Goal: Task Accomplishment & Management: Manage account settings

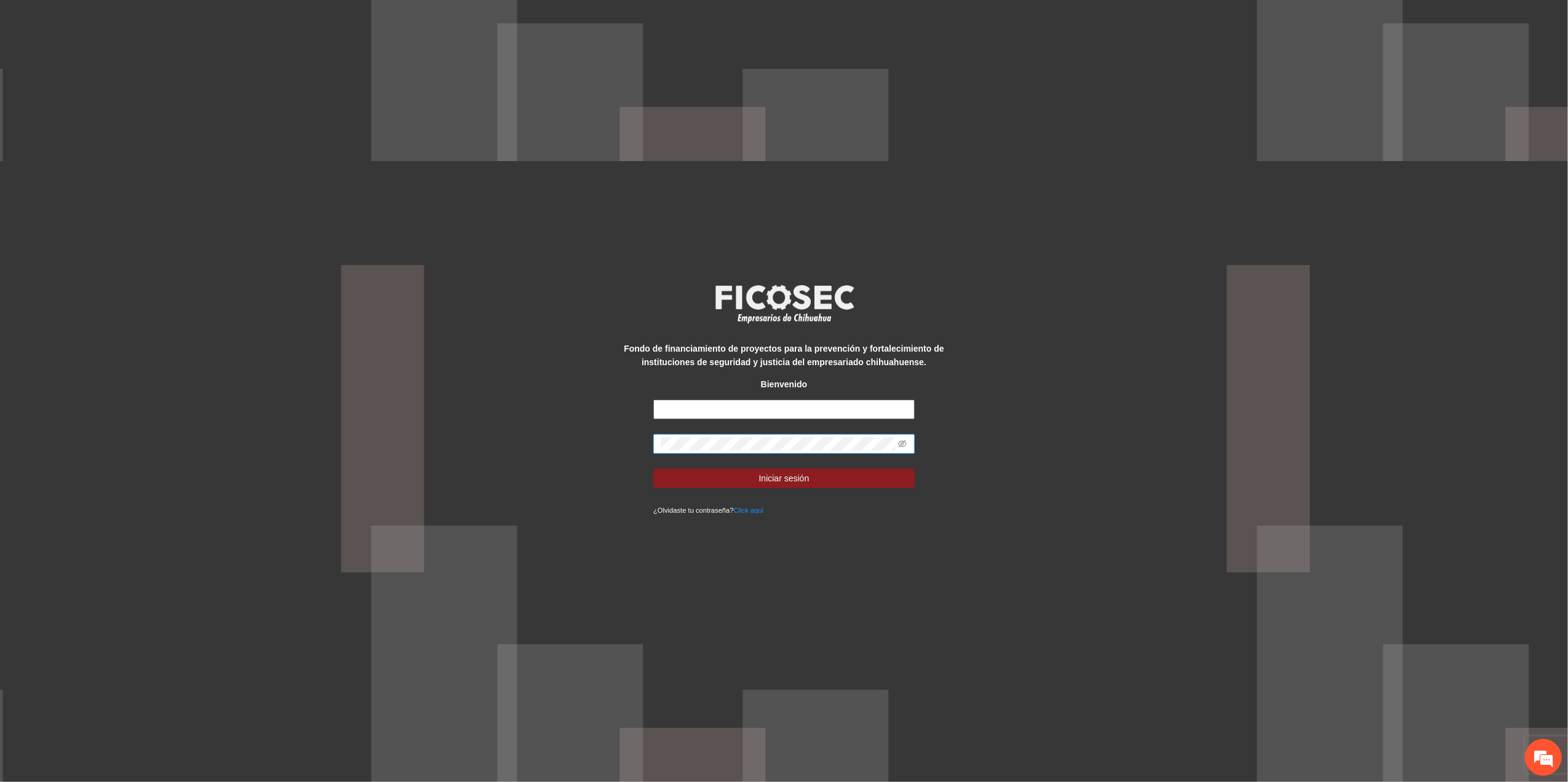
type input "**********"
click at [240, 454] on div "**********" at bounding box center [784, 391] width 1568 height 782
click at [653, 469] on button "Iniciar sesión" at bounding box center [784, 478] width 261 height 19
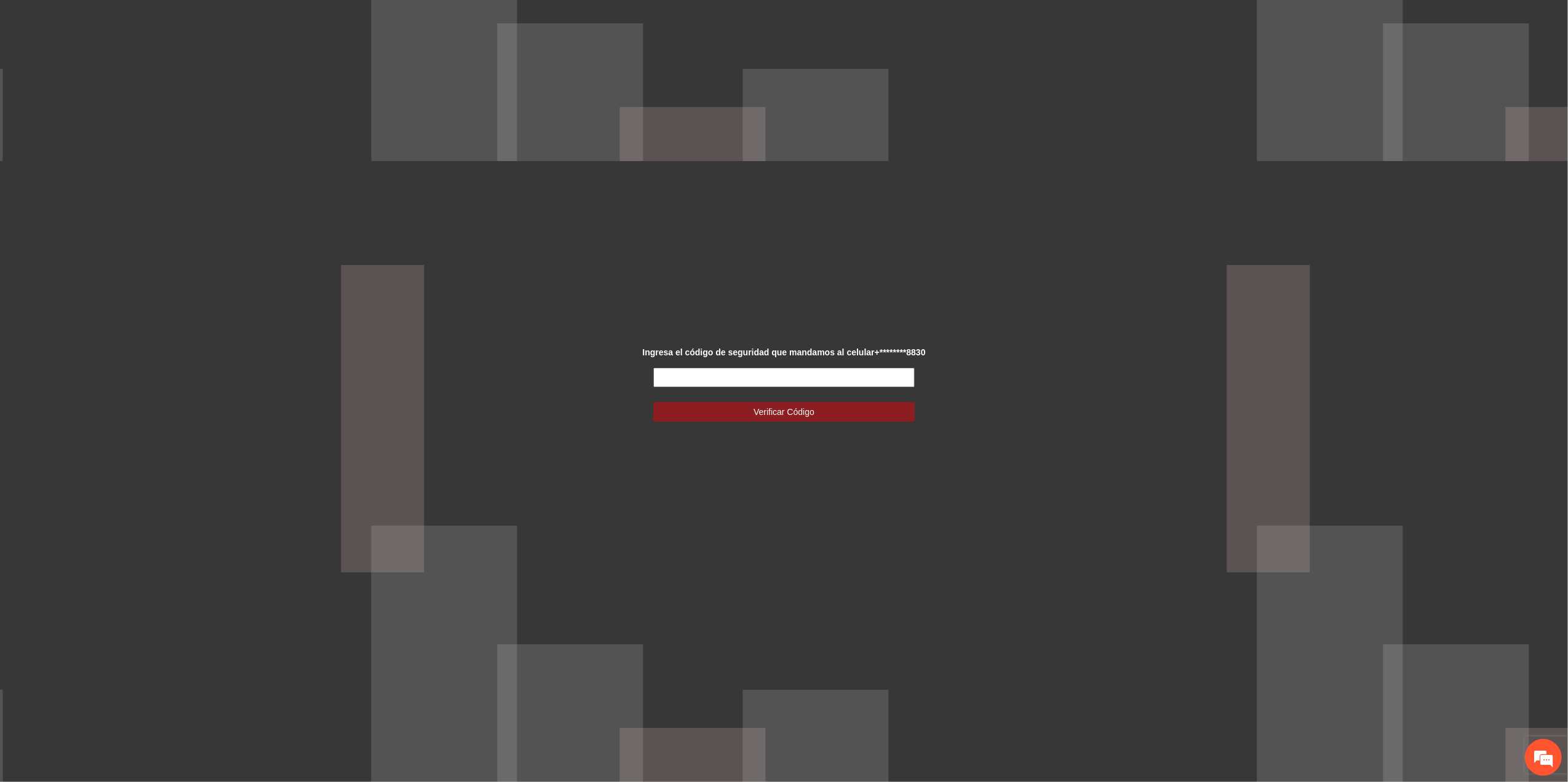
click at [818, 383] on input "text" at bounding box center [784, 377] width 261 height 19
type input "******"
click at [774, 411] on span "Verificar Código" at bounding box center [784, 412] width 61 height 13
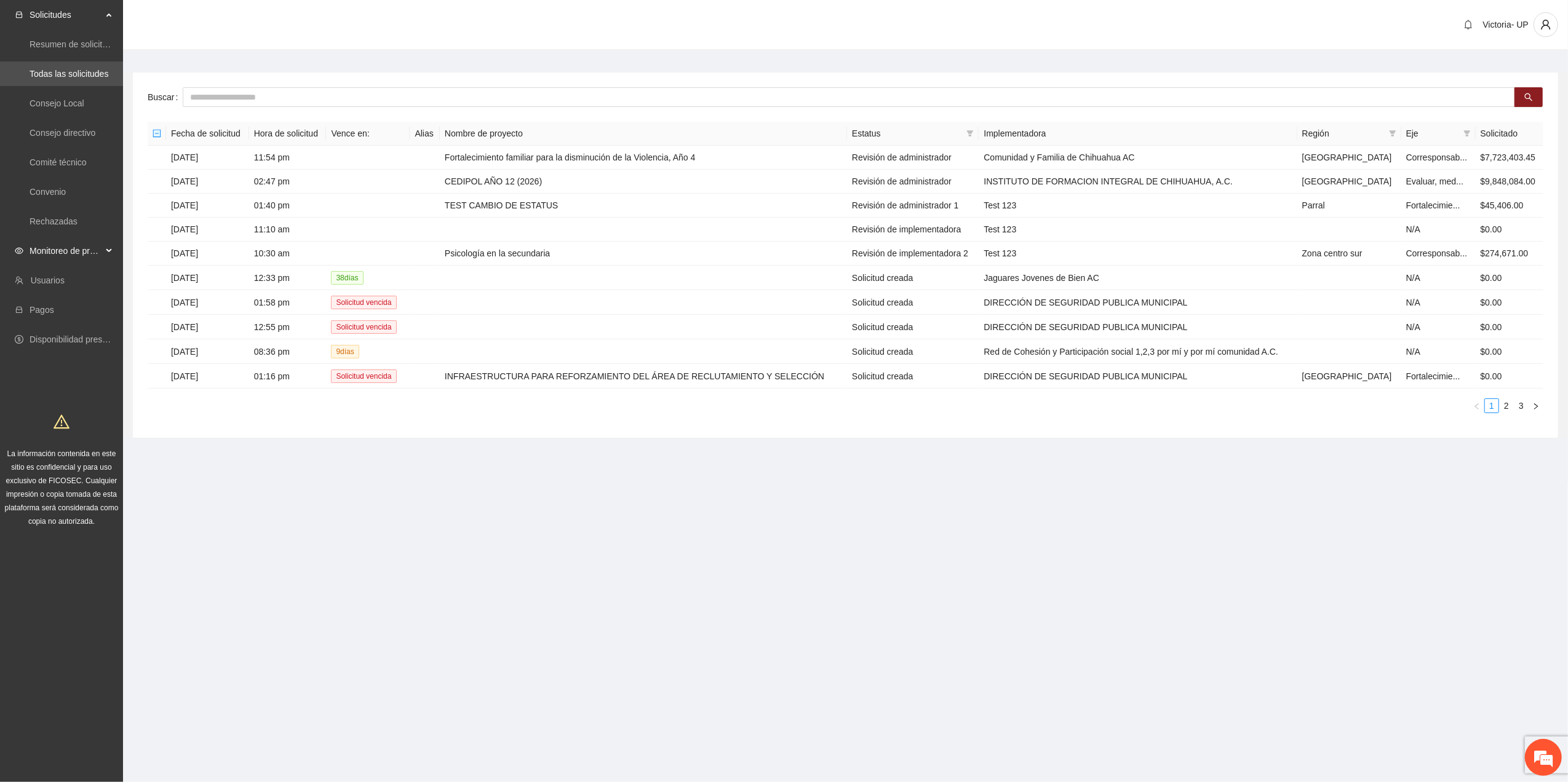
click at [55, 248] on span "Monitoreo de proyectos" at bounding box center [66, 250] width 73 height 25
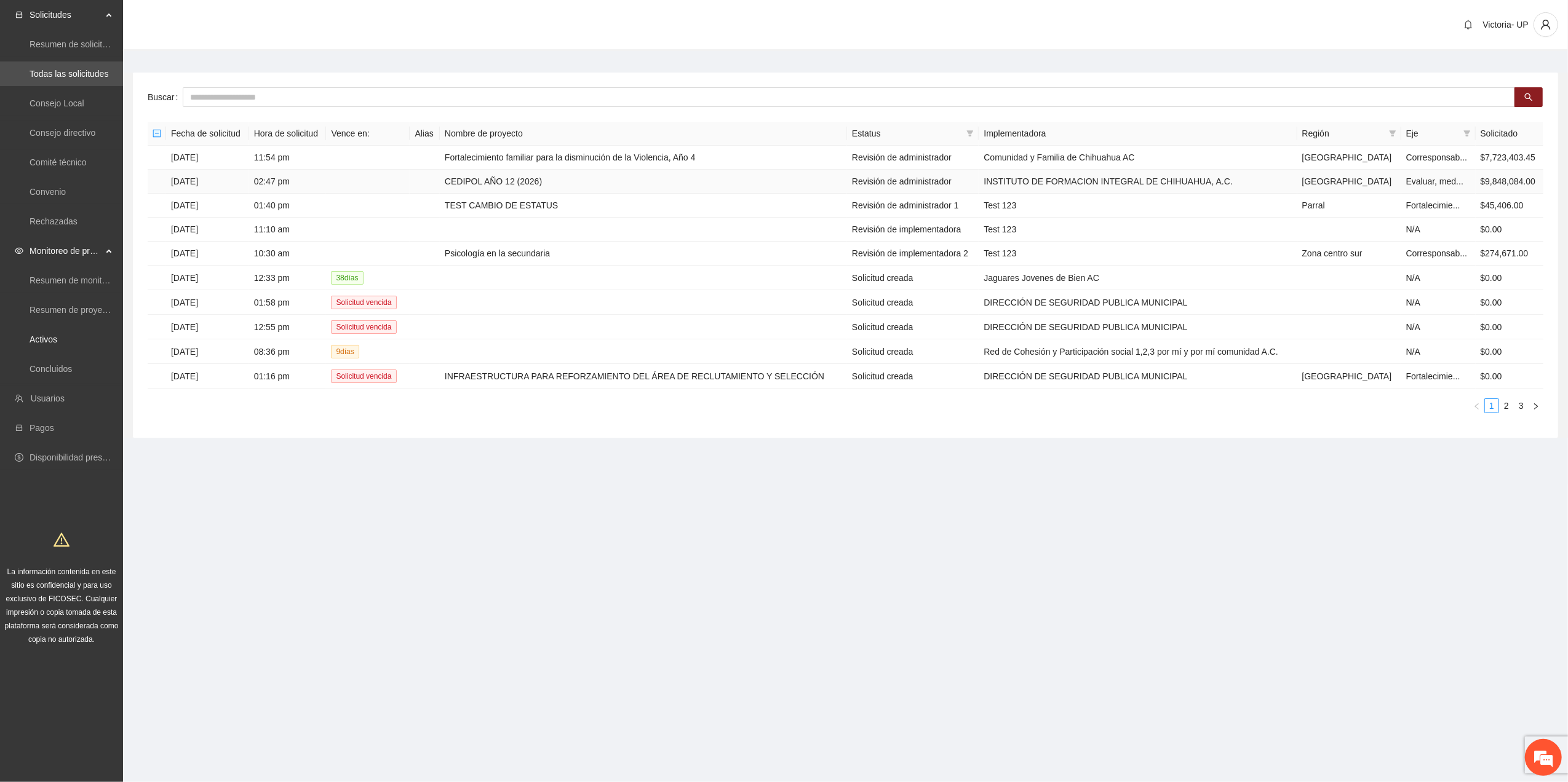
drag, startPoint x: 48, startPoint y: 344, endPoint x: 215, endPoint y: 181, distance: 233.4
click at [48, 344] on link "Activos" at bounding box center [43, 339] width 28 height 10
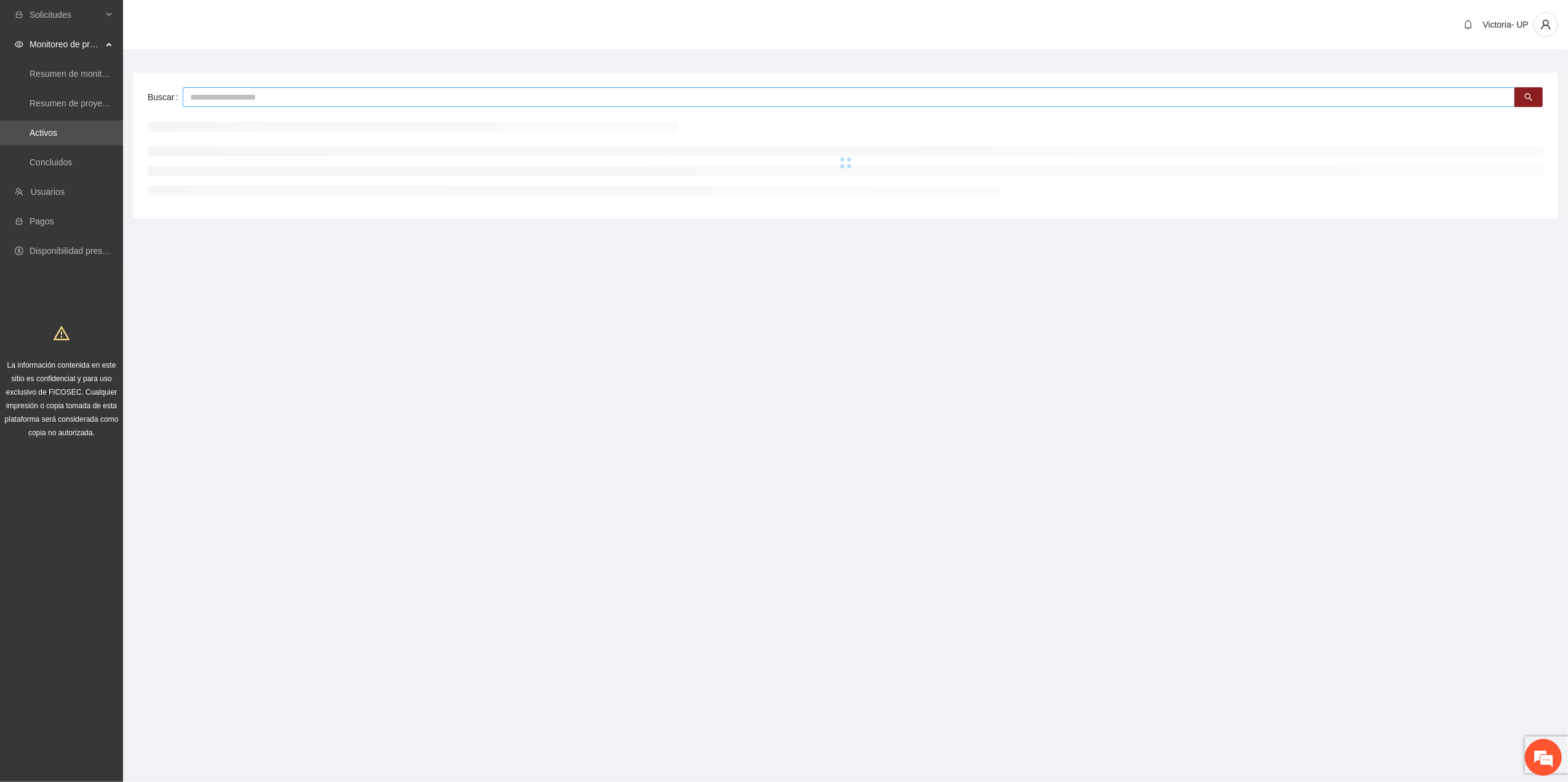
click at [309, 96] on input "text" at bounding box center [849, 97] width 1332 height 19
type input "*"
type input "*****"
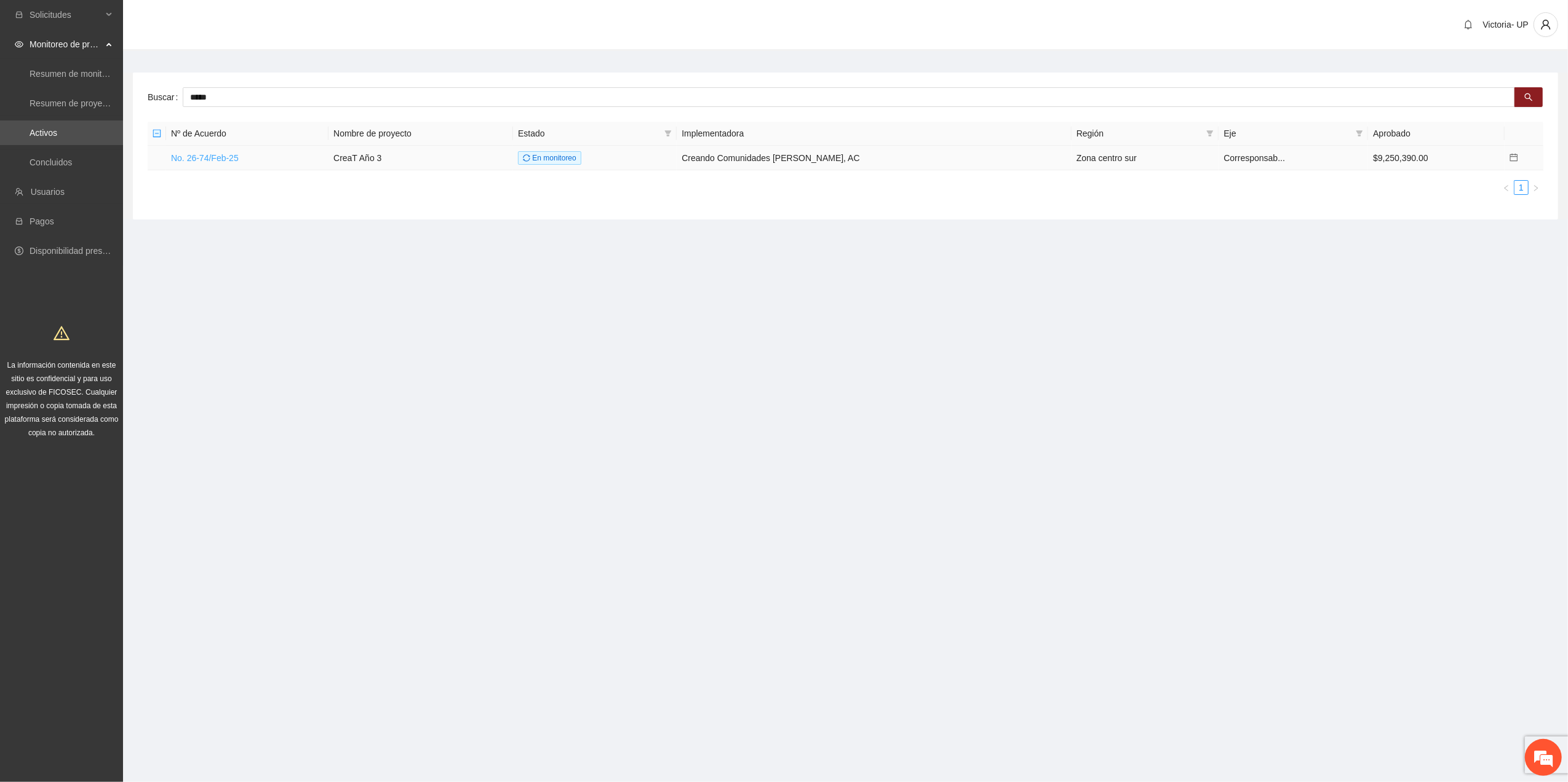
click at [201, 160] on link "No. 26-74/Feb-25" at bounding box center [205, 158] width 68 height 10
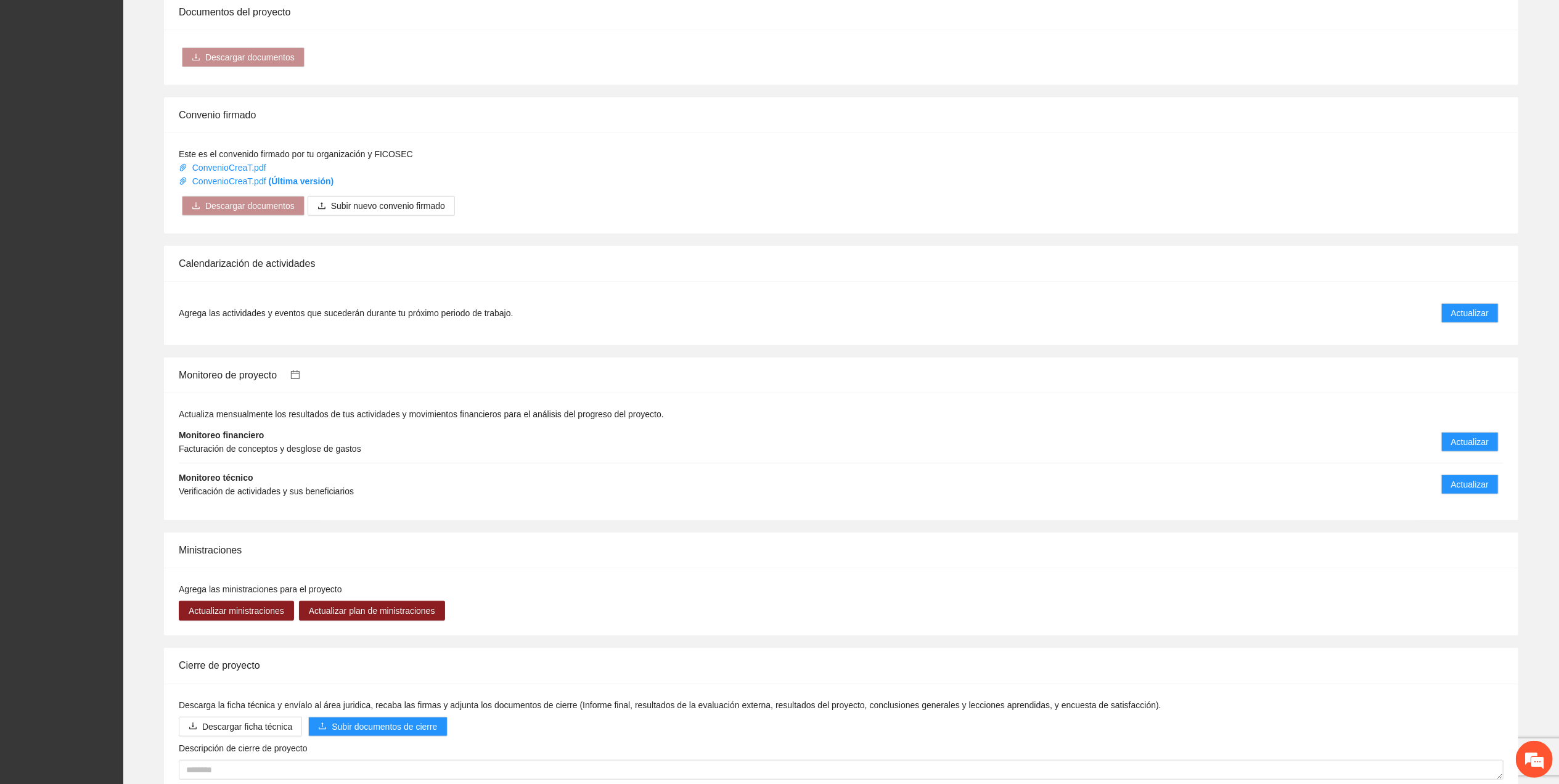
scroll to position [740, 0]
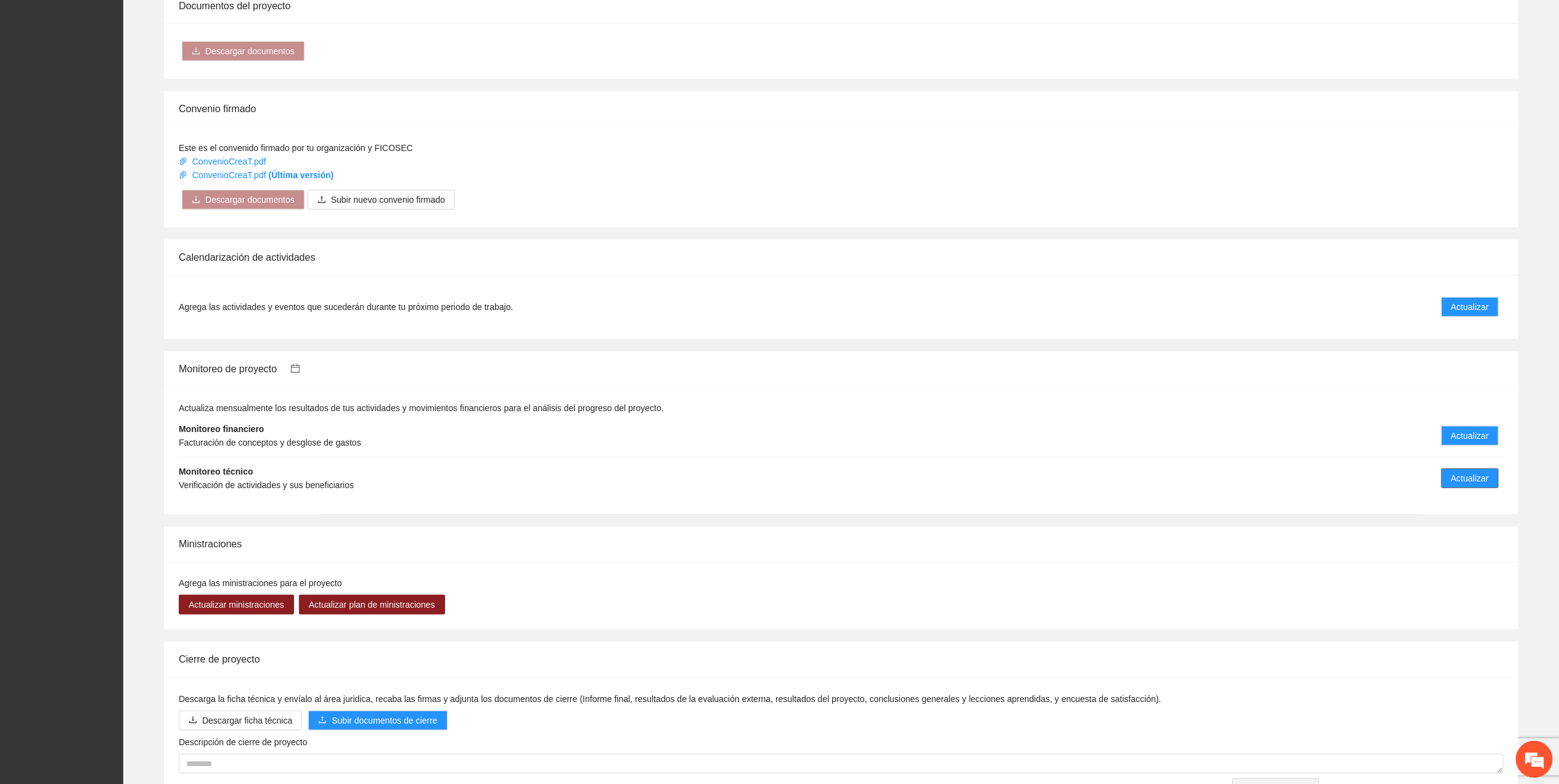
drag, startPoint x: 1469, startPoint y: 479, endPoint x: 1461, endPoint y: 481, distance: 8.2
click at [1469, 480] on span "Actualizar" at bounding box center [1470, 478] width 38 height 13
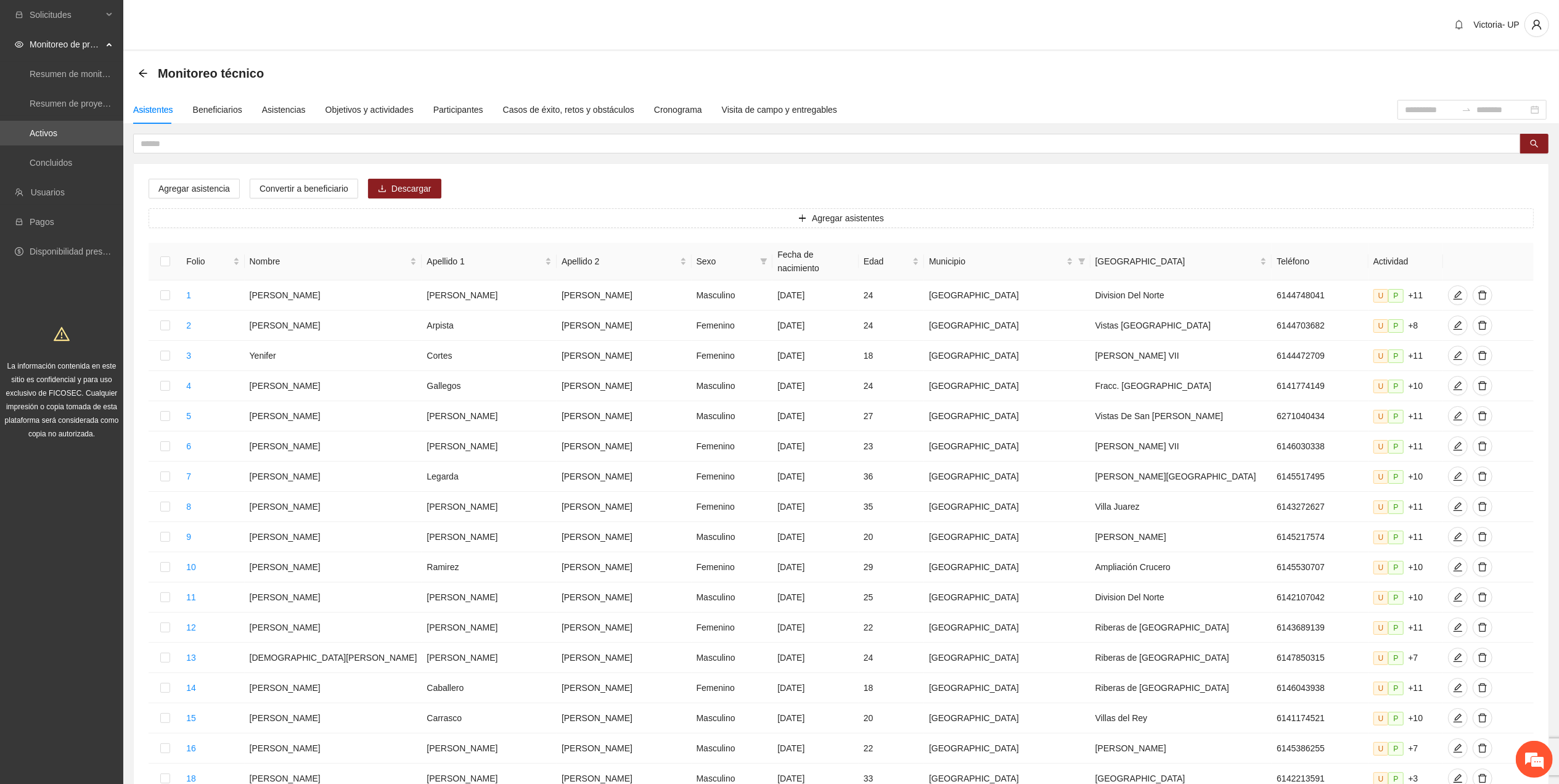
click at [1271, 71] on div "Monitoreo técnico" at bounding box center [841, 73] width 1406 height 25
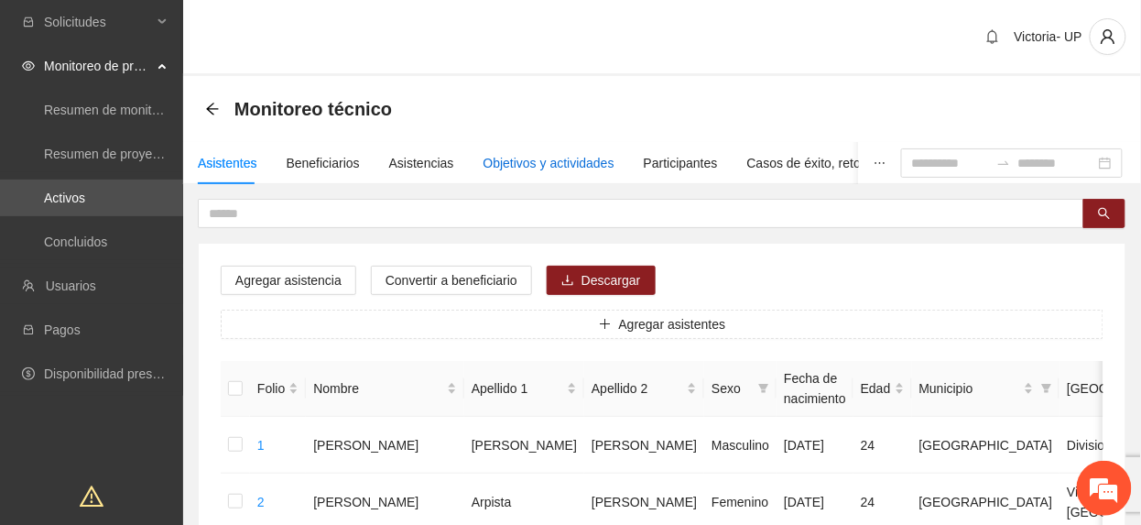
drag, startPoint x: 520, startPoint y: 155, endPoint x: 526, endPoint y: 169, distance: 15.7
click at [520, 155] on div "Objetivos y actividades" at bounding box center [549, 163] width 131 height 20
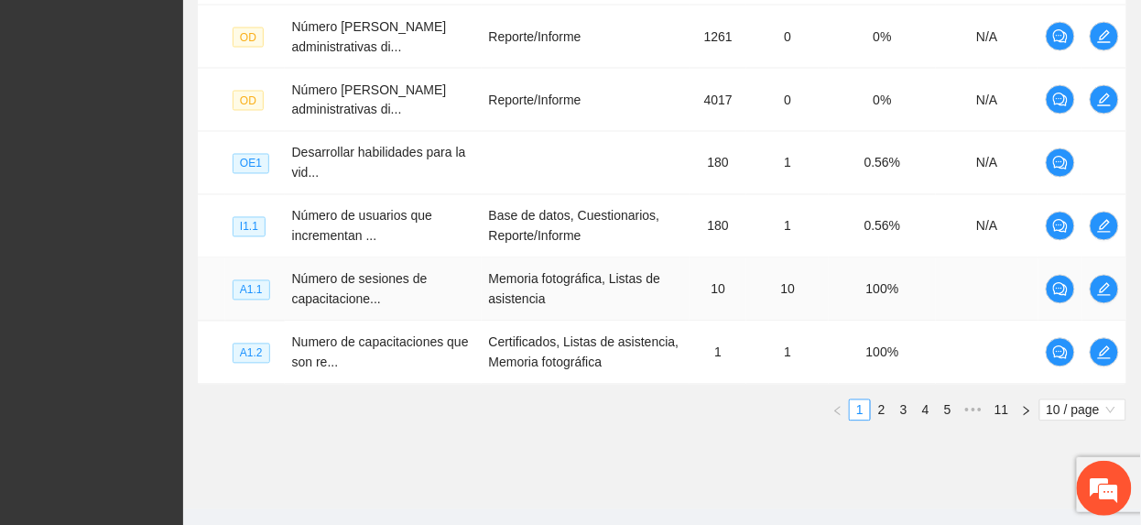
scroll to position [788, 0]
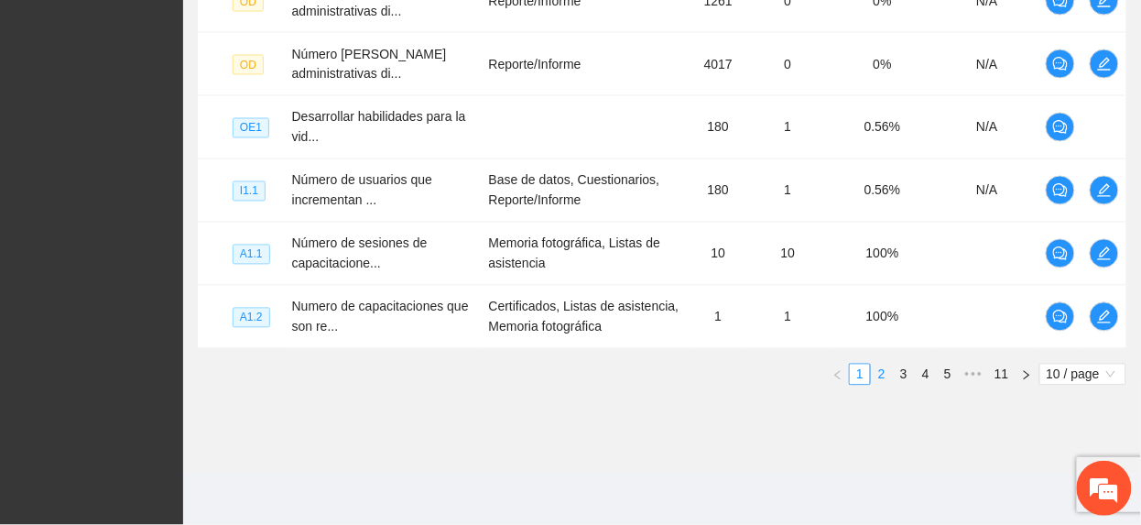
click at [879, 372] on link "2" at bounding box center [882, 375] width 20 height 20
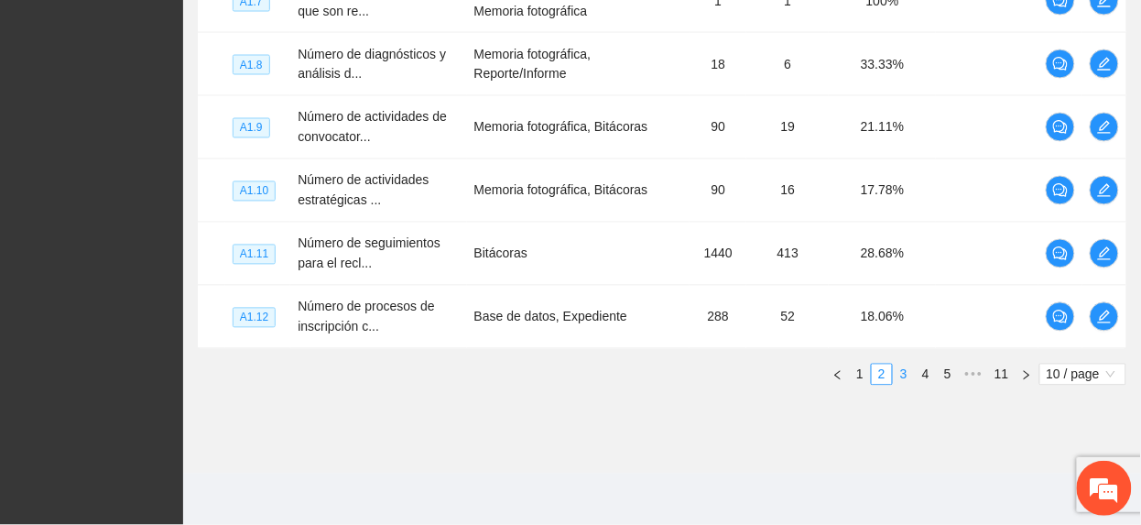
click at [894, 372] on link "3" at bounding box center [904, 375] width 20 height 20
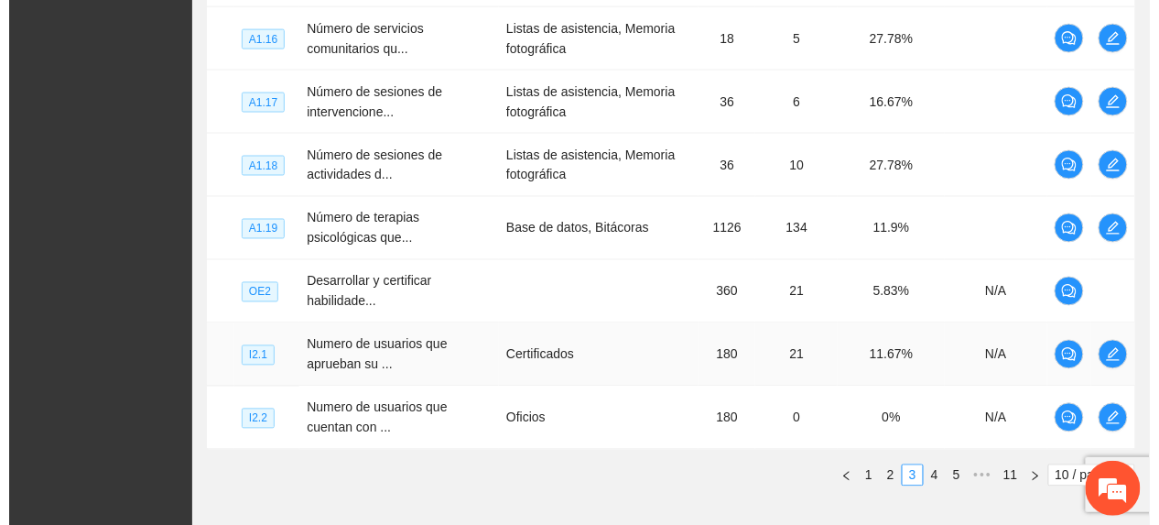
scroll to position [543, 0]
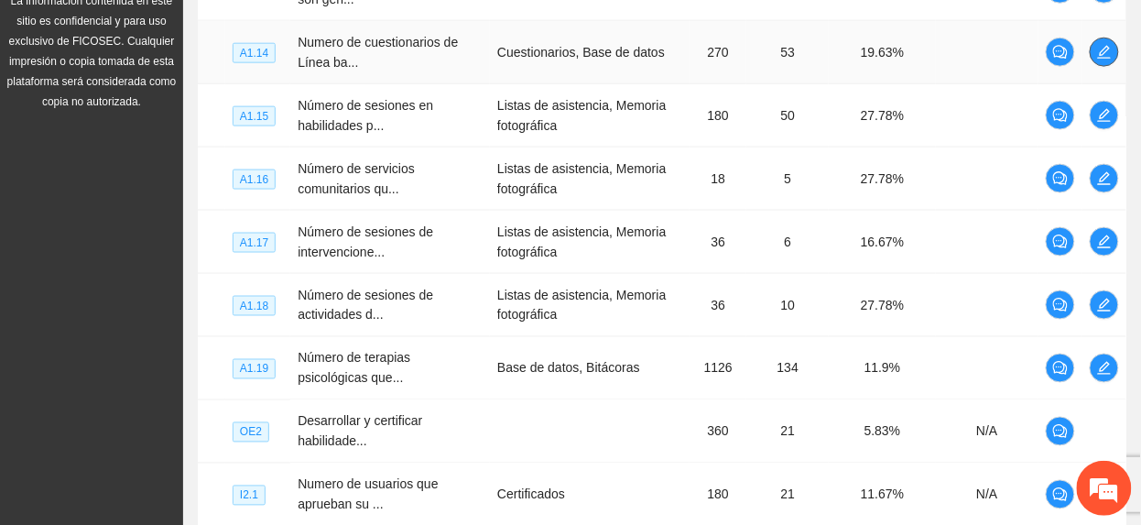
click at [1103, 60] on button "button" at bounding box center [1104, 52] width 29 height 29
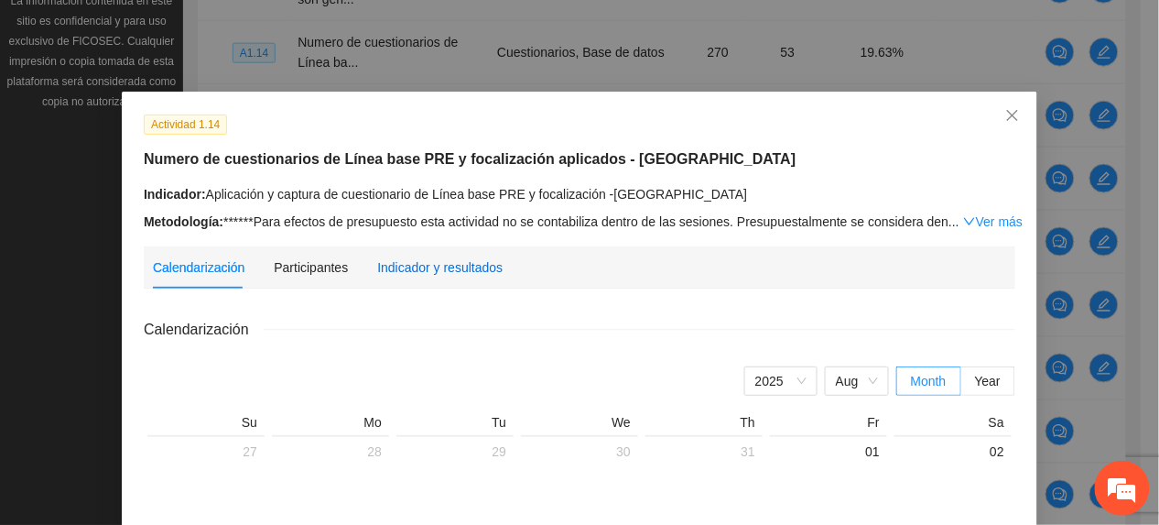
click at [436, 272] on div "Indicador y resultados" at bounding box center [439, 267] width 125 height 20
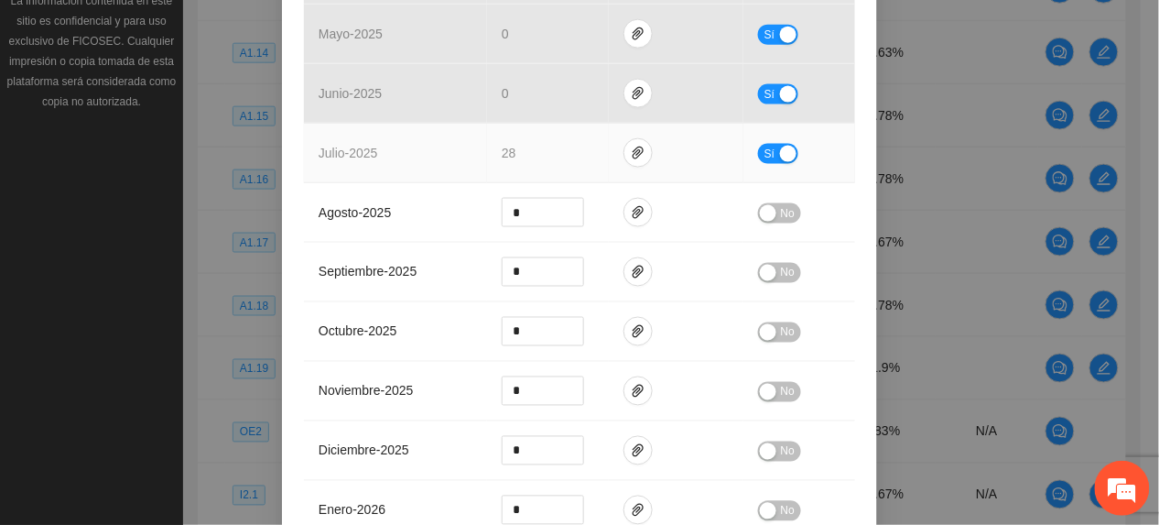
scroll to position [610, 0]
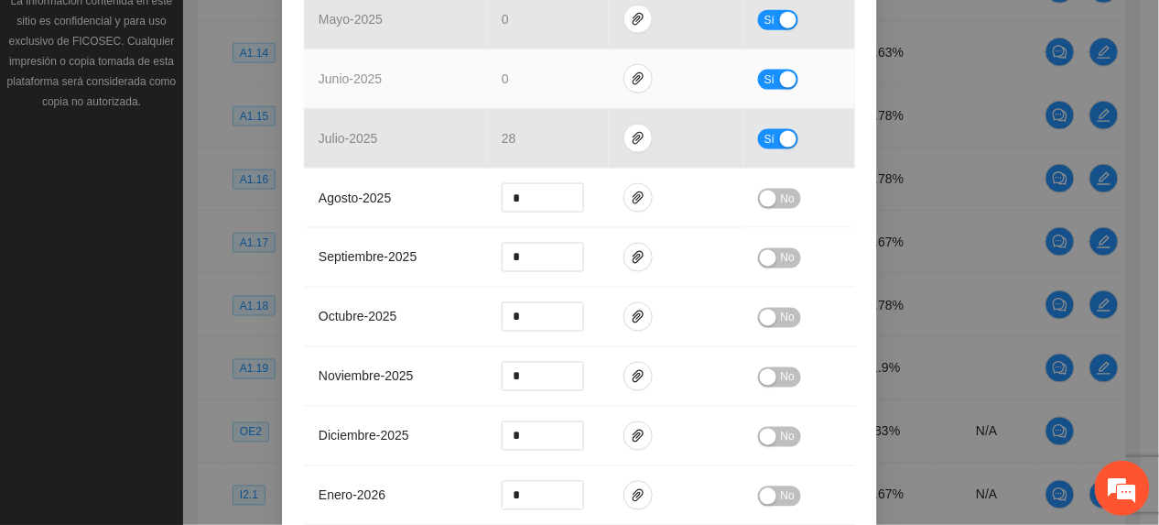
click at [780, 71] on div "button" at bounding box center [788, 79] width 16 height 16
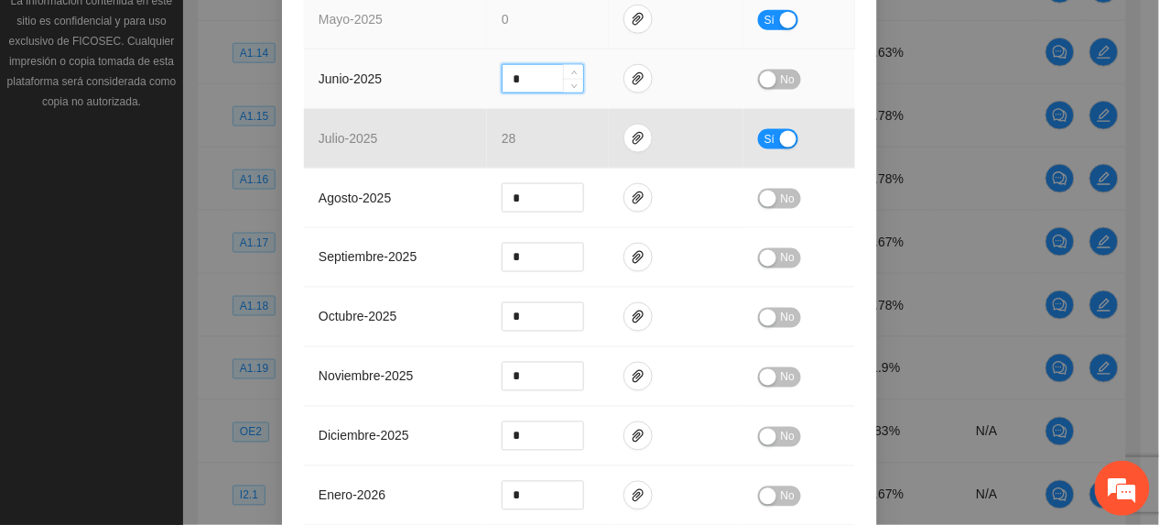
drag, startPoint x: 532, startPoint y: 24, endPoint x: 425, endPoint y: 0, distance: 109.8
click at [427, 8] on tbody "abril - 2025 25 Sí mayo - 2025 0 Sí junio - 2025 * No julio - 2025 28 Sí agosto…" at bounding box center [579, 257] width 551 height 655
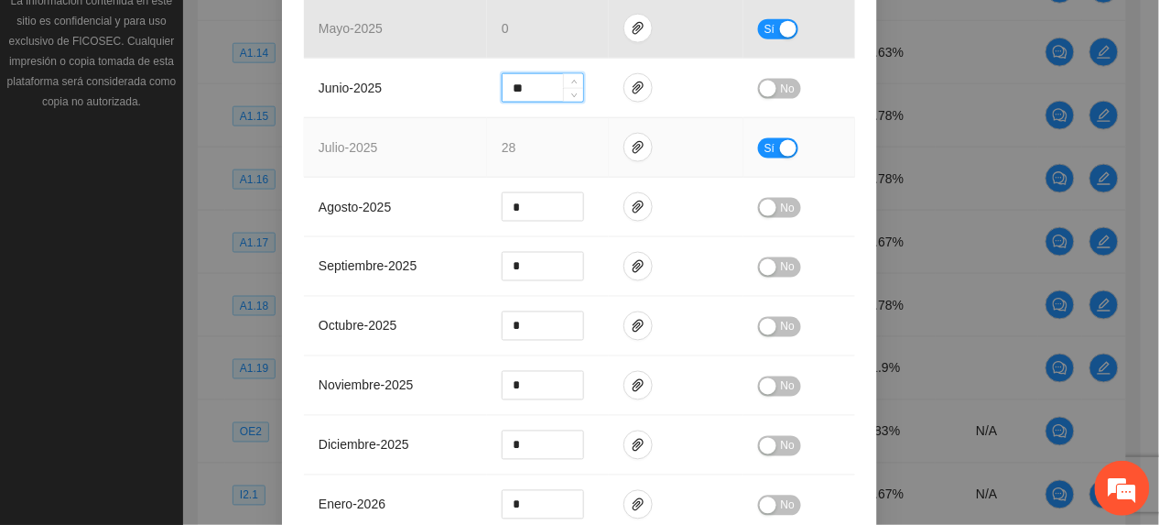
type input "**"
click at [780, 140] on div "button" at bounding box center [788, 148] width 16 height 16
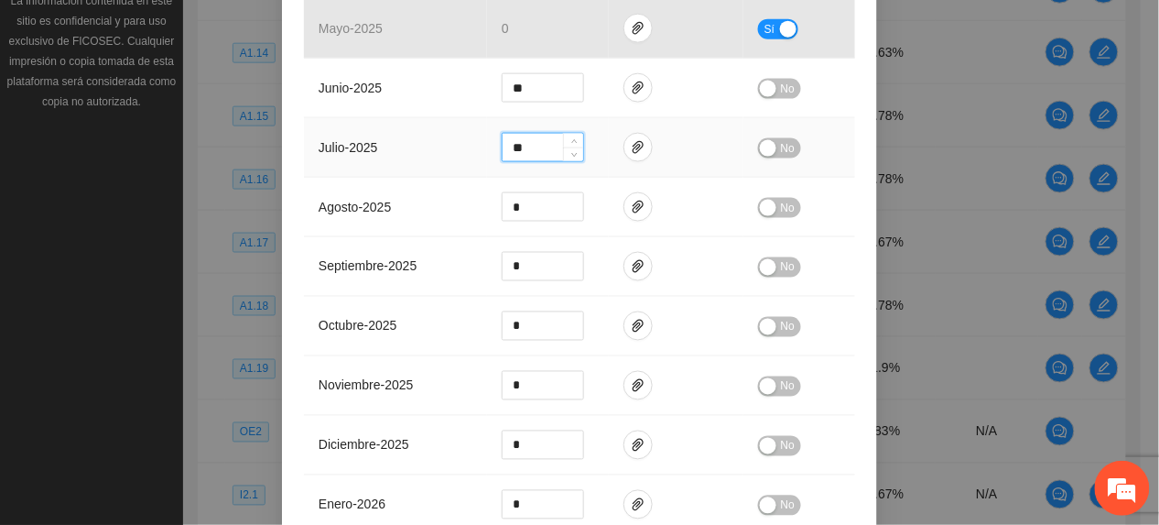
drag, startPoint x: 522, startPoint y: 112, endPoint x: 392, endPoint y: 121, distance: 130.4
click at [403, 118] on tr "julio - 2025 ** No" at bounding box center [579, 148] width 551 height 60
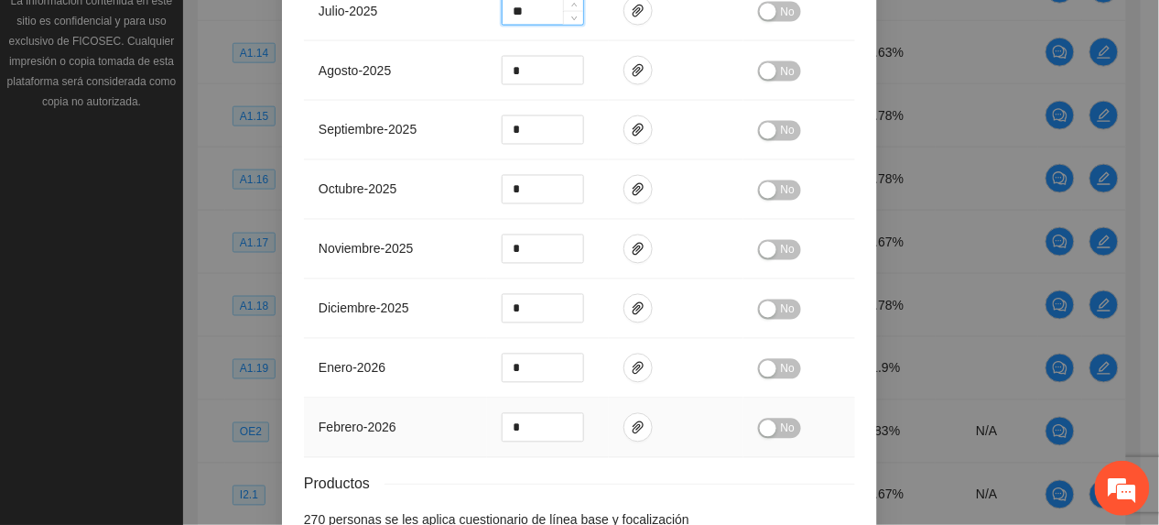
scroll to position [815, 0]
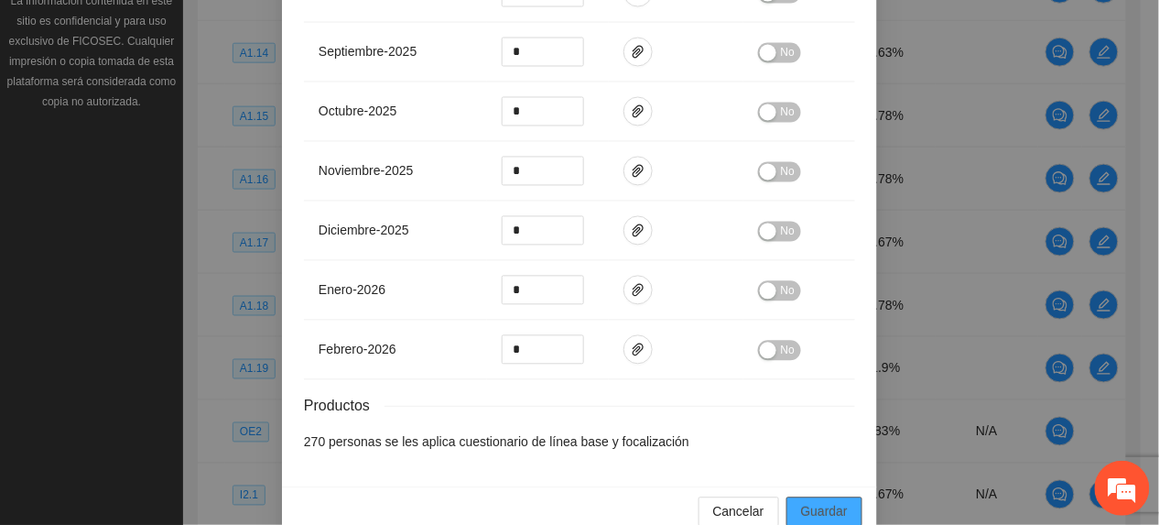
type input "**"
drag, startPoint x: 806, startPoint y: 477, endPoint x: 642, endPoint y: 64, distance: 444.4
click at [806, 502] on span "Guardar" at bounding box center [824, 512] width 47 height 20
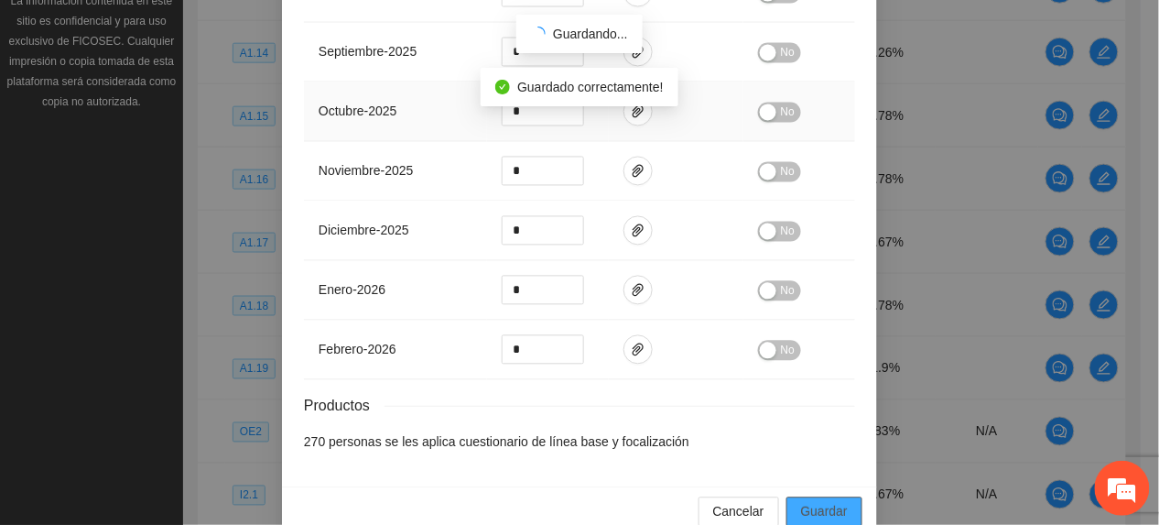
scroll to position [724, 0]
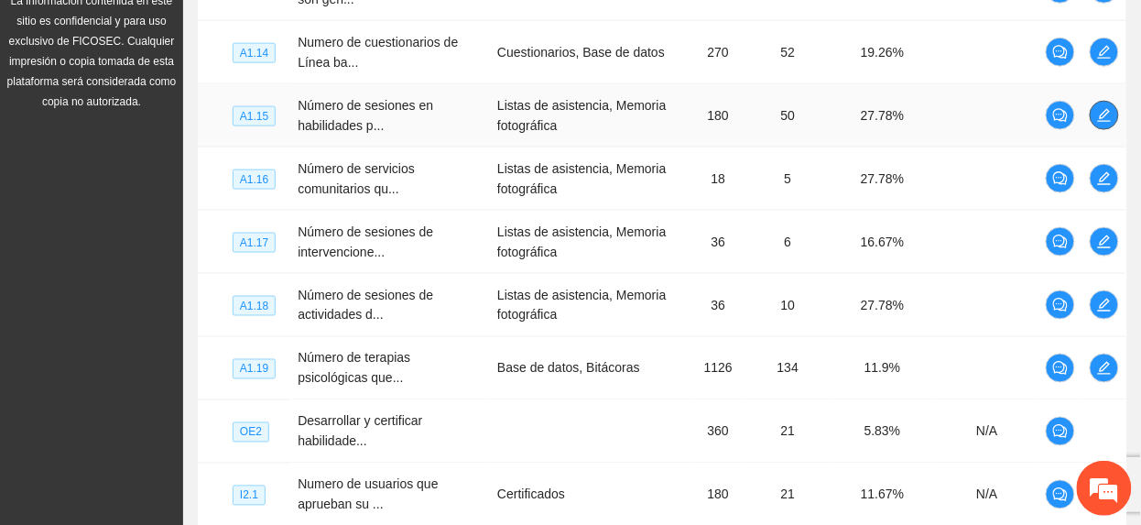
click at [1105, 118] on icon "edit" at bounding box center [1104, 115] width 13 height 13
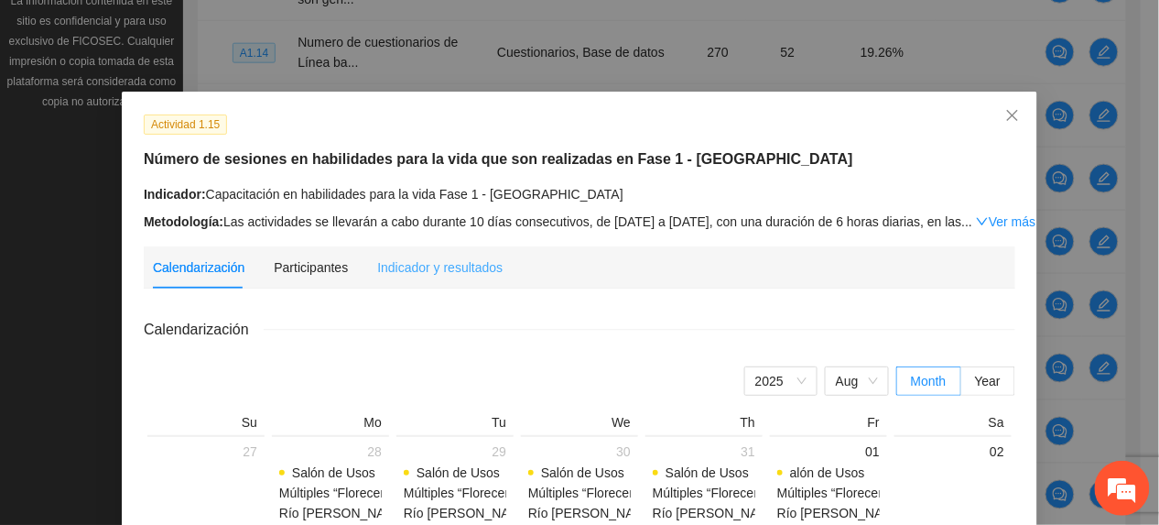
click at [386, 280] on div "Indicador y resultados" at bounding box center [439, 267] width 125 height 42
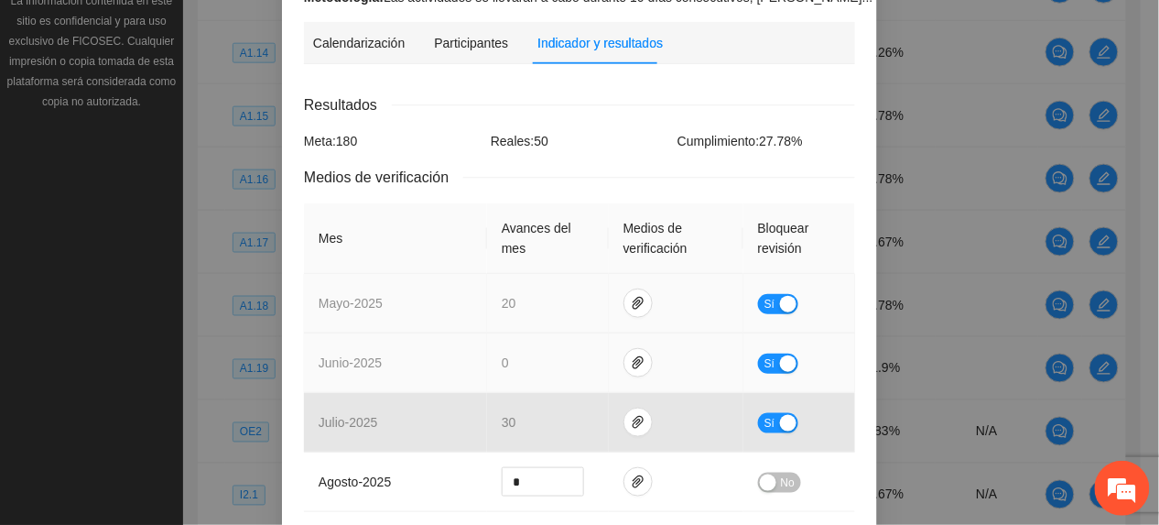
scroll to position [244, 0]
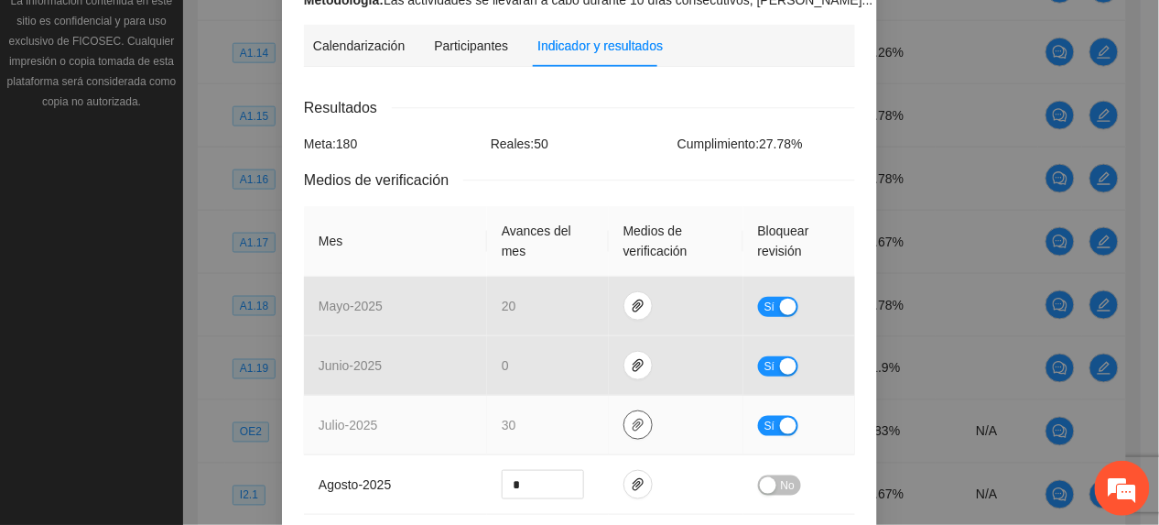
click at [628, 432] on button "button" at bounding box center [638, 424] width 29 height 29
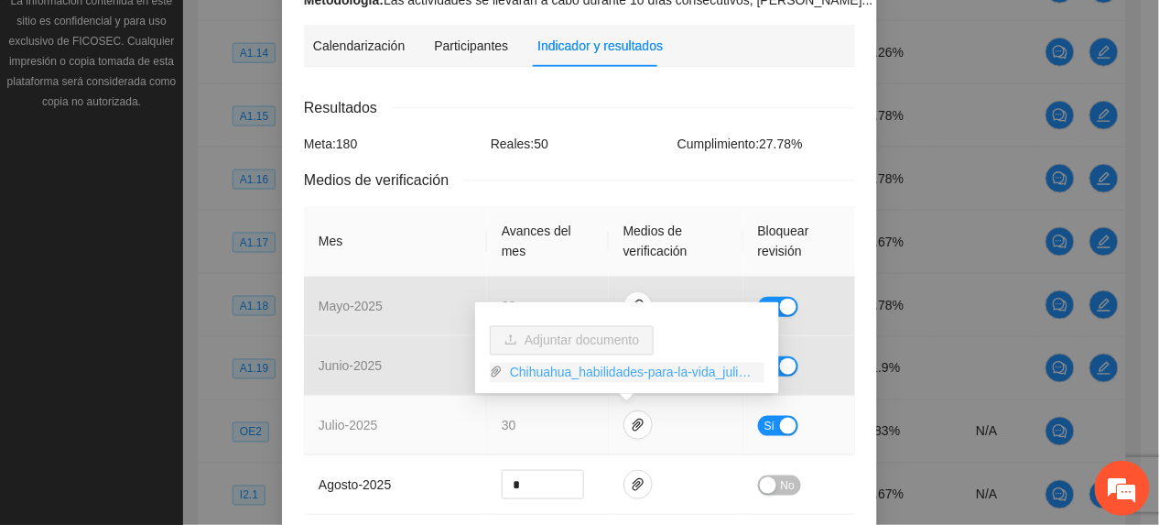
click at [572, 375] on link "Chihuahua_habilidades-para-la-vida_julio.zip" at bounding box center [634, 373] width 262 height 20
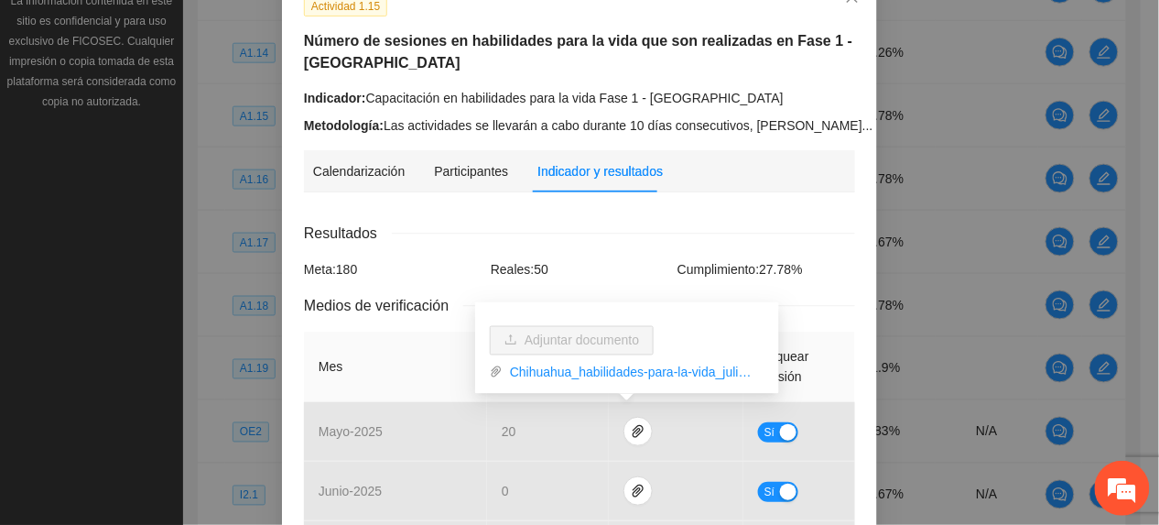
scroll to position [0, 0]
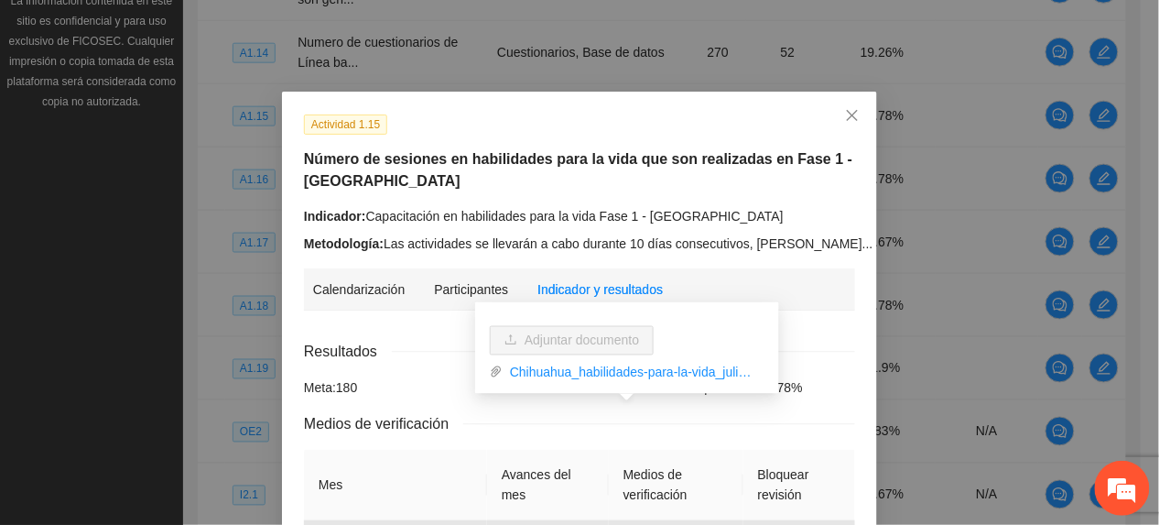
click at [877, 242] on link "Ver más" at bounding box center [907, 243] width 60 height 15
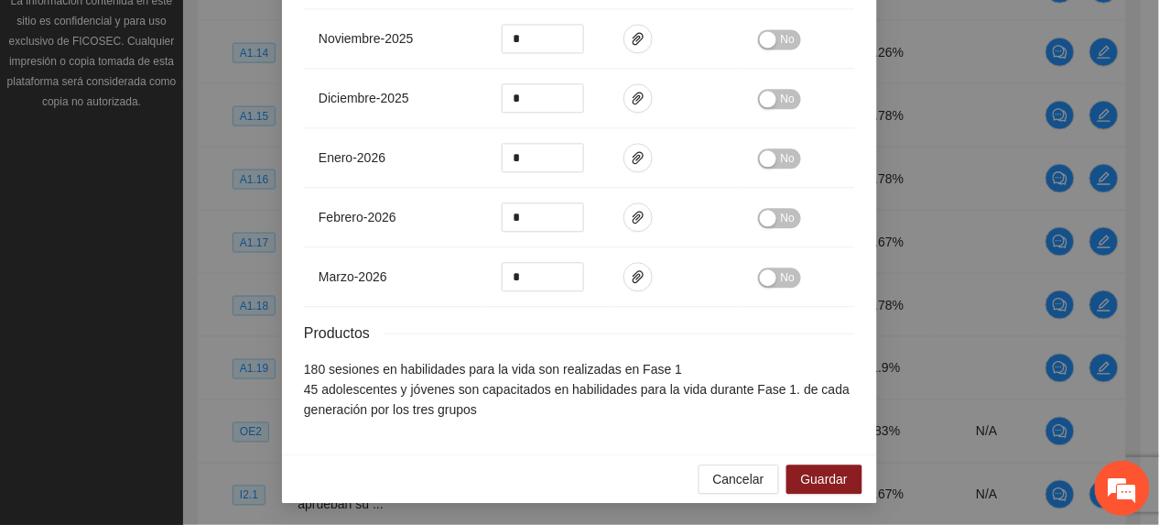
scroll to position [1018, 0]
drag, startPoint x: 841, startPoint y: 487, endPoint x: 822, endPoint y: 211, distance: 277.3
click at [841, 488] on button "Guardar" at bounding box center [825, 478] width 76 height 29
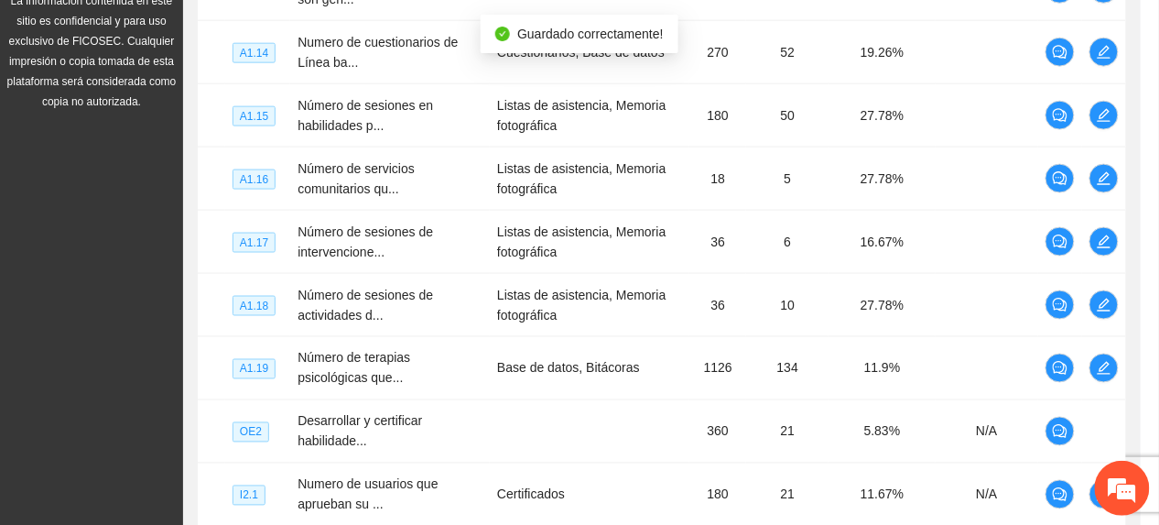
scroll to position [927, 0]
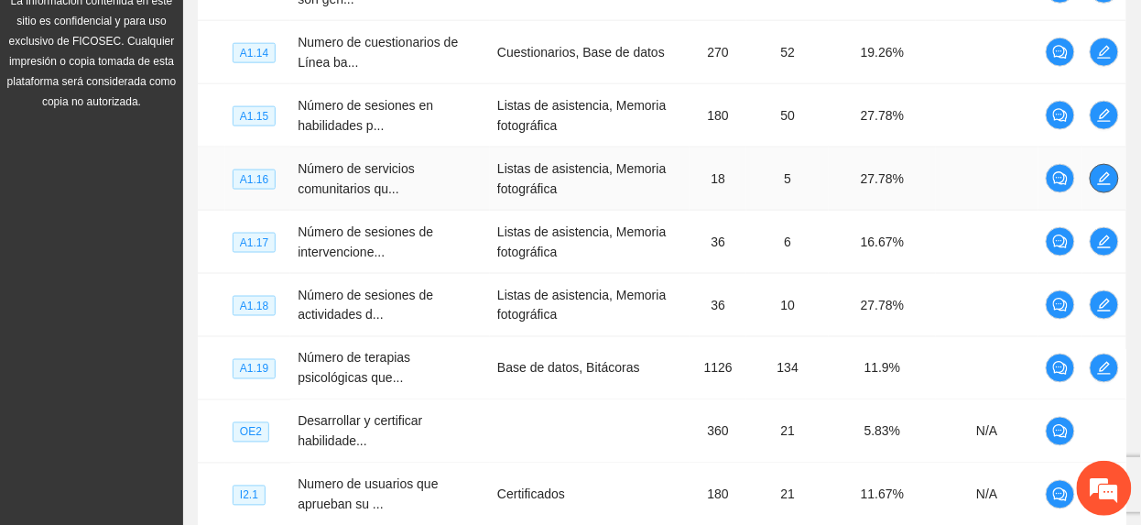
click at [1100, 177] on icon "edit" at bounding box center [1104, 178] width 15 height 15
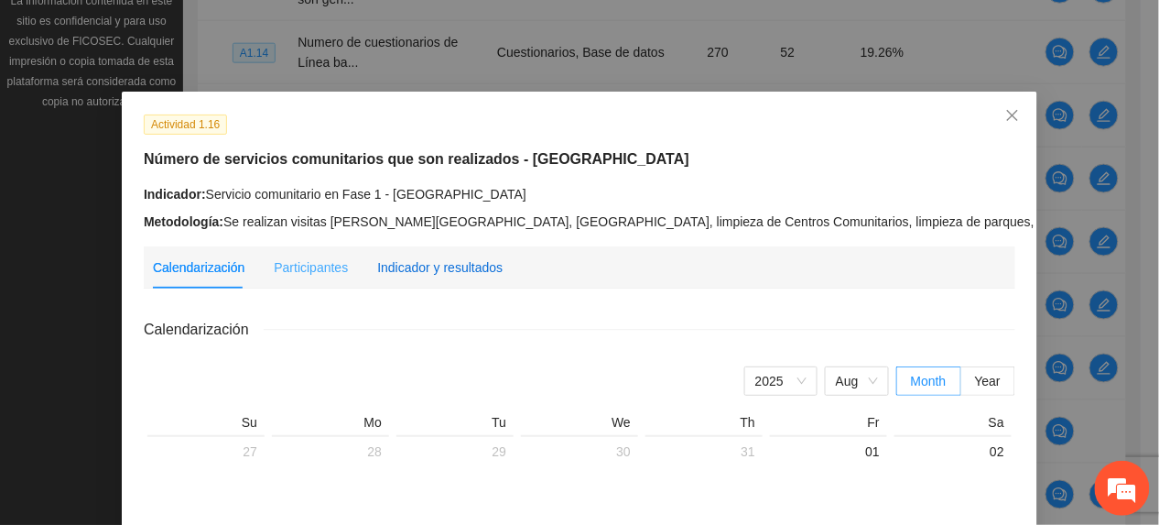
click at [430, 271] on div "Indicador y resultados" at bounding box center [439, 267] width 125 height 20
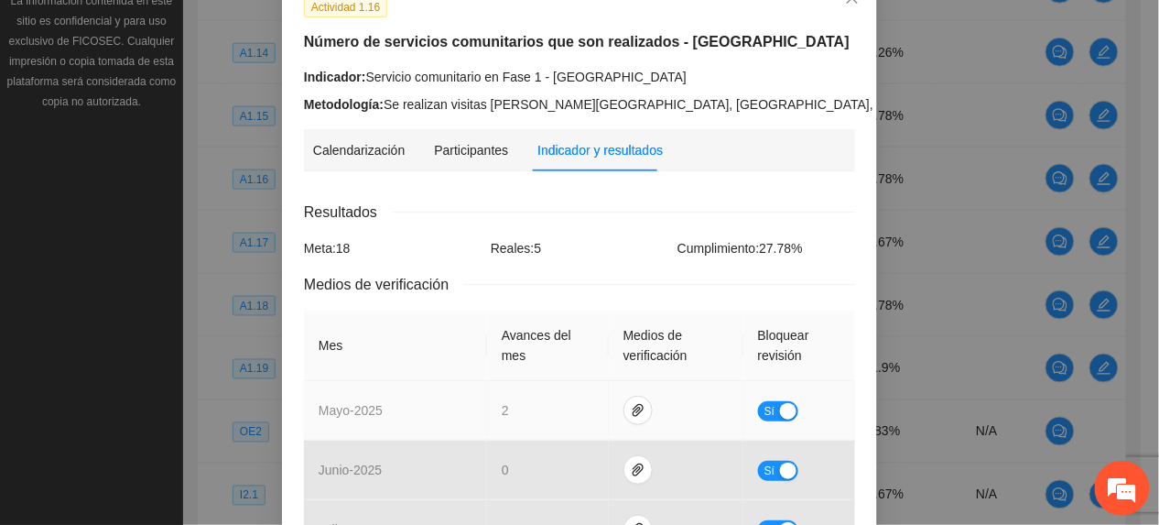
scroll to position [0, 0]
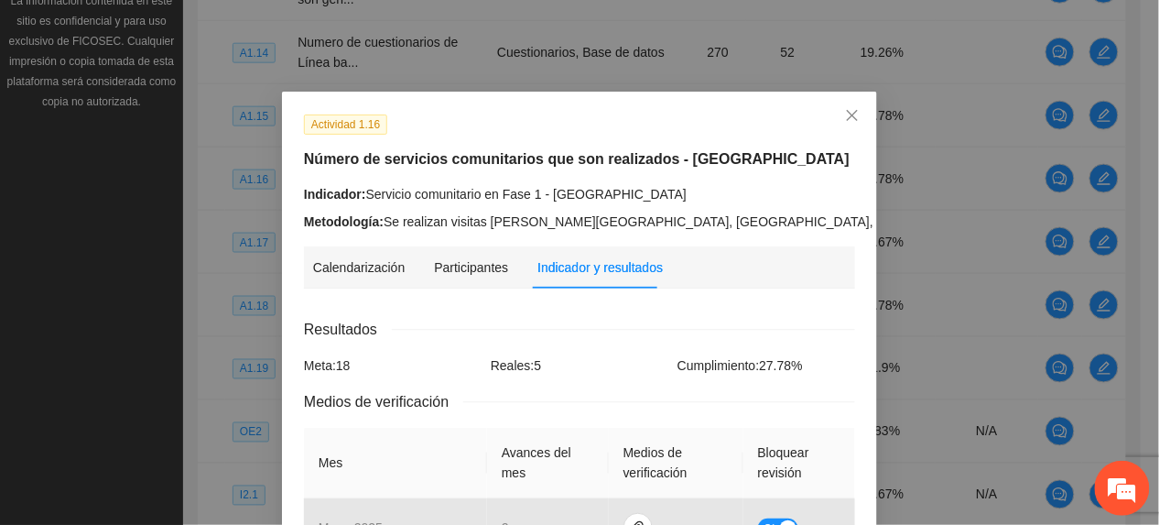
click at [1056, 214] on link "Ver más" at bounding box center [1086, 221] width 60 height 15
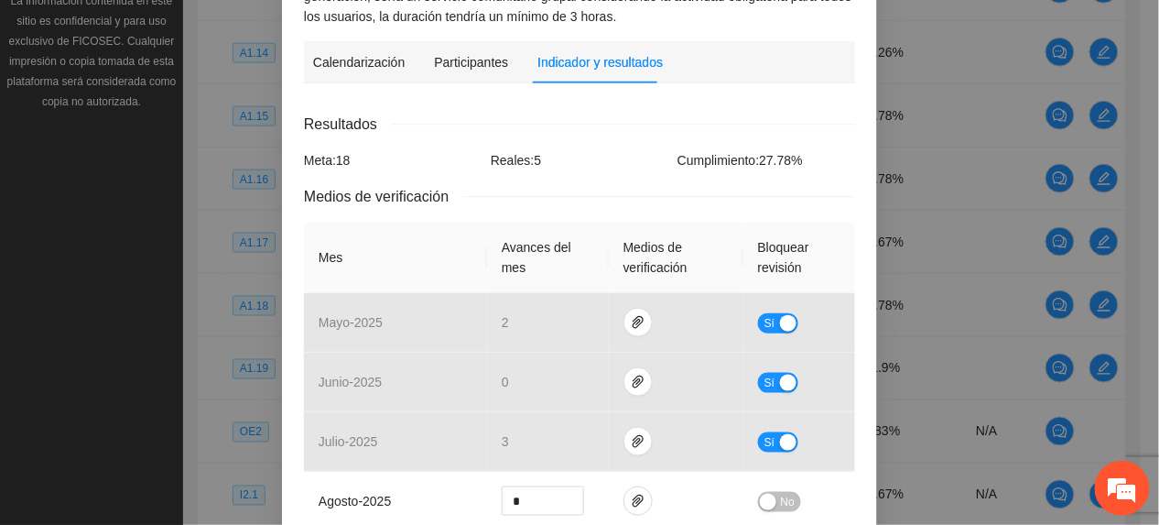
scroll to position [610, 0]
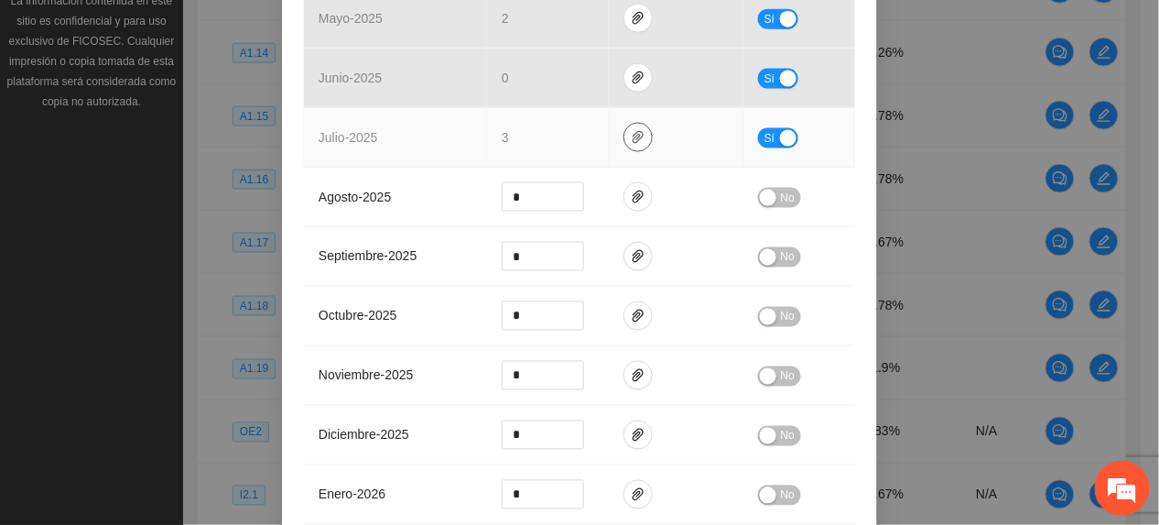
click at [631, 130] on icon "paper-clip" at bounding box center [638, 137] width 15 height 15
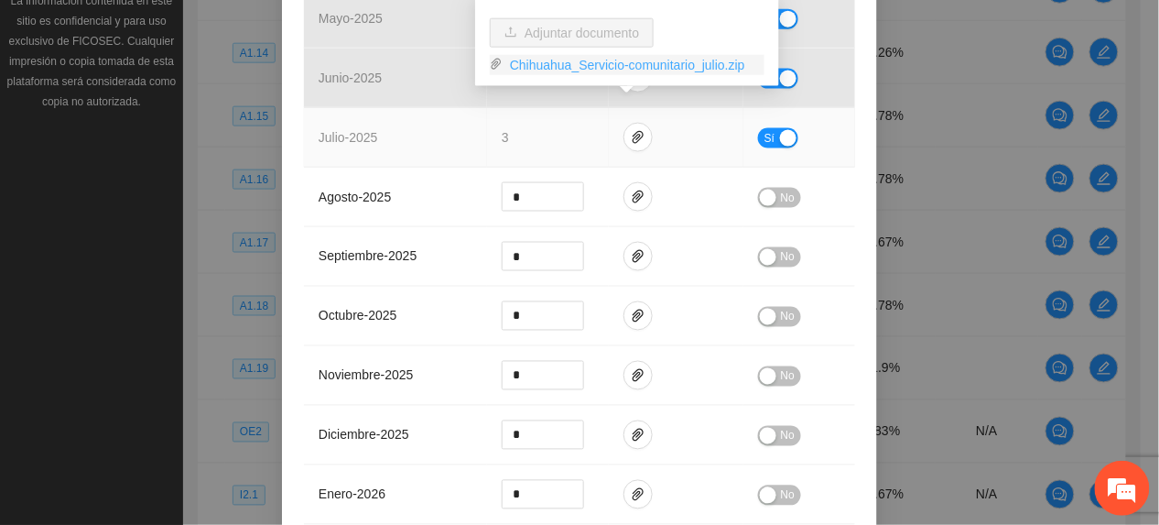
click at [605, 59] on link "Chihuahua_Servicio-comunitario_julio.zip" at bounding box center [634, 65] width 262 height 20
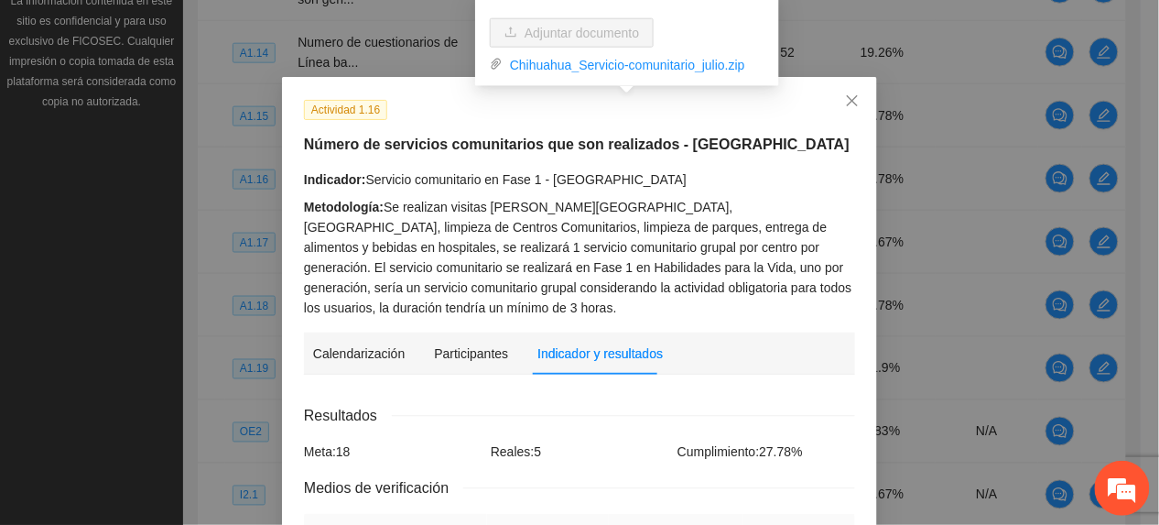
scroll to position [0, 0]
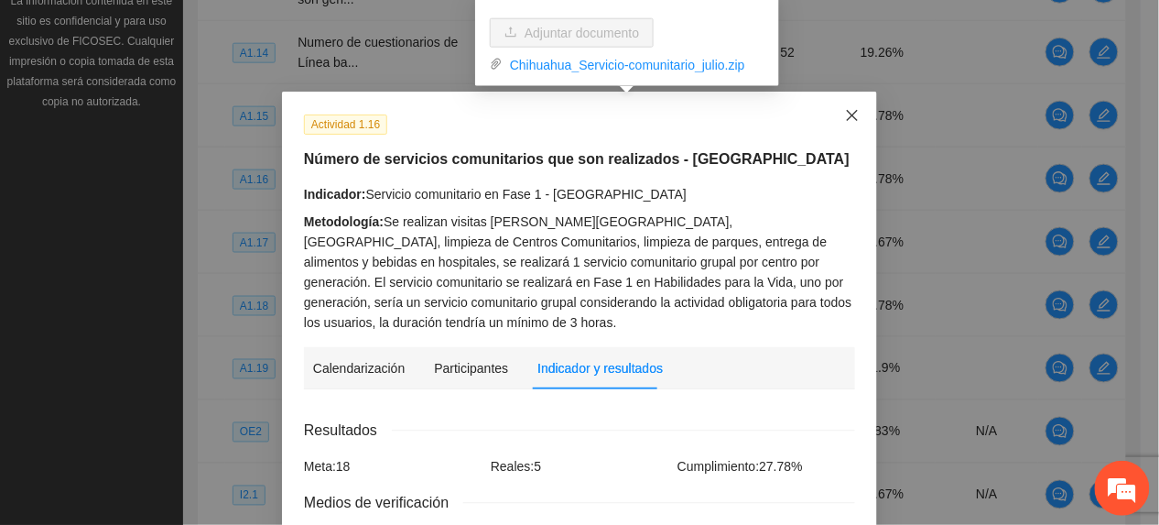
click at [857, 122] on span "Close" at bounding box center [852, 116] width 49 height 49
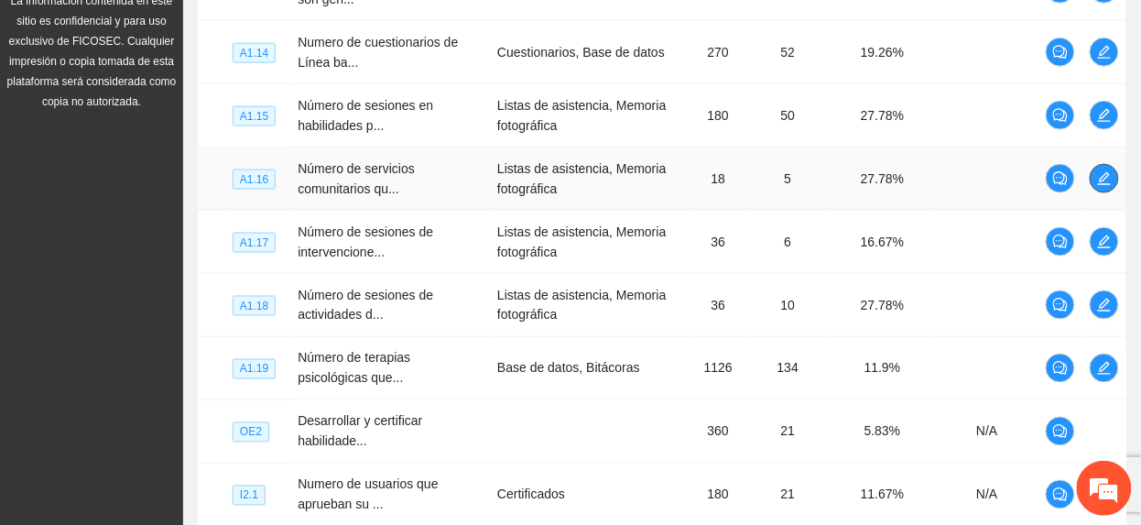
click at [1115, 186] on span "edit" at bounding box center [1104, 178] width 27 height 15
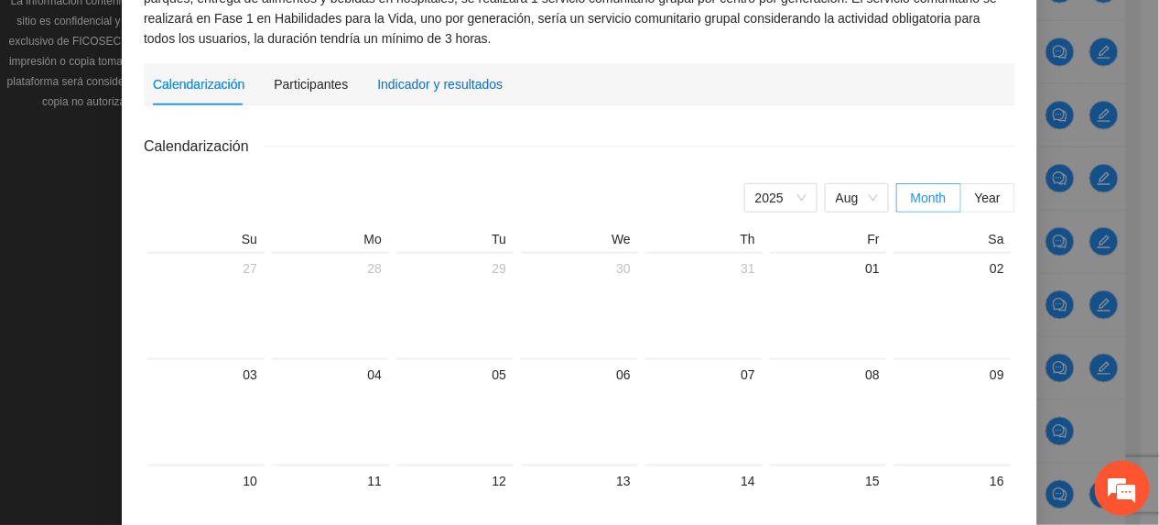
drag, startPoint x: 449, startPoint y: 79, endPoint x: 427, endPoint y: 96, distance: 28.0
click at [443, 84] on div "Indicador y resultados" at bounding box center [439, 84] width 125 height 20
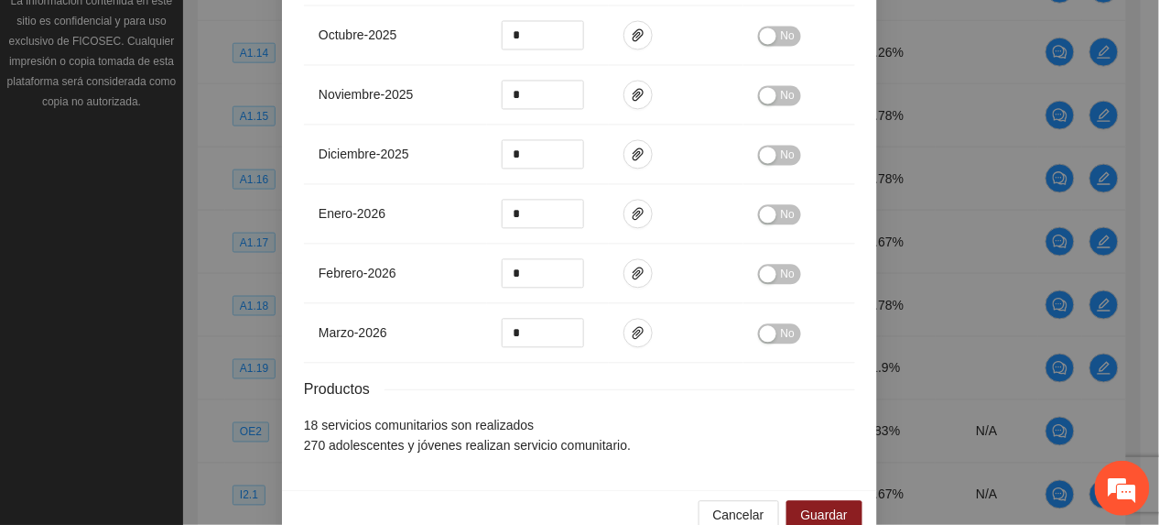
scroll to position [916, 0]
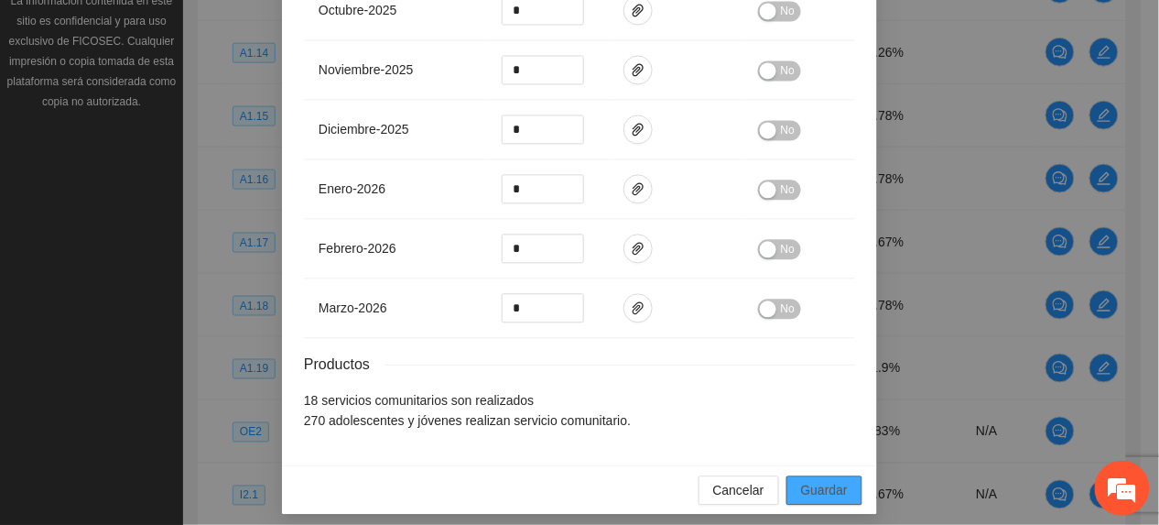
drag, startPoint x: 810, startPoint y: 495, endPoint x: 807, endPoint y: 482, distance: 13.1
click at [808, 492] on div "Cancelar Guardar" at bounding box center [579, 489] width 595 height 49
click at [807, 480] on span "Guardar" at bounding box center [824, 490] width 47 height 20
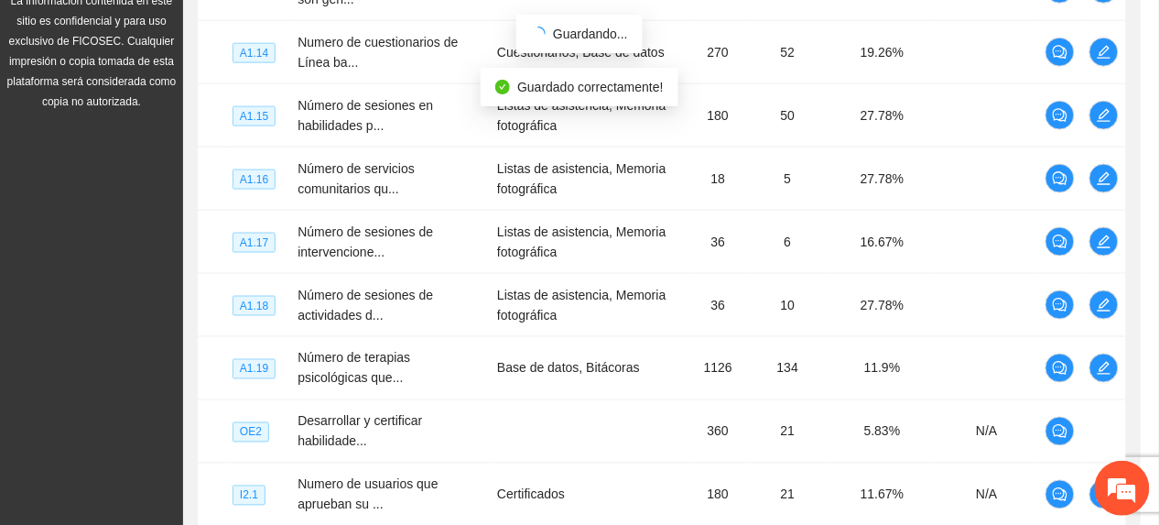
scroll to position [824, 0]
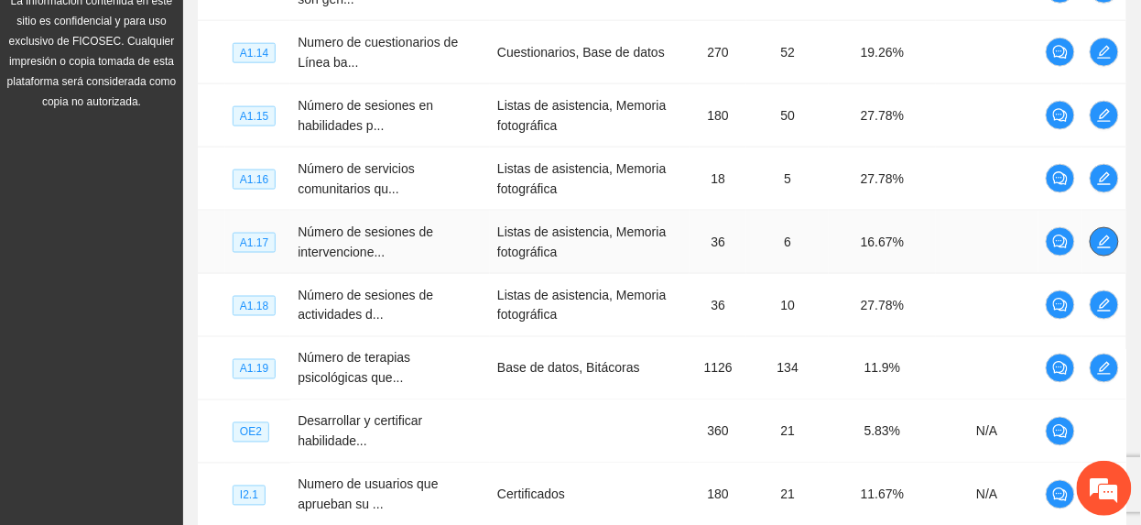
click at [1106, 246] on icon "edit" at bounding box center [1104, 241] width 15 height 15
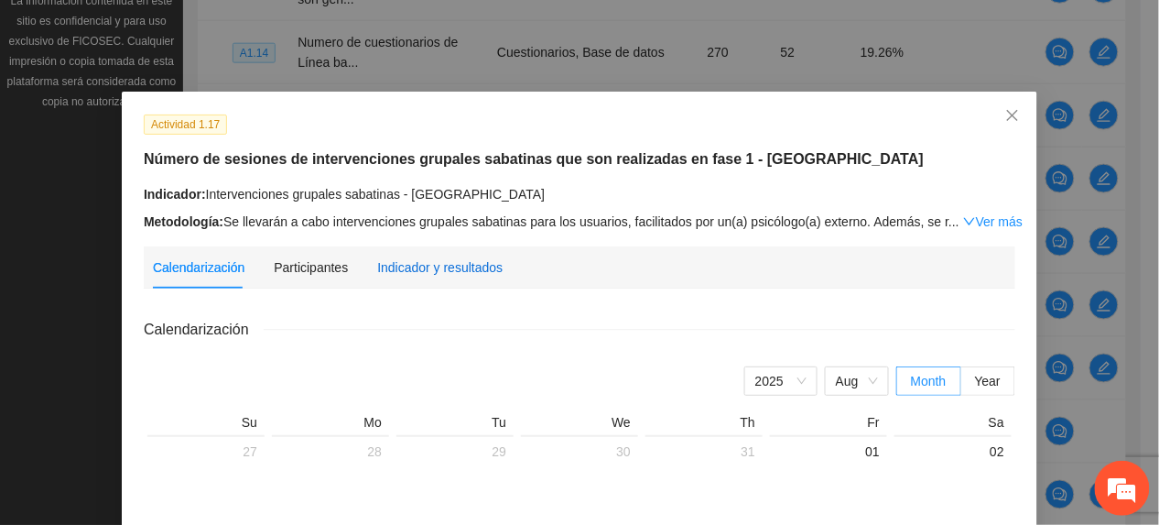
click at [421, 257] on div "Indicador y resultados" at bounding box center [439, 267] width 125 height 20
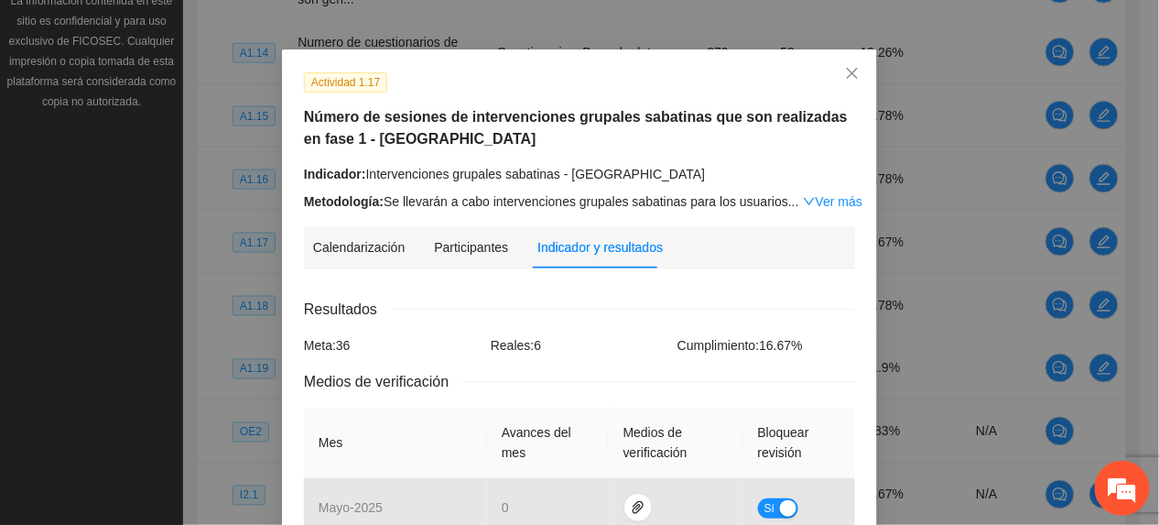
scroll to position [0, 0]
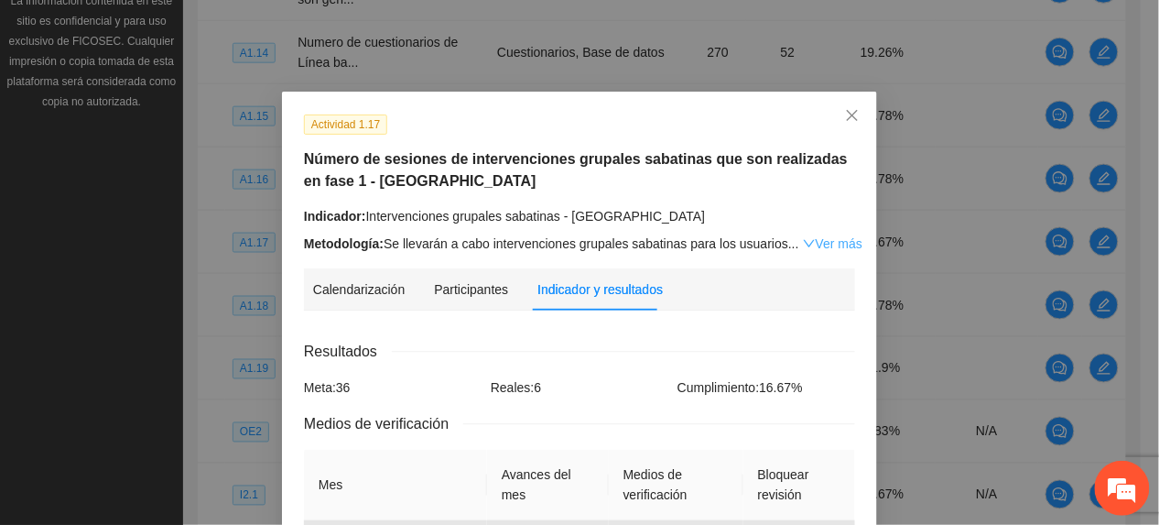
click at [811, 236] on link "Ver más" at bounding box center [833, 243] width 60 height 15
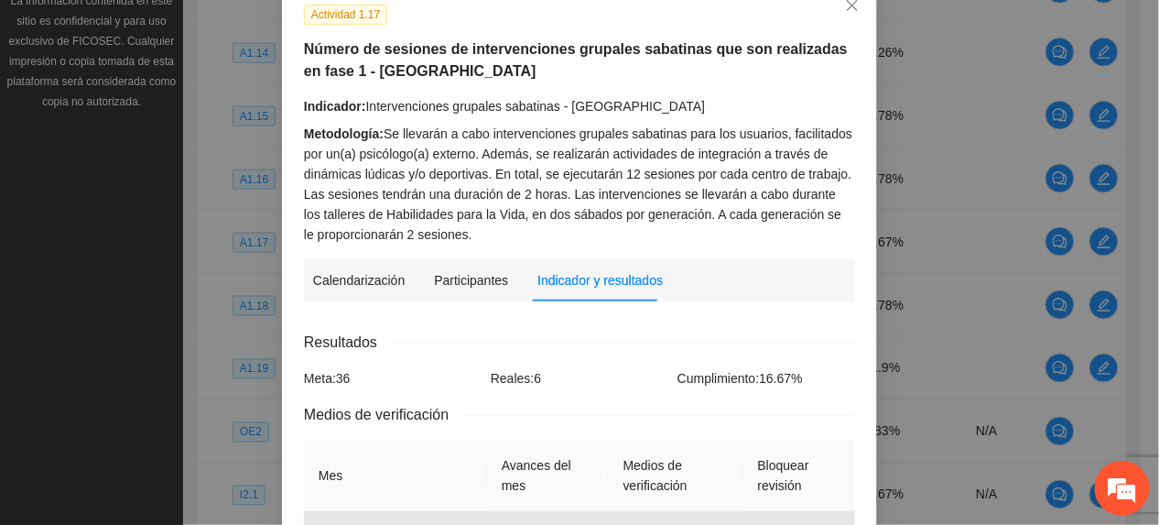
scroll to position [366, 0]
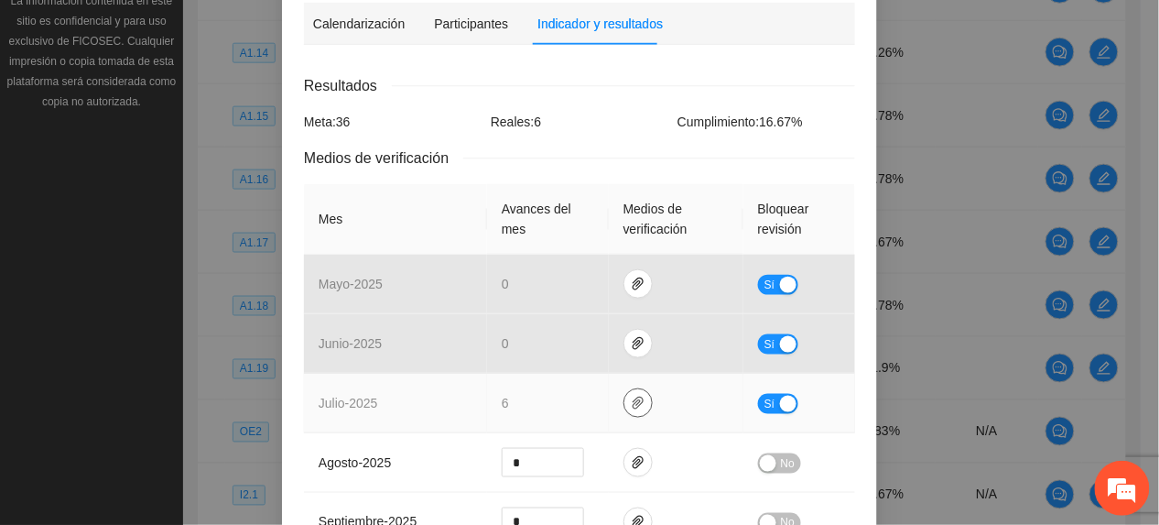
click at [631, 408] on icon "paper-clip" at bounding box center [638, 403] width 15 height 15
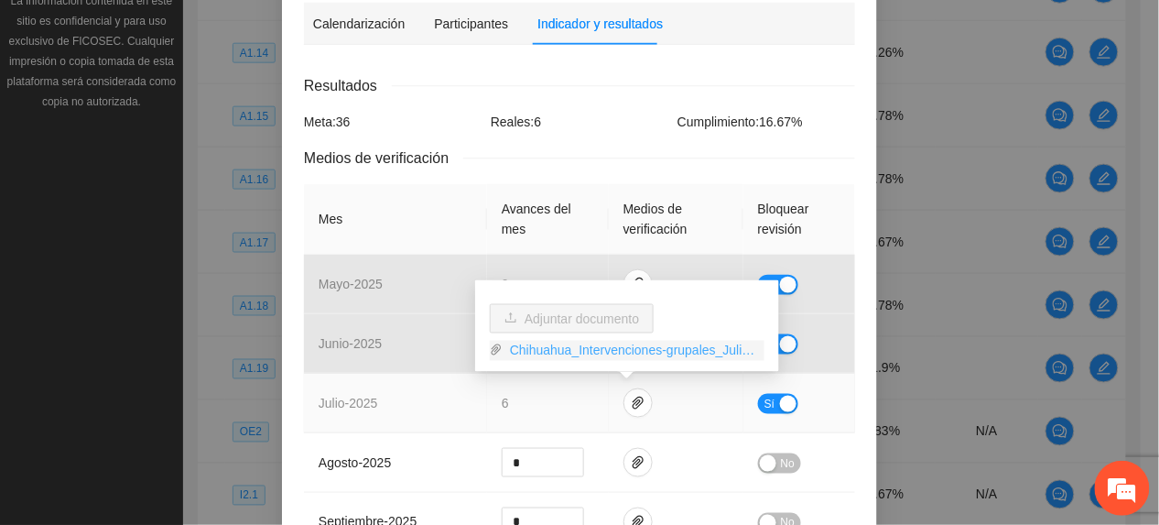
drag, startPoint x: 570, startPoint y: 355, endPoint x: 436, endPoint y: 366, distance: 134.2
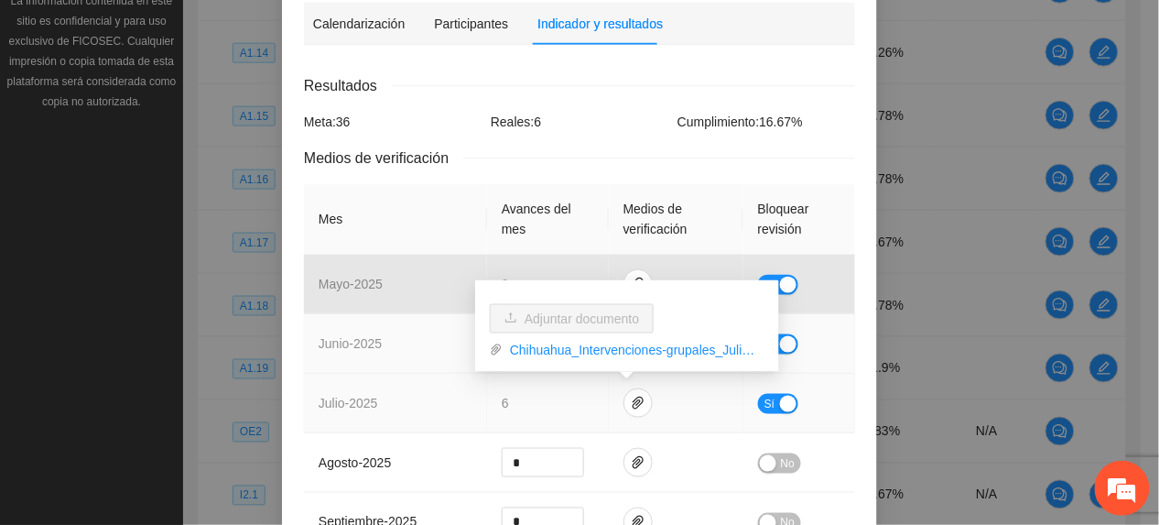
click at [569, 355] on link "Chihuahua_Intervenciones-grupales_Julio.zip" at bounding box center [634, 351] width 262 height 20
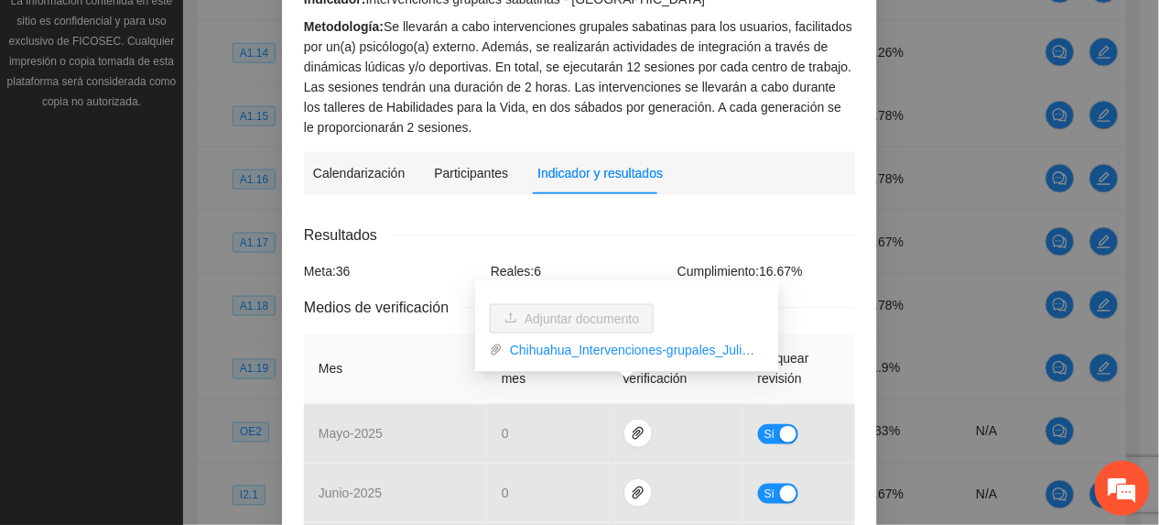
scroll to position [0, 0]
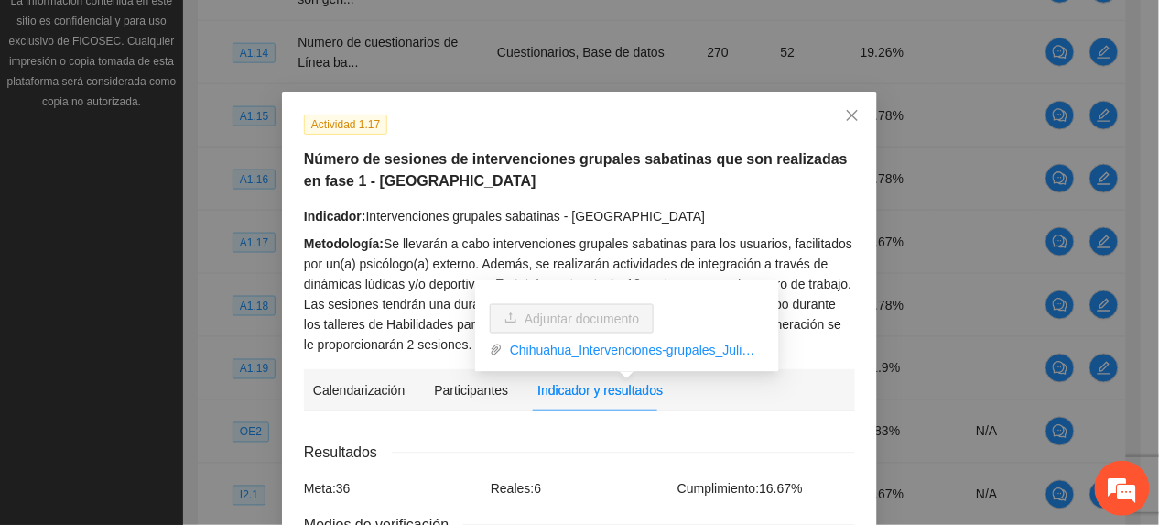
click at [786, 151] on h5 "Número de sesiones de intervenciones grupales sabatinas que son realizadas en f…" at bounding box center [579, 170] width 551 height 44
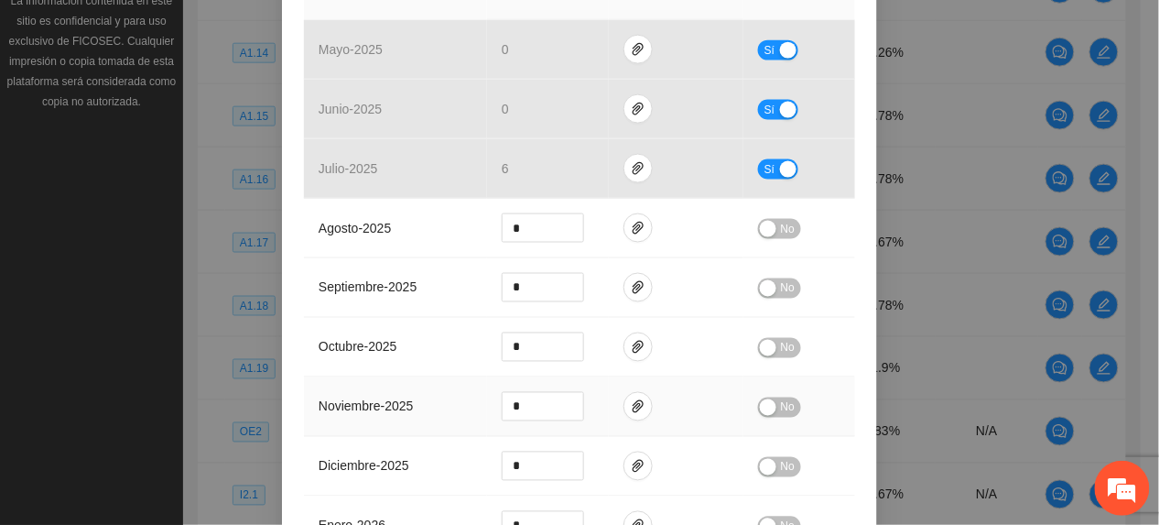
scroll to position [938, 0]
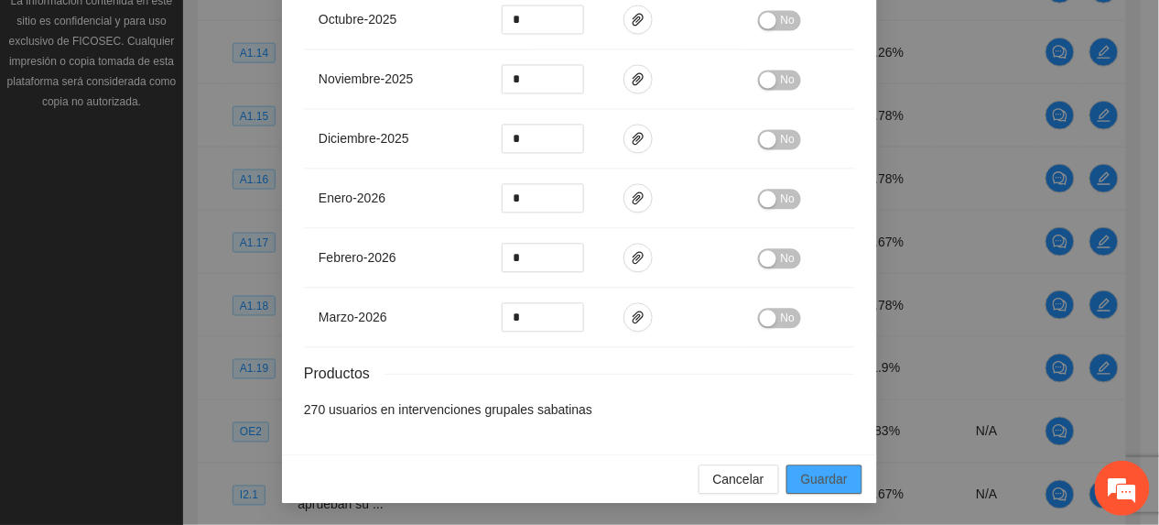
click at [822, 480] on span "Guardar" at bounding box center [824, 479] width 47 height 20
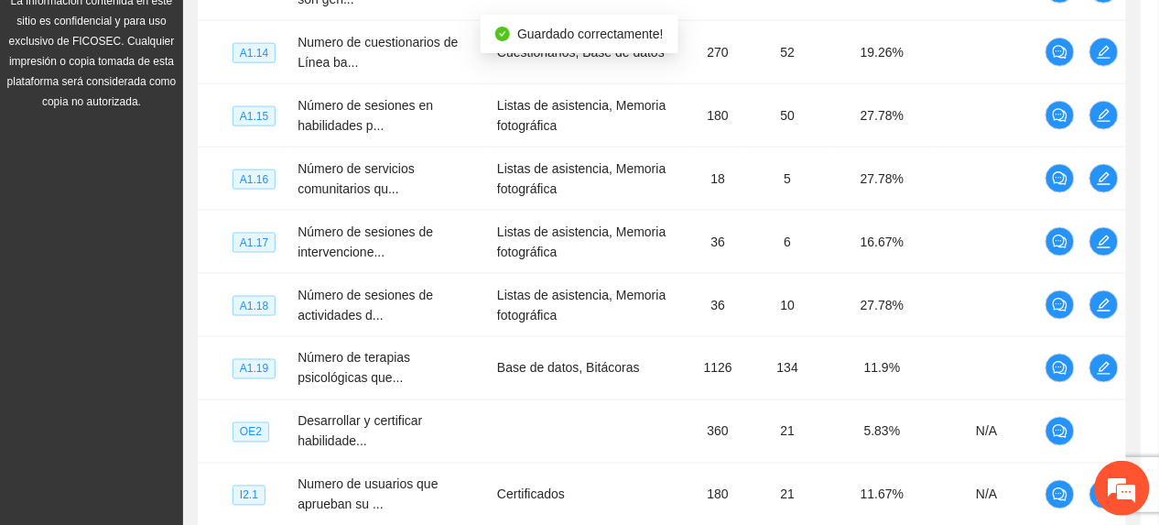
scroll to position [846, 0]
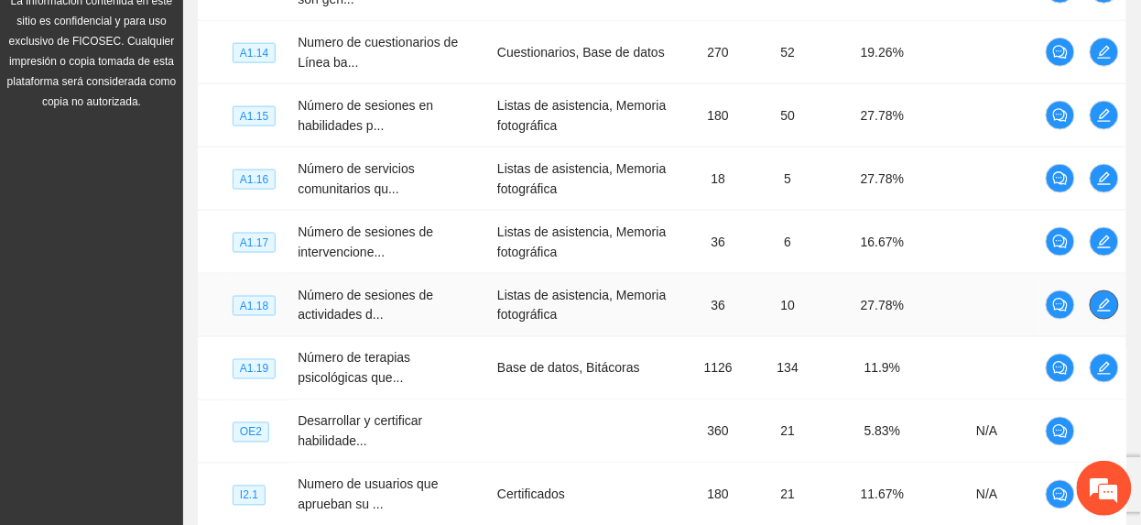
click at [1095, 310] on span "edit" at bounding box center [1104, 305] width 27 height 15
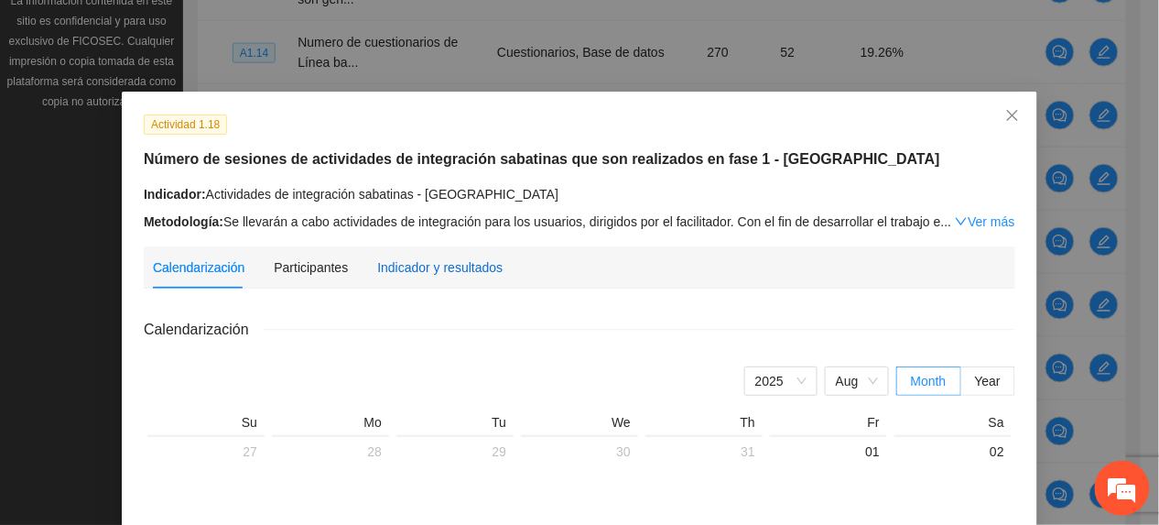
click at [440, 262] on div "Indicador y resultados" at bounding box center [439, 267] width 125 height 20
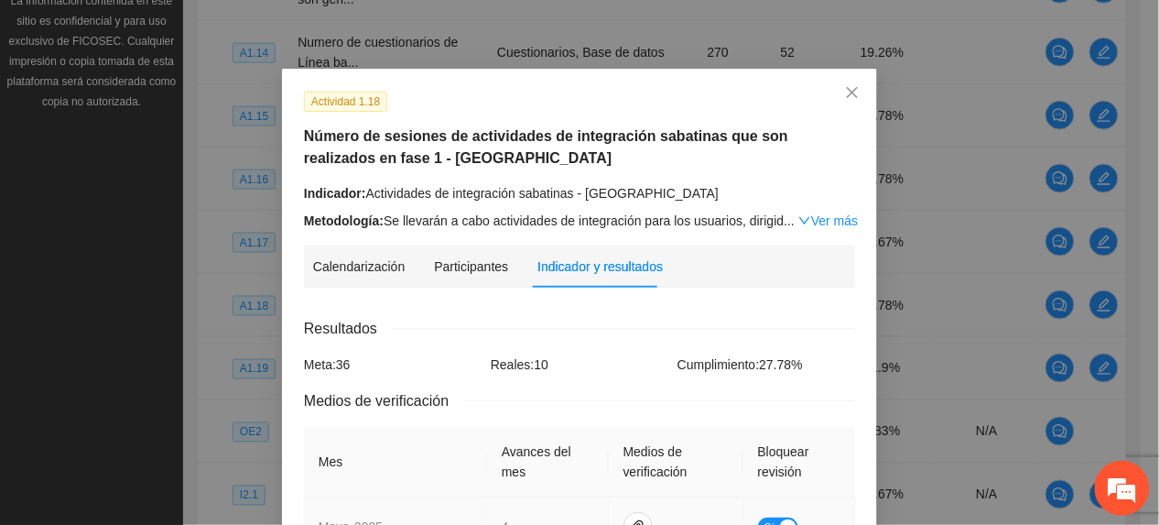
scroll to position [16, 0]
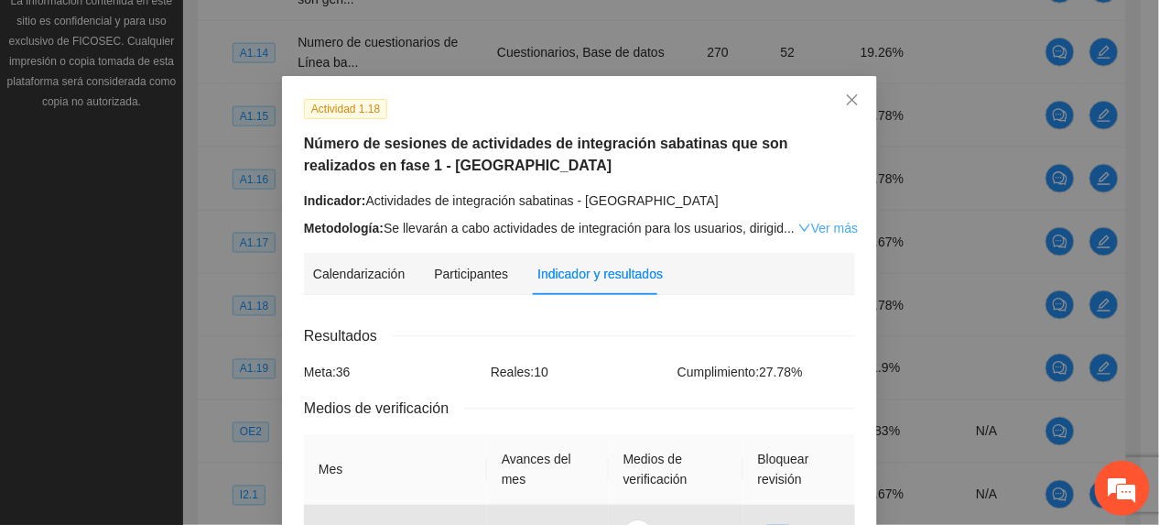
click at [803, 228] on link "Ver más" at bounding box center [829, 228] width 60 height 15
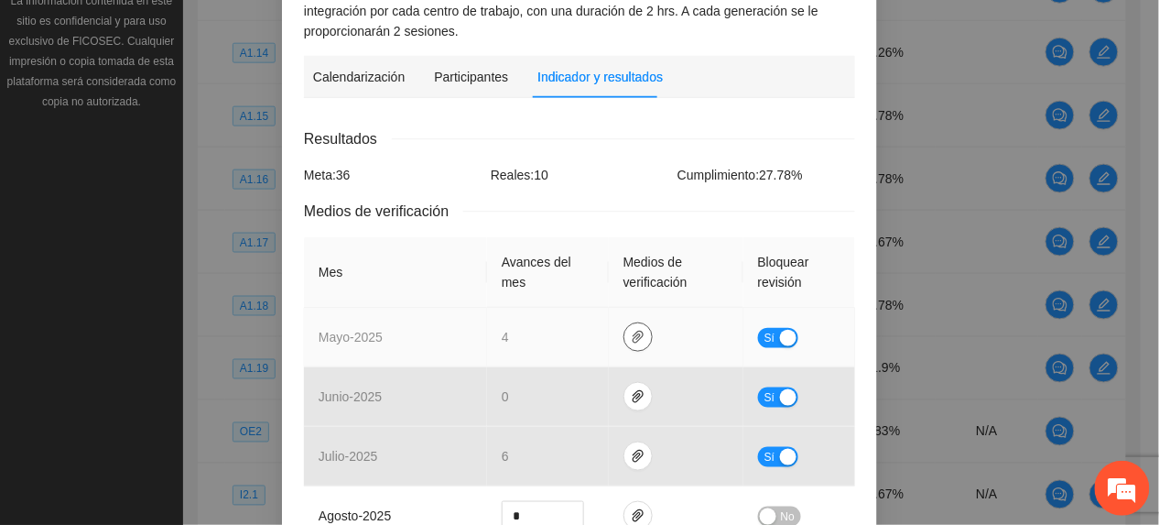
scroll to position [382, 0]
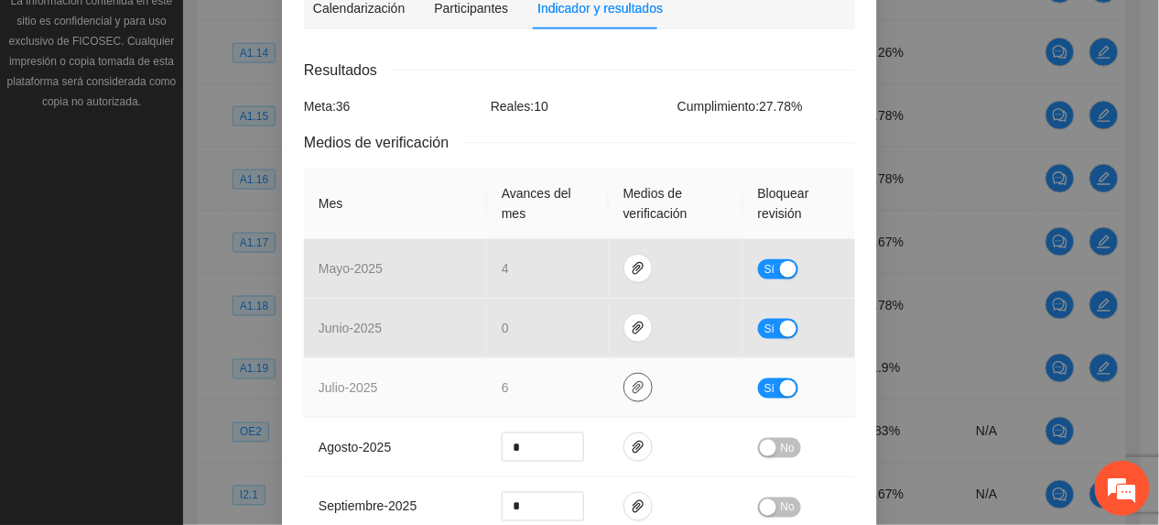
click at [631, 390] on icon "paper-clip" at bounding box center [638, 387] width 15 height 15
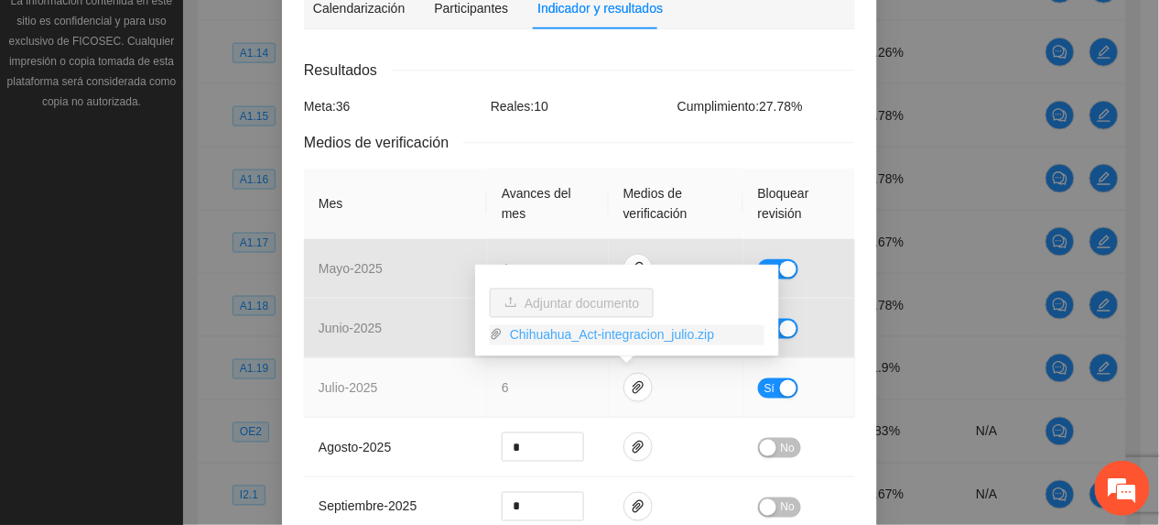
click at [608, 330] on link "Chihuahua_Act-integracion_julio.zip" at bounding box center [634, 335] width 262 height 20
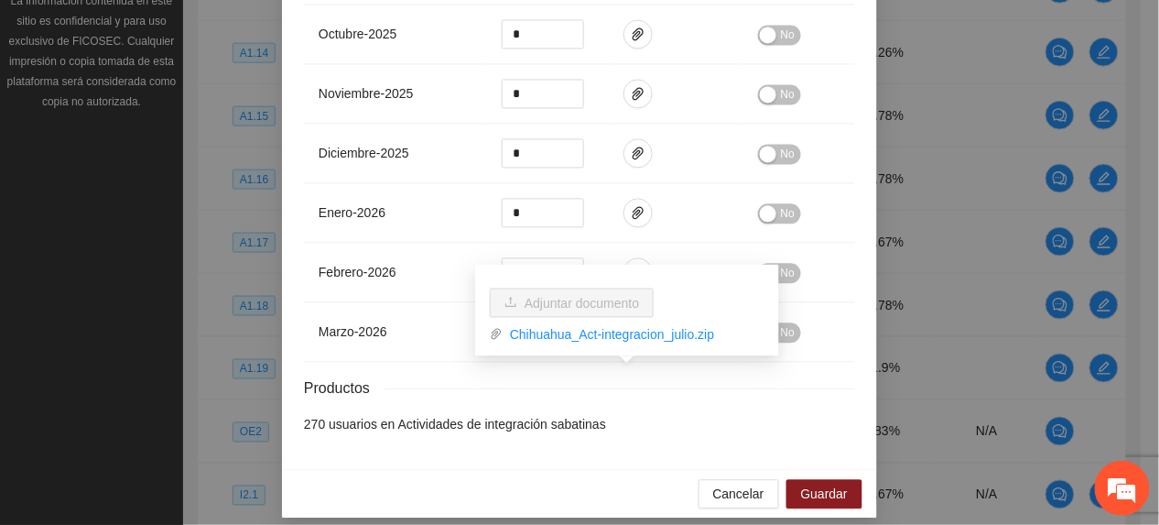
scroll to position [938, 0]
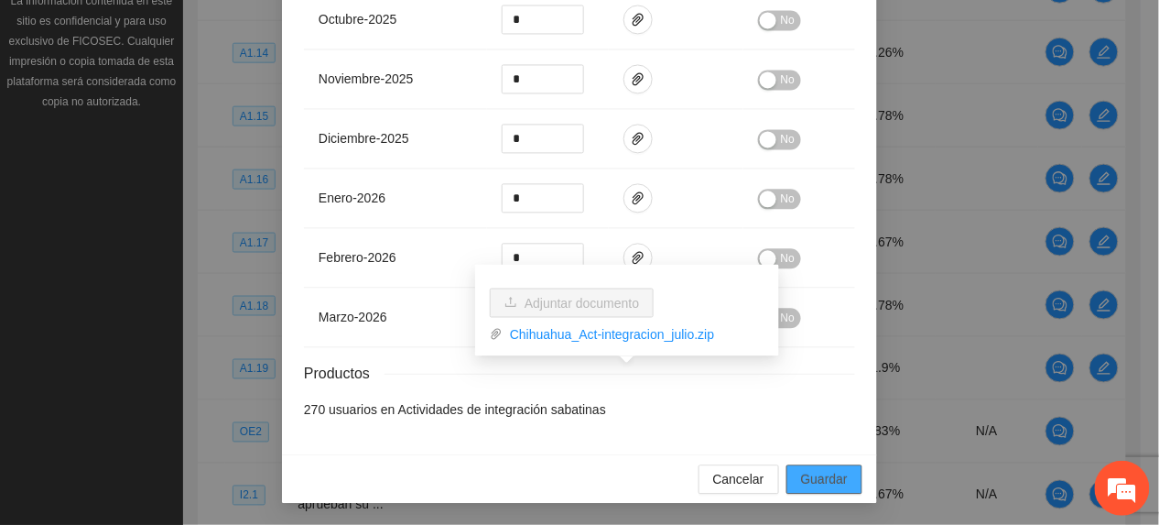
drag, startPoint x: 826, startPoint y: 469, endPoint x: 818, endPoint y: 441, distance: 28.7
click at [826, 469] on span "Guardar" at bounding box center [824, 479] width 47 height 20
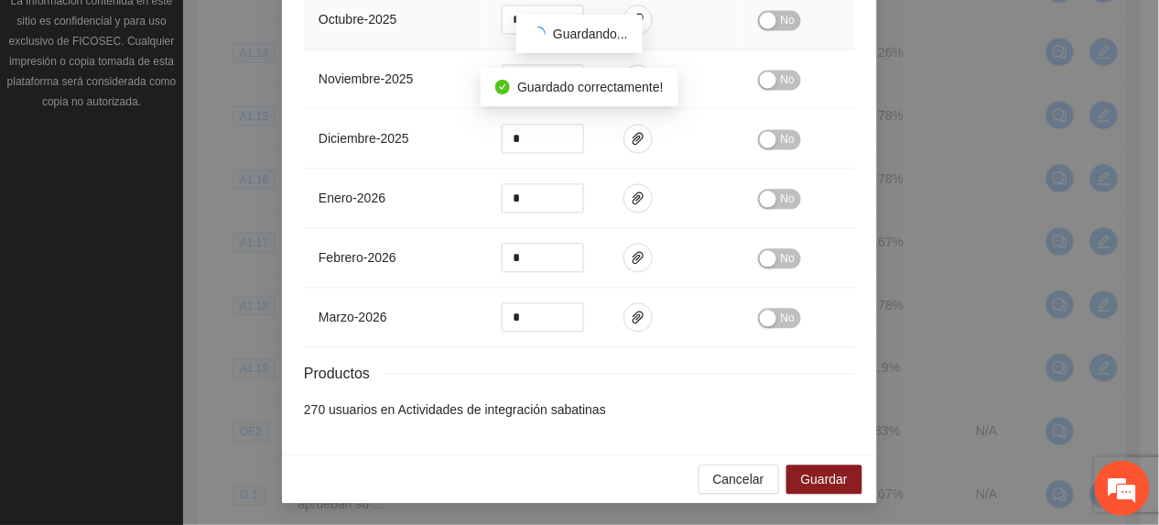
scroll to position [846, 0]
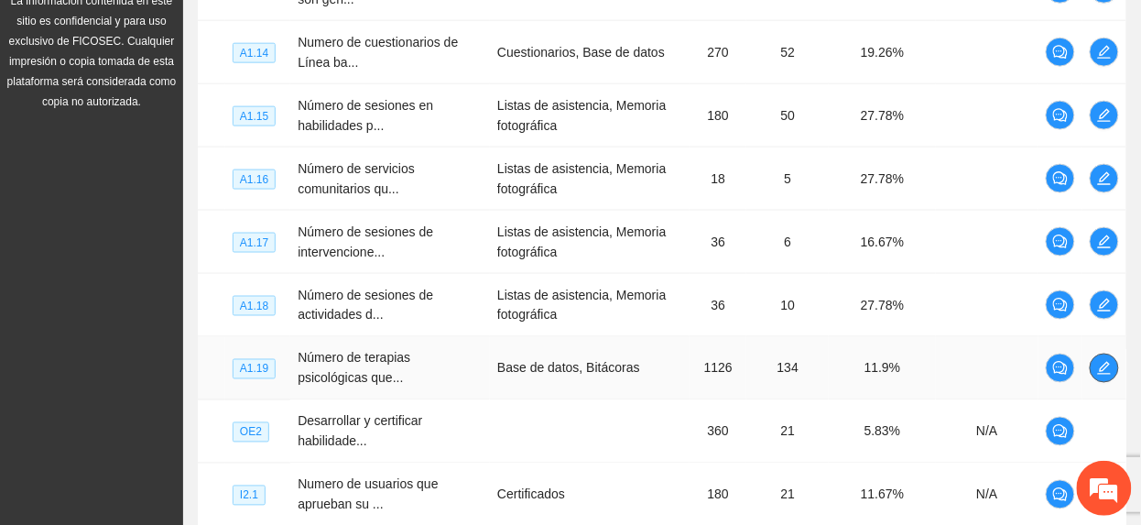
click at [1111, 363] on icon "edit" at bounding box center [1104, 368] width 15 height 15
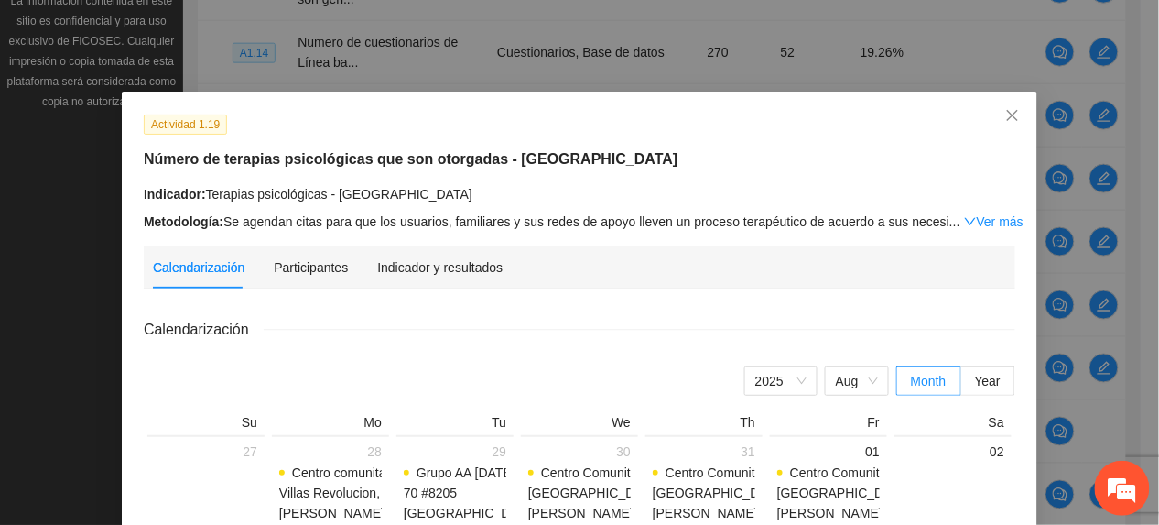
click at [399, 277] on div "Indicador y resultados" at bounding box center [439, 267] width 125 height 42
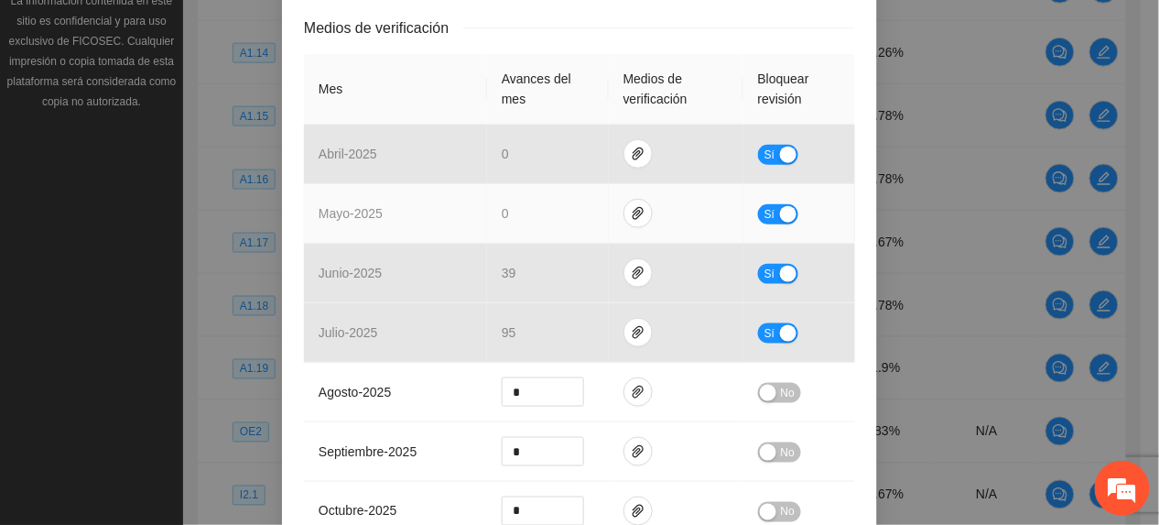
scroll to position [366, 0]
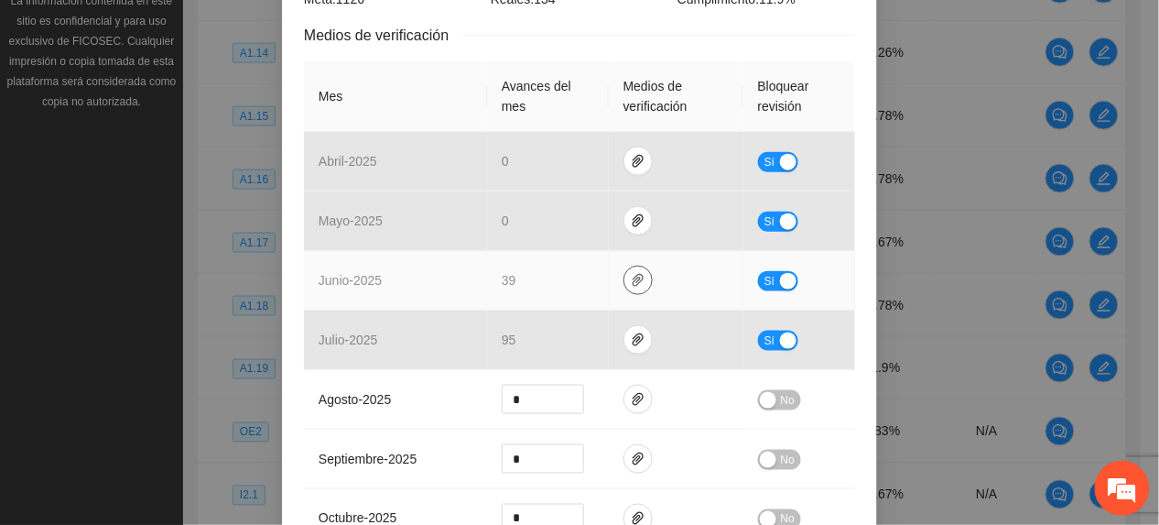
click at [631, 278] on icon "paper-clip" at bounding box center [638, 280] width 15 height 15
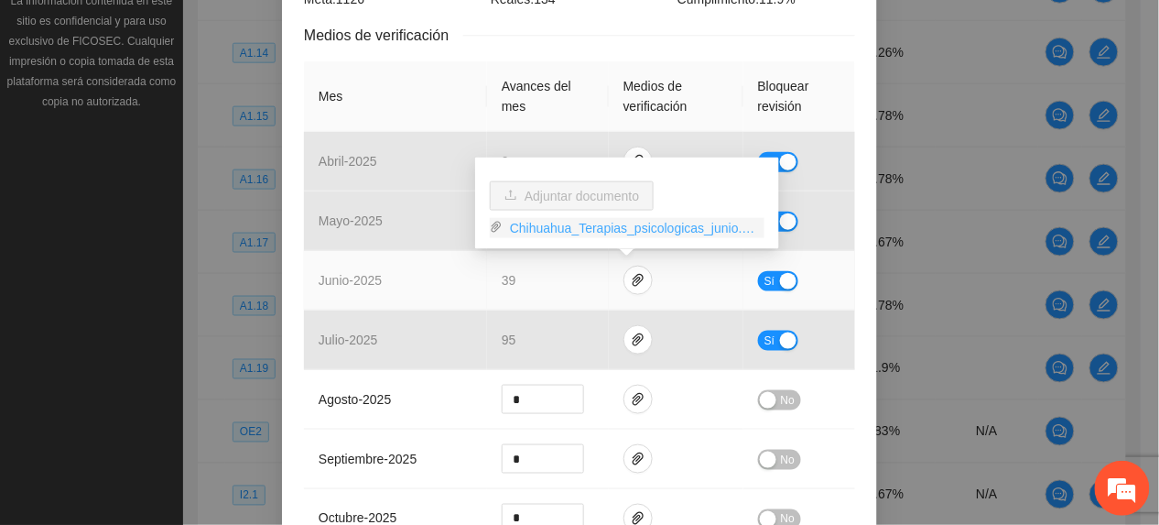
click at [547, 220] on link "Chihuahua_Terapias_psicologicas_junio.zip" at bounding box center [634, 228] width 262 height 20
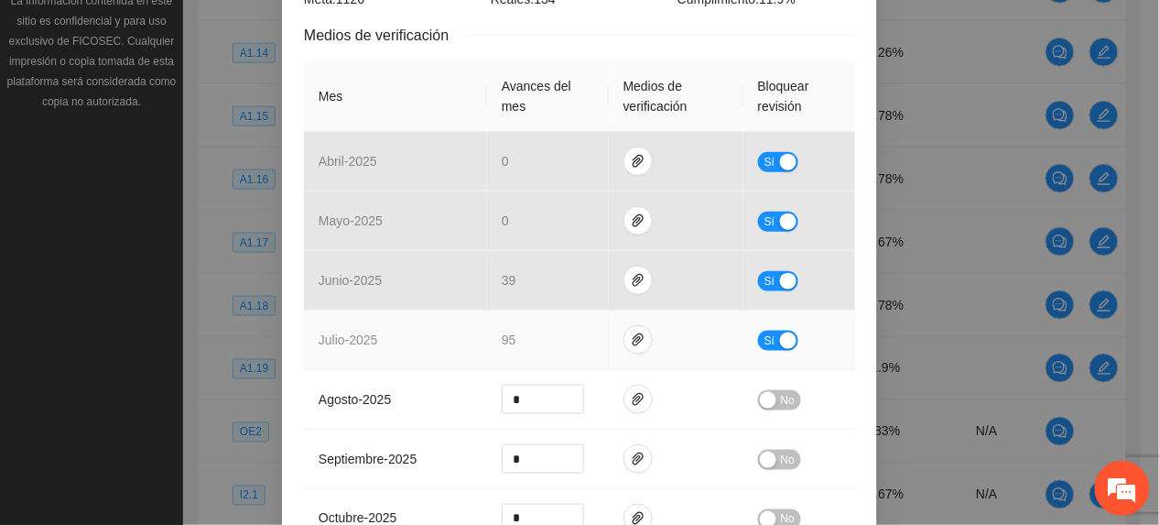
click at [565, 335] on td "95" at bounding box center [548, 340] width 122 height 60
click at [637, 342] on span "paper-clip" at bounding box center [638, 339] width 27 height 15
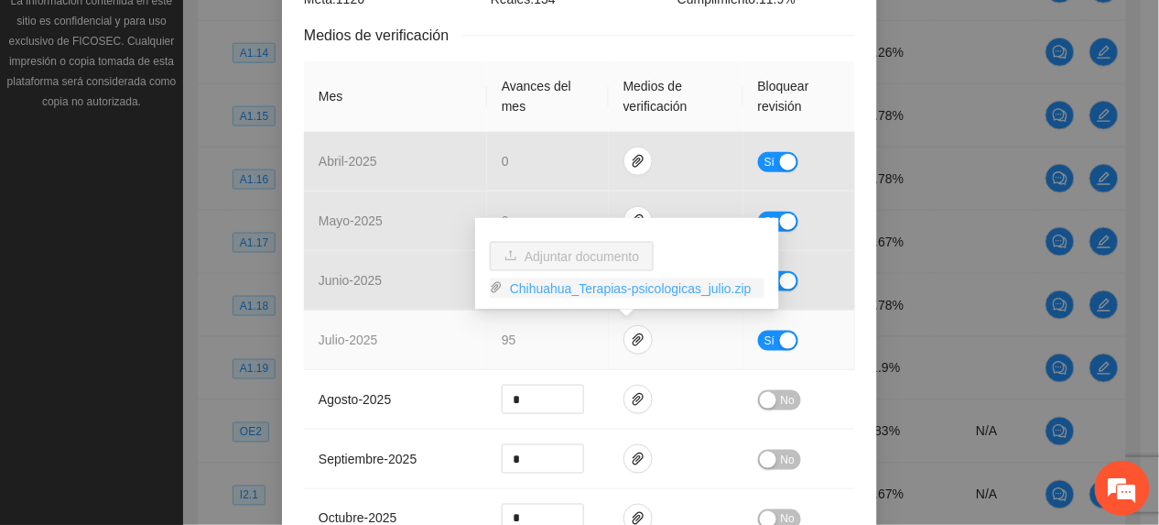
click at [565, 294] on link "Chihuahua_Terapias-psicologicas_julio.zip" at bounding box center [634, 288] width 262 height 20
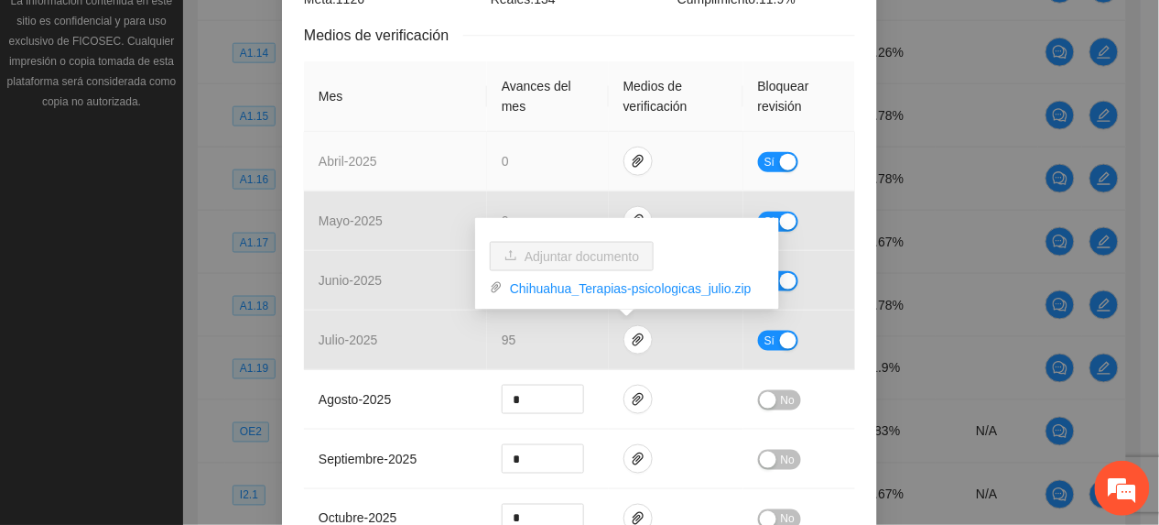
scroll to position [0, 0]
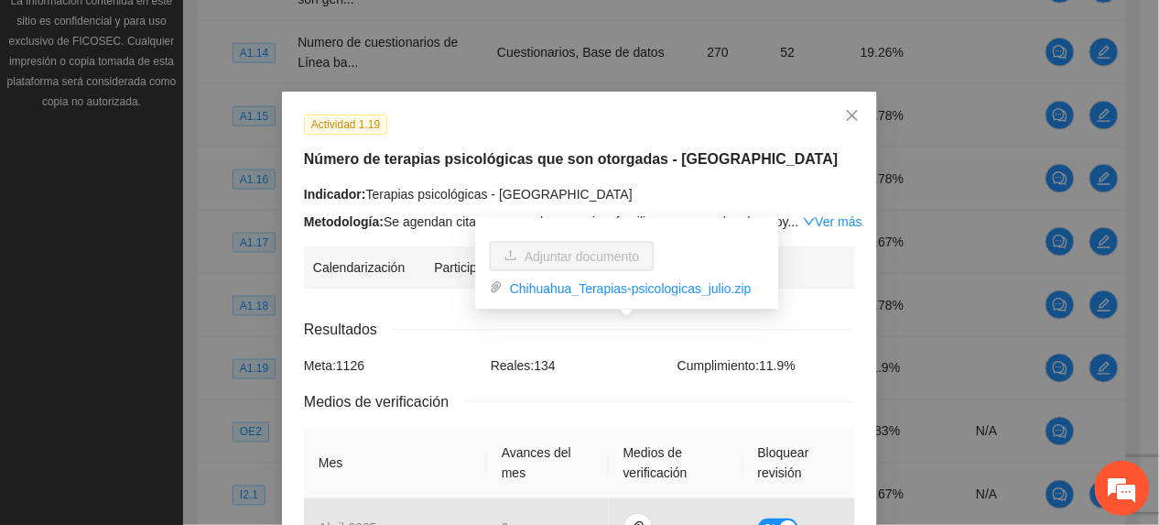
click at [817, 224] on link "Ver más" at bounding box center [833, 221] width 60 height 15
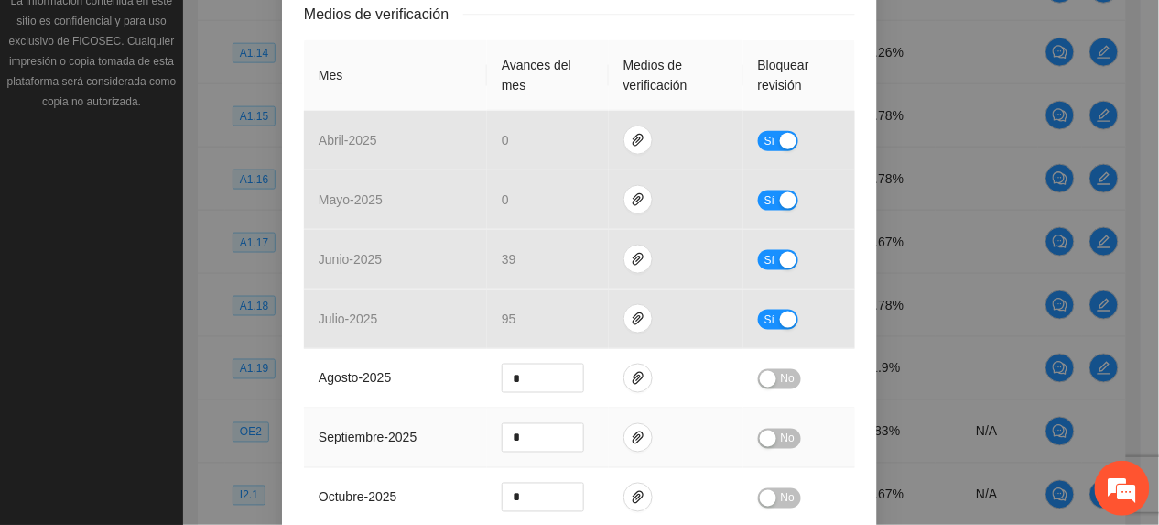
scroll to position [995, 0]
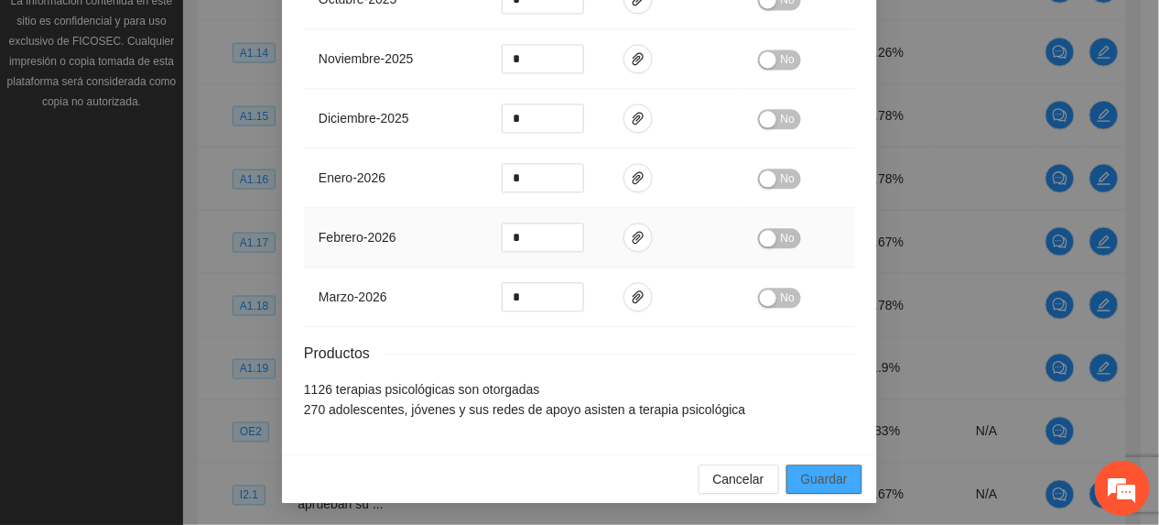
drag, startPoint x: 804, startPoint y: 482, endPoint x: 492, endPoint y: 206, distance: 416.6
click at [804, 480] on span "Guardar" at bounding box center [824, 479] width 47 height 20
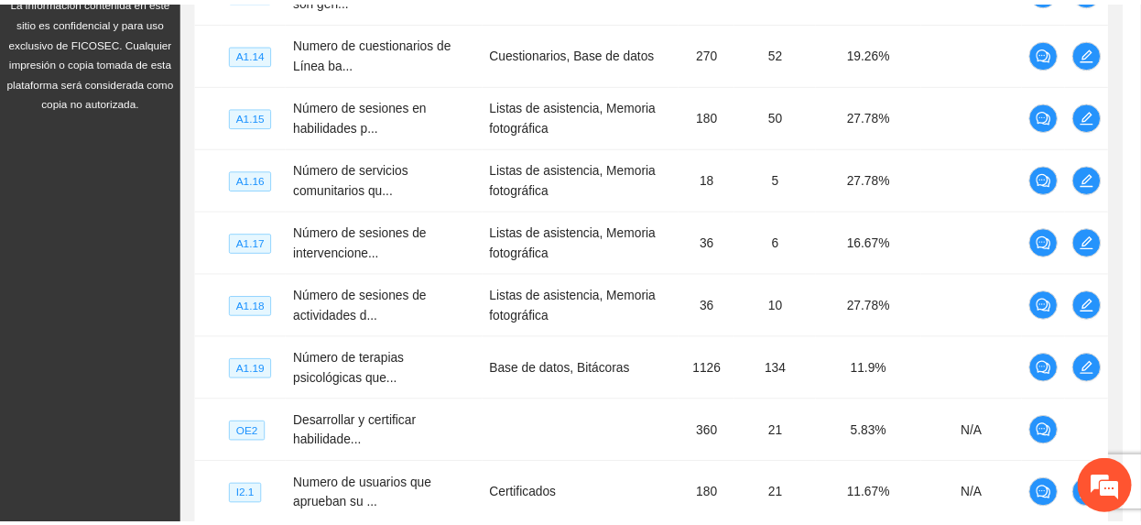
scroll to position [903, 0]
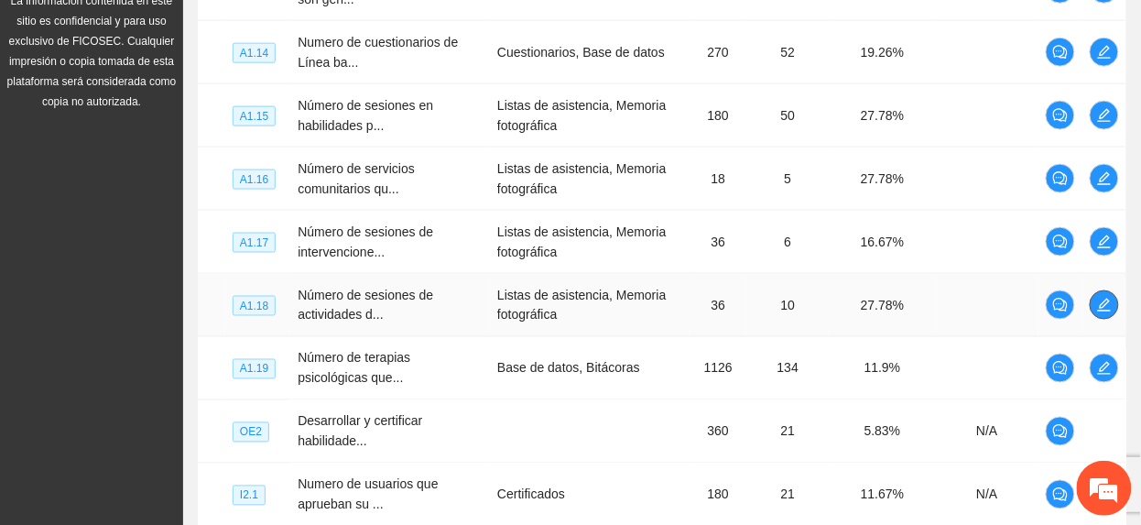
click at [1094, 312] on td at bounding box center [1105, 305] width 44 height 63
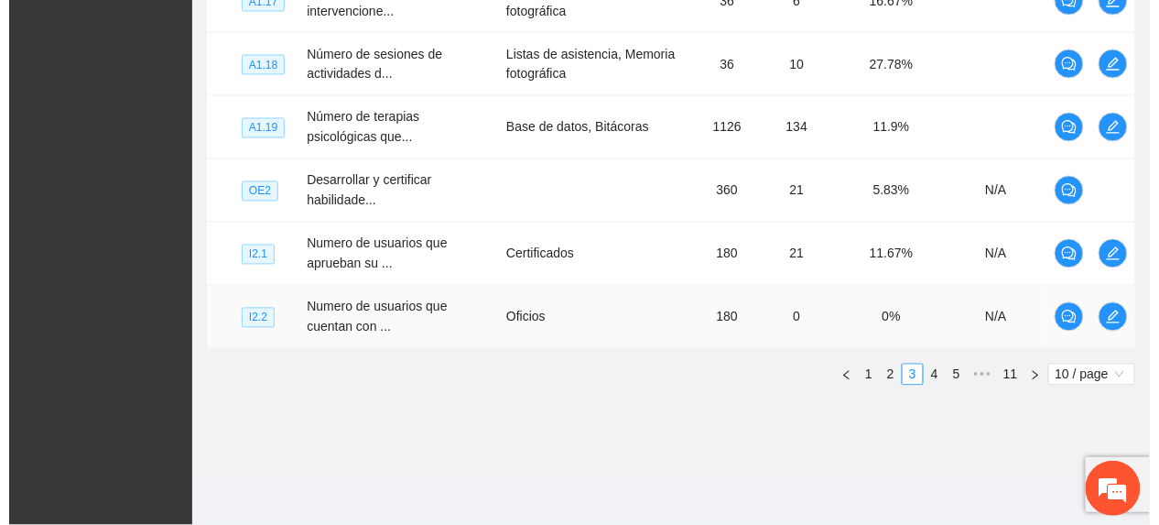
scroll to position [788, 0]
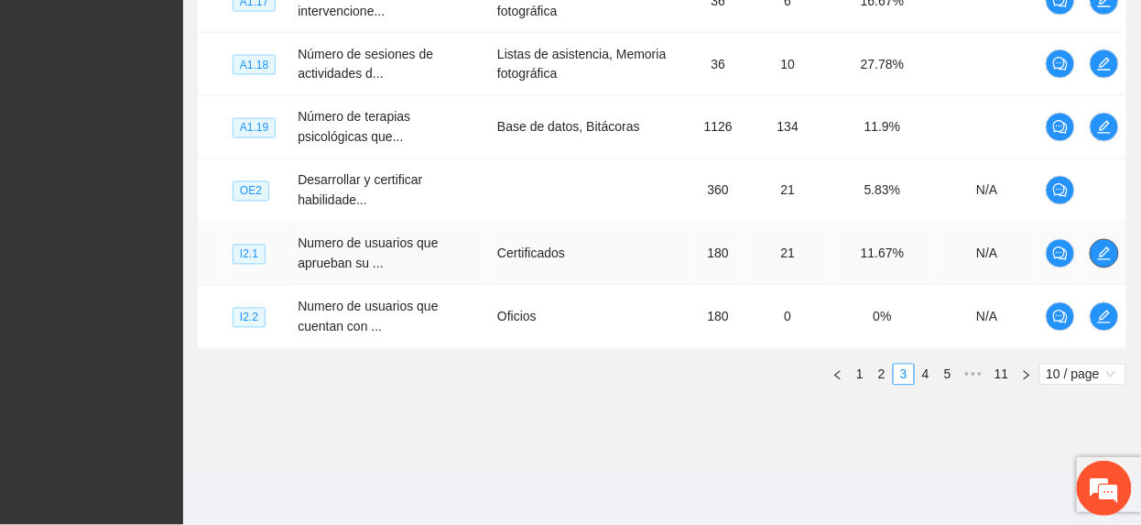
click at [1106, 244] on button "button" at bounding box center [1104, 253] width 29 height 29
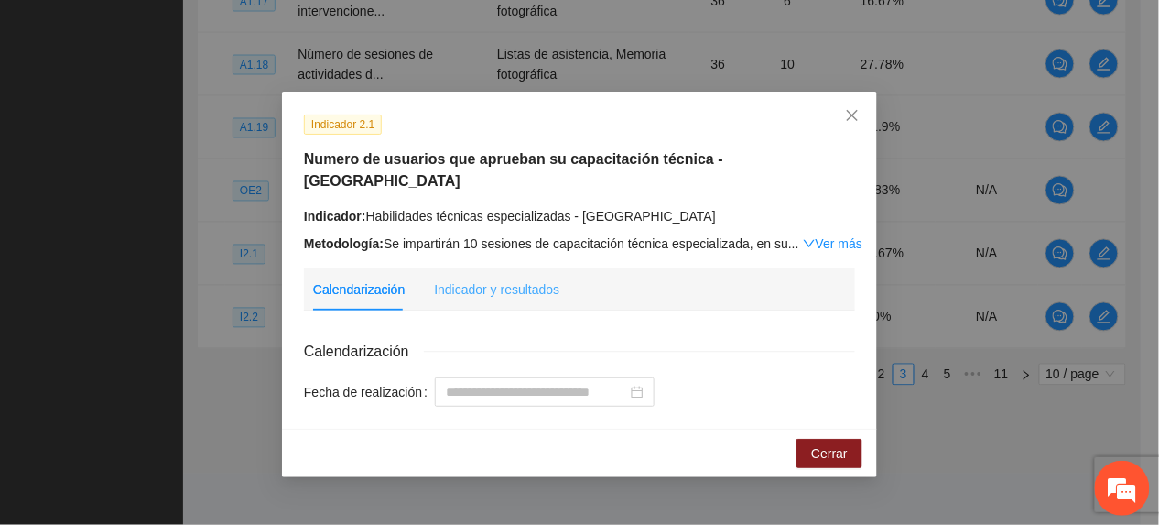
click at [478, 277] on div "Indicador y resultados" at bounding box center [496, 289] width 125 height 42
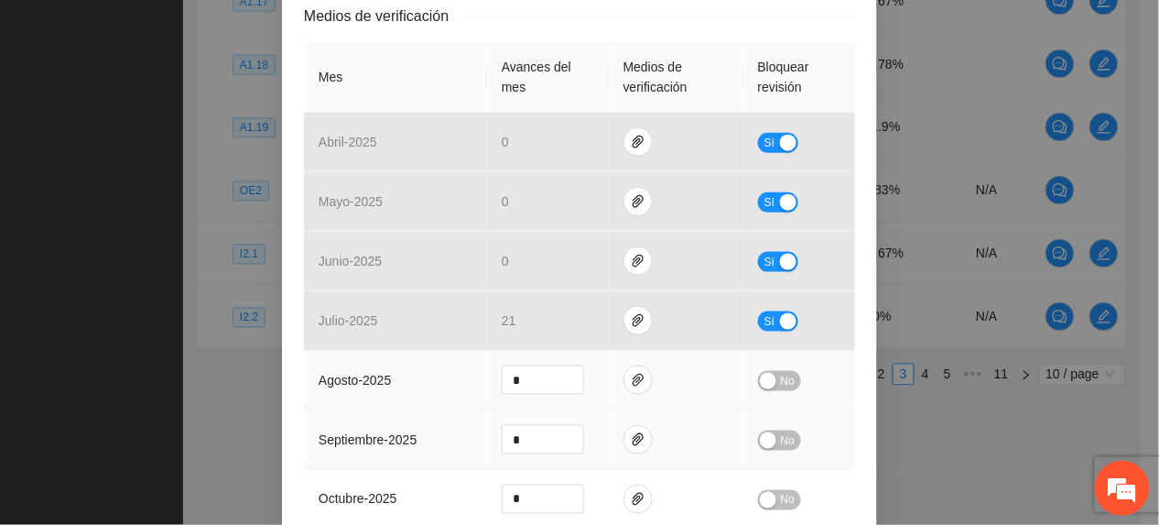
scroll to position [488, 0]
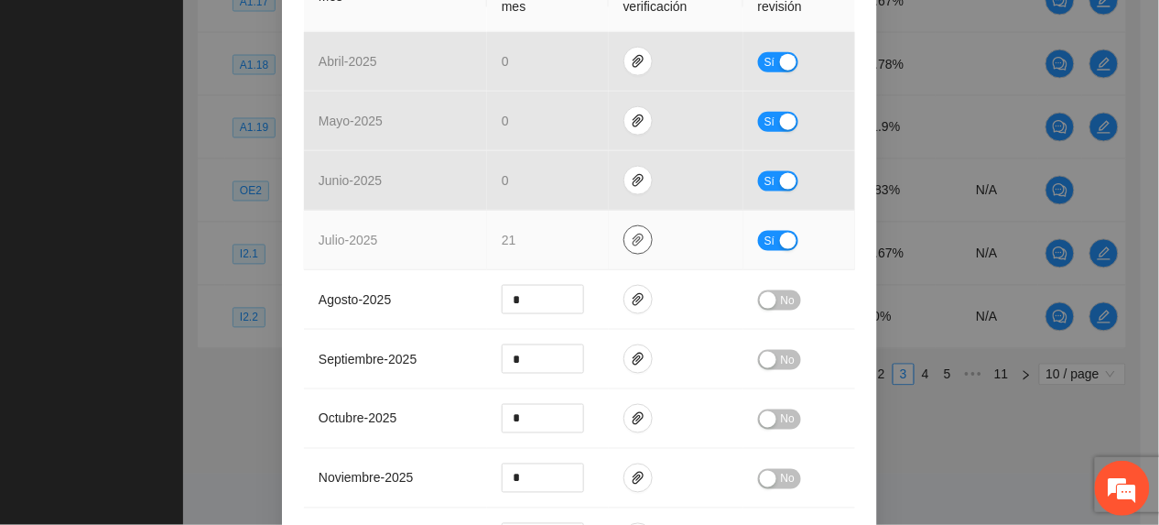
click at [634, 233] on icon "paper-clip" at bounding box center [638, 240] width 15 height 15
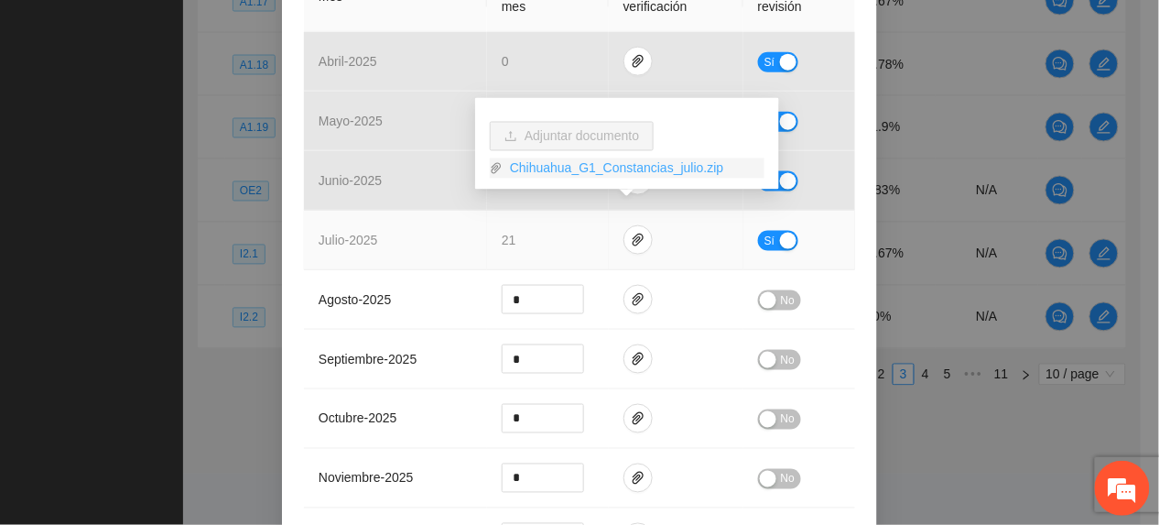
click at [570, 163] on link "Chihuahua_G1_Constancias_julio.zip" at bounding box center [634, 168] width 262 height 20
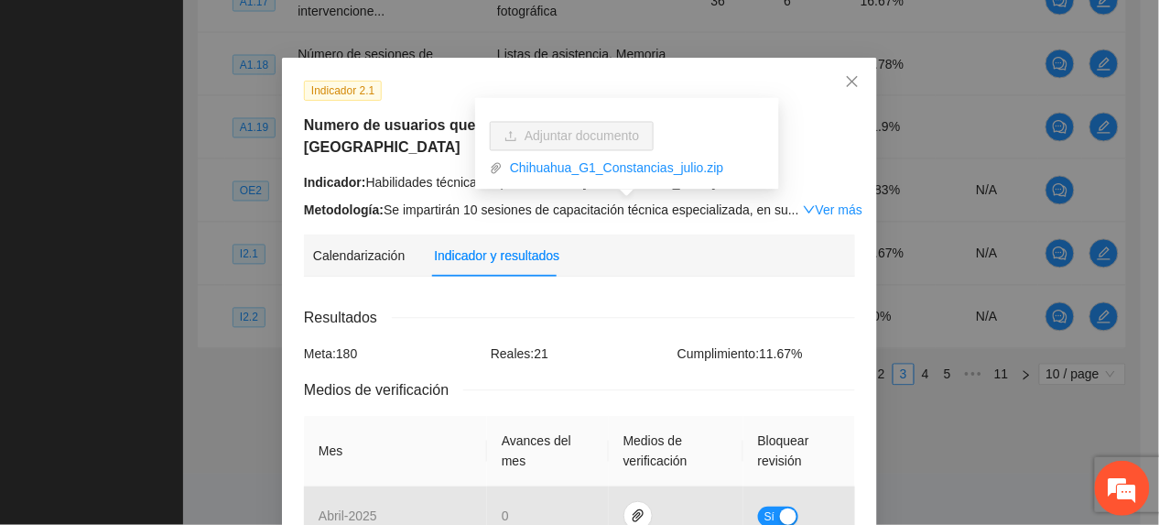
scroll to position [0, 0]
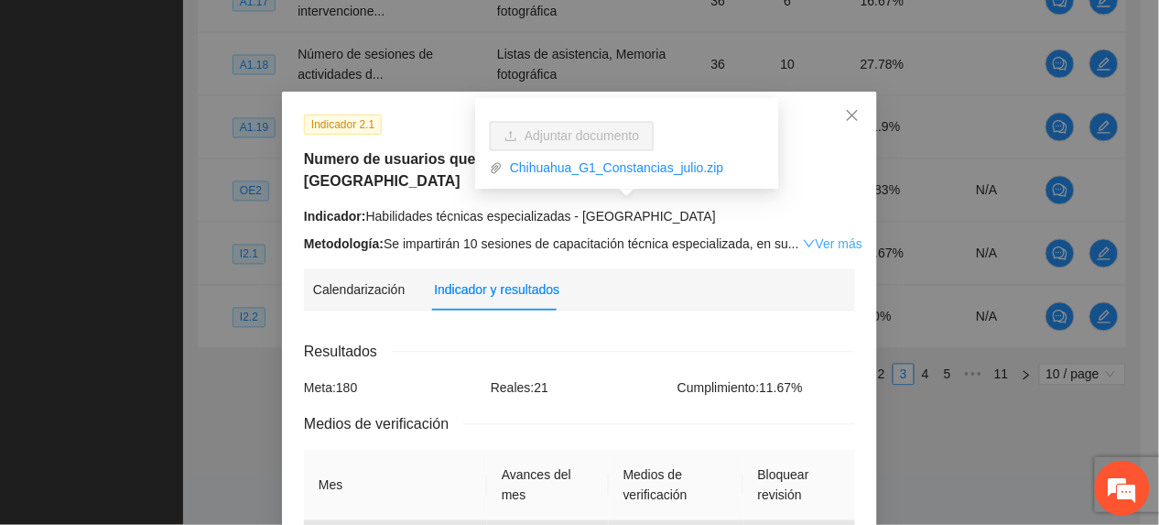
click at [804, 236] on link "Ver más" at bounding box center [833, 243] width 60 height 15
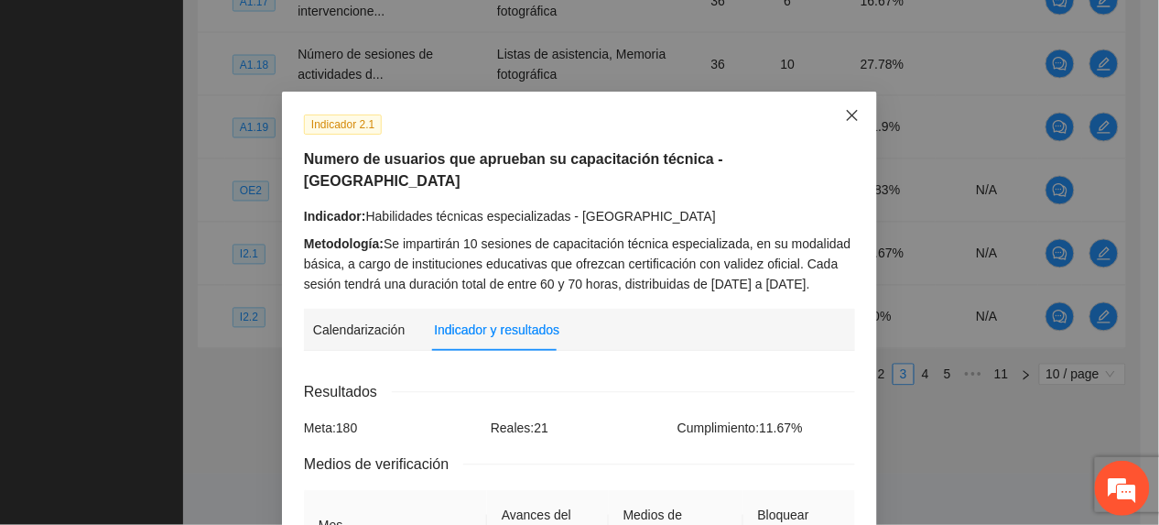
click at [828, 126] on span "Close" at bounding box center [852, 116] width 49 height 49
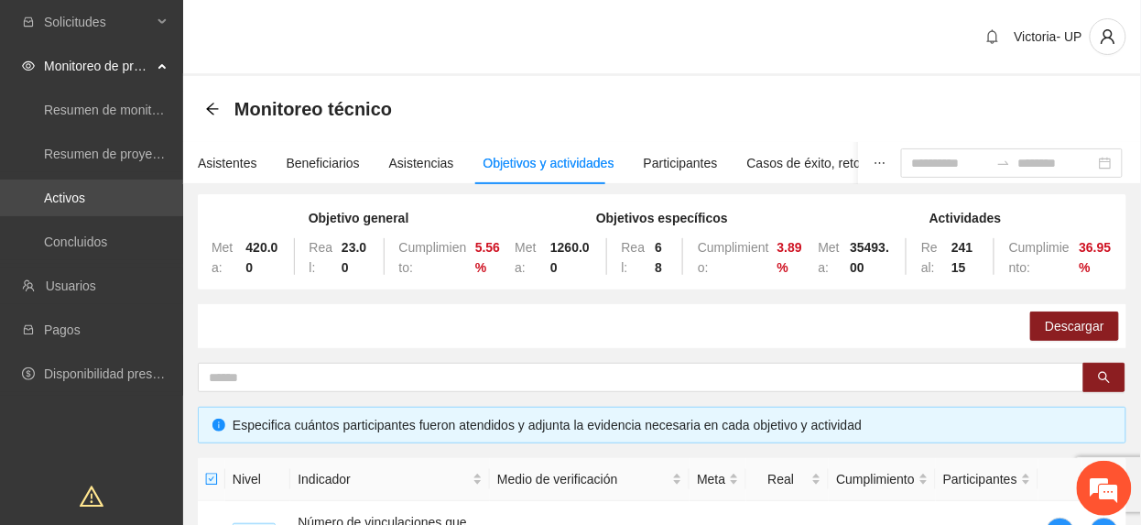
click at [84, 198] on link "Activos" at bounding box center [64, 197] width 41 height 15
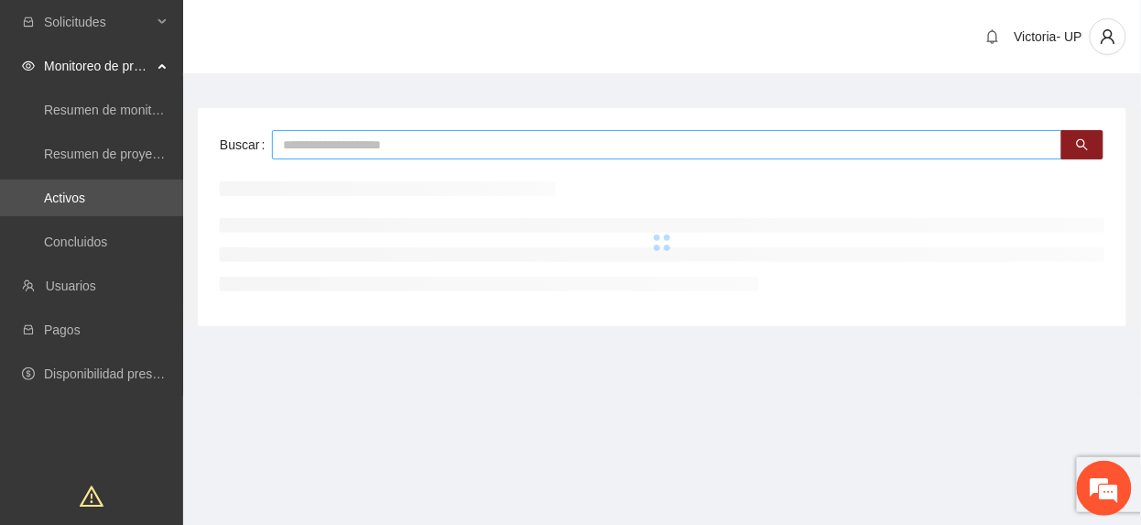
click at [511, 147] on input "text" at bounding box center [667, 144] width 790 height 29
type input "*******"
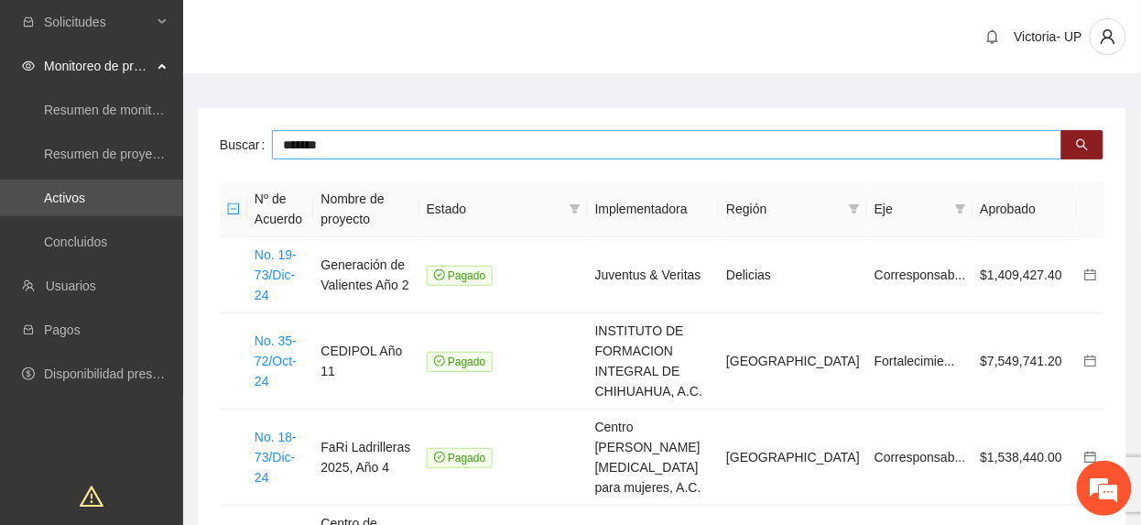
click at [460, 143] on input "*******" at bounding box center [667, 144] width 790 height 29
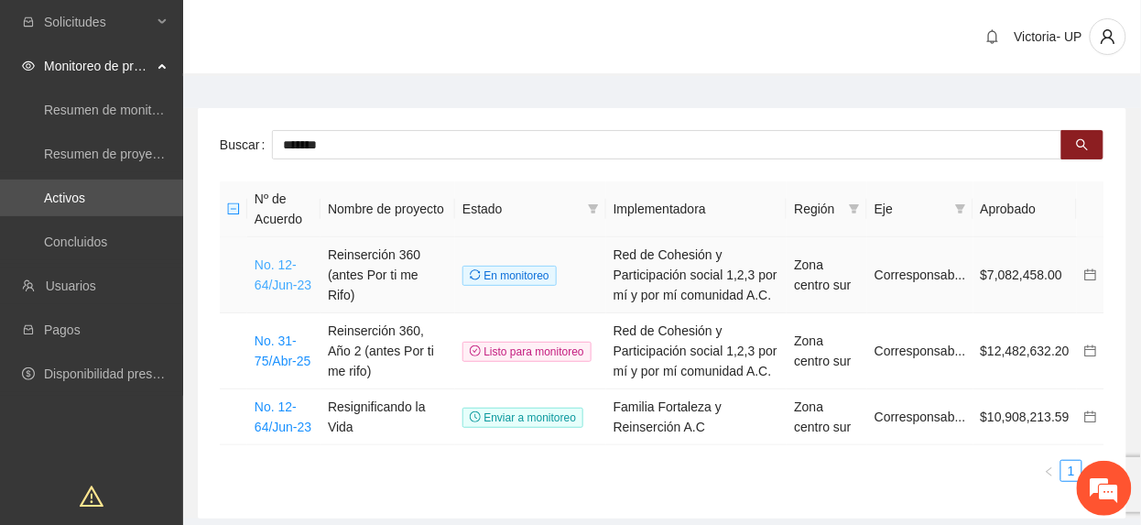
click at [282, 290] on link "No. 12-64/Jun-23" at bounding box center [283, 274] width 57 height 35
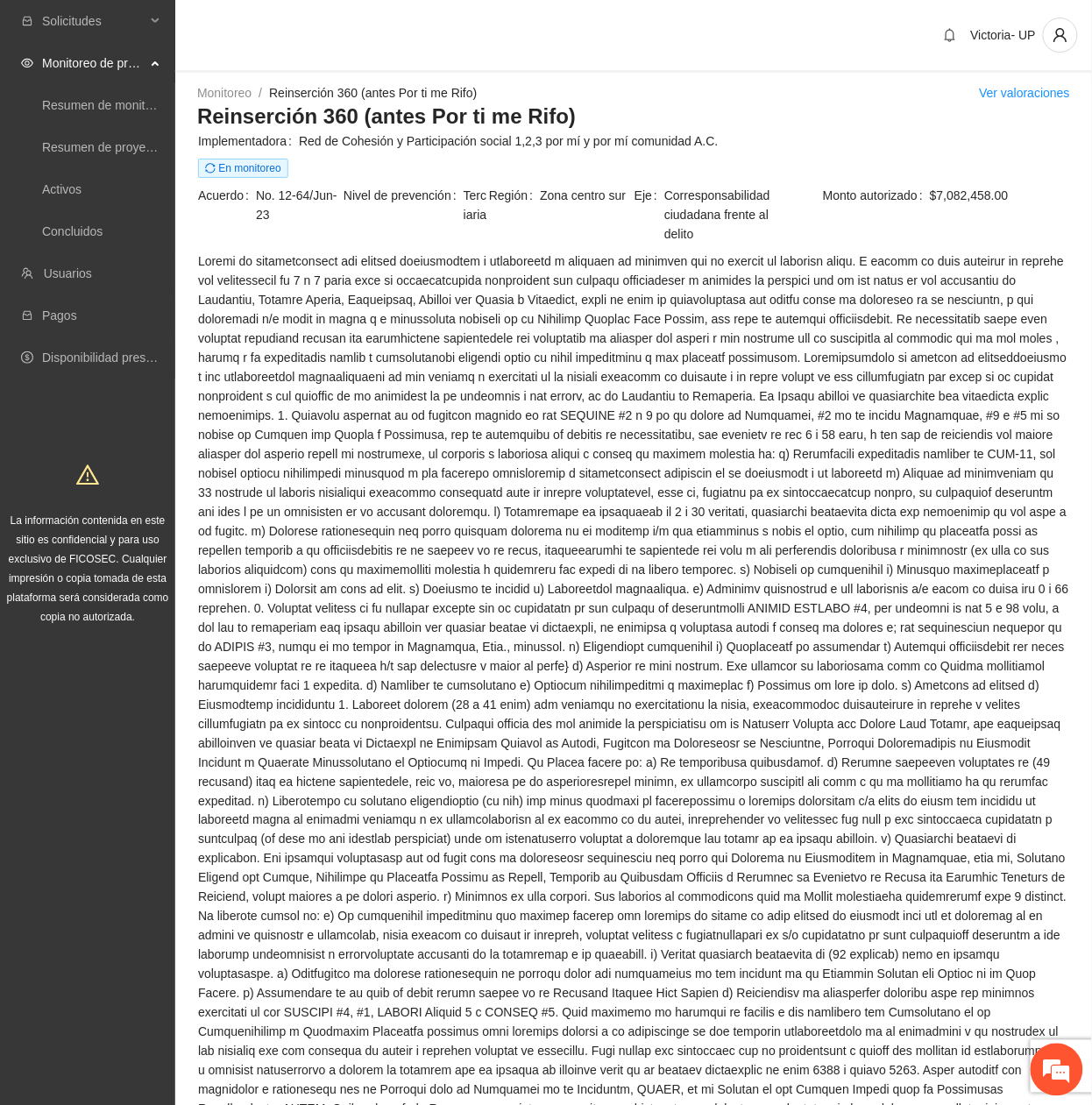
drag, startPoint x: 328, startPoint y: 181, endPoint x: 561, endPoint y: 158, distance: 234.1
click at [331, 180] on td "En monitoreo" at bounding box center [634, 171] width 873 height 27
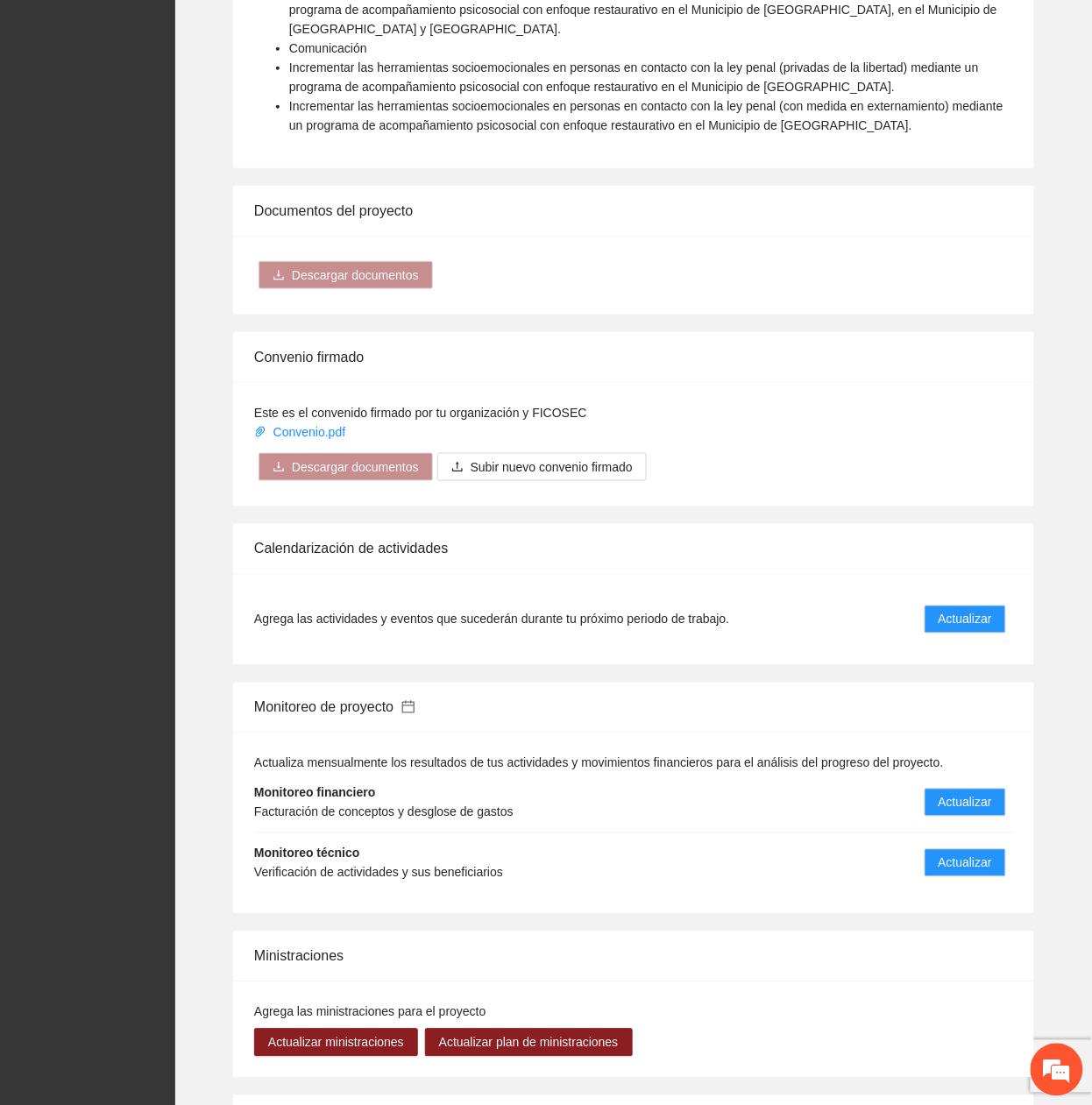
scroll to position [2103, 0]
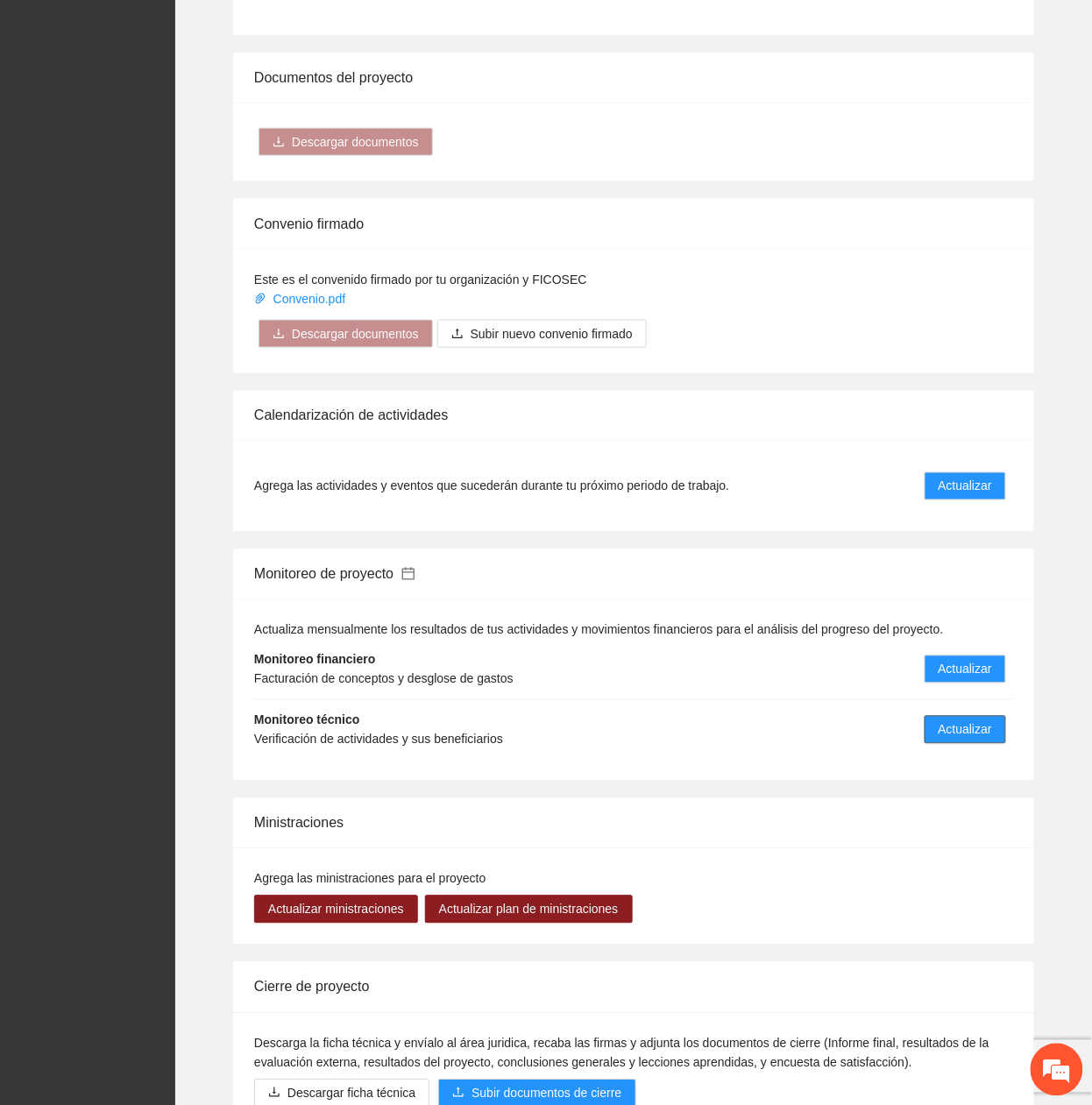
click at [985, 720] on span "Actualizar" at bounding box center [966, 730] width 54 height 19
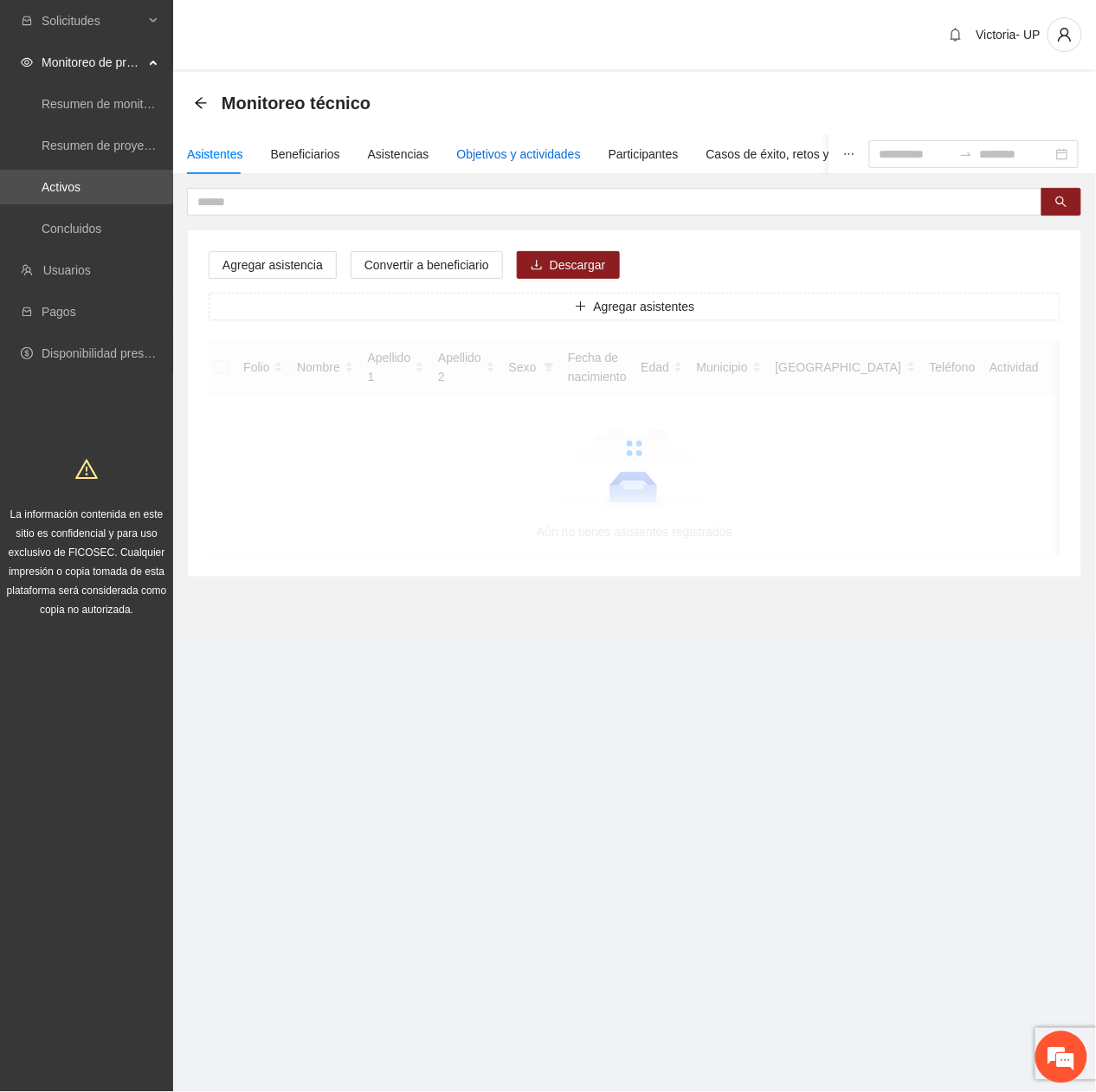
click at [458, 158] on div "Objetivos y actividades" at bounding box center [519, 154] width 124 height 19
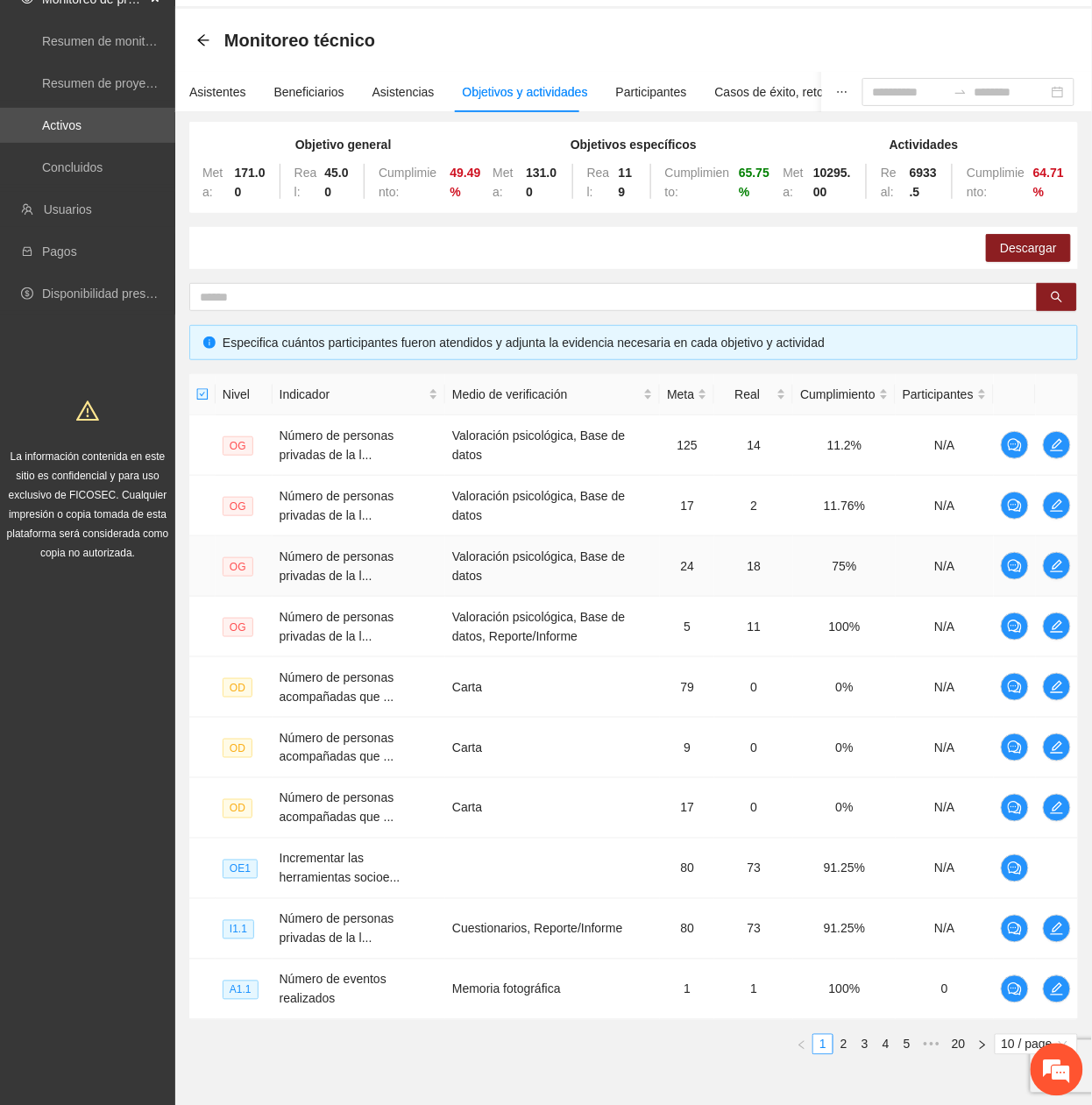
scroll to position [151, 0]
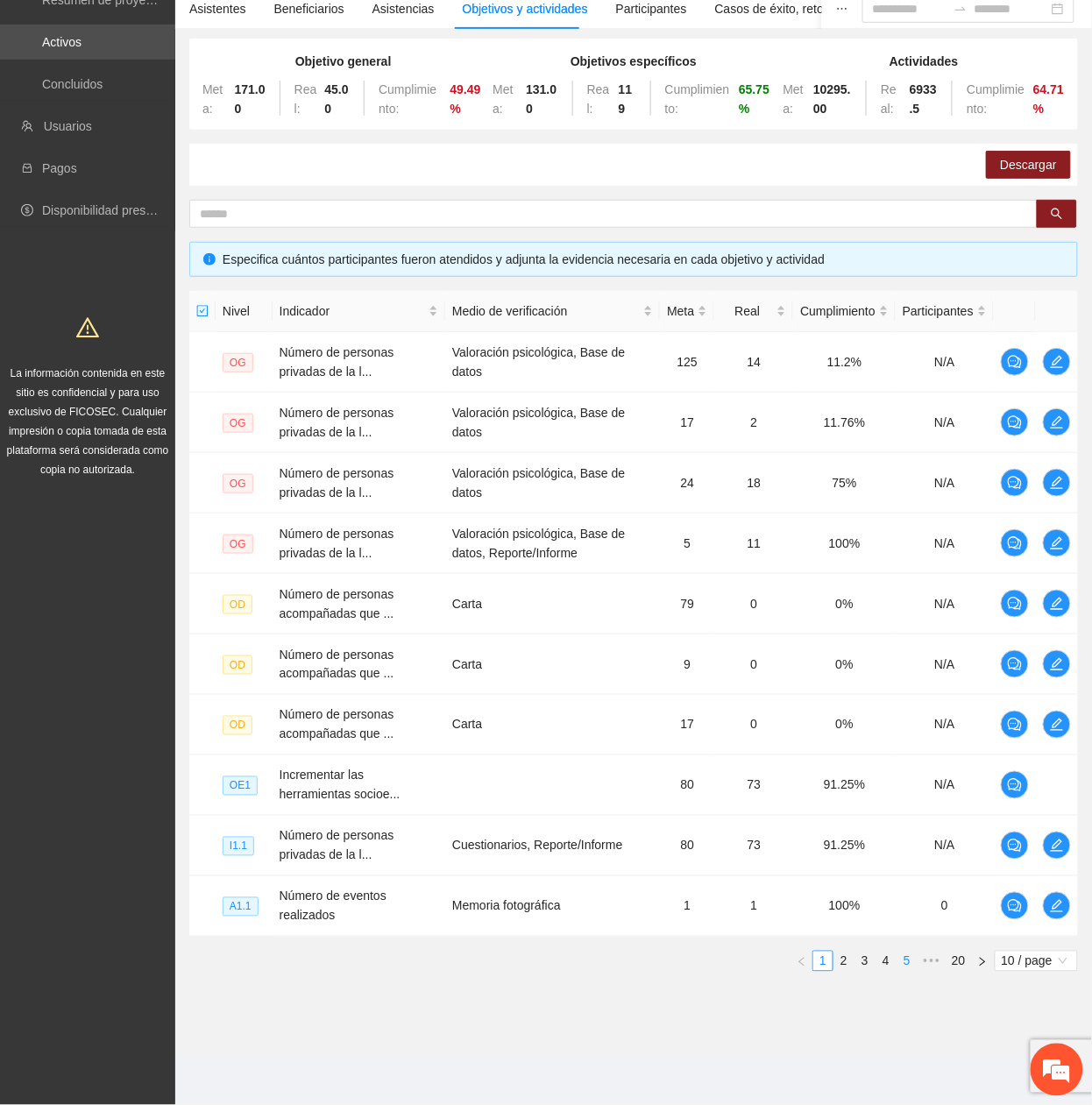
click at [880, 969] on li "4" at bounding box center [886, 961] width 21 height 21
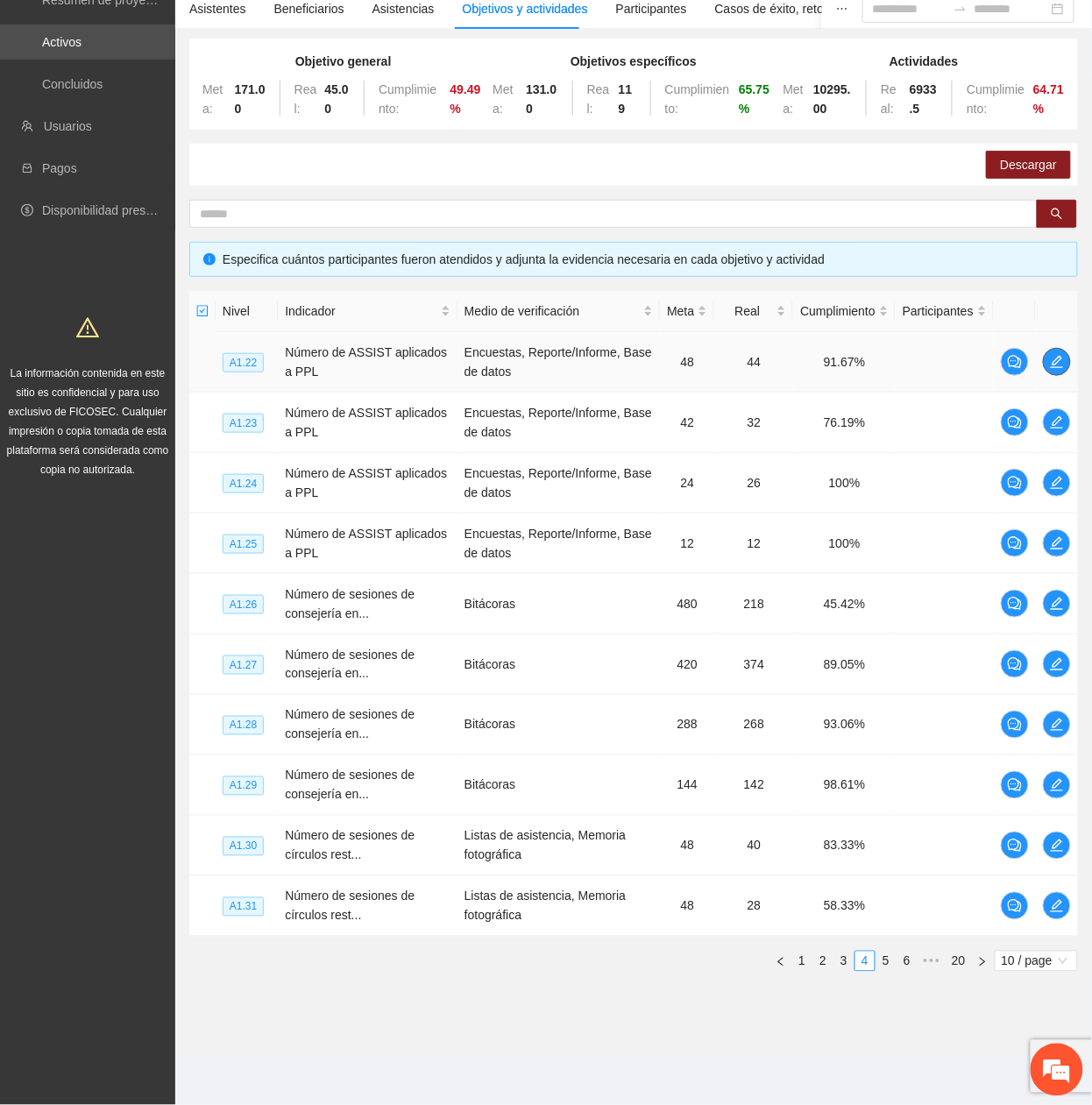
click at [1060, 359] on icon "edit" at bounding box center [1057, 362] width 14 height 14
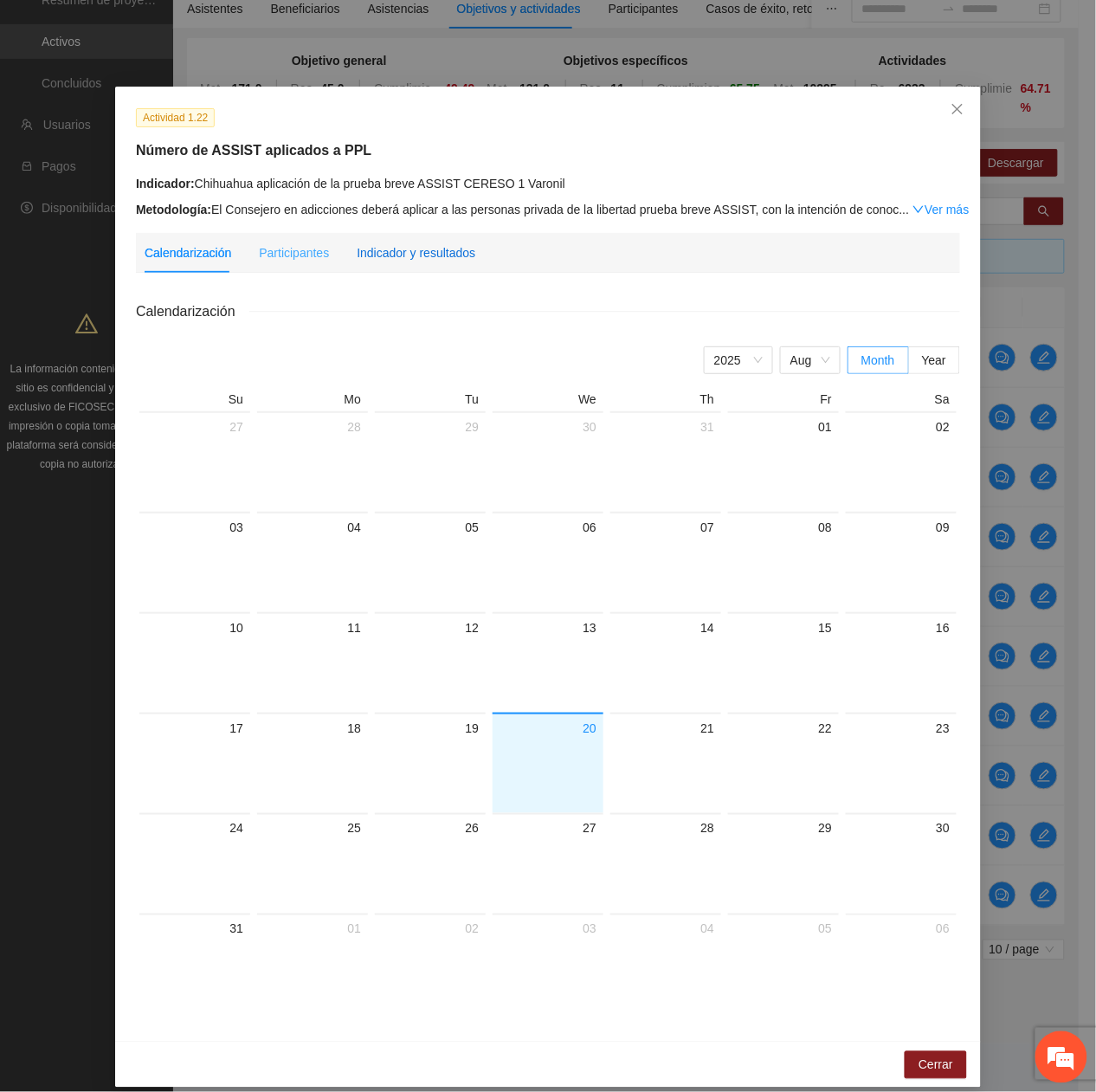
click at [420, 243] on div "Indicador y resultados" at bounding box center [415, 252] width 118 height 19
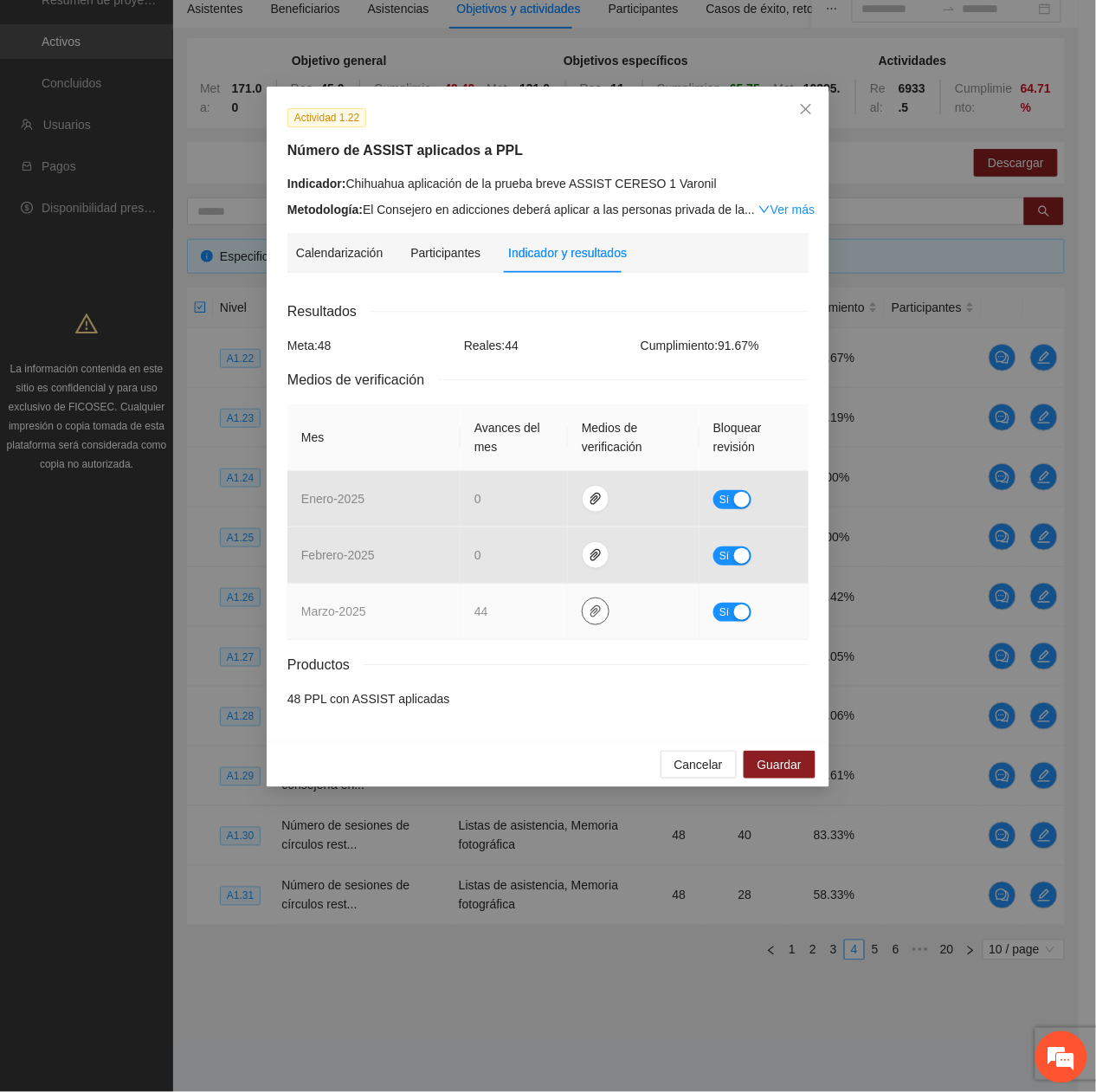
click at [591, 612] on icon "paper-clip" at bounding box center [596, 611] width 10 height 12
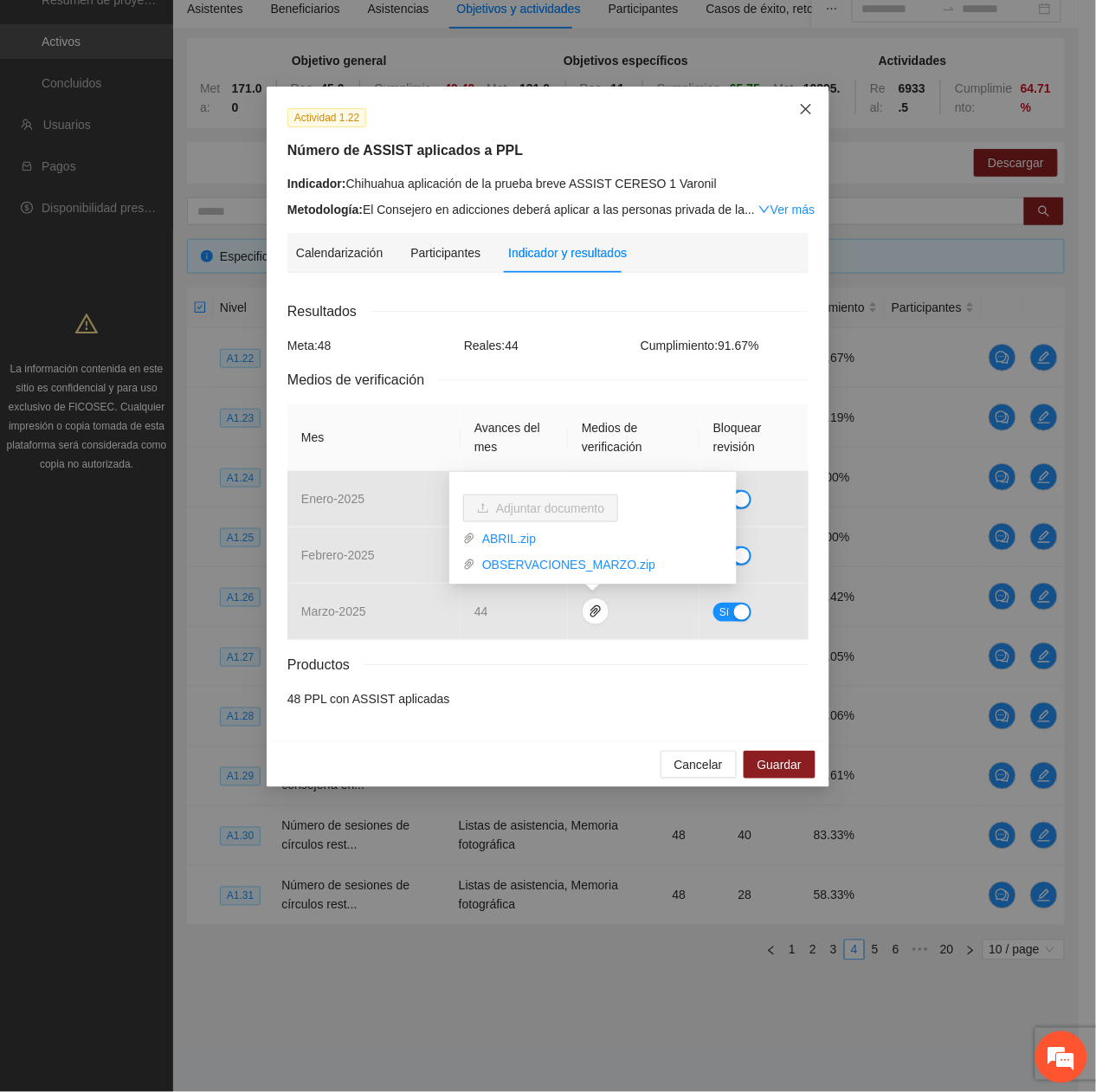
click at [808, 102] on icon "close" at bounding box center [806, 109] width 14 height 14
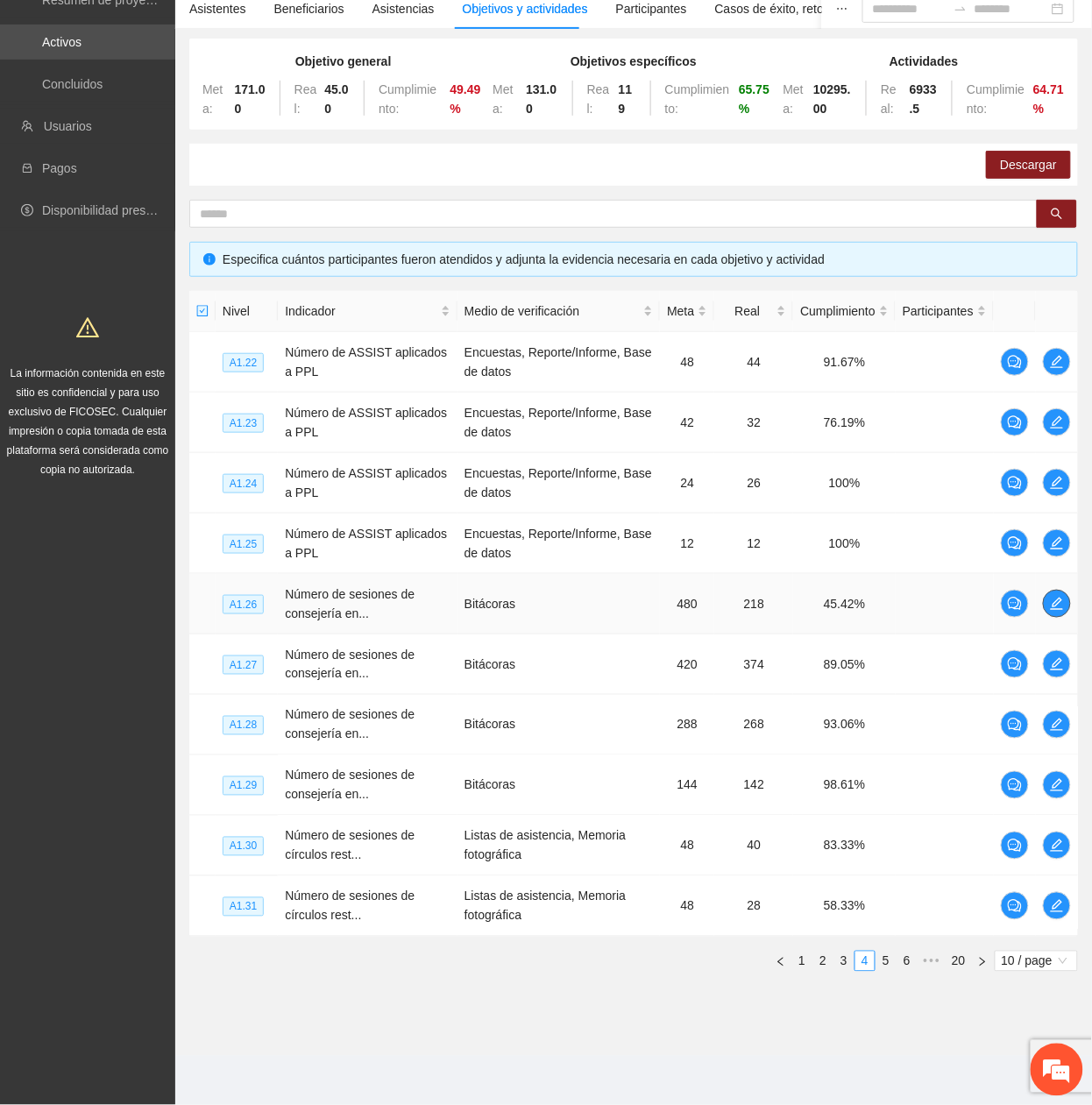
click at [1056, 600] on icon "edit" at bounding box center [1057, 604] width 14 height 14
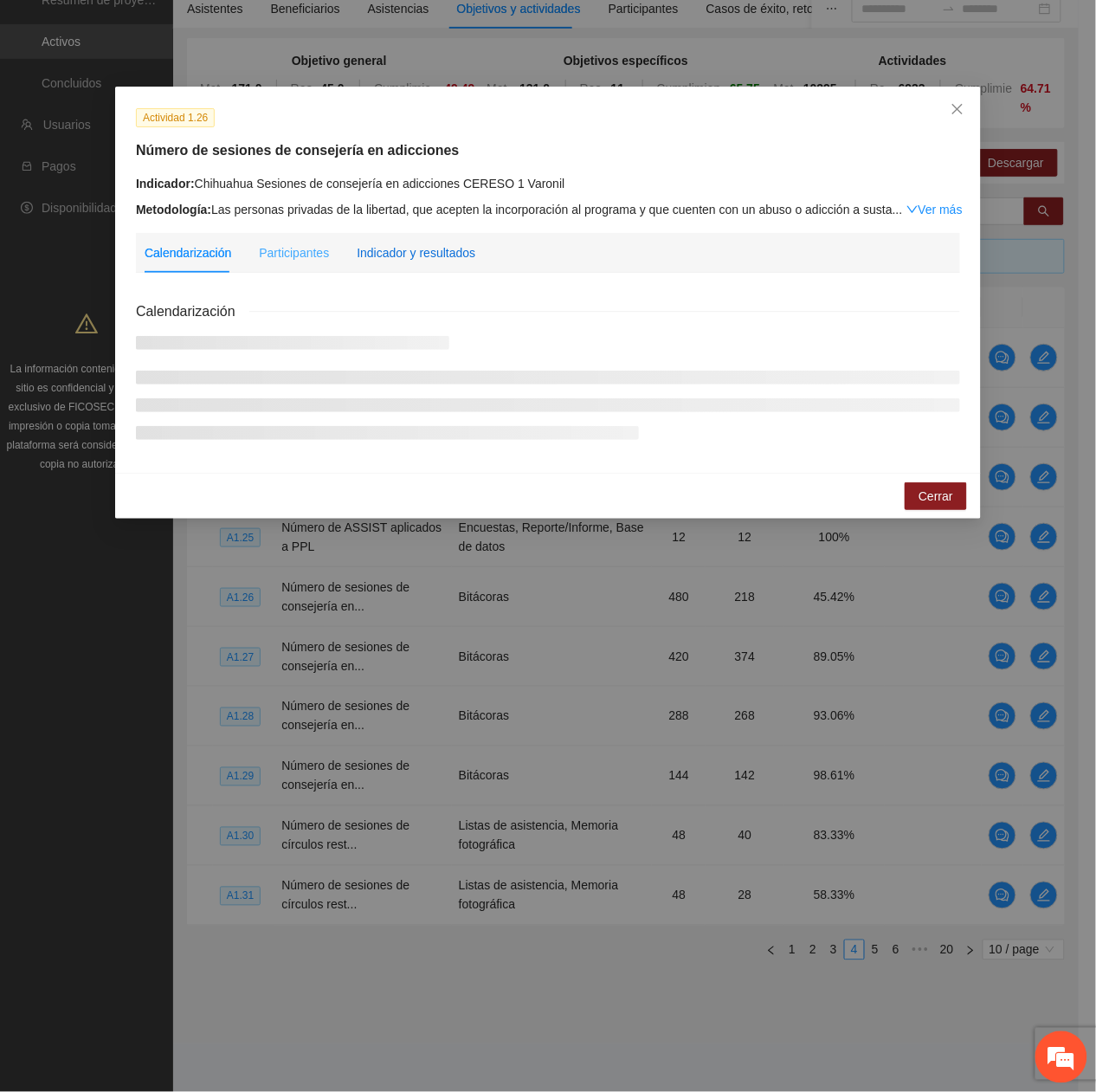
drag, startPoint x: 430, startPoint y: 256, endPoint x: 425, endPoint y: 263, distance: 8.6
click at [427, 257] on div "Indicador y resultados" at bounding box center [415, 252] width 118 height 19
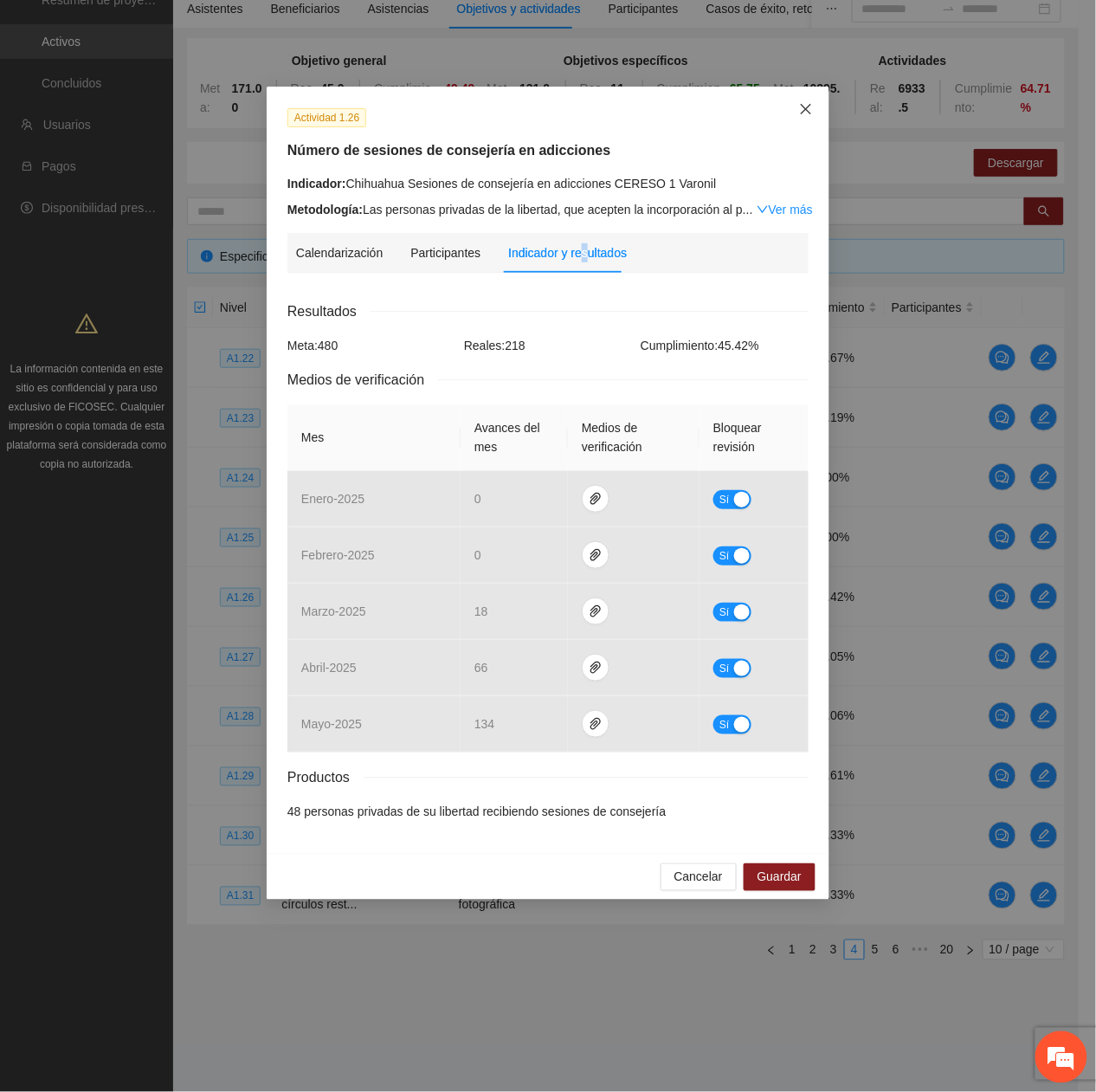
click at [801, 115] on icon "close" at bounding box center [806, 109] width 14 height 14
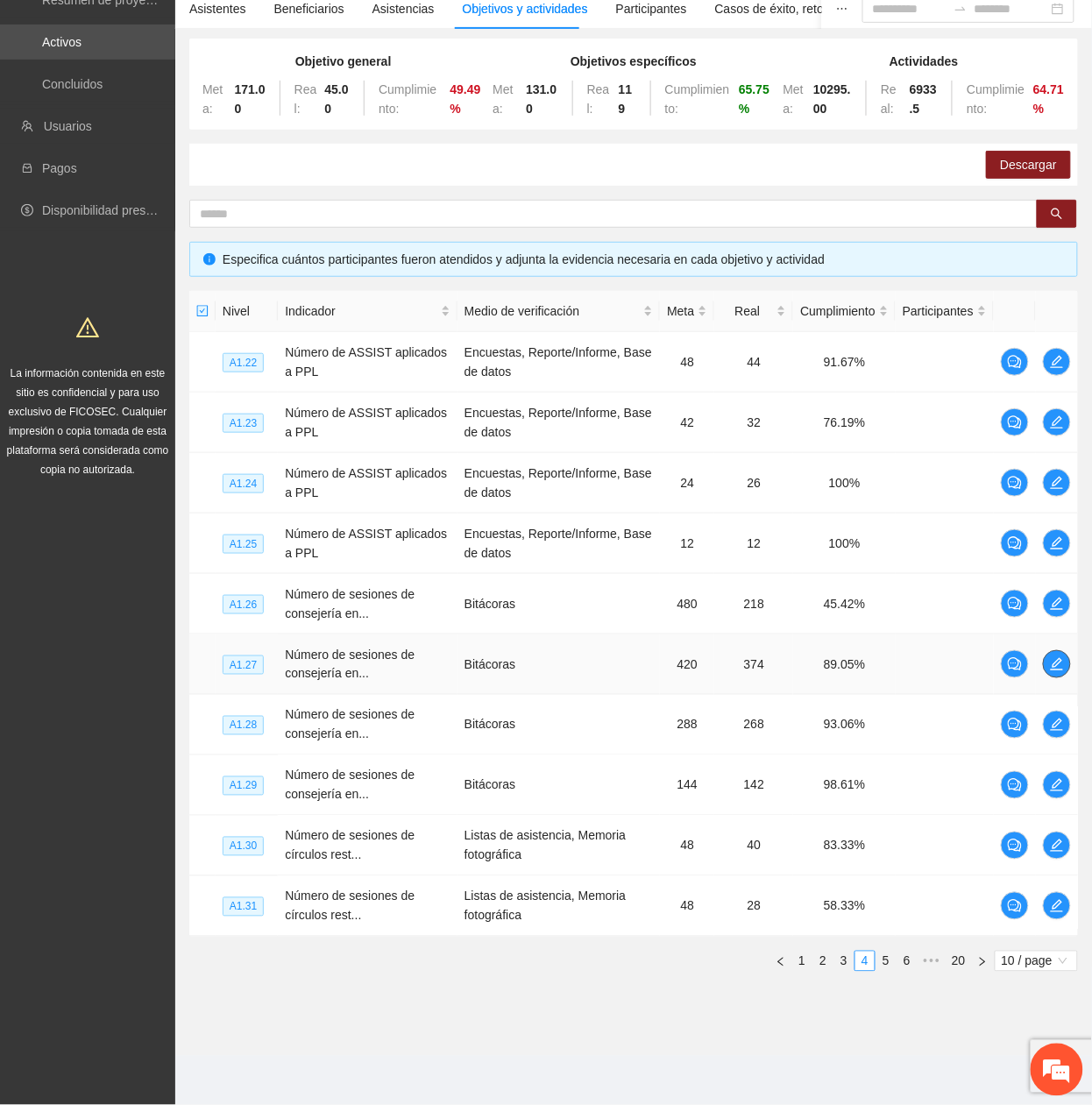
click at [1053, 662] on icon "edit" at bounding box center [1057, 664] width 14 height 14
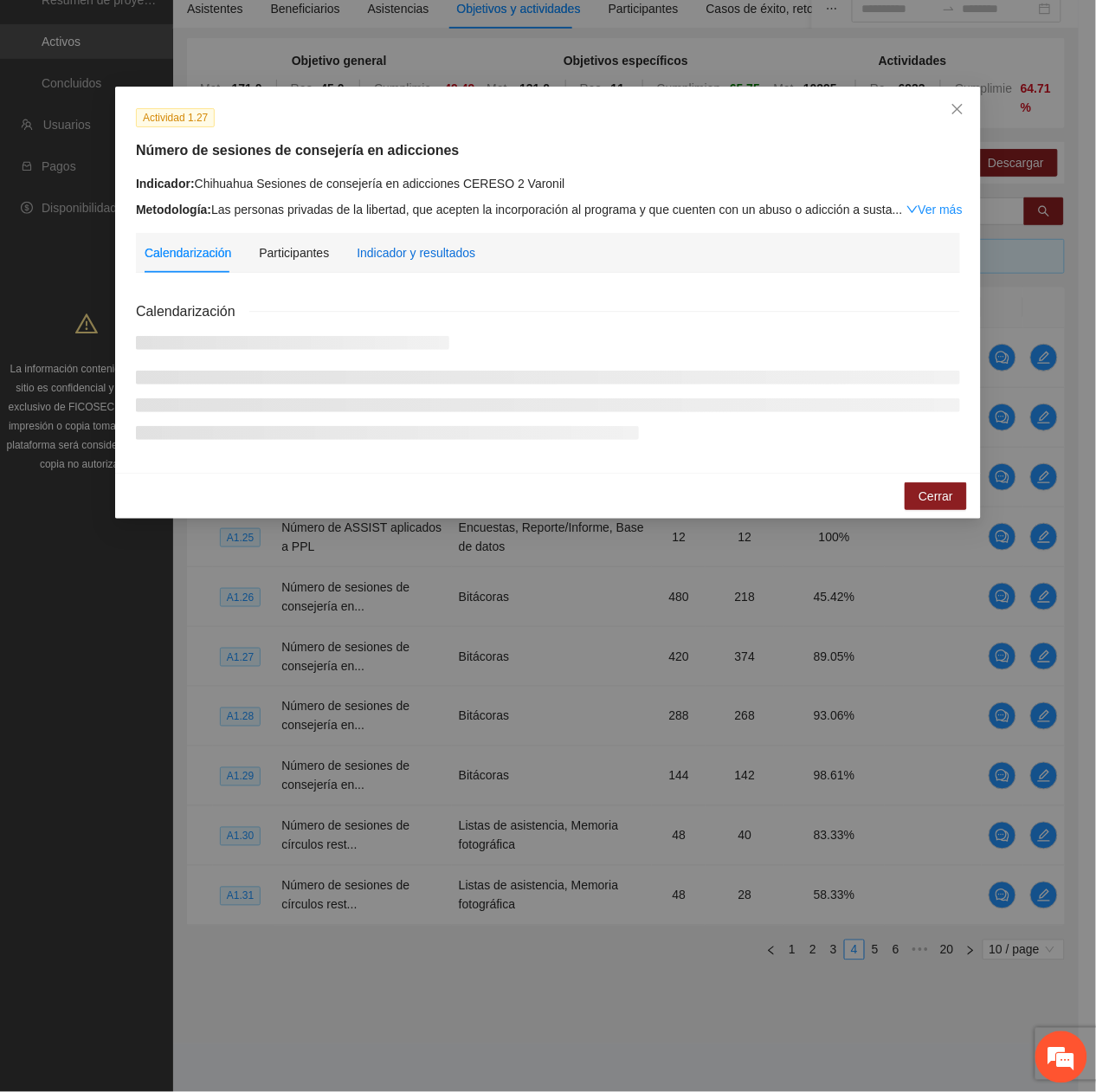
click at [409, 253] on div "Indicador y resultados" at bounding box center [415, 252] width 118 height 19
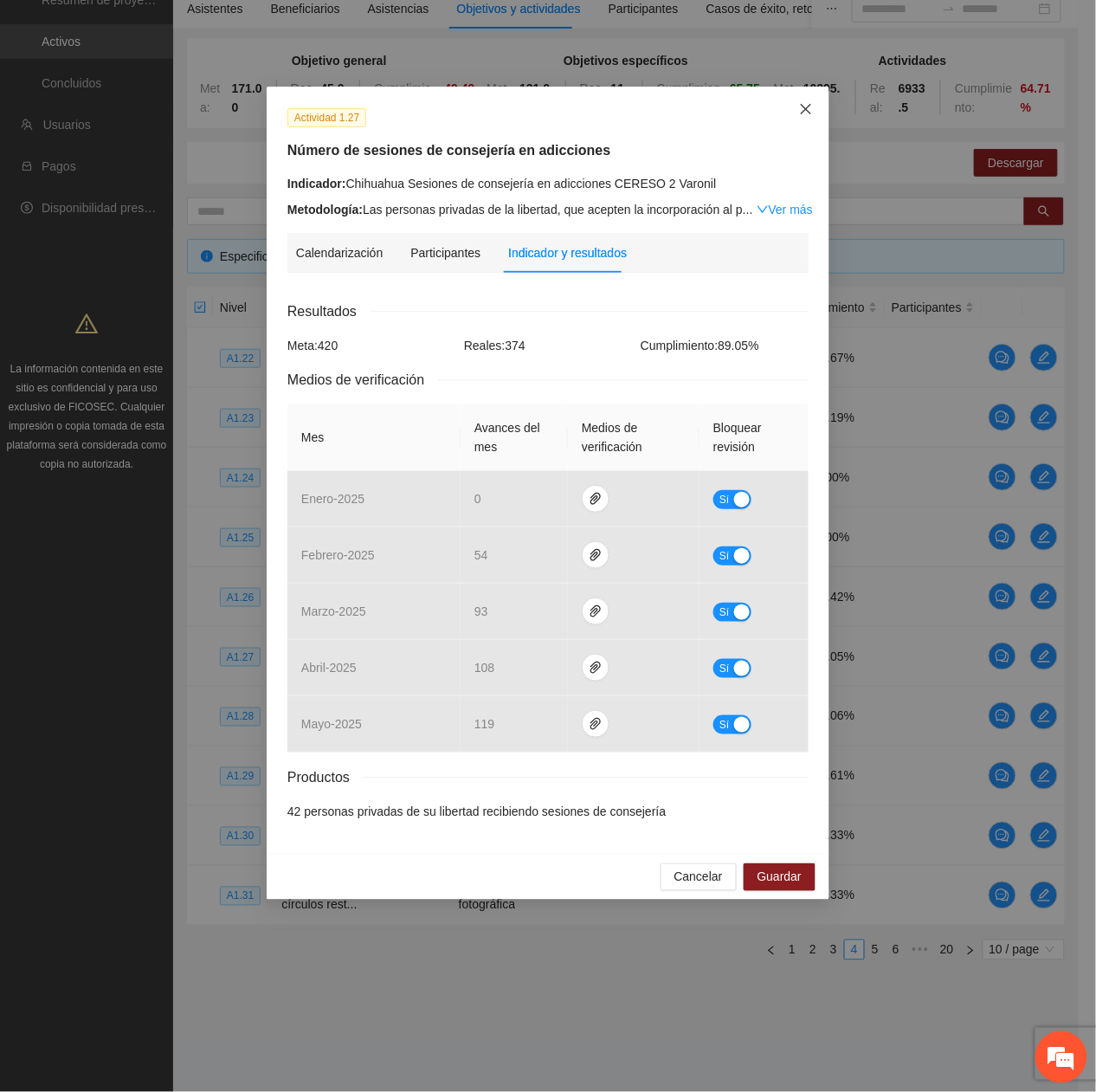
click at [797, 116] on span "Close" at bounding box center [806, 110] width 46 height 46
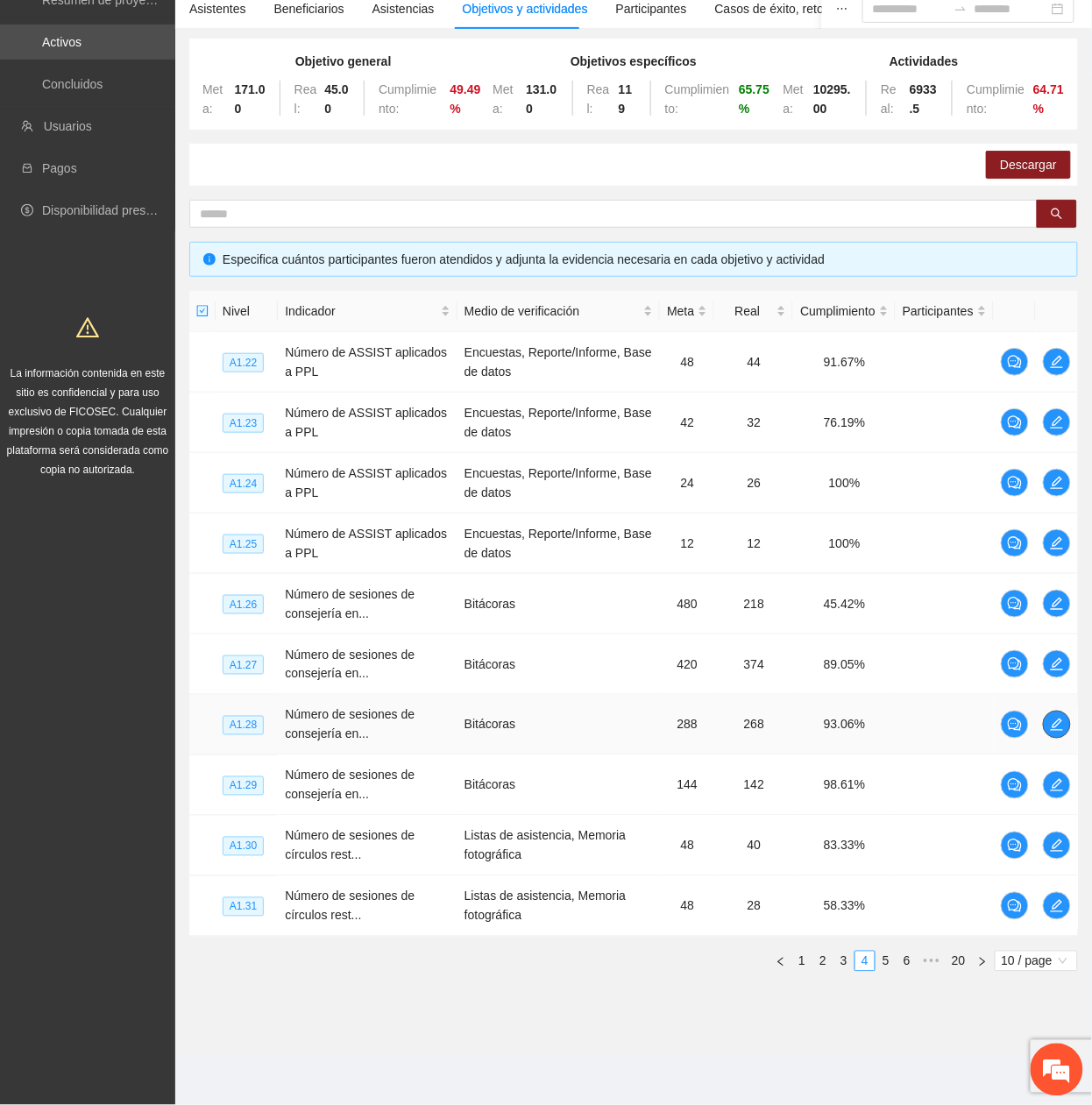
click at [1052, 729] on icon "edit" at bounding box center [1057, 724] width 14 height 14
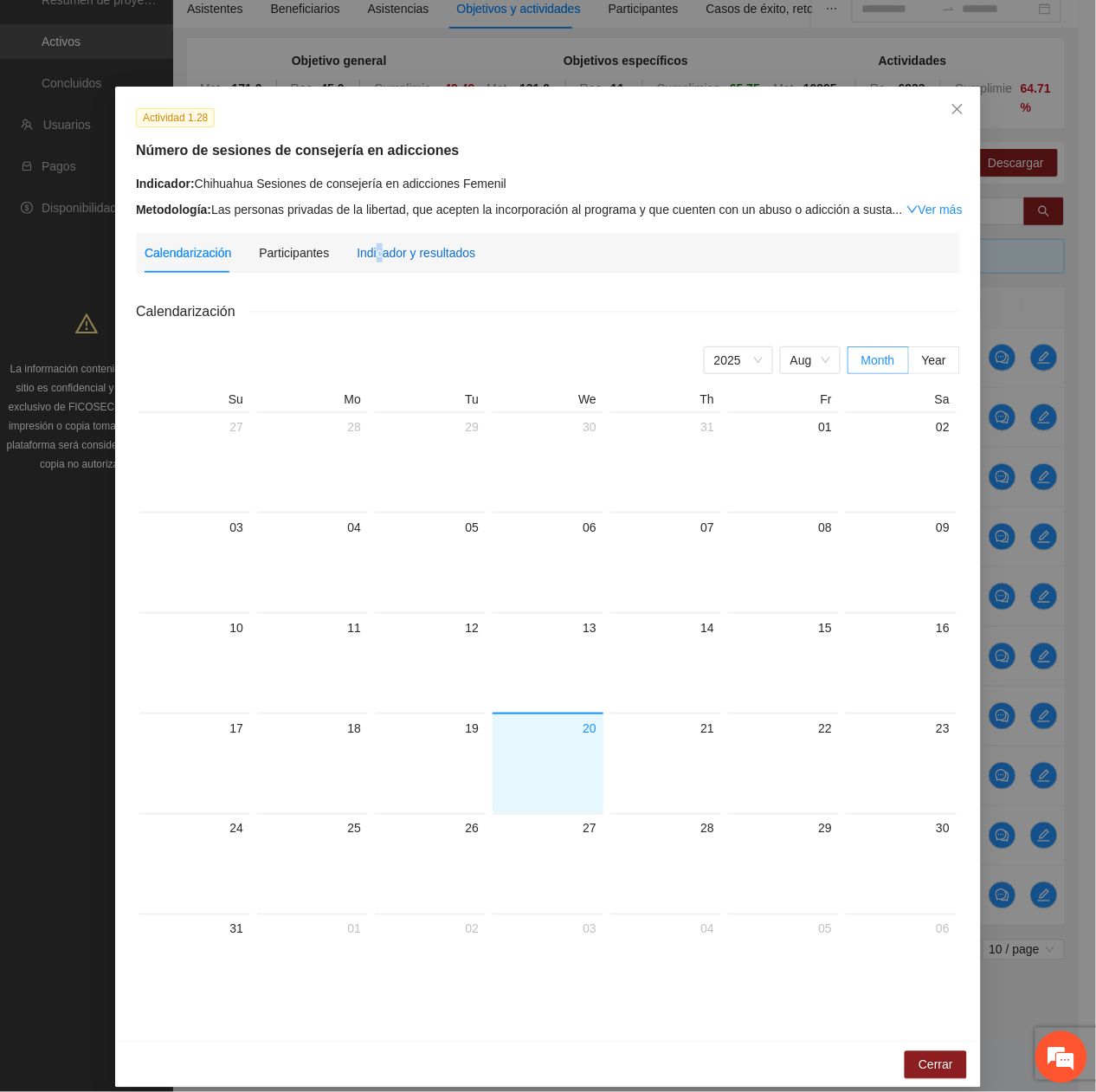
click at [368, 248] on div "Indicador y resultados" at bounding box center [415, 252] width 118 height 19
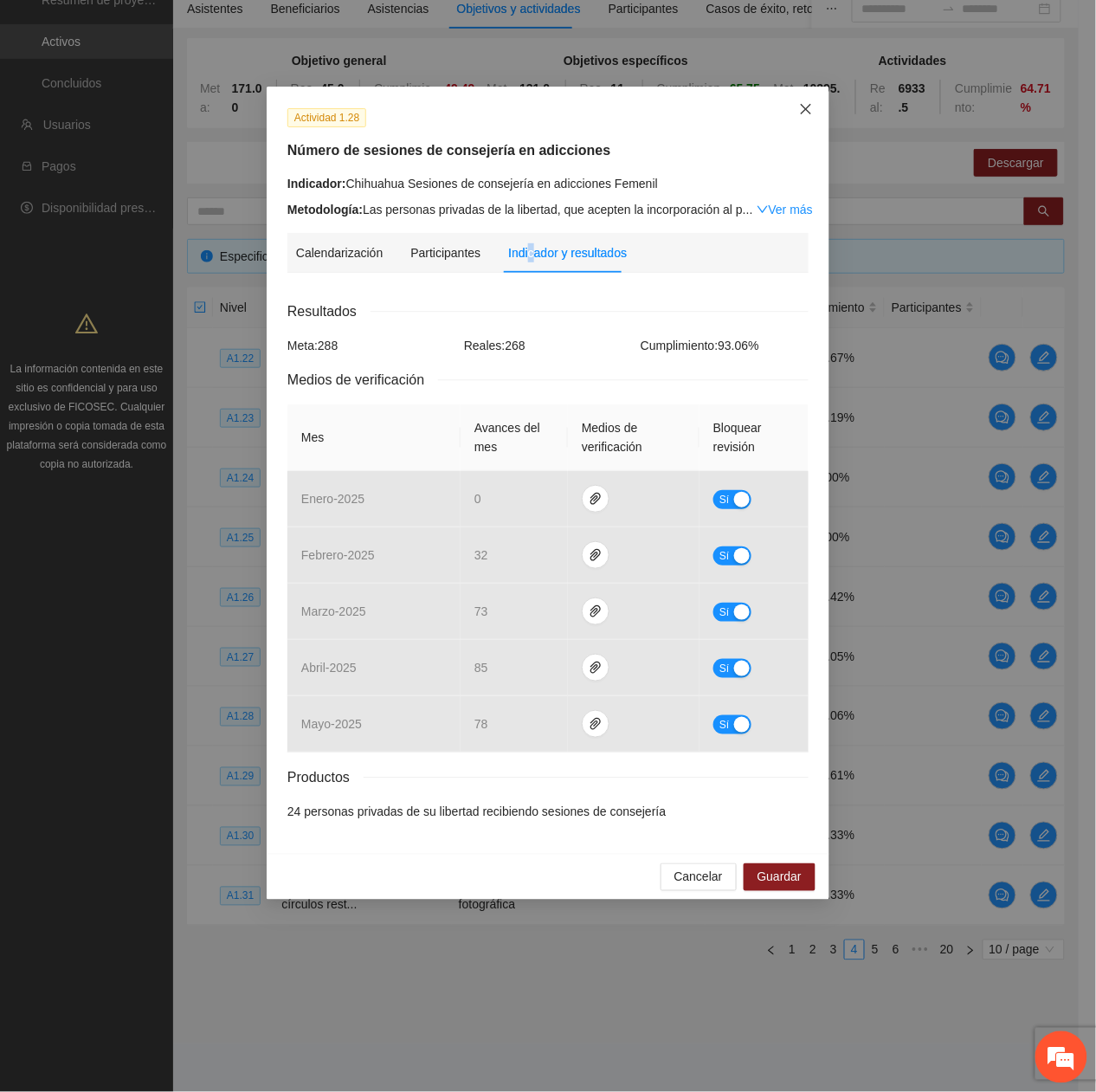
drag, startPoint x: 797, startPoint y: 108, endPoint x: 660, endPoint y: 338, distance: 267.7
click at [794, 109] on span "Close" at bounding box center [806, 110] width 46 height 46
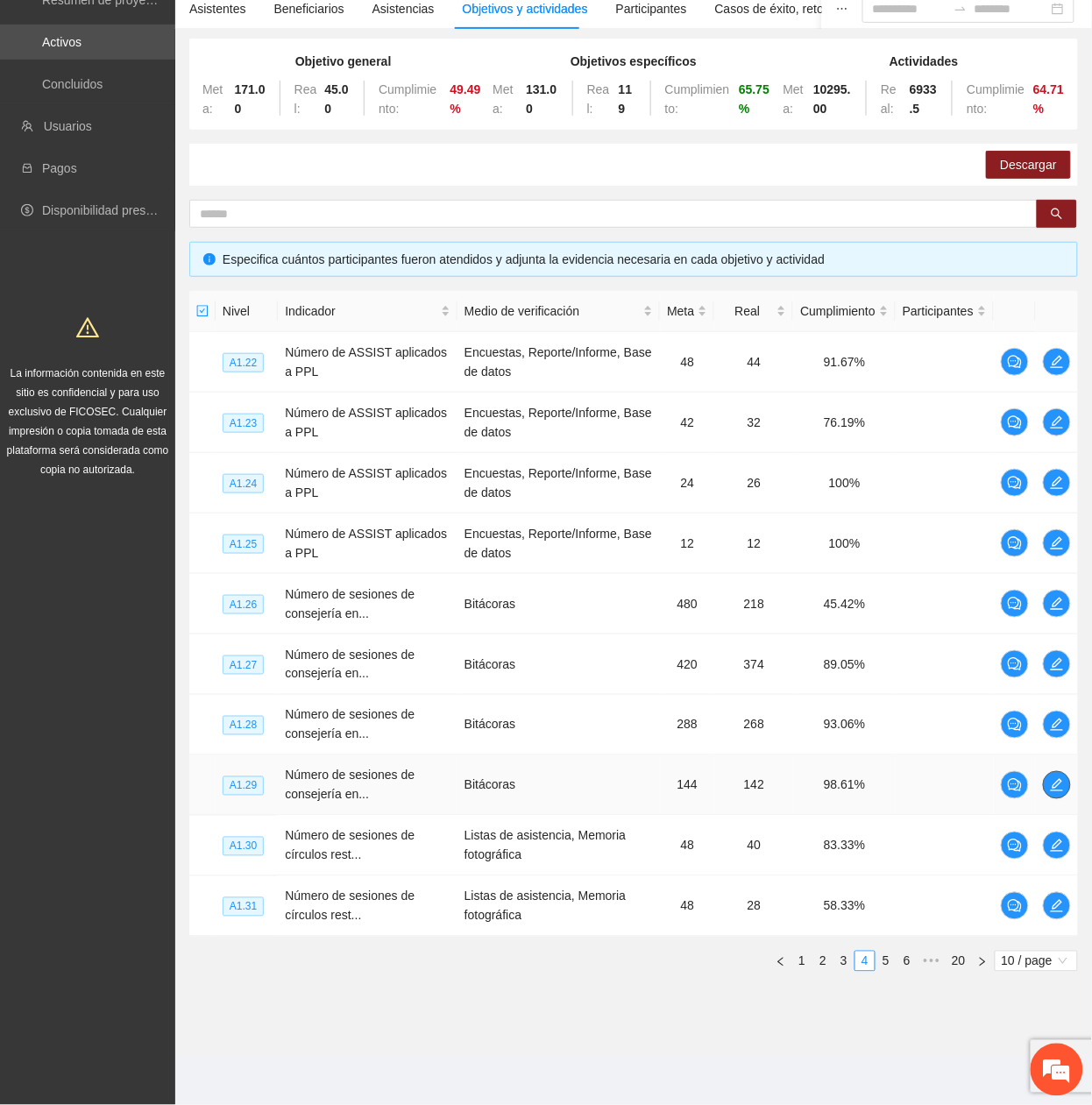
click at [1048, 784] on span "edit" at bounding box center [1057, 785] width 26 height 14
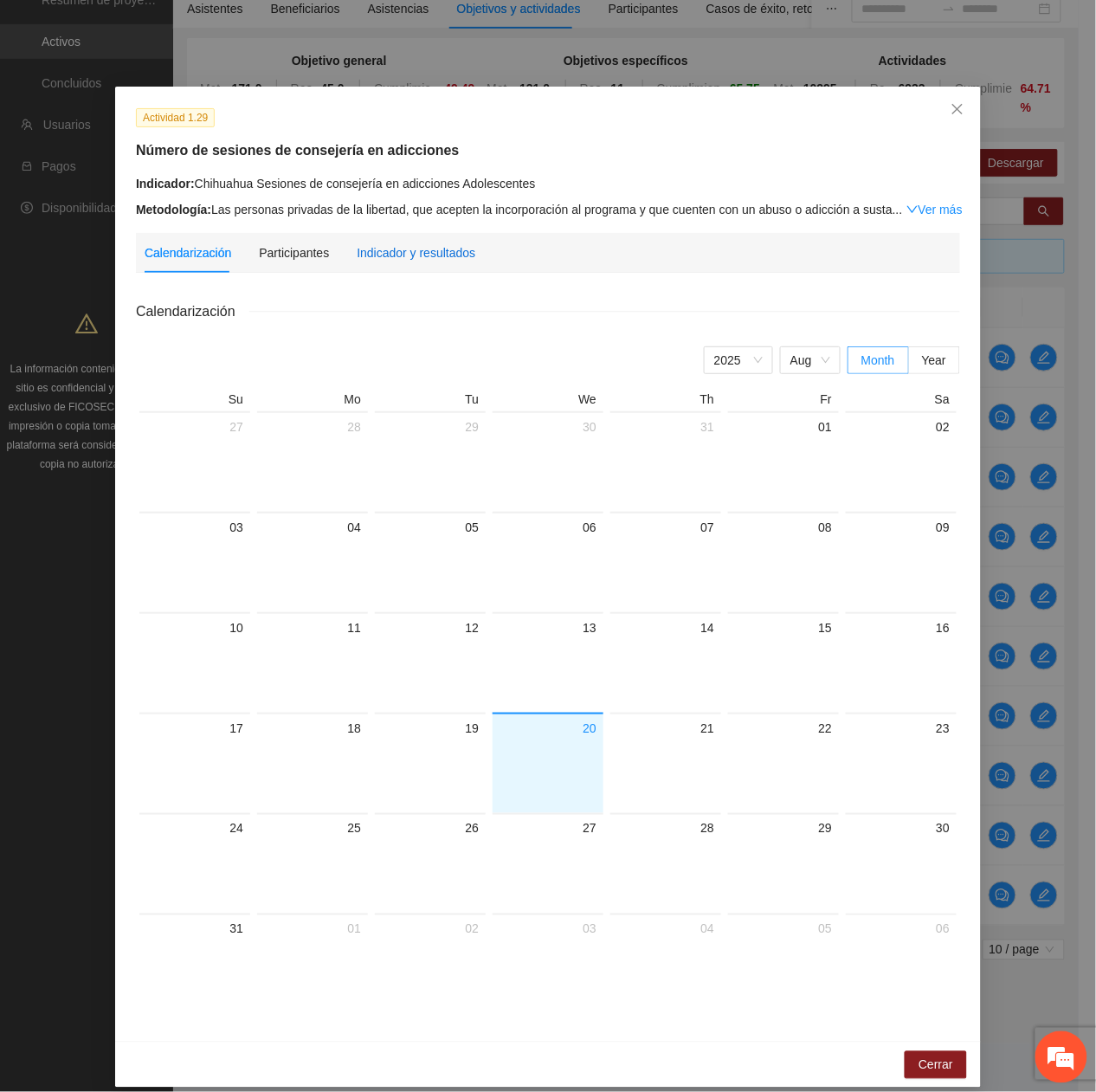
drag, startPoint x: 433, startPoint y: 256, endPoint x: 434, endPoint y: 282, distance: 26.0
click at [431, 258] on div "Indicador y resultados" at bounding box center [415, 252] width 118 height 19
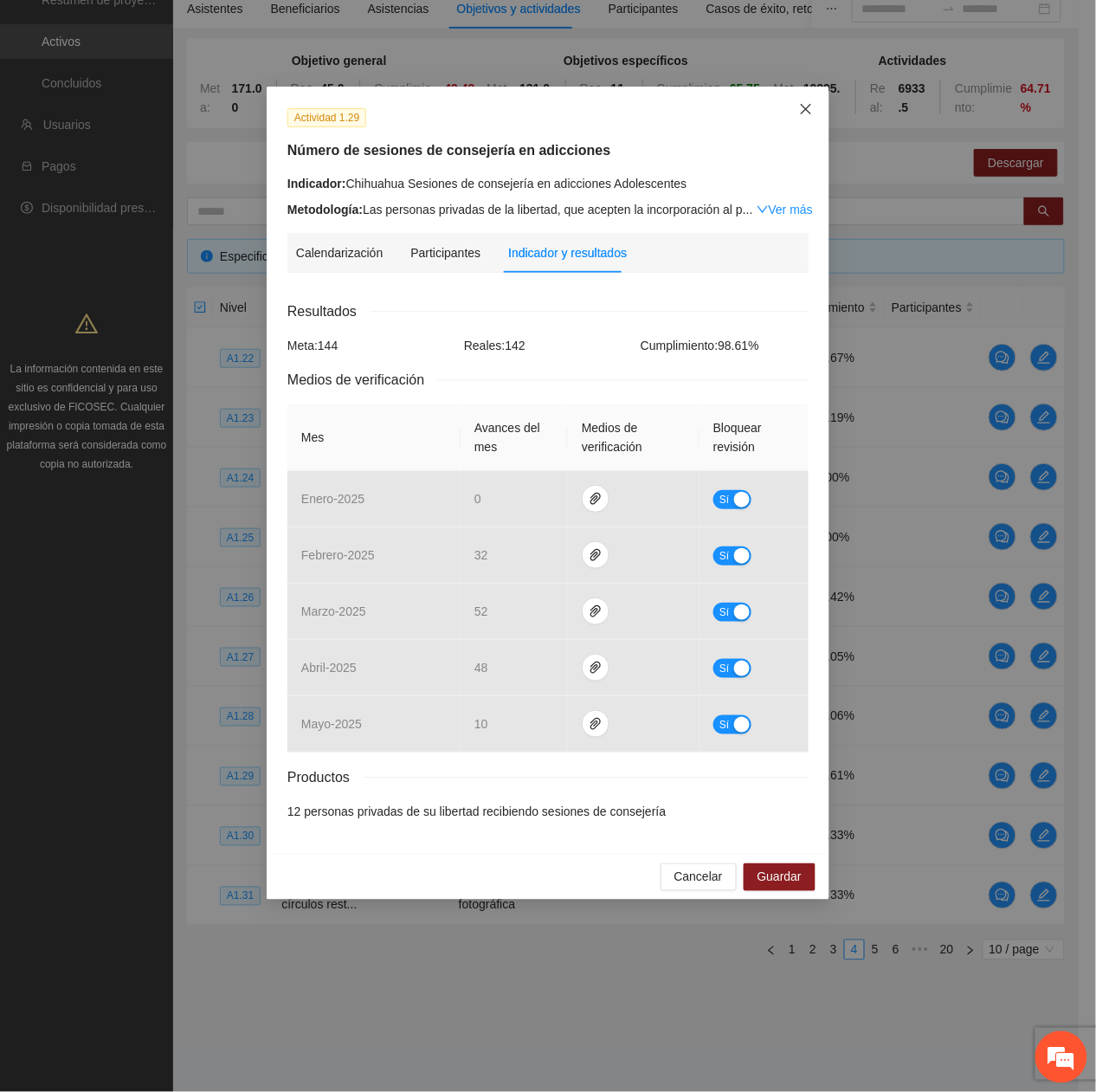
drag, startPoint x: 806, startPoint y: 108, endPoint x: 777, endPoint y: 166, distance: 64.8
click at [801, 114] on icon "close" at bounding box center [806, 109] width 14 height 14
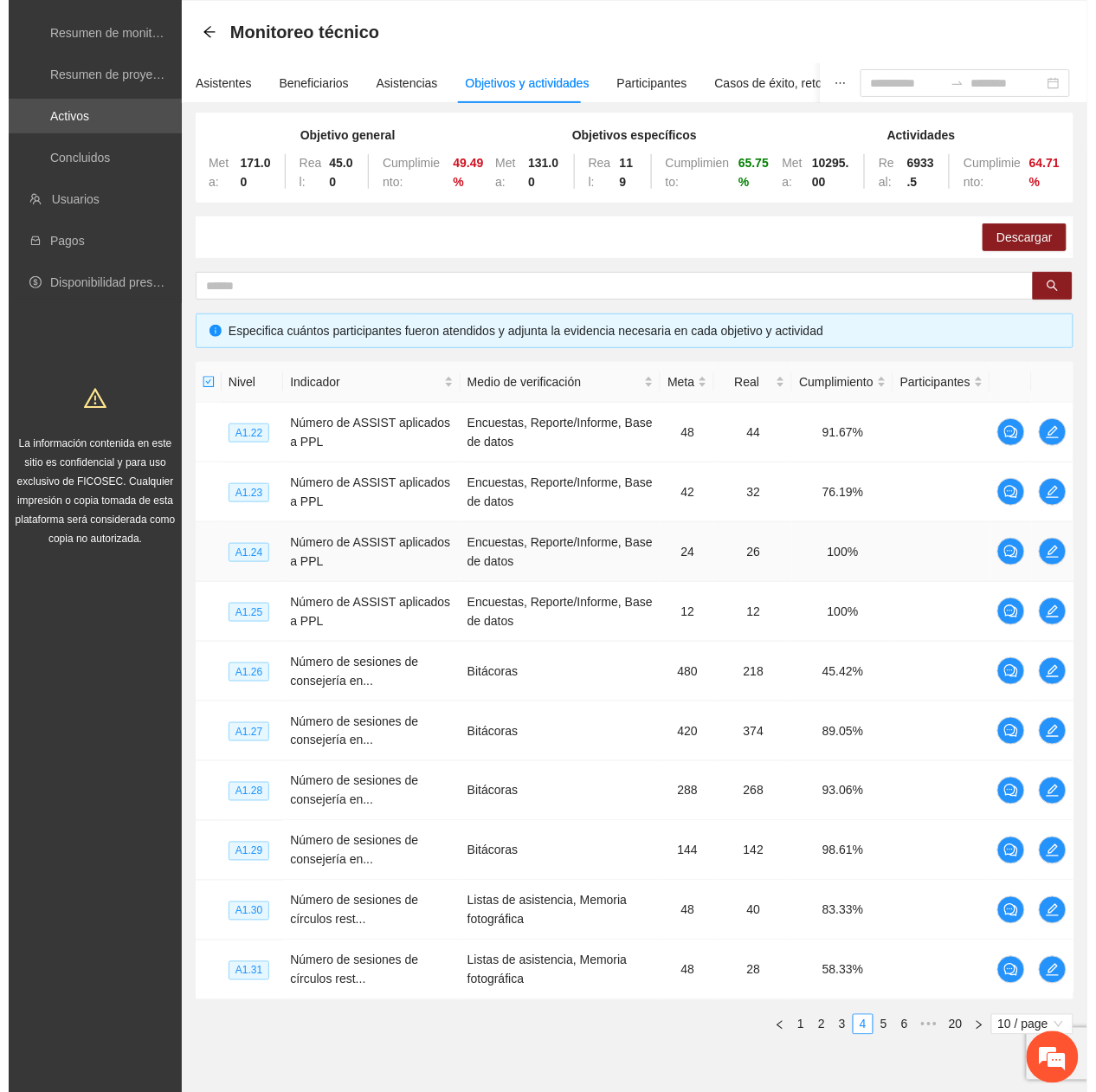
scroll to position [0, 0]
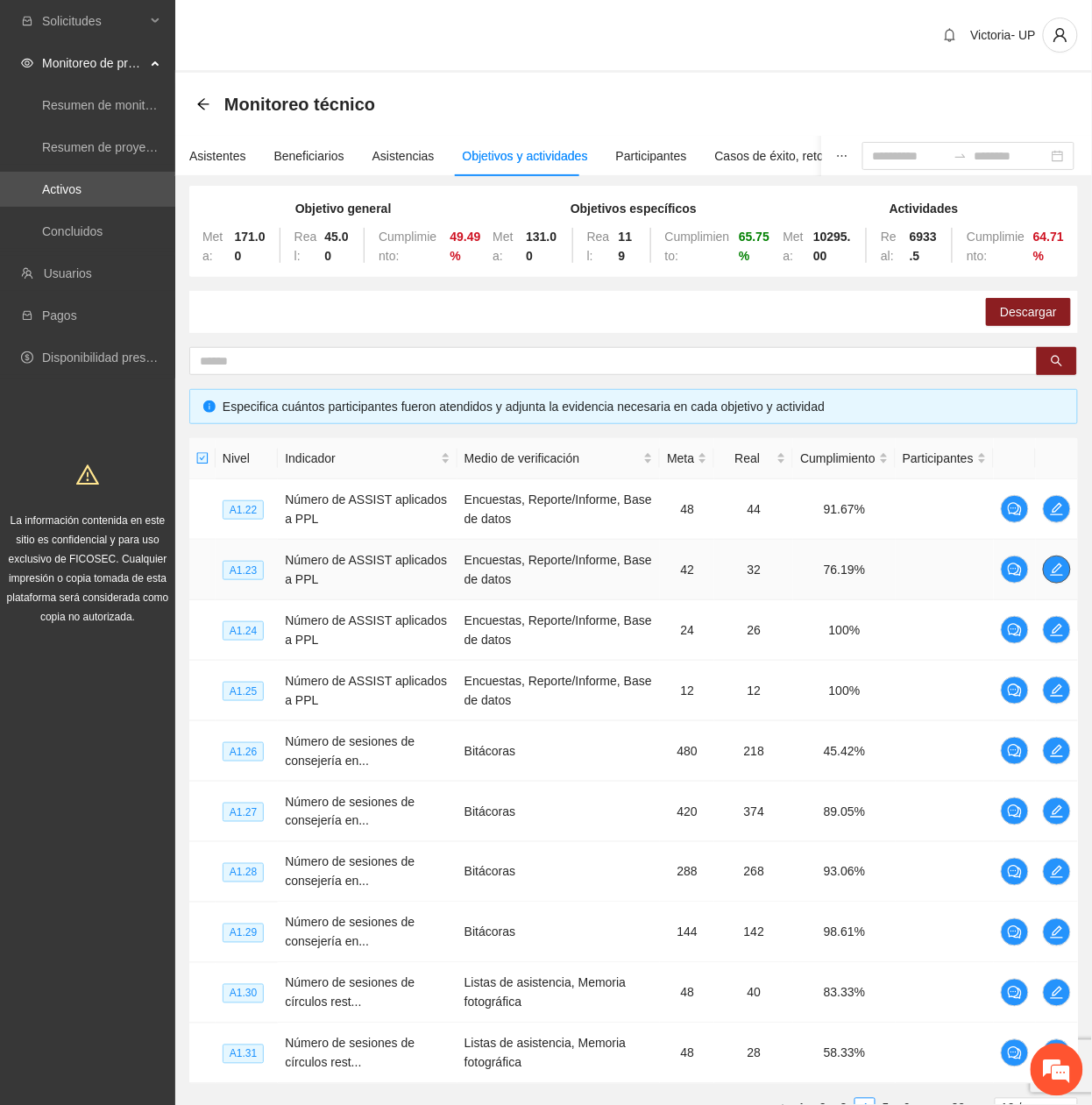
click at [1059, 564] on icon "edit" at bounding box center [1057, 569] width 14 height 14
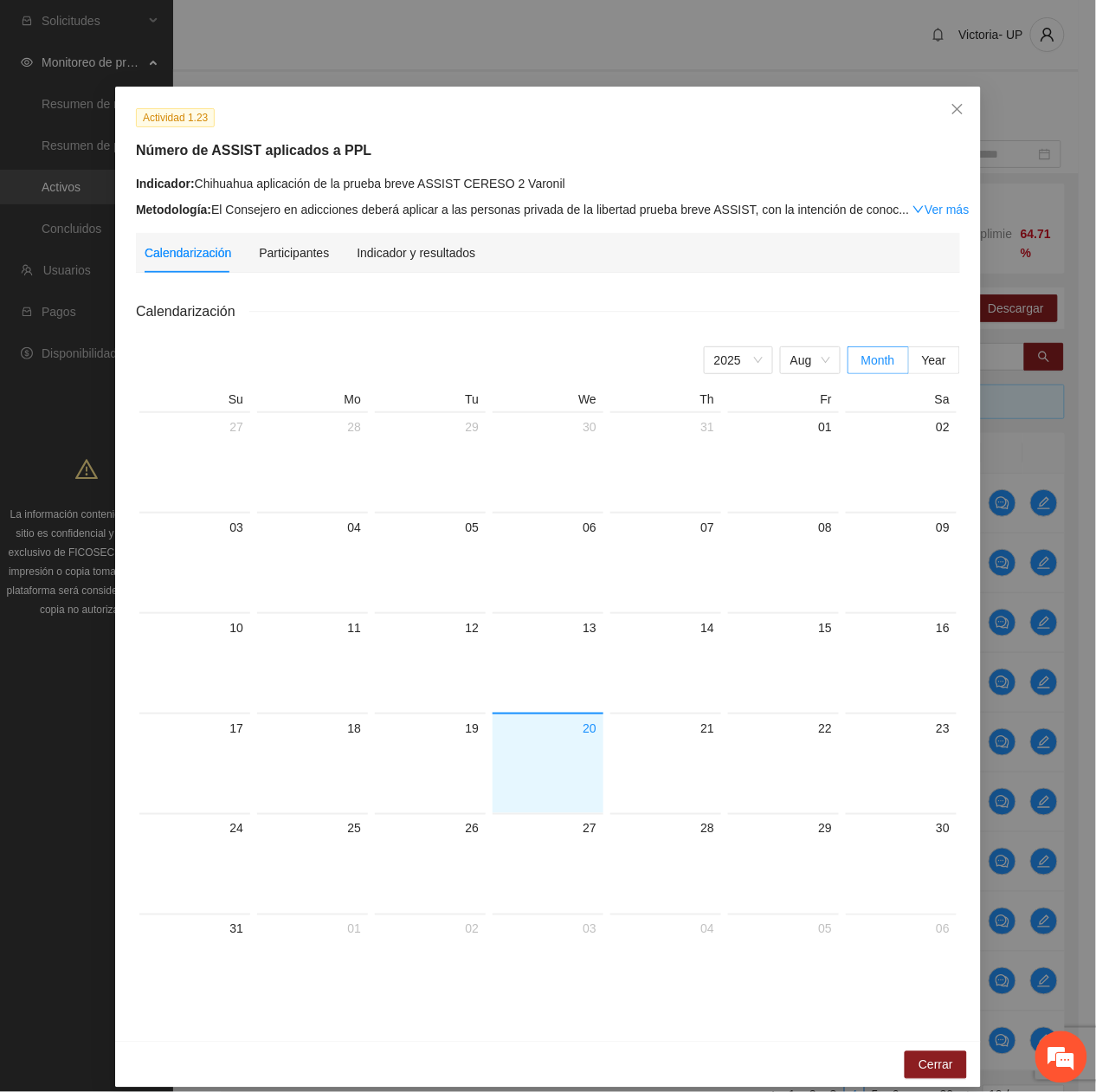
drag, startPoint x: 437, startPoint y: 240, endPoint x: 459, endPoint y: 282, distance: 47.4
click at [435, 242] on div "Indicador y resultados" at bounding box center [415, 252] width 118 height 40
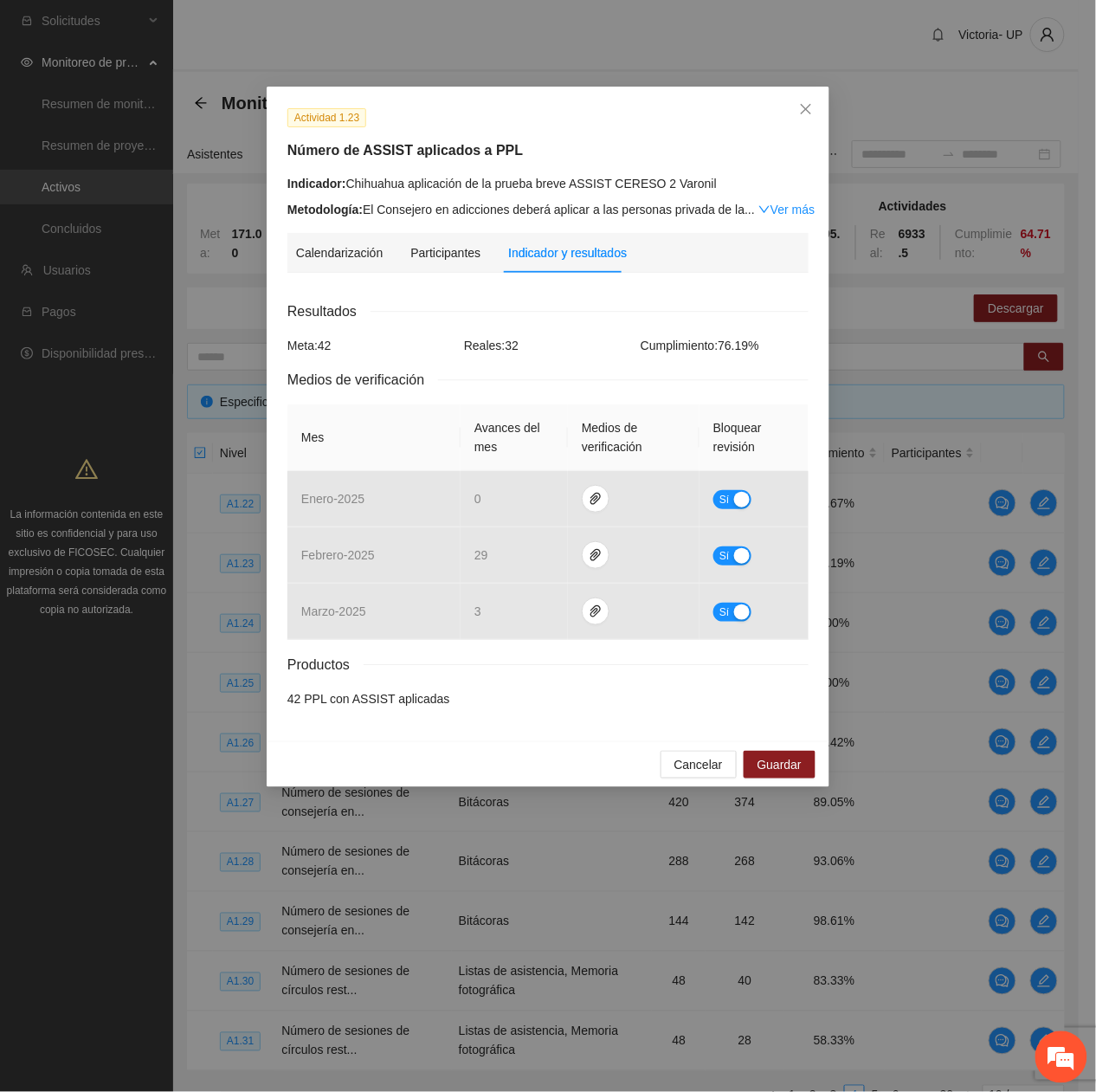
click at [529, 375] on div "Medios de verificación" at bounding box center [548, 379] width 521 height 22
click at [828, 94] on span "Close" at bounding box center [806, 110] width 46 height 46
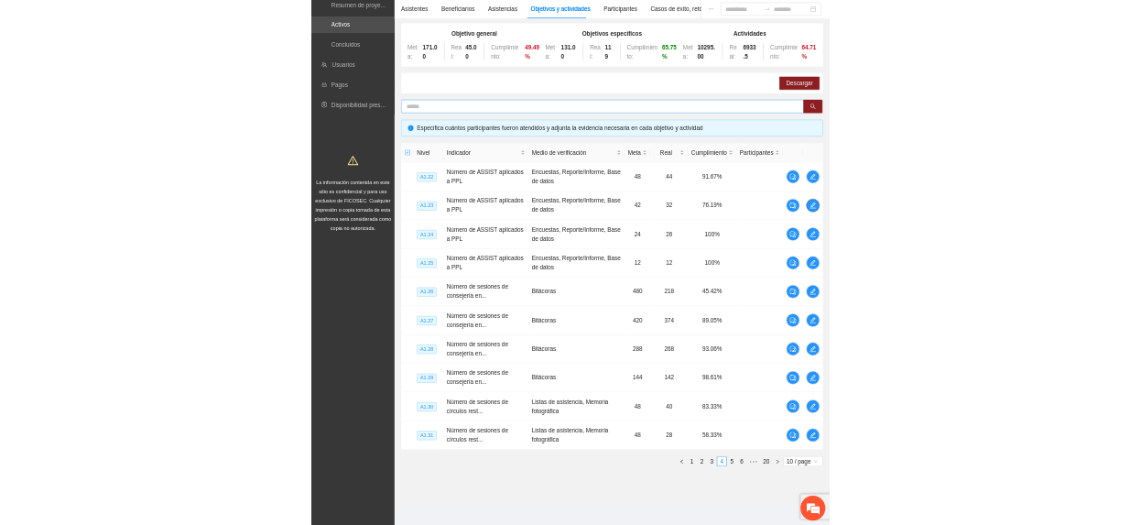
scroll to position [158, 0]
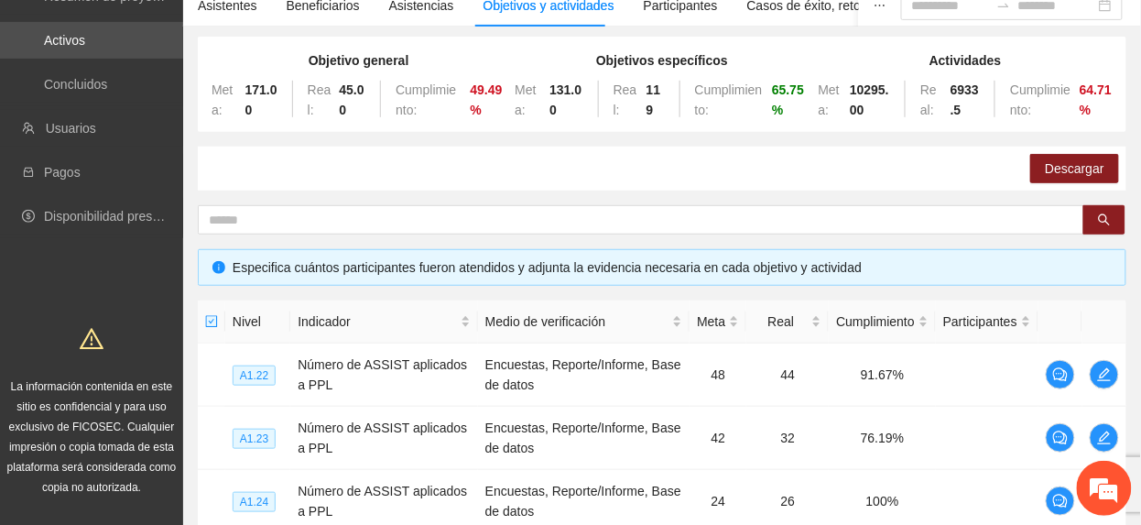
click at [802, 184] on div "Descargar" at bounding box center [662, 169] width 929 height 44
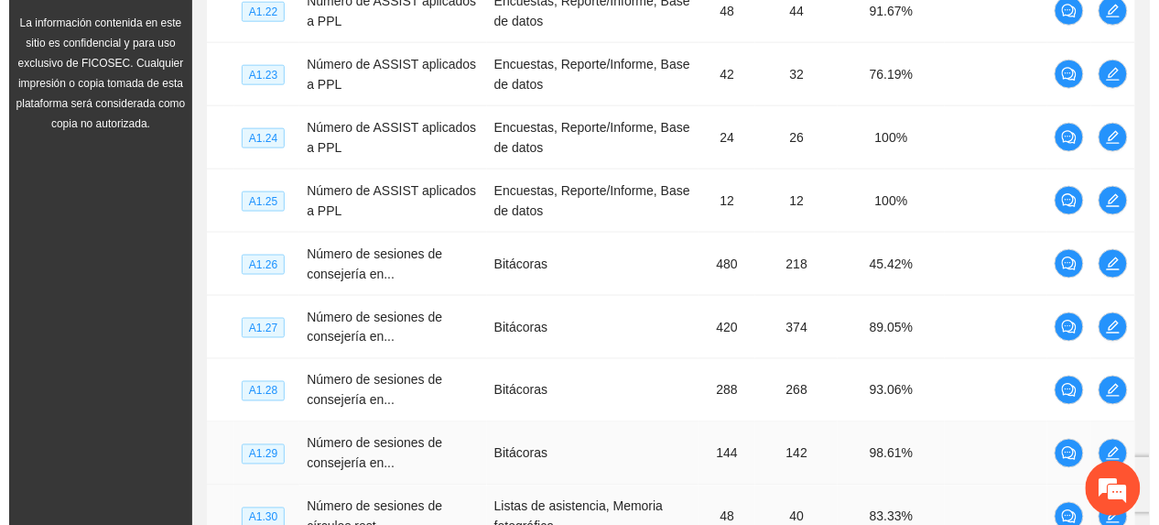
scroll to position [767, 0]
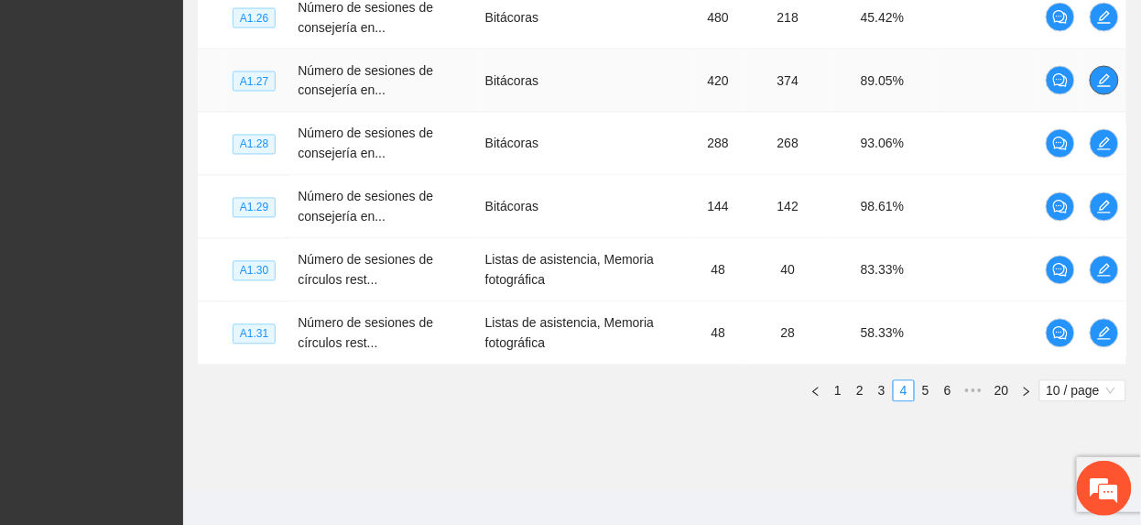
click at [1107, 84] on icon "edit" at bounding box center [1104, 80] width 15 height 15
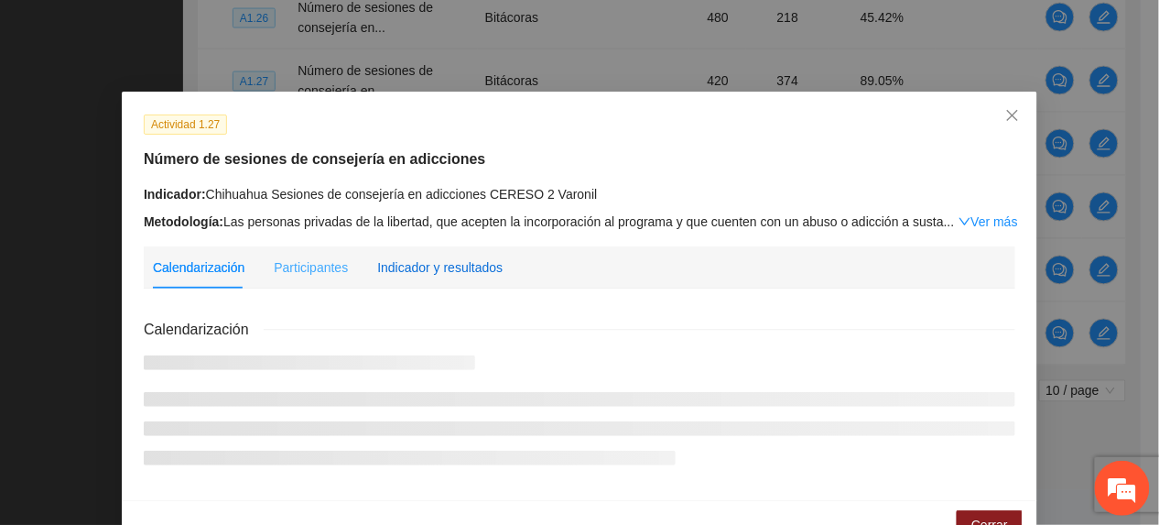
click at [451, 261] on div "Indicador y resultados" at bounding box center [439, 267] width 125 height 20
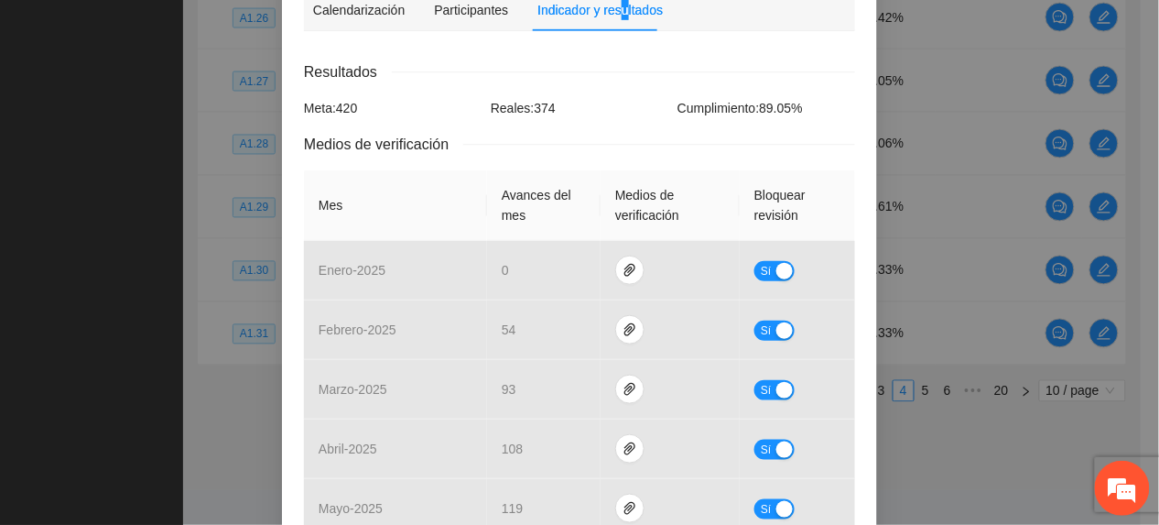
scroll to position [0, 0]
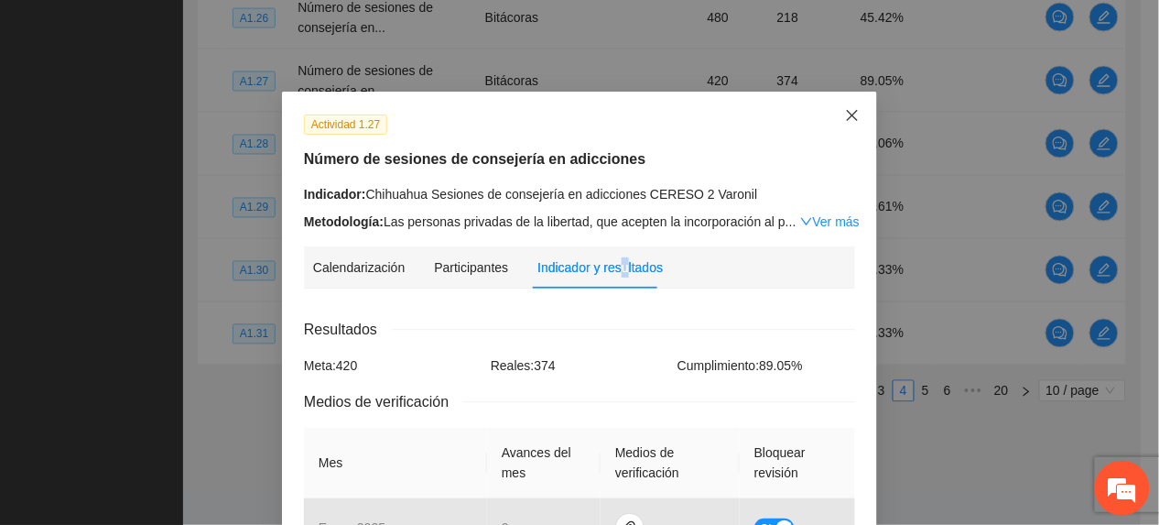
click at [845, 111] on icon "close" at bounding box center [852, 115] width 15 height 15
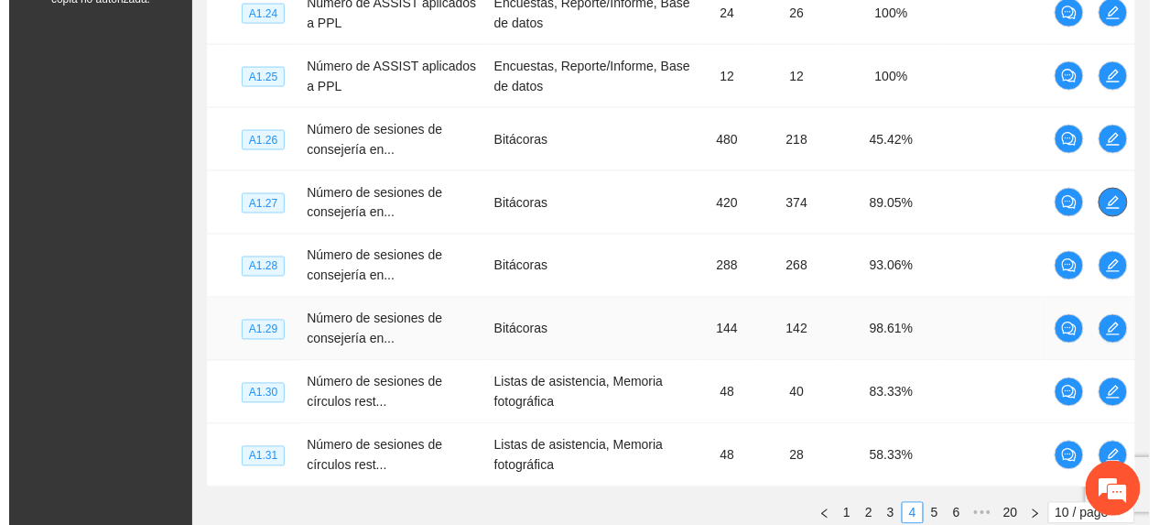
scroll to position [524, 0]
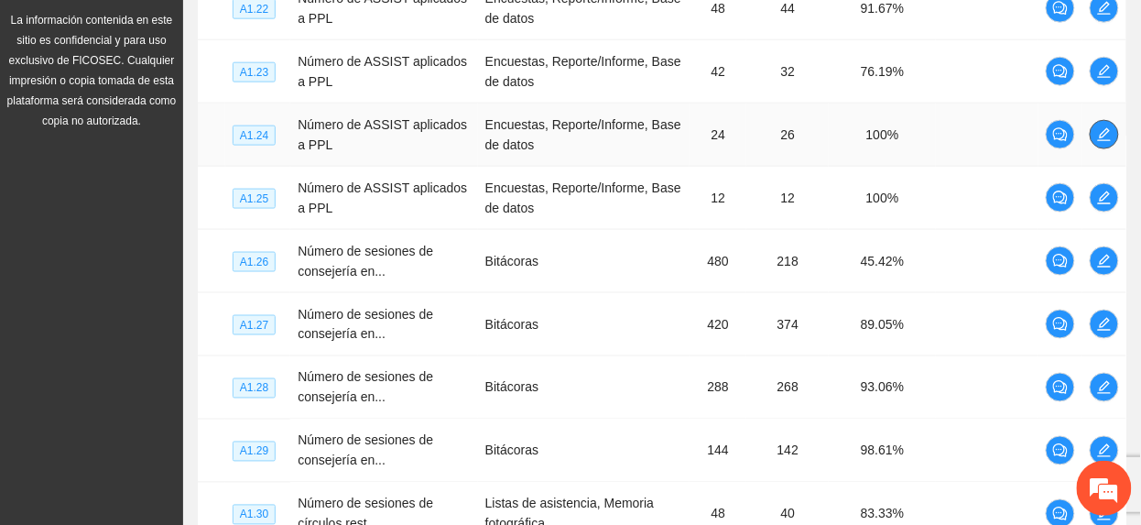
click at [1112, 129] on span "edit" at bounding box center [1104, 134] width 27 height 15
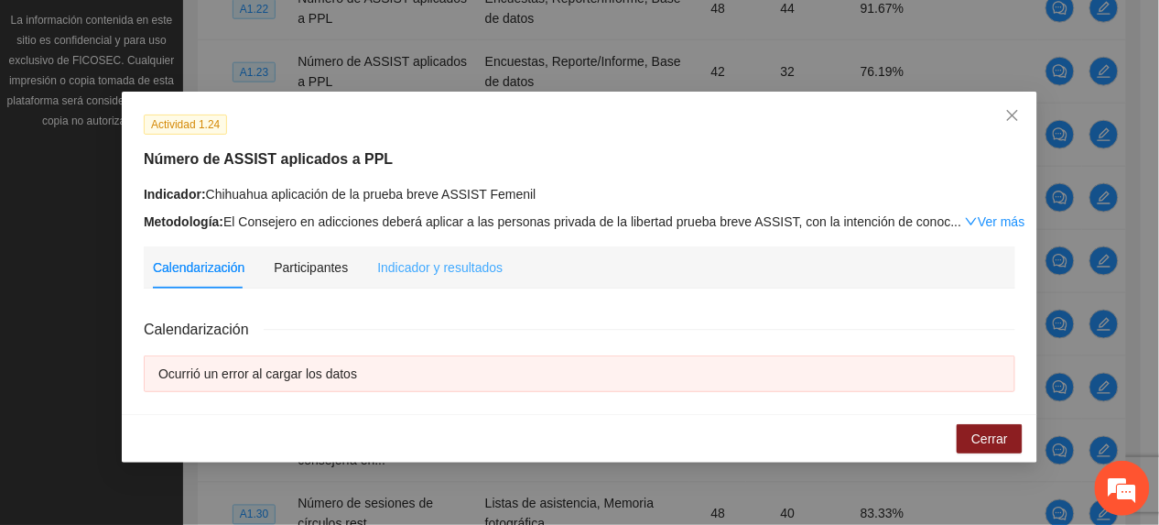
click at [411, 251] on div "Indicador y resultados" at bounding box center [439, 267] width 125 height 42
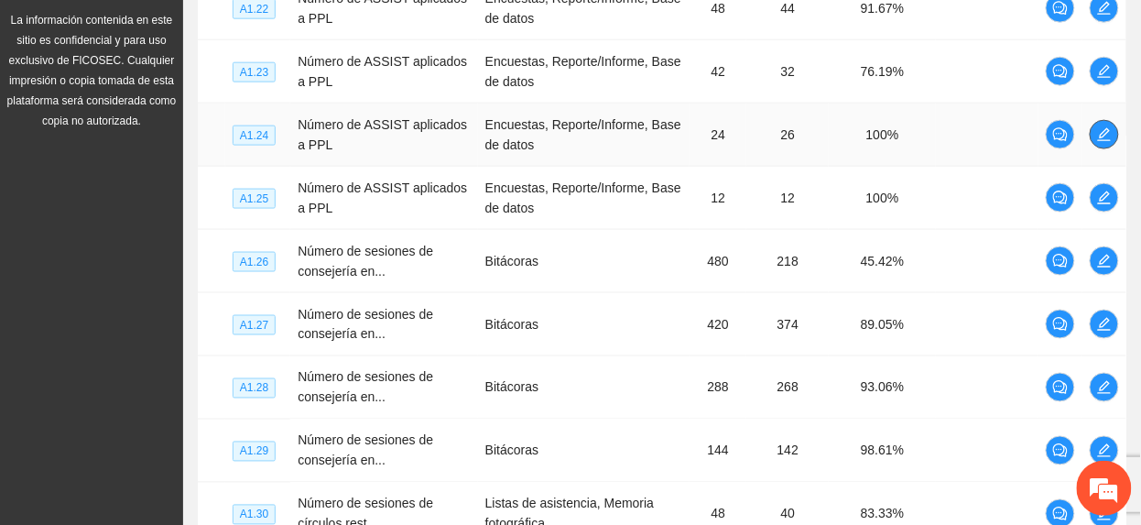
click at [1095, 141] on span "edit" at bounding box center [1104, 134] width 27 height 15
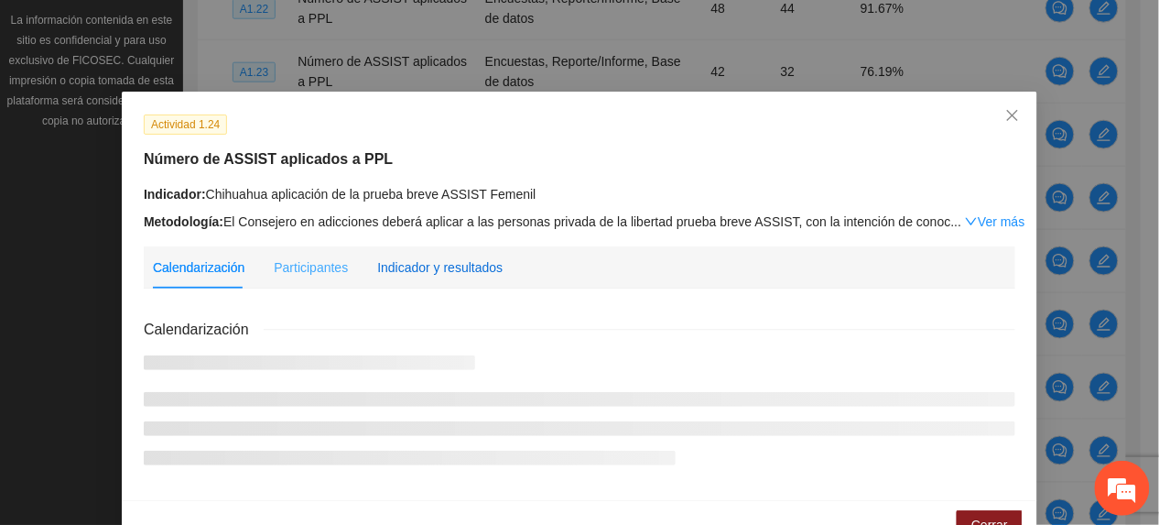
click at [452, 273] on div "Indicador y resultados" at bounding box center [439, 267] width 125 height 20
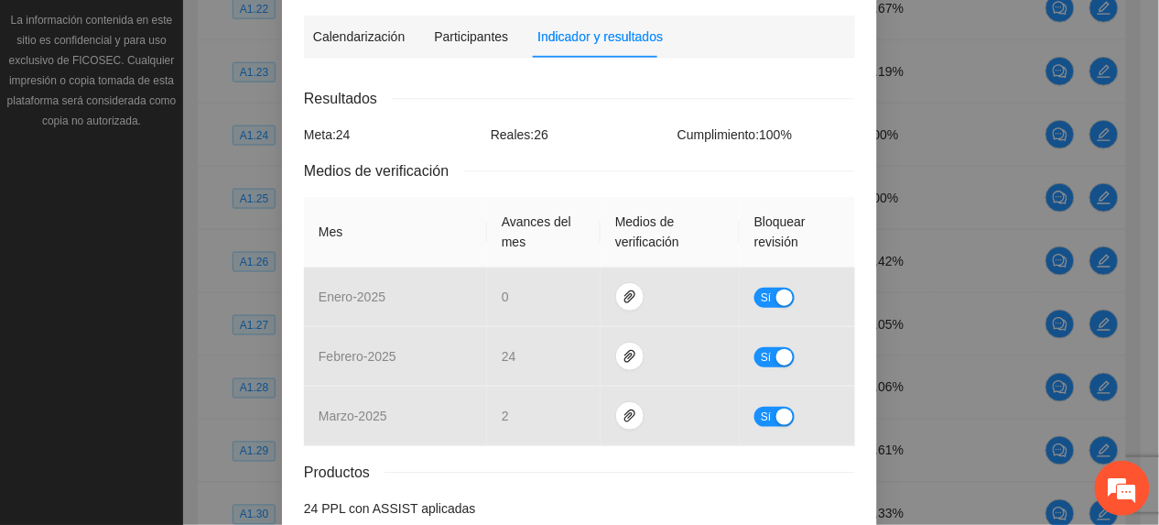
scroll to position [0, 0]
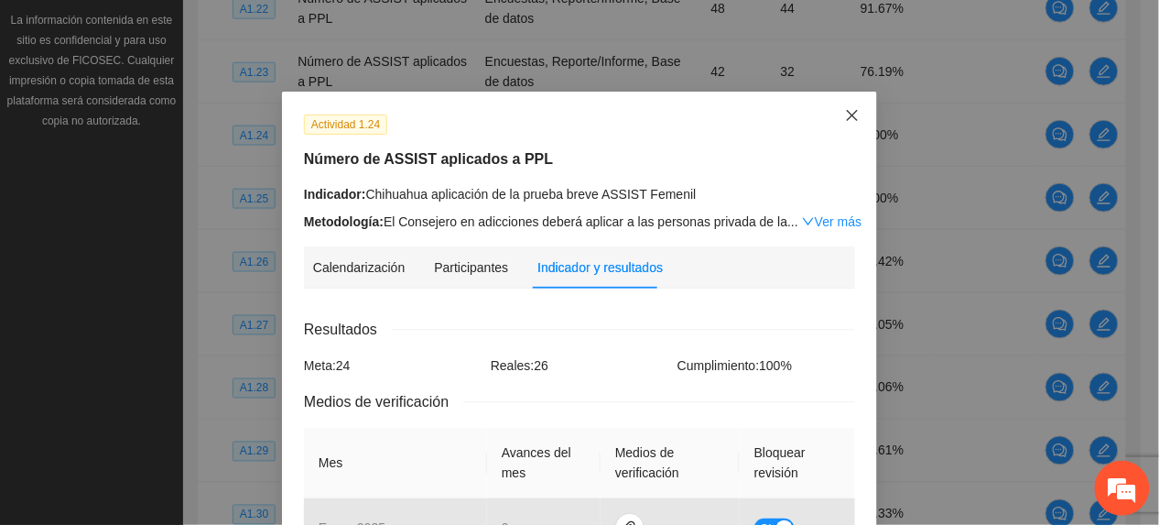
click at [848, 110] on icon "close" at bounding box center [852, 115] width 15 height 15
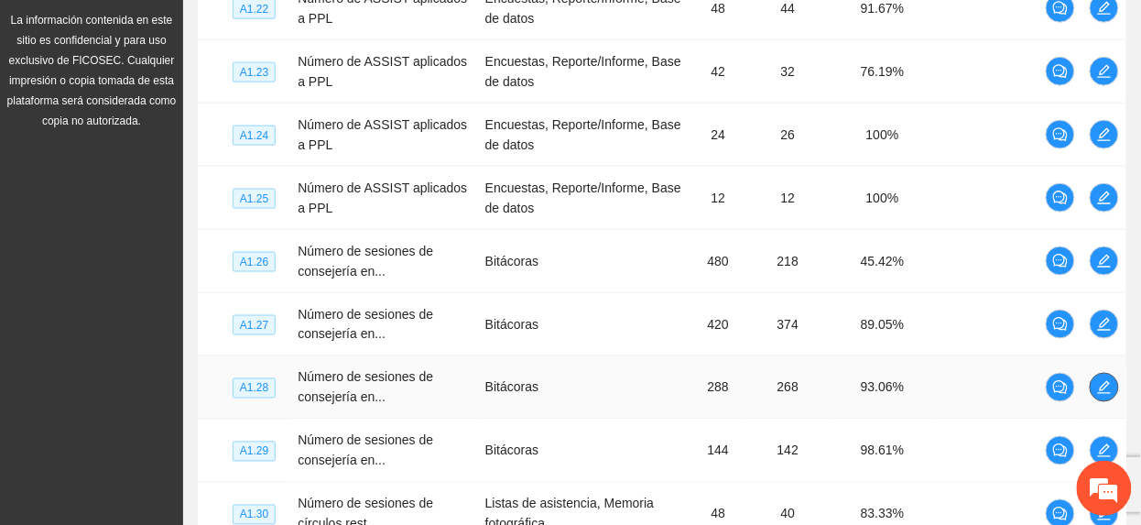
click at [1106, 386] on icon "edit" at bounding box center [1104, 387] width 13 height 13
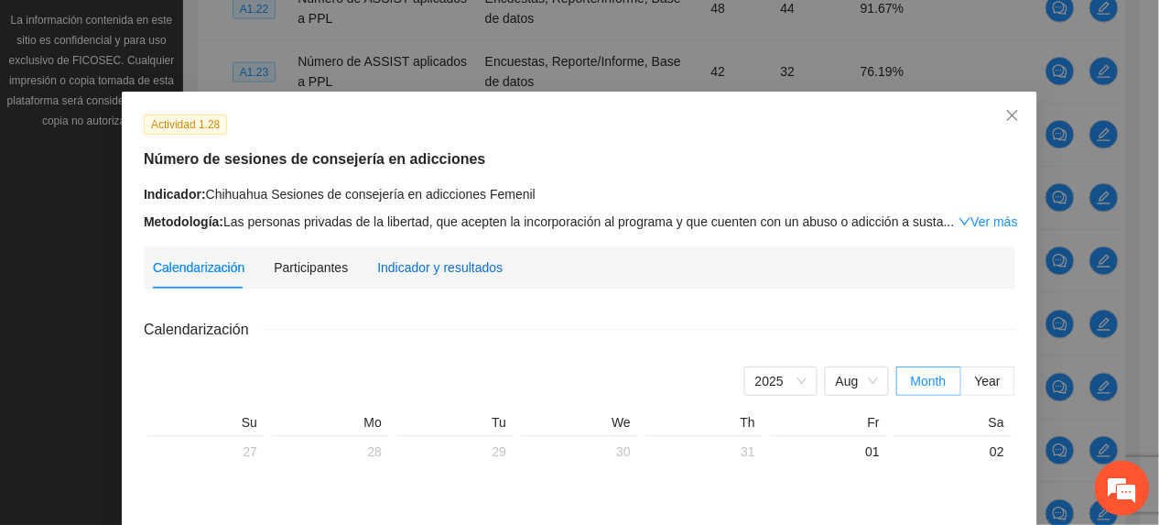
click at [403, 273] on div "Indicador y resultados" at bounding box center [439, 267] width 125 height 20
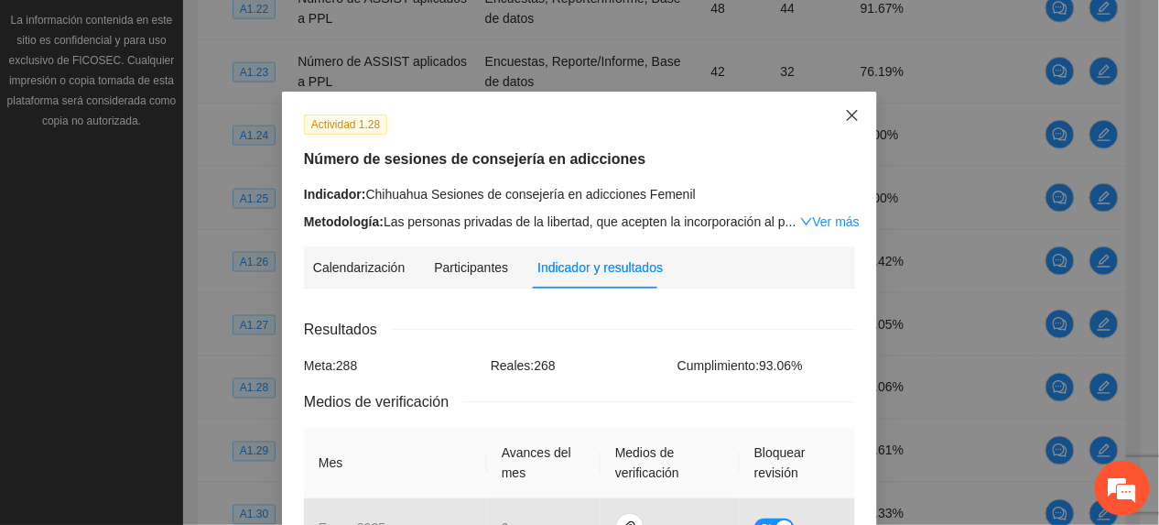
click at [850, 114] on span "Close" at bounding box center [852, 116] width 49 height 49
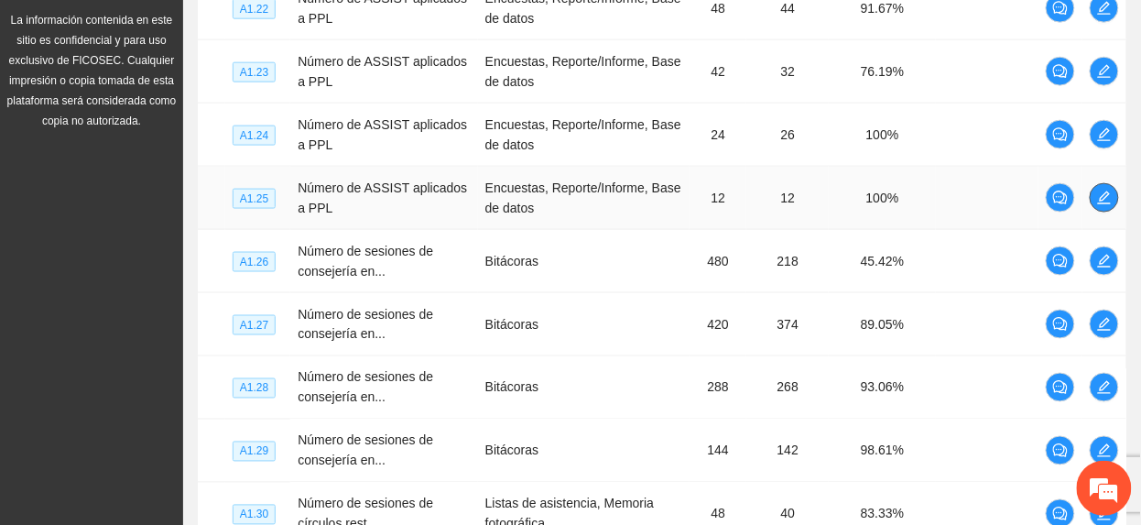
click at [1107, 196] on icon "edit" at bounding box center [1104, 197] width 15 height 15
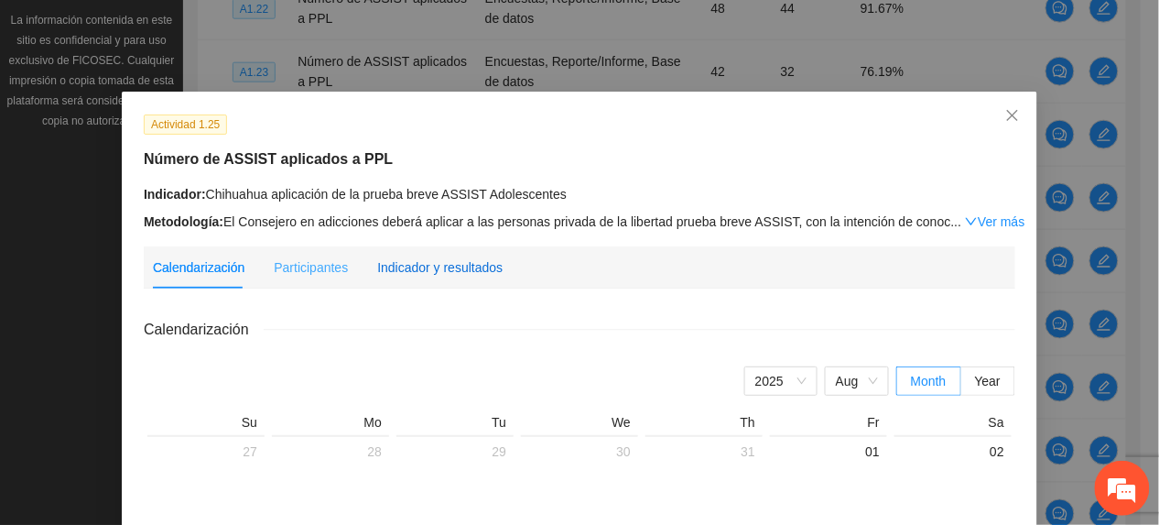
drag, startPoint x: 441, startPoint y: 258, endPoint x: 455, endPoint y: 272, distance: 19.4
click at [441, 260] on div "Indicador y resultados" at bounding box center [439, 267] width 125 height 20
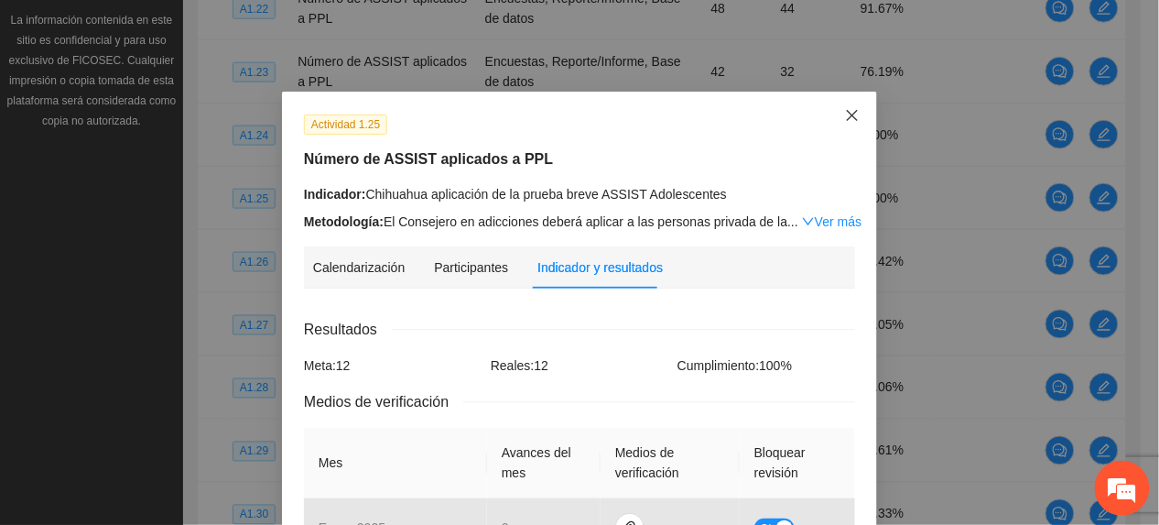
click at [845, 111] on icon "close" at bounding box center [852, 115] width 15 height 15
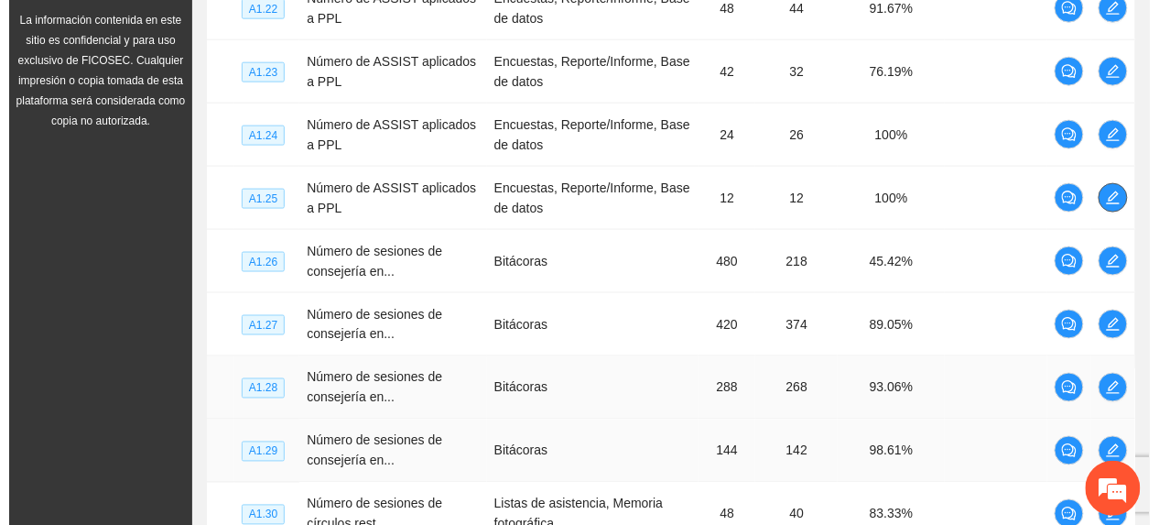
scroll to position [646, 0]
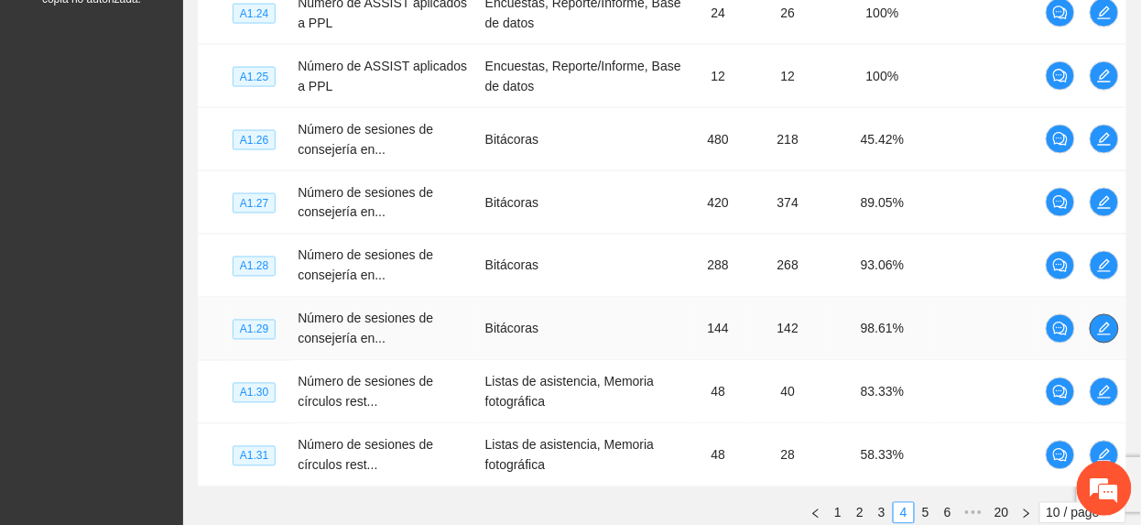
click at [1103, 342] on button "button" at bounding box center [1104, 328] width 29 height 29
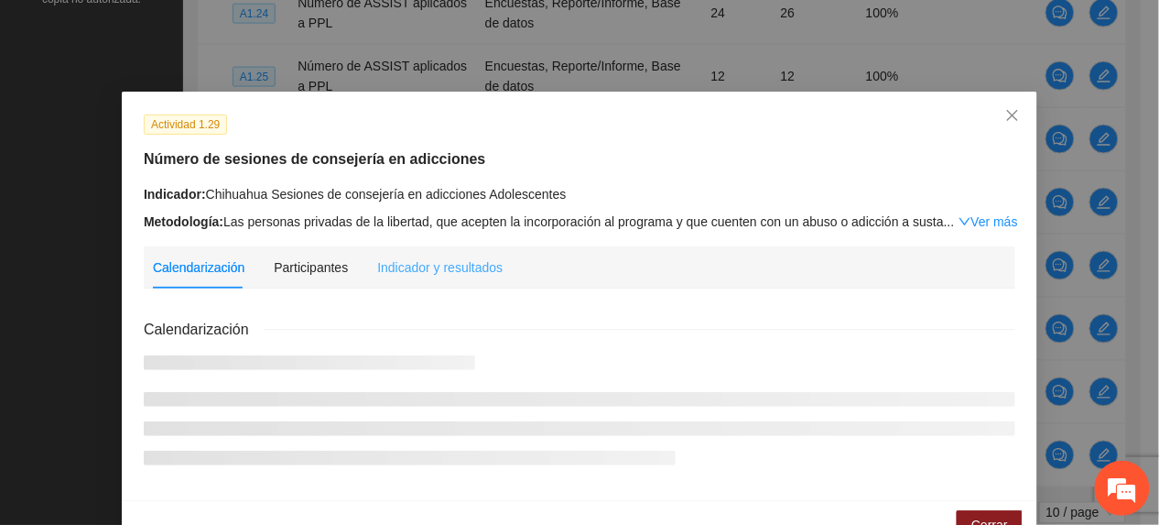
click at [430, 277] on div "Indicador y resultados" at bounding box center [439, 267] width 125 height 42
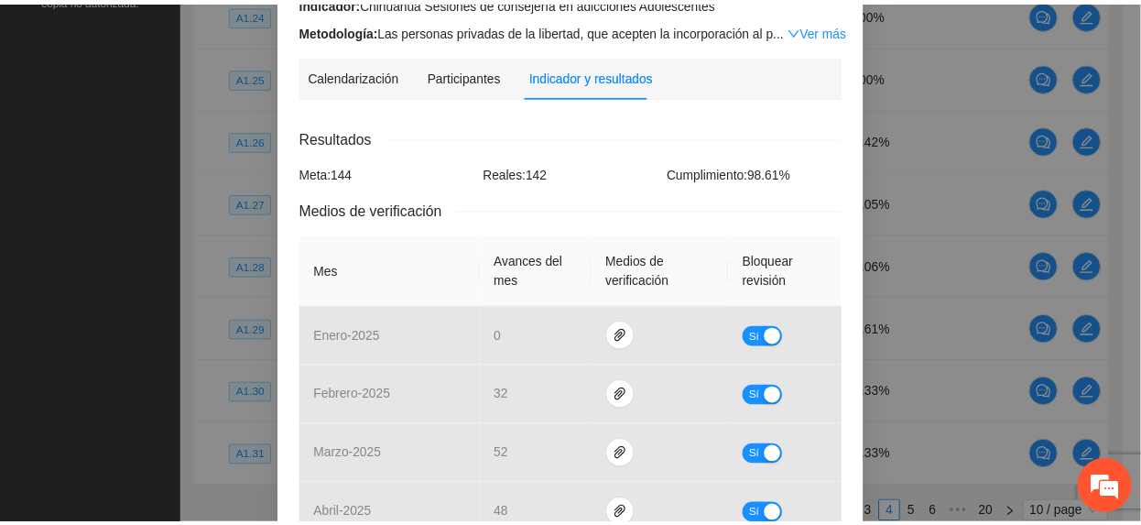
scroll to position [84, 0]
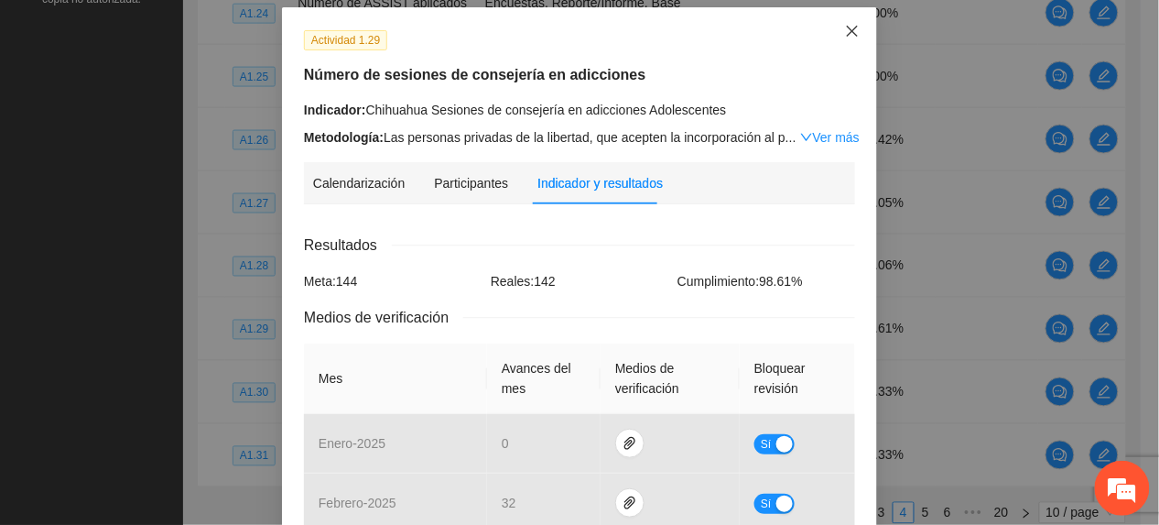
drag, startPoint x: 843, startPoint y: 37, endPoint x: 830, endPoint y: 45, distance: 15.2
click at [845, 38] on icon "close" at bounding box center [852, 31] width 15 height 15
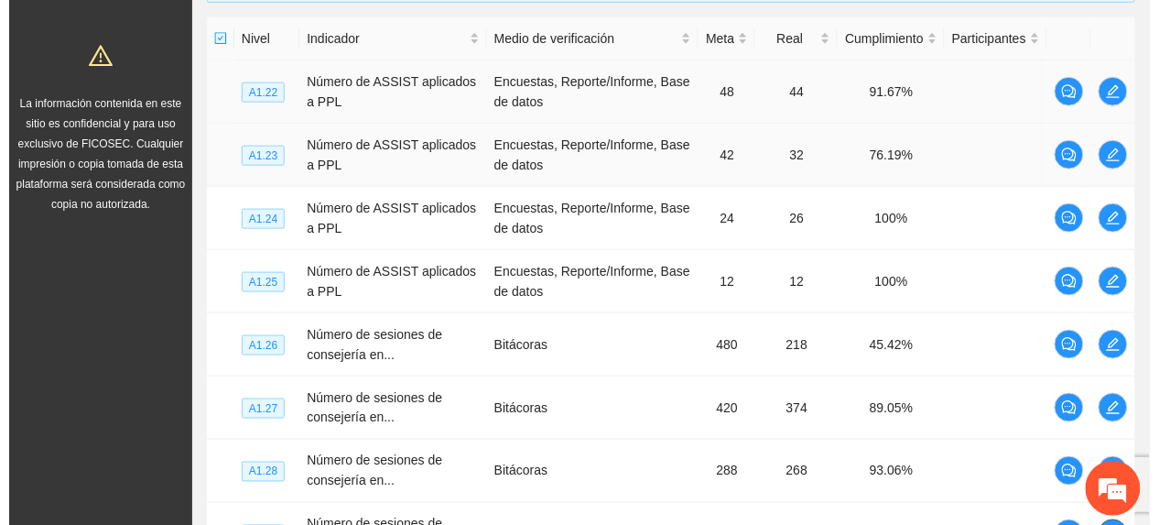
scroll to position [401, 0]
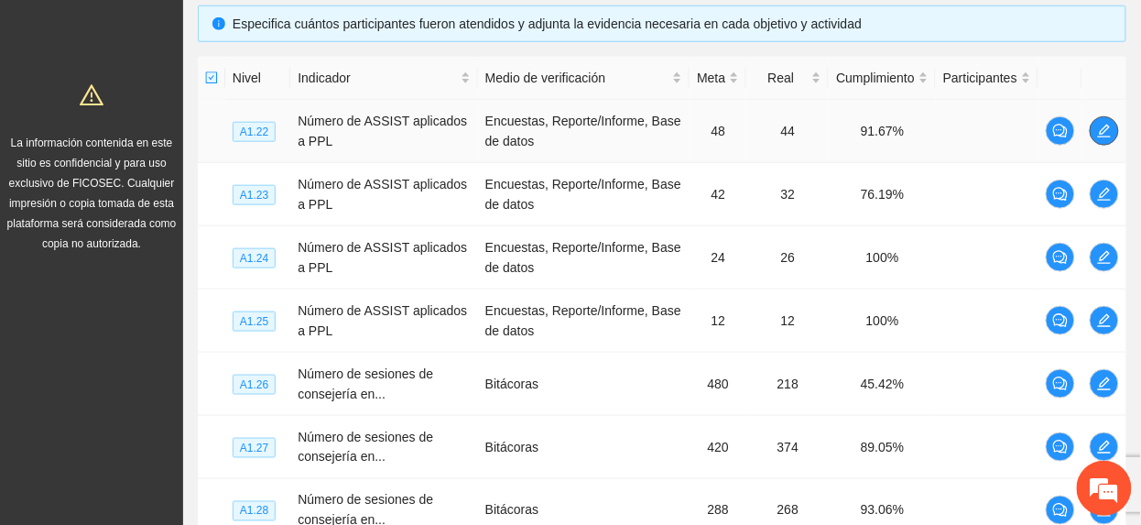
click at [1105, 143] on button "button" at bounding box center [1104, 130] width 29 height 29
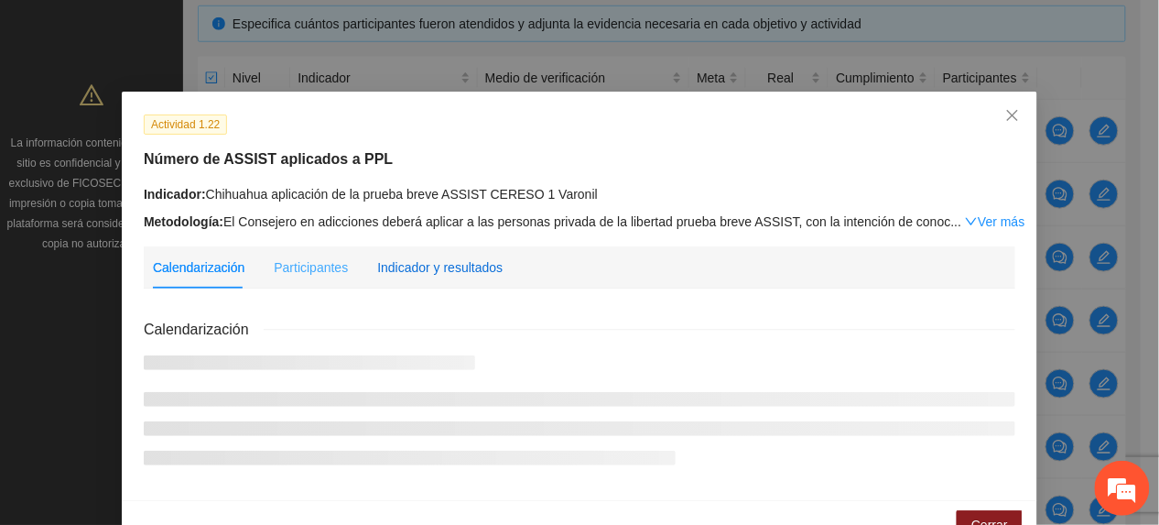
click at [470, 273] on div "Indicador y resultados" at bounding box center [439, 267] width 125 height 20
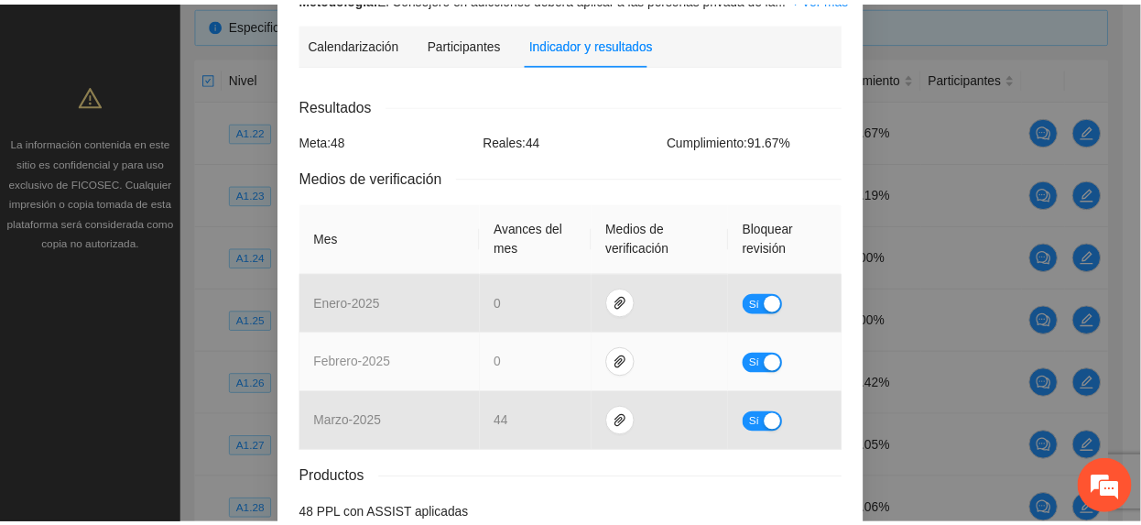
scroll to position [0, 0]
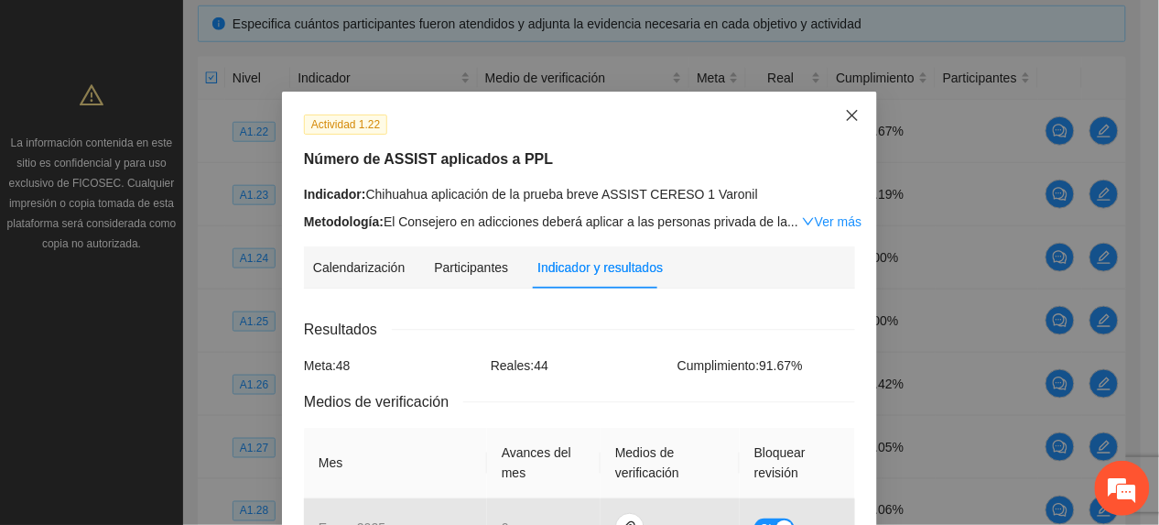
click at [828, 106] on span "Close" at bounding box center [852, 116] width 49 height 49
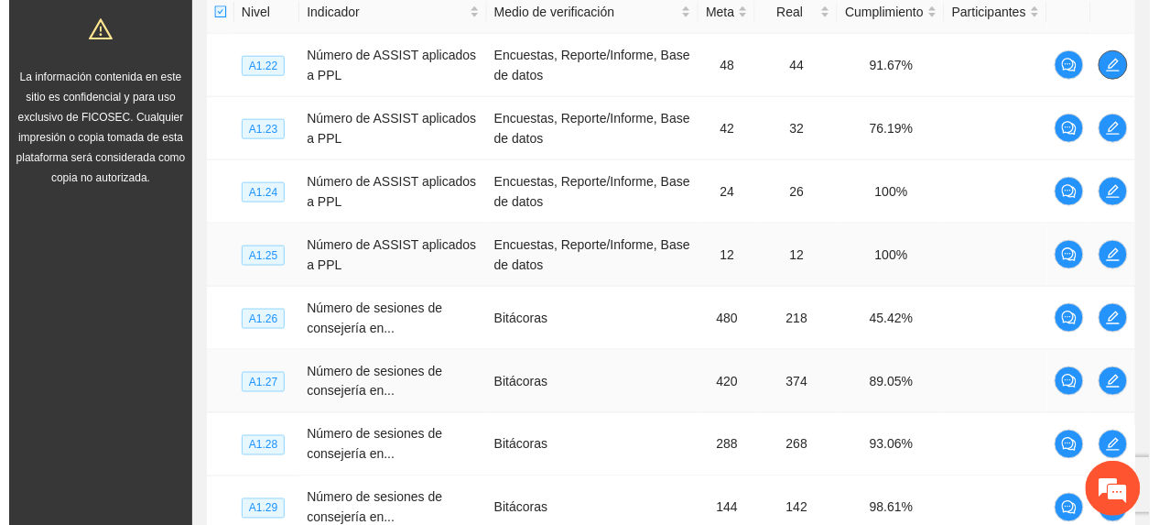
scroll to position [524, 0]
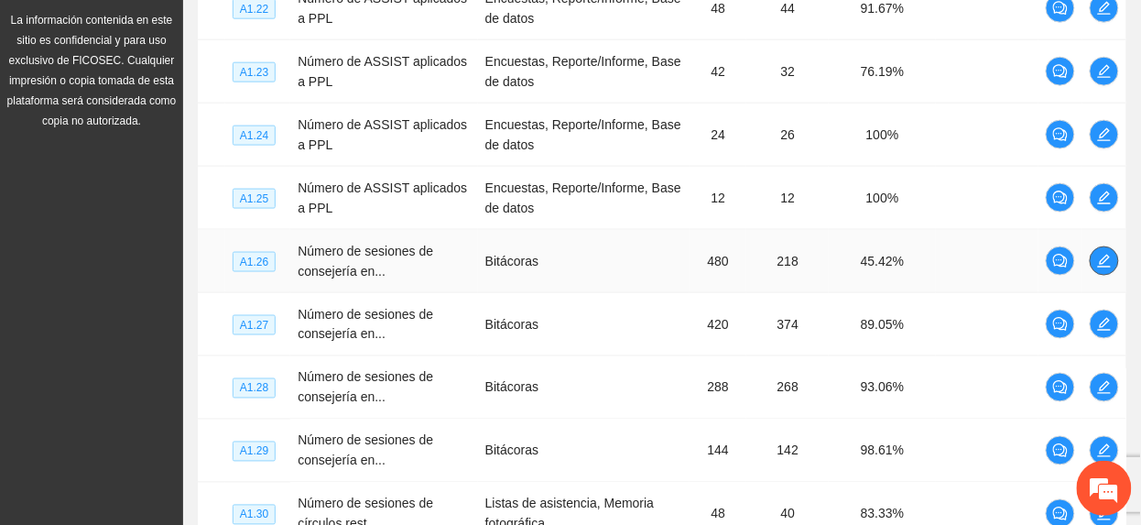
click at [1097, 255] on icon "edit" at bounding box center [1104, 261] width 15 height 15
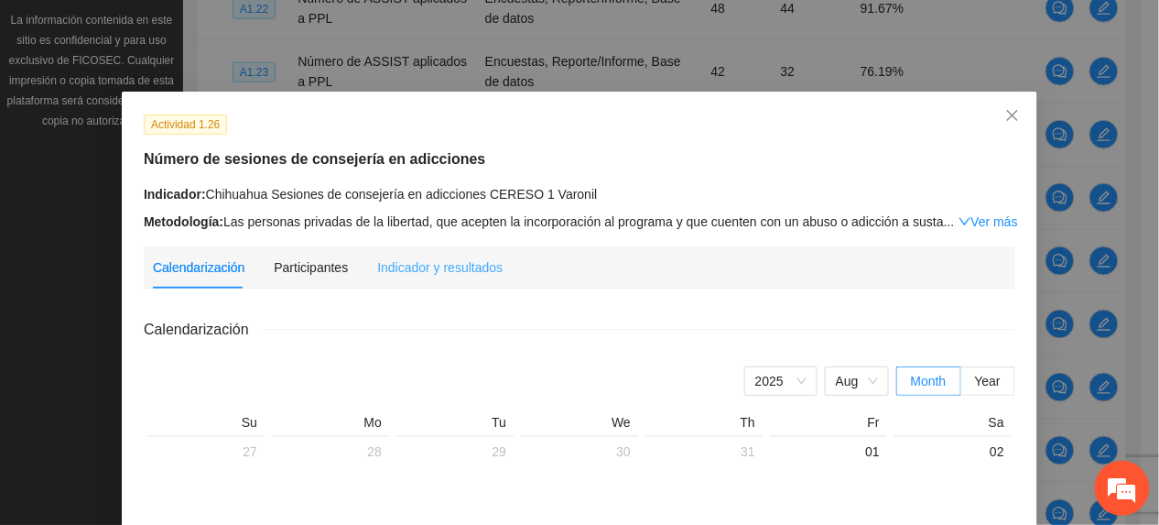
click at [408, 250] on div "Indicador y resultados" at bounding box center [439, 267] width 125 height 42
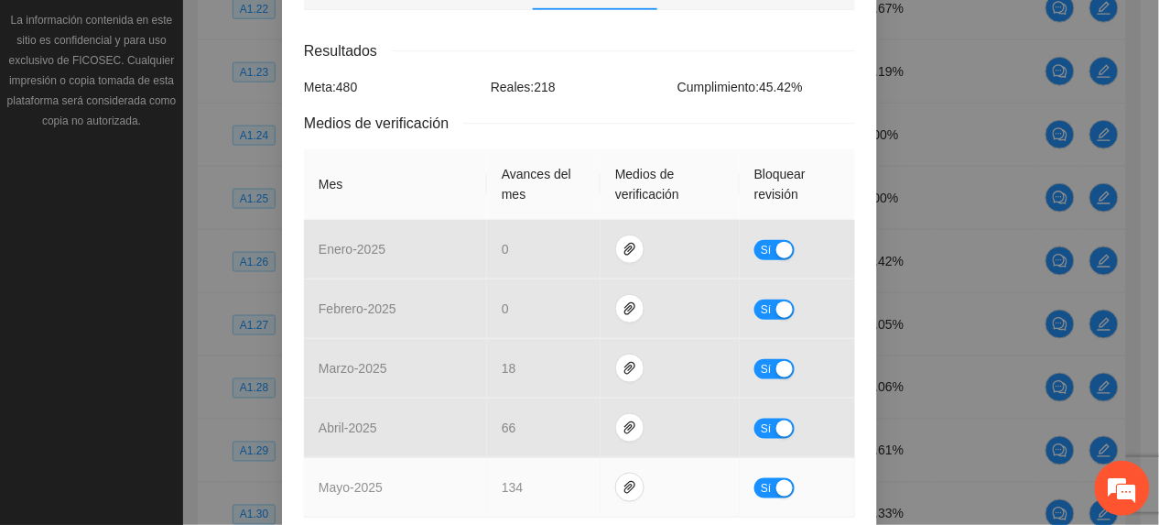
scroll to position [451, 0]
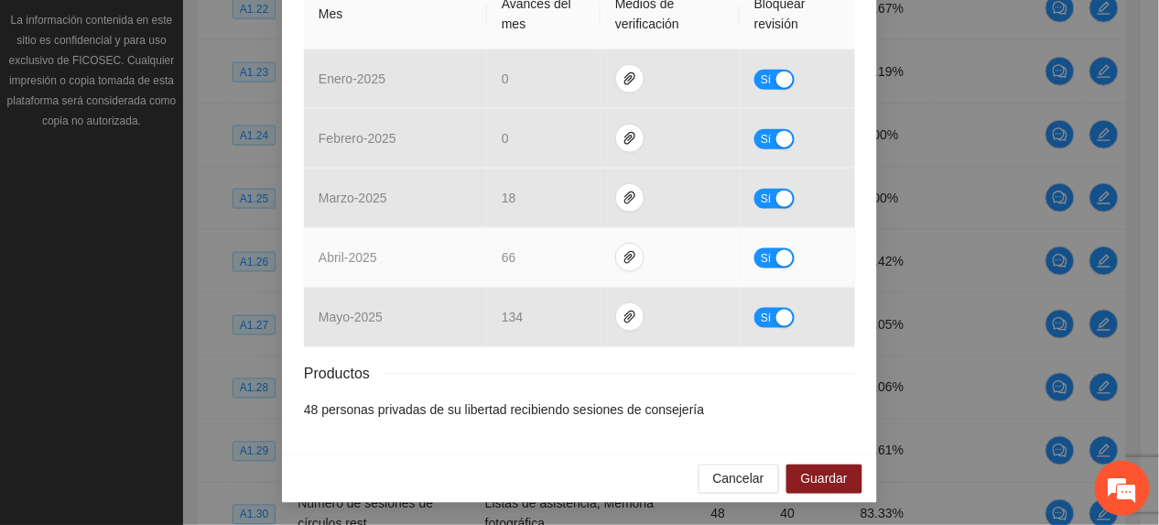
click at [761, 260] on span "Sí" at bounding box center [766, 258] width 11 height 20
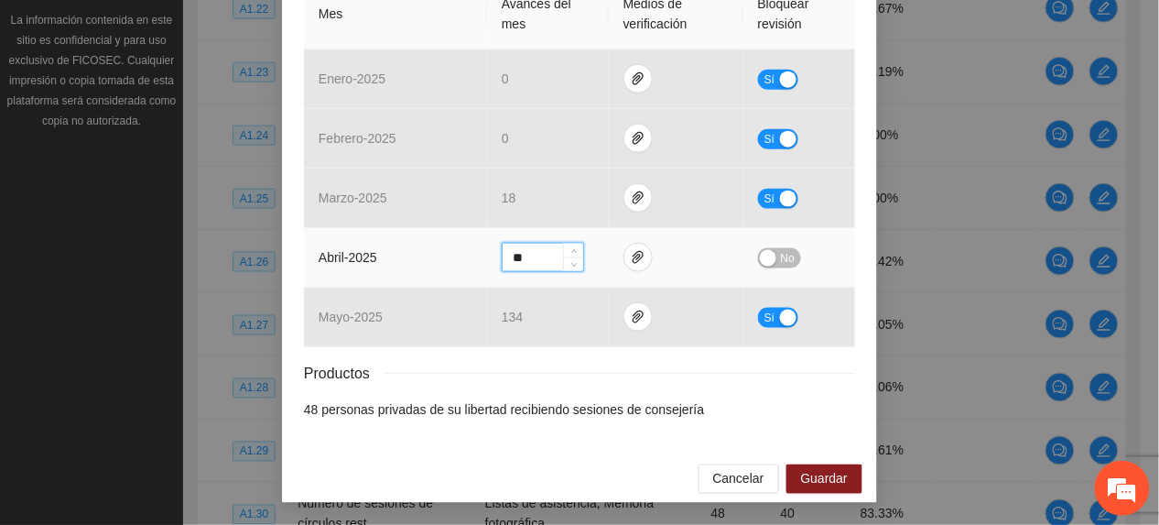
drag, startPoint x: 526, startPoint y: 253, endPoint x: 480, endPoint y: 251, distance: 45.8
click at [487, 251] on td "**" at bounding box center [548, 258] width 122 height 60
type input "**"
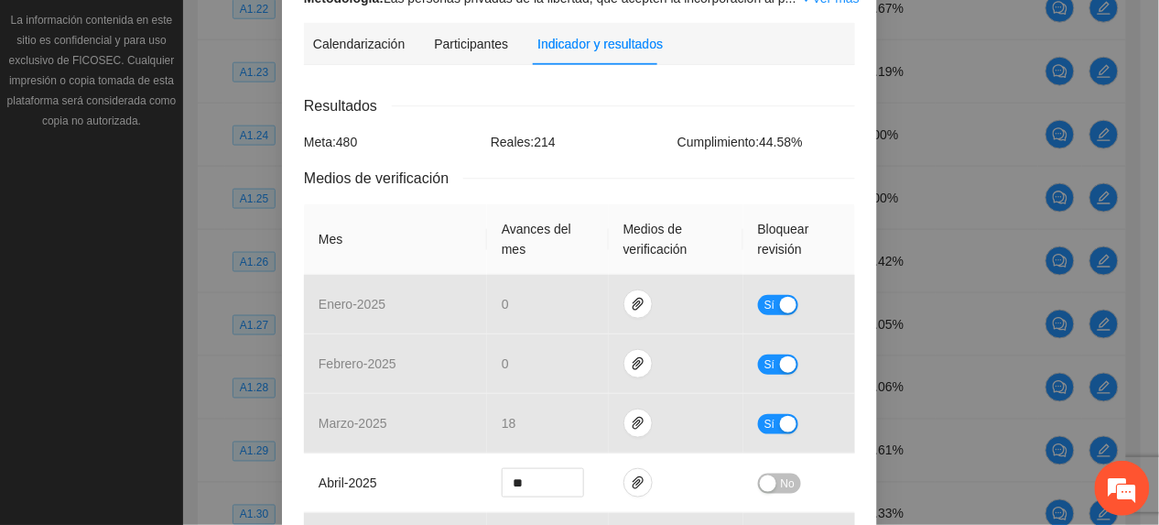
scroll to position [452, 0]
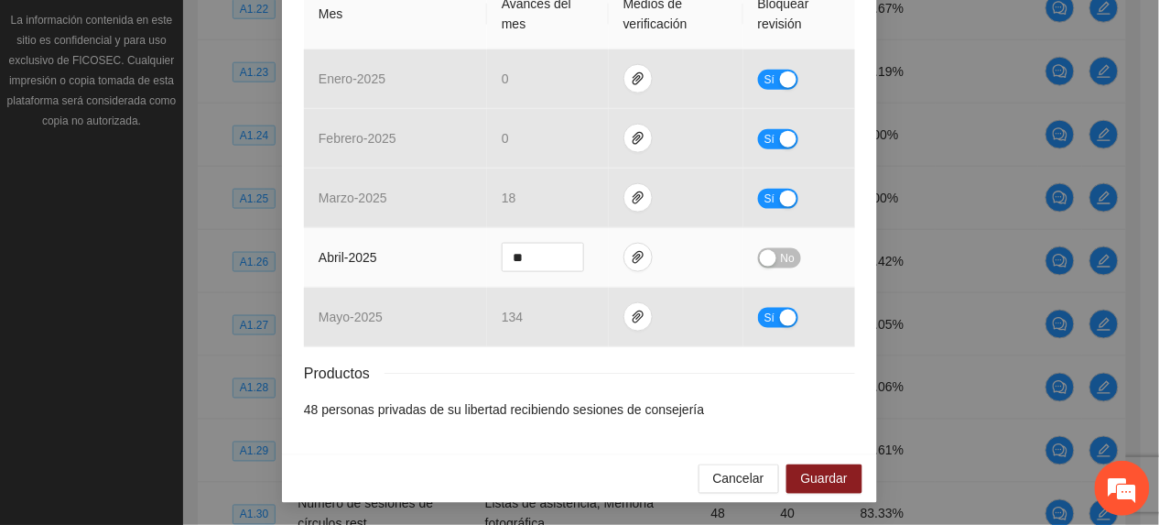
click at [766, 254] on div "button" at bounding box center [768, 258] width 16 height 16
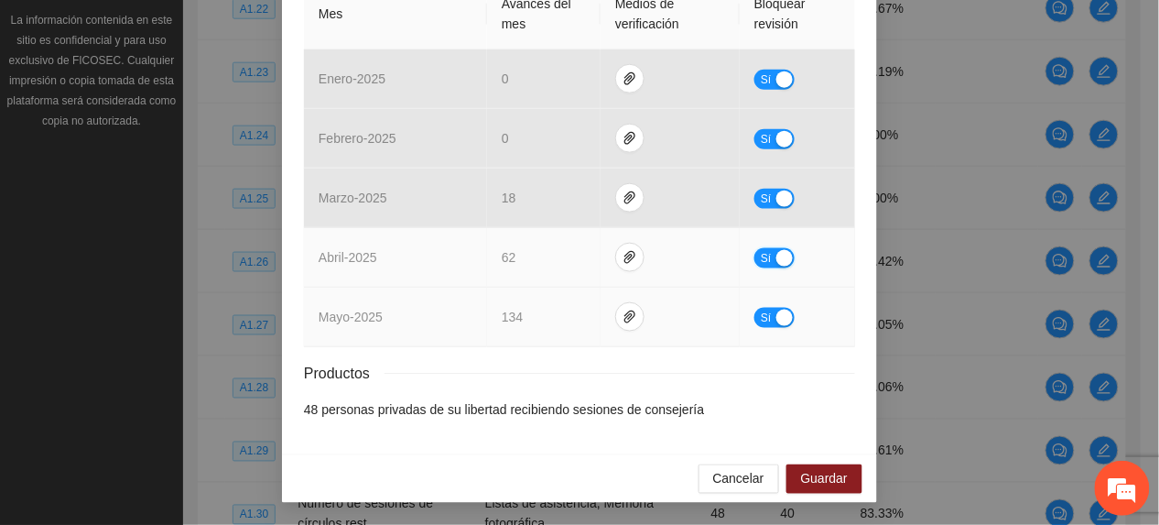
scroll to position [451, 0]
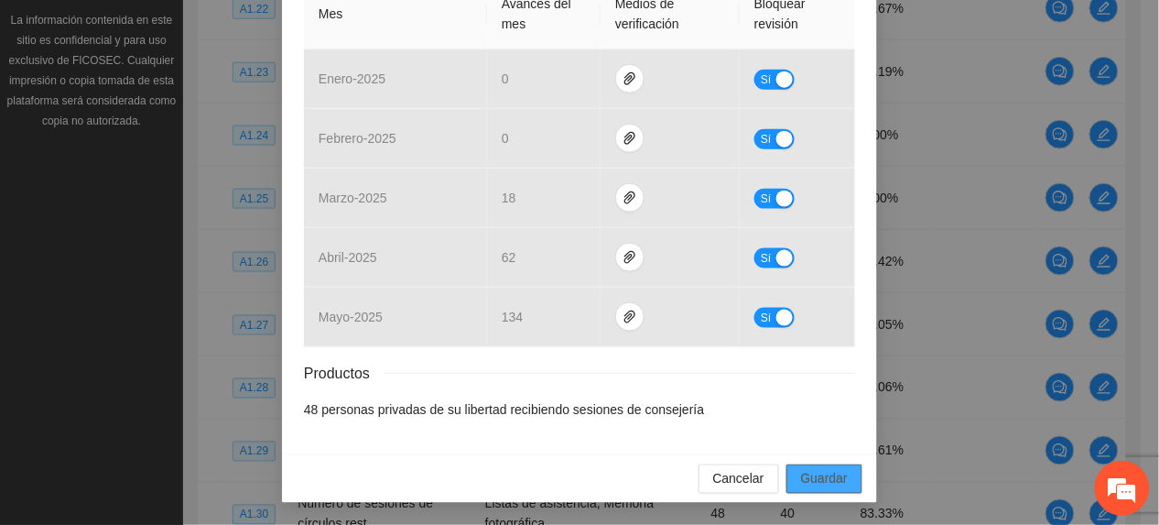
click at [811, 484] on span "Guardar" at bounding box center [824, 479] width 47 height 20
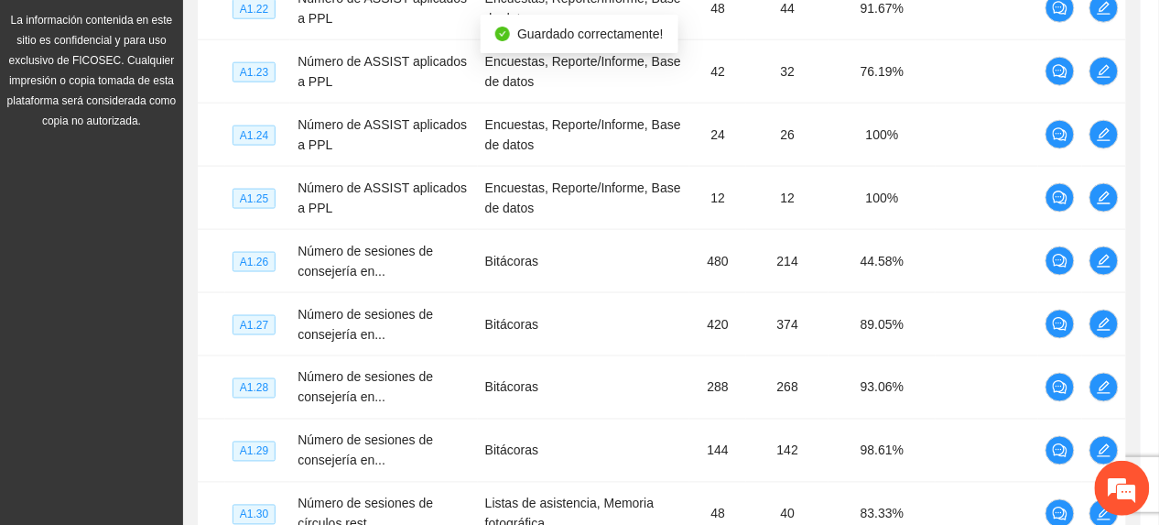
scroll to position [359, 0]
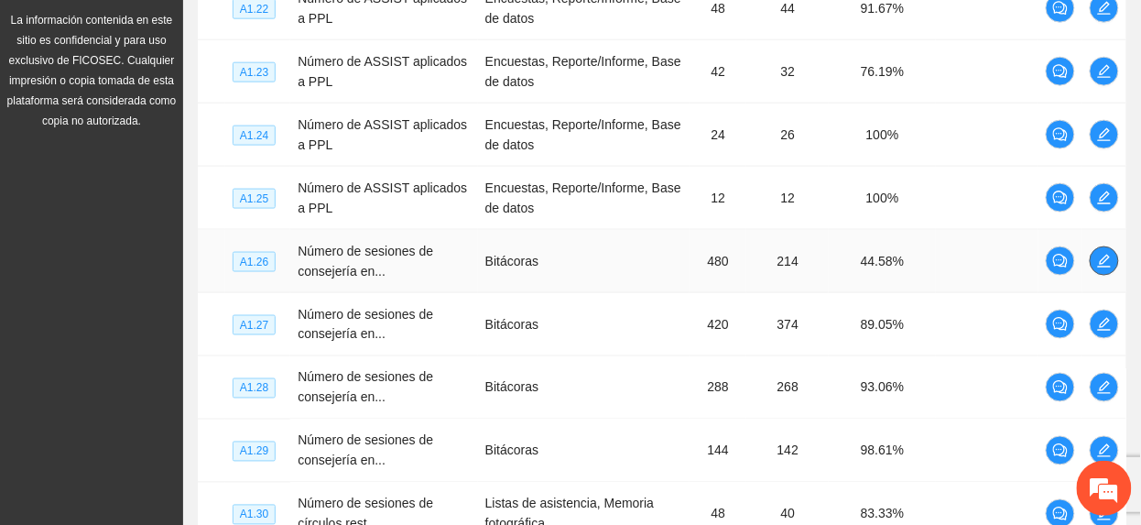
click at [1103, 265] on icon "edit" at bounding box center [1104, 261] width 15 height 15
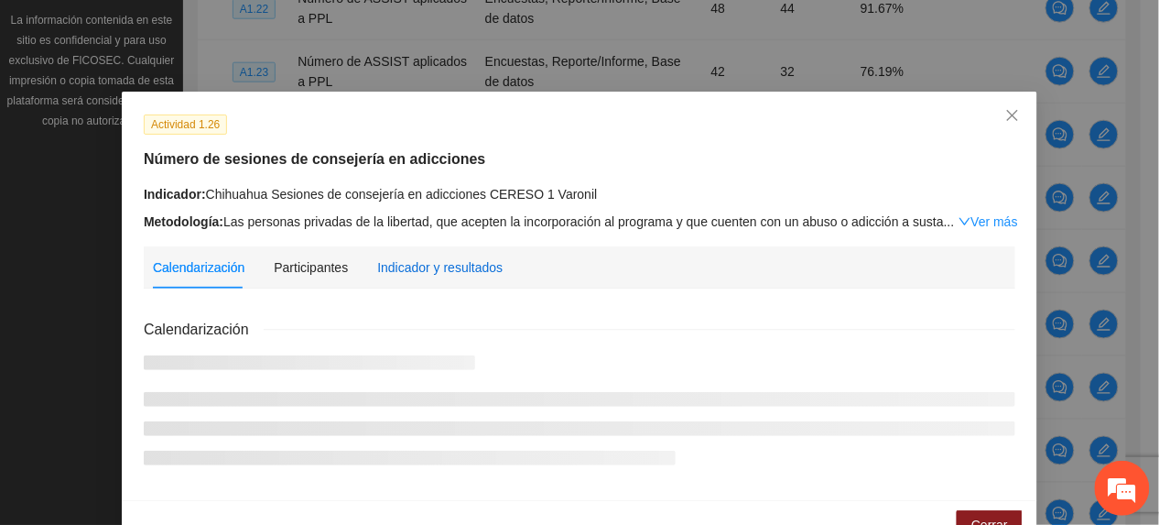
click at [399, 273] on div "Indicador y resultados" at bounding box center [439, 267] width 125 height 20
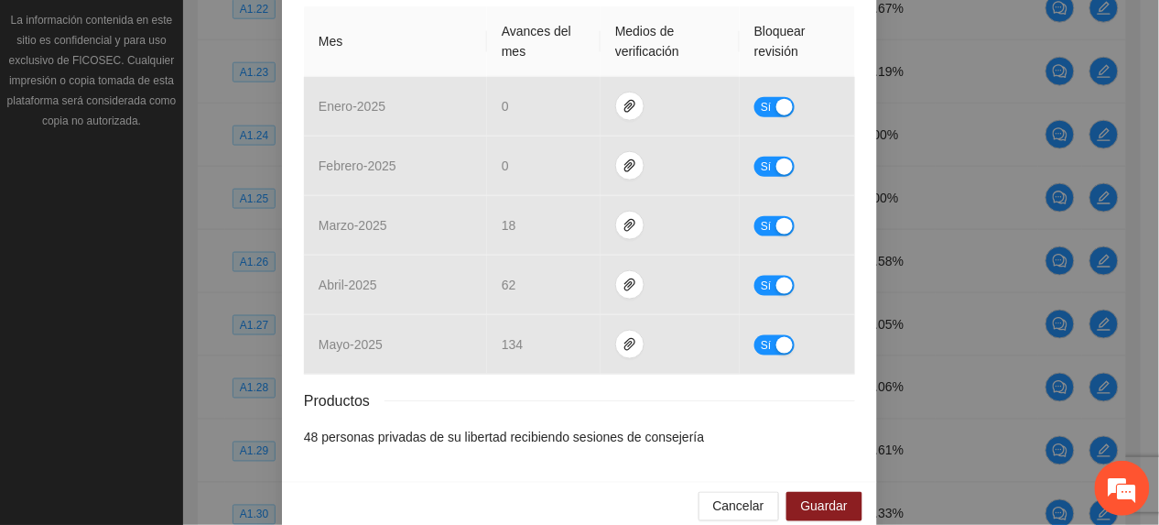
scroll to position [451, 0]
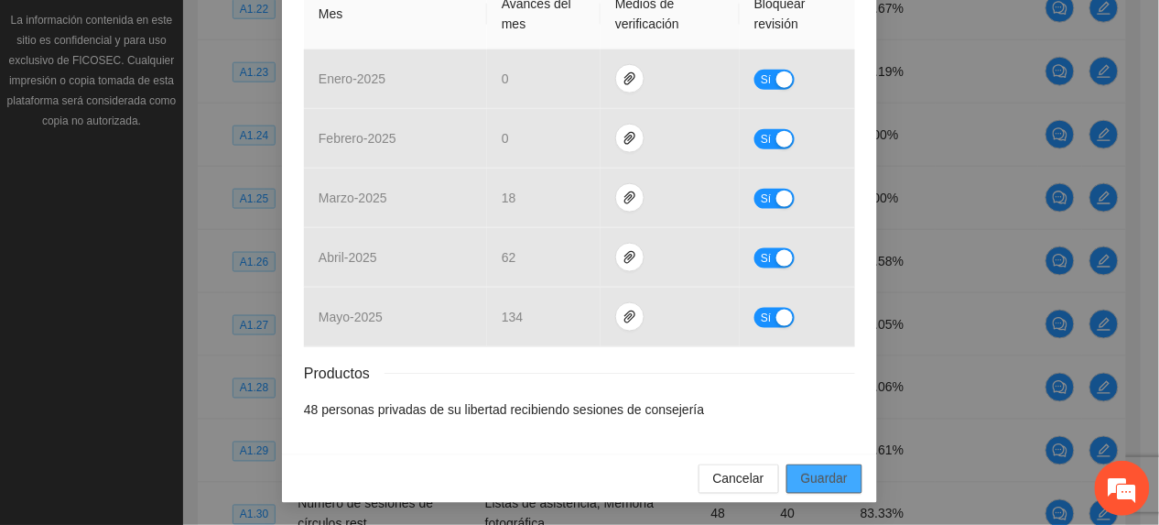
click at [826, 464] on button "Guardar" at bounding box center [825, 478] width 76 height 29
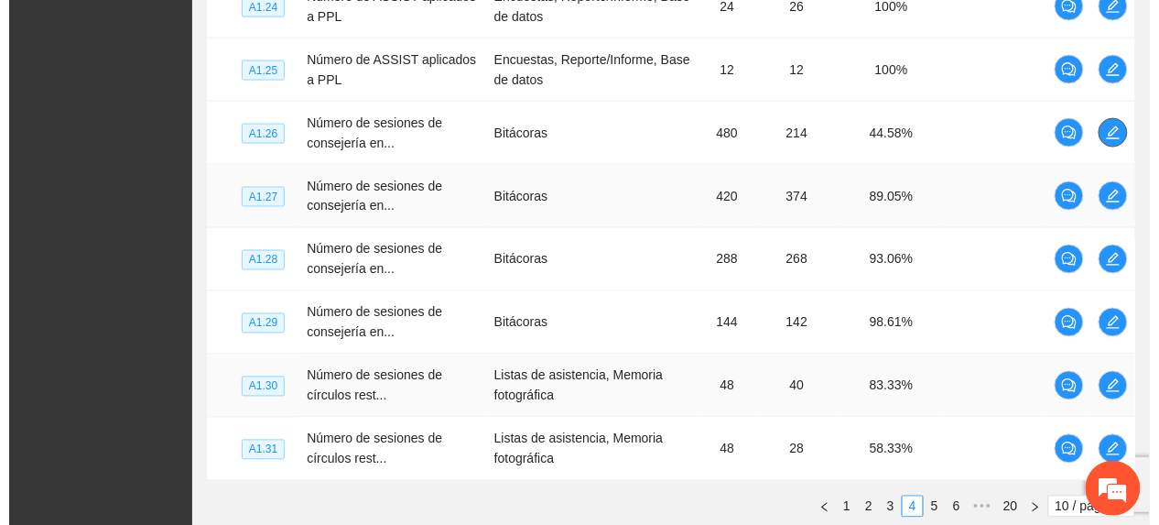
scroll to position [646, 0]
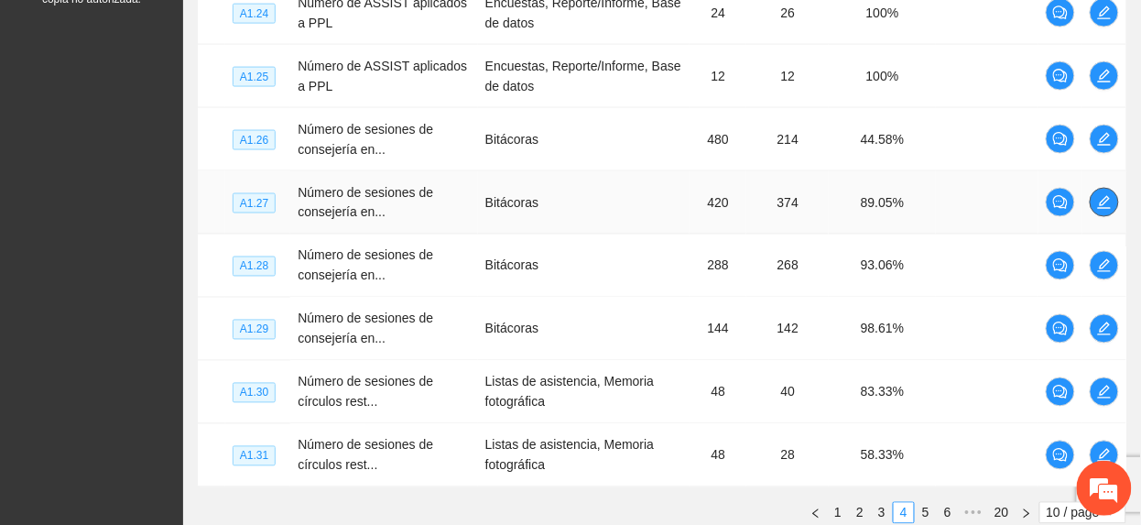
click at [1097, 201] on icon "edit" at bounding box center [1104, 202] width 15 height 15
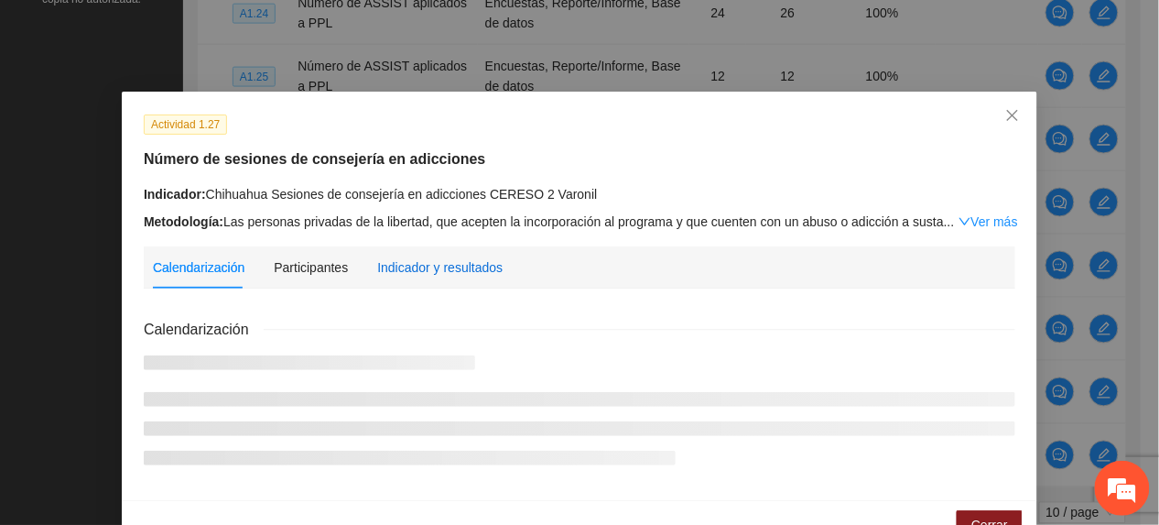
click at [473, 272] on div "Indicador y resultados" at bounding box center [439, 267] width 125 height 20
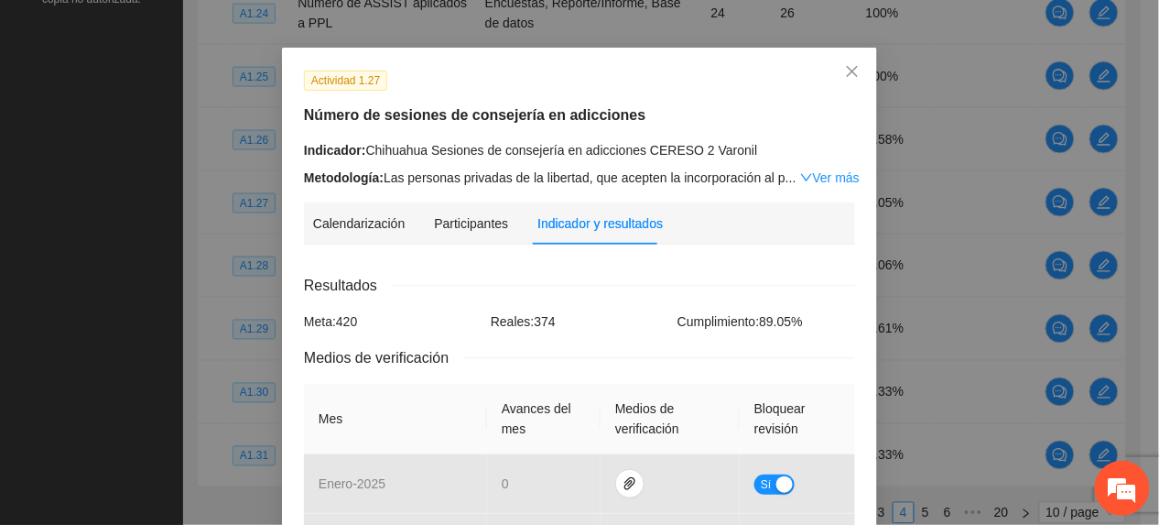
scroll to position [0, 0]
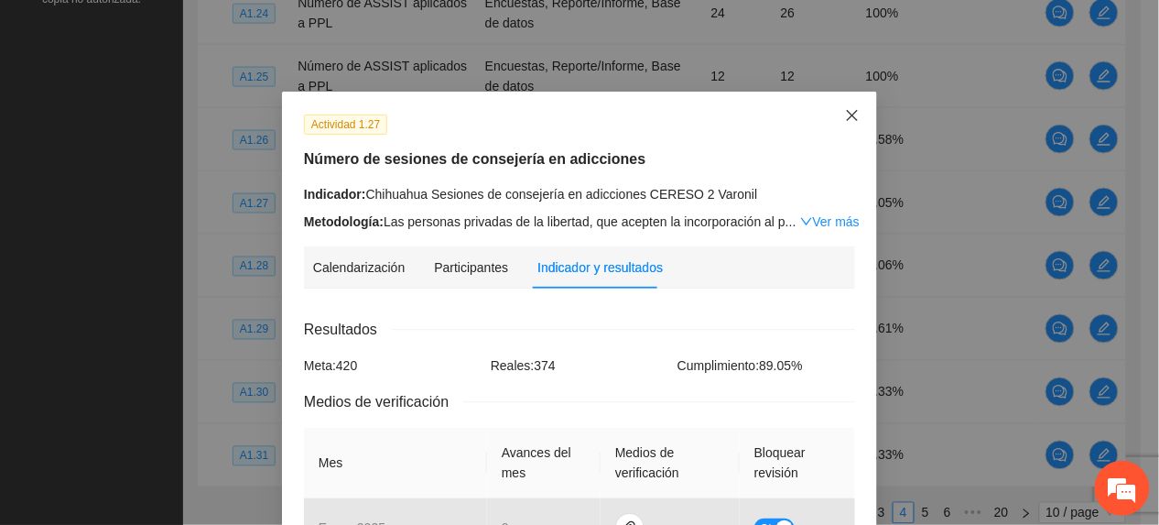
click at [845, 115] on icon "close" at bounding box center [852, 115] width 15 height 15
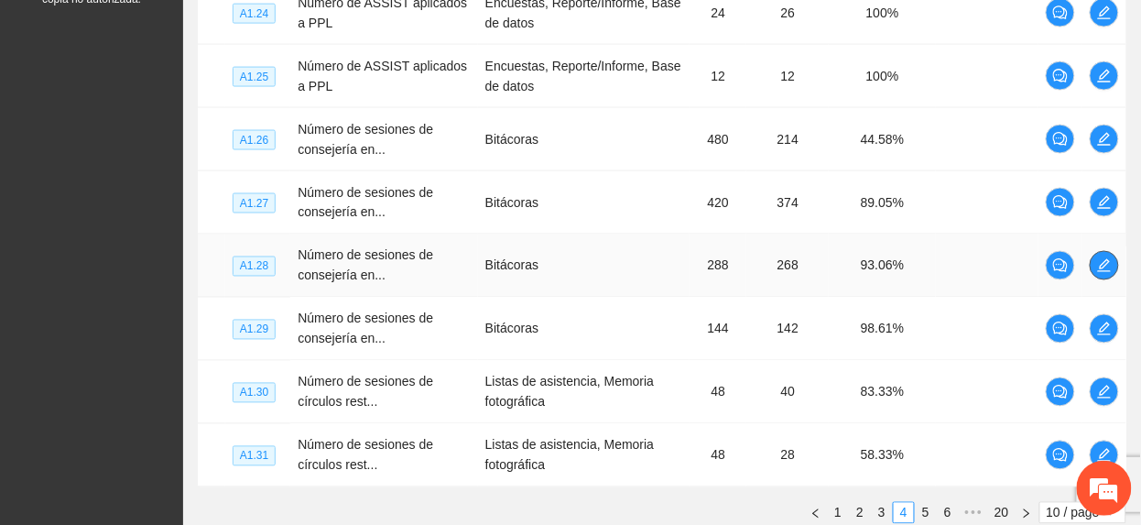
click at [1103, 261] on icon "edit" at bounding box center [1104, 265] width 15 height 15
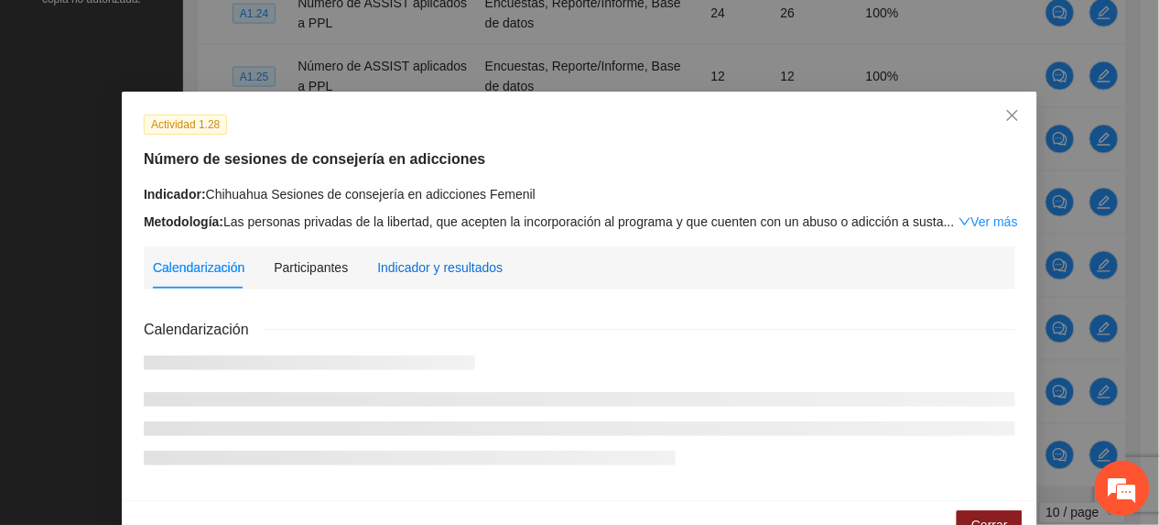
click at [394, 266] on div "Indicador y resultados" at bounding box center [439, 267] width 125 height 20
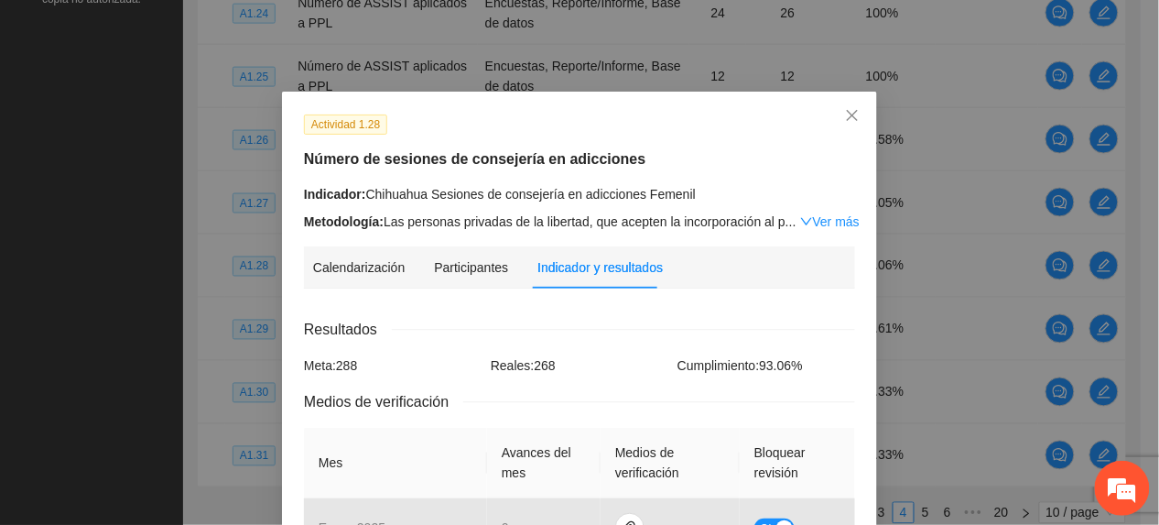
click at [632, 134] on div "Actividad 1.28 Número de sesiones de consejería en adicciones Indicador: Chihua…" at bounding box center [580, 173] width 565 height 118
click at [832, 128] on span "Close" at bounding box center [852, 116] width 49 height 49
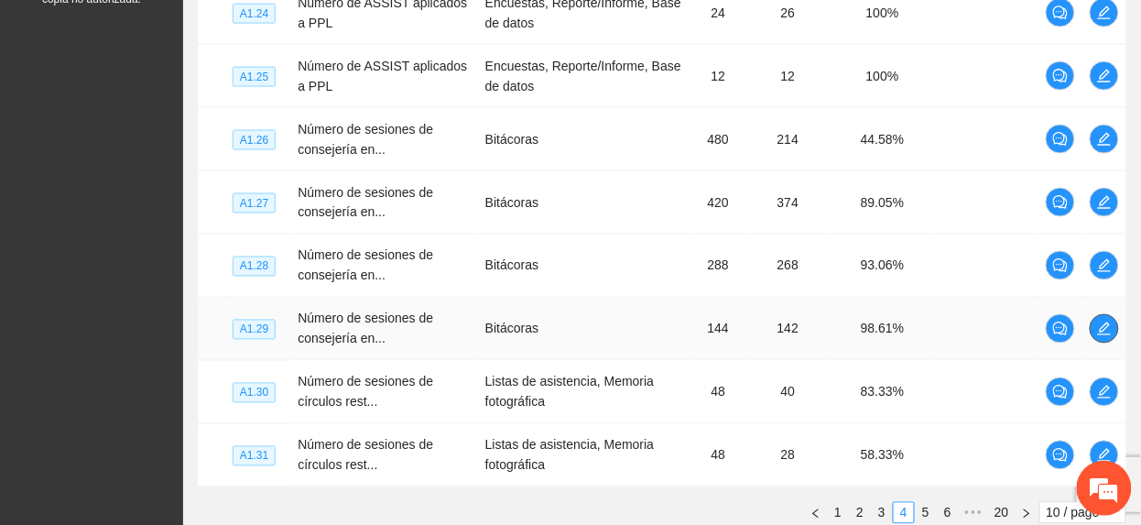
click at [1095, 341] on button "button" at bounding box center [1104, 328] width 29 height 29
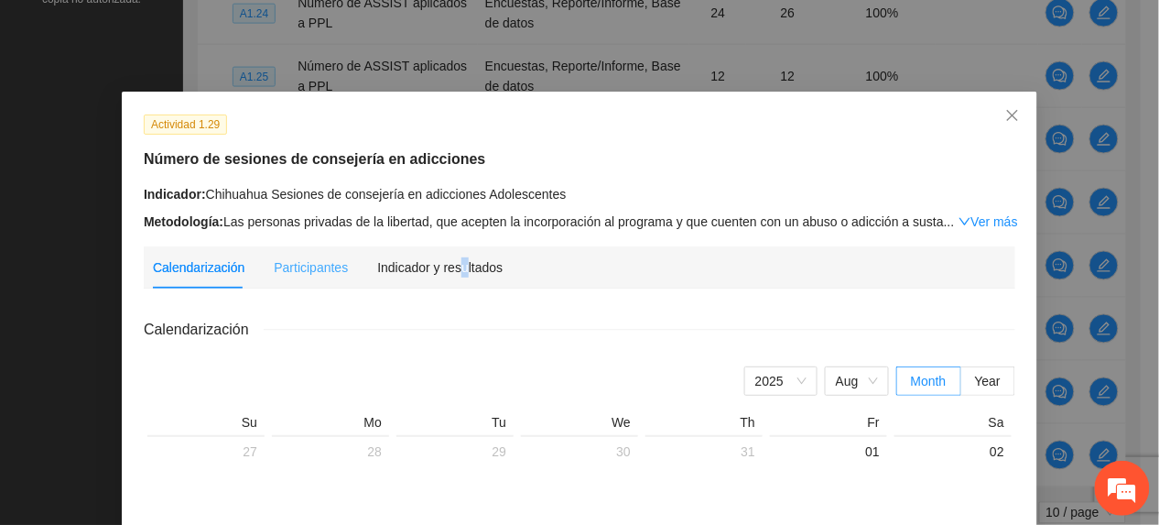
click at [452, 278] on div "Indicador y resultados" at bounding box center [439, 267] width 125 height 42
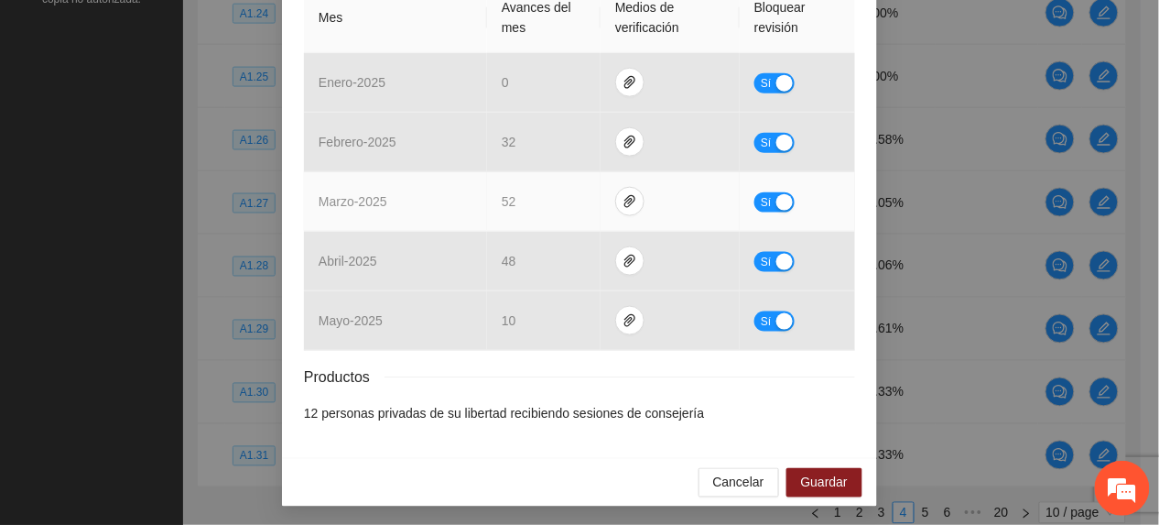
scroll to position [451, 0]
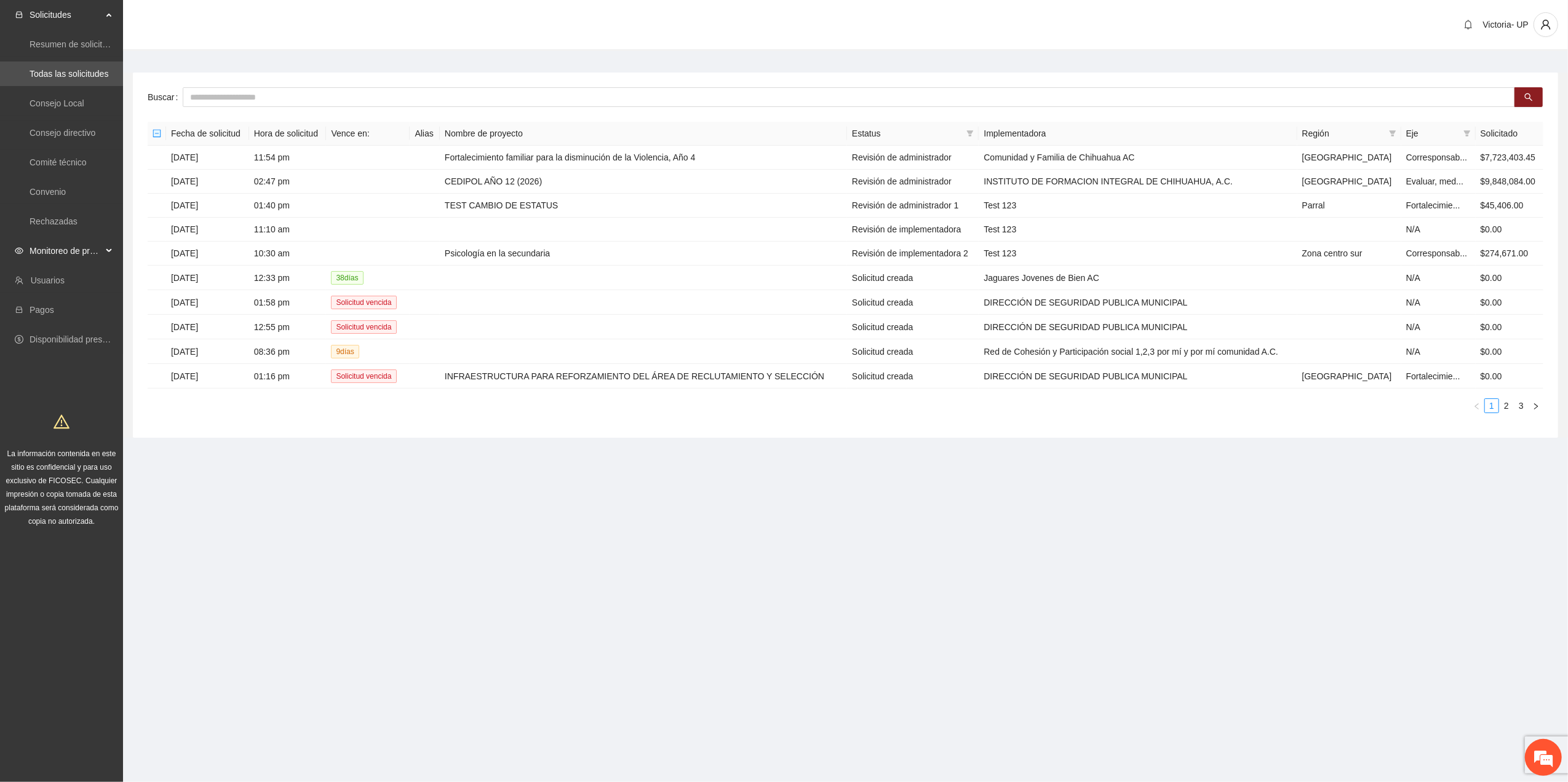
click at [37, 252] on span "Monitoreo de proyectos" at bounding box center [66, 250] width 73 height 25
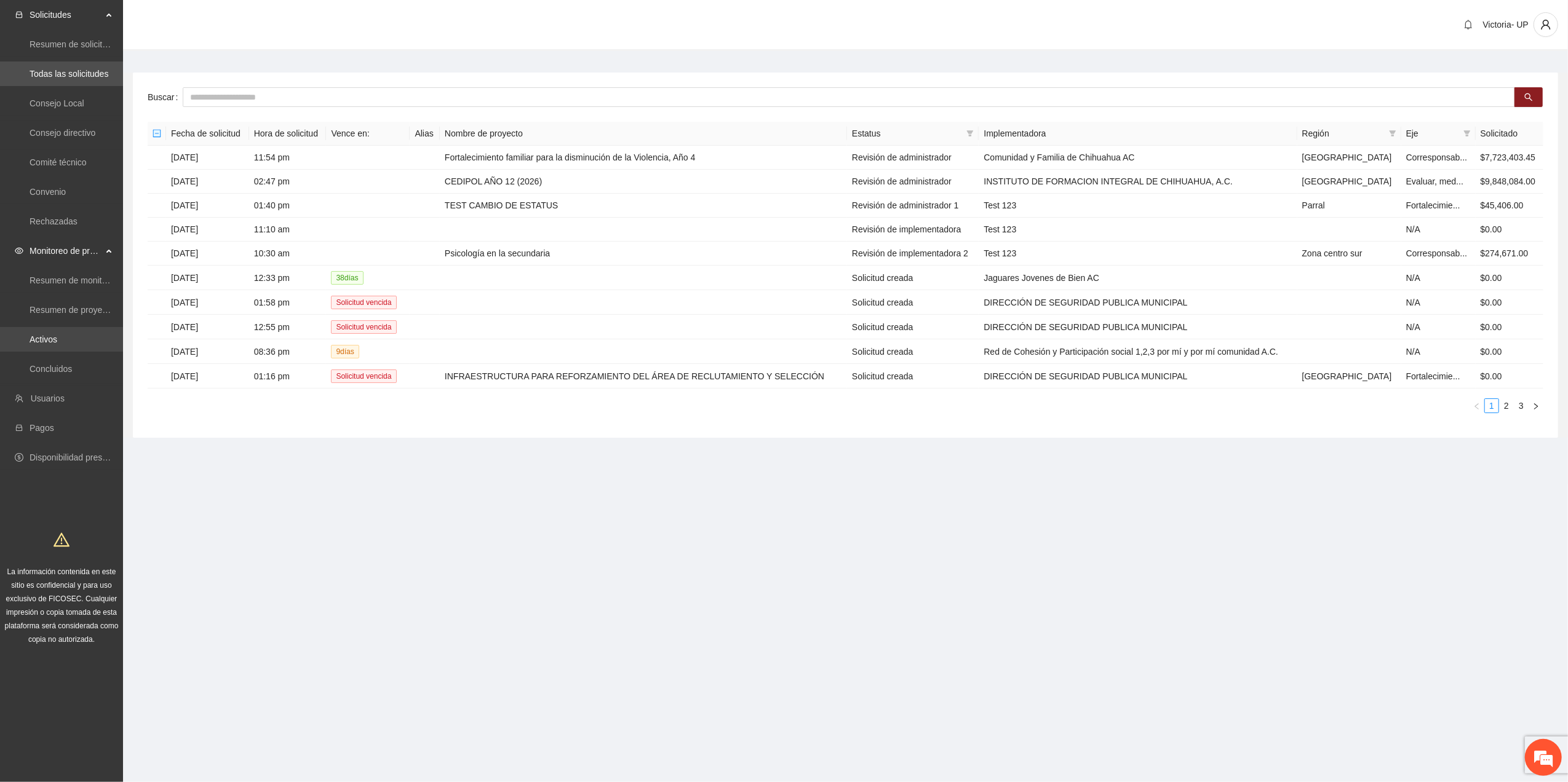
click at [55, 334] on link "Activos" at bounding box center [43, 339] width 28 height 10
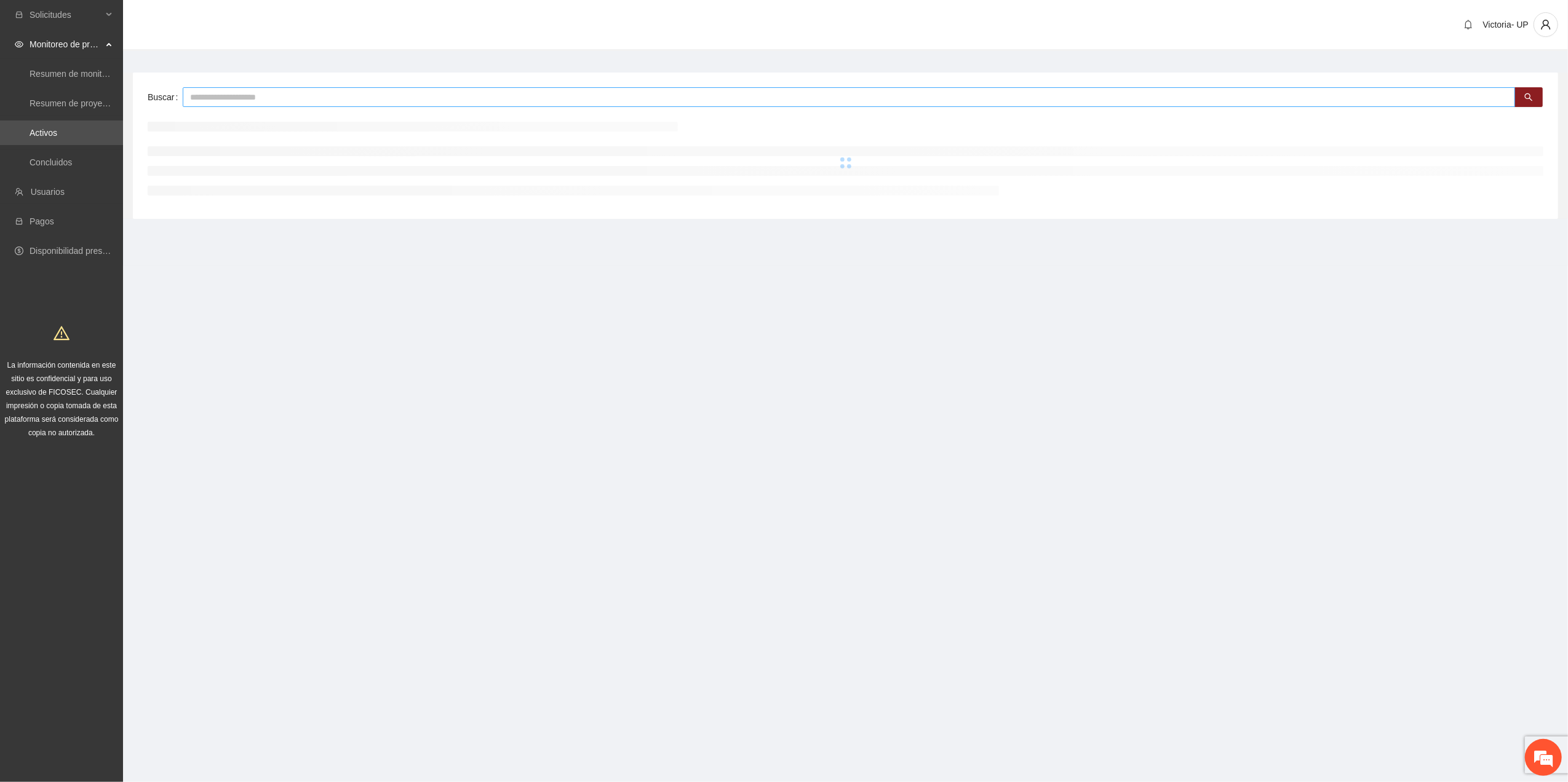
click at [251, 91] on input "text" at bounding box center [849, 97] width 1332 height 19
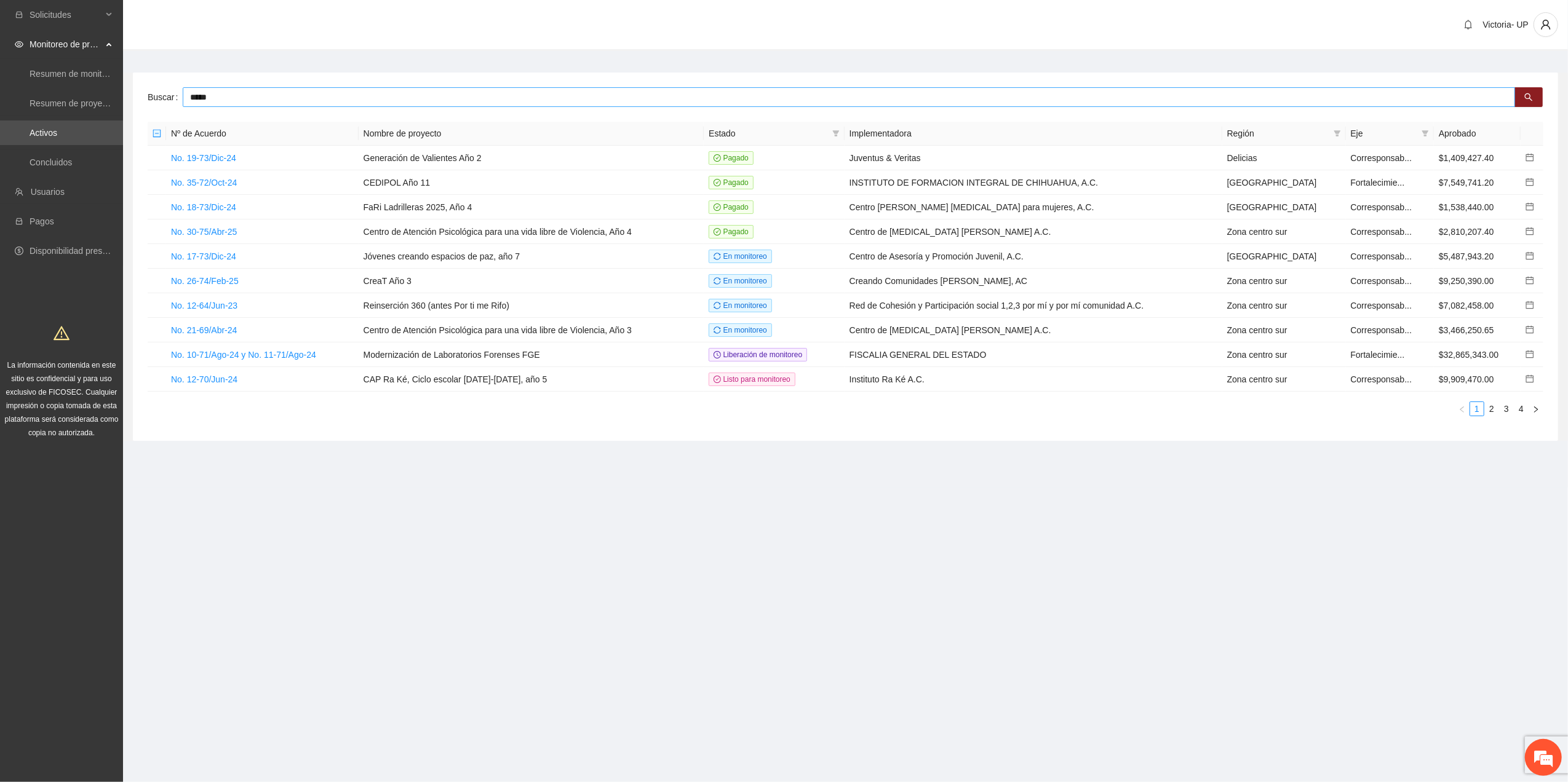
type input "*****"
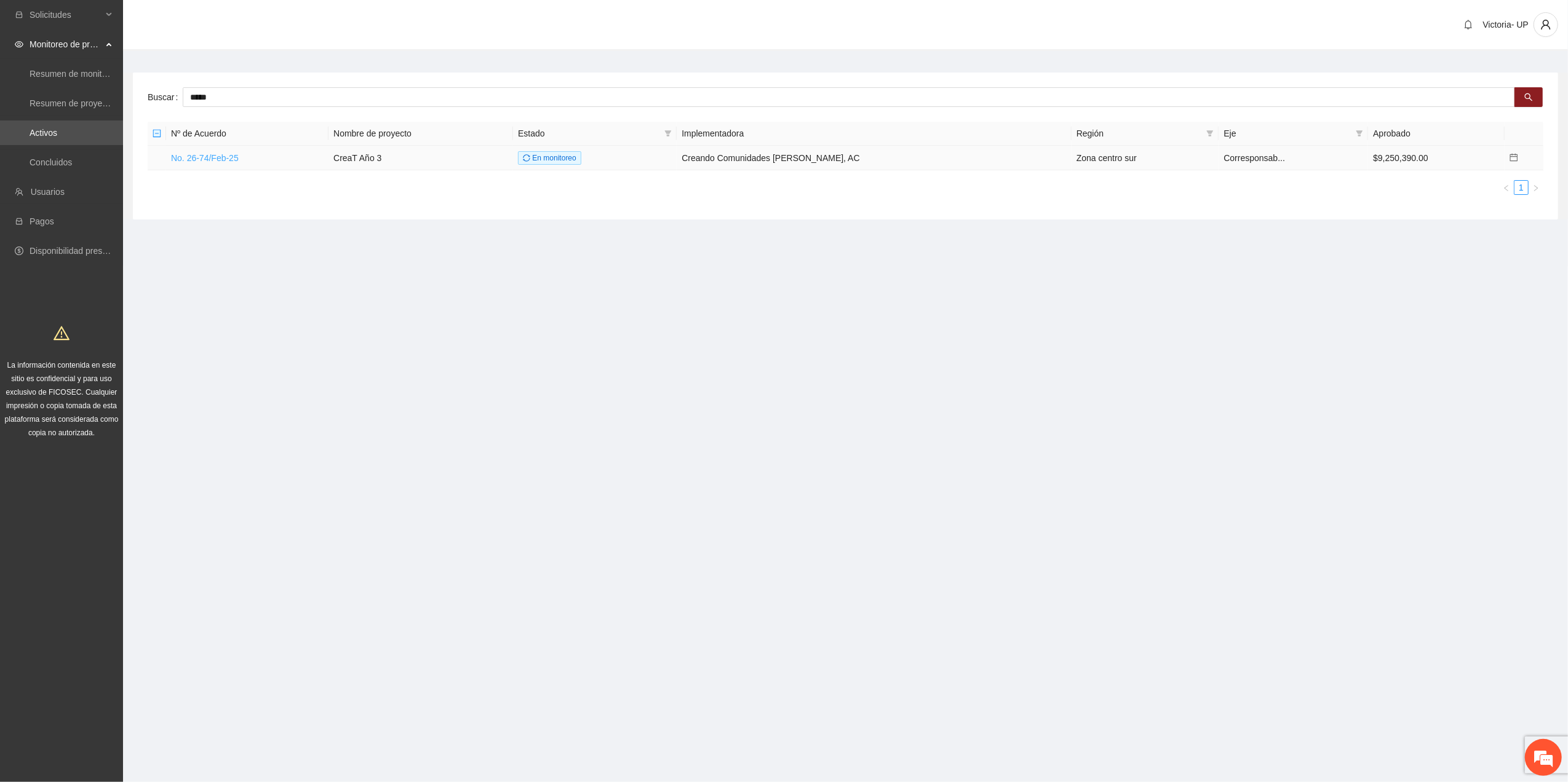
click at [224, 158] on link "No. 26-74/Feb-25" at bounding box center [205, 158] width 68 height 10
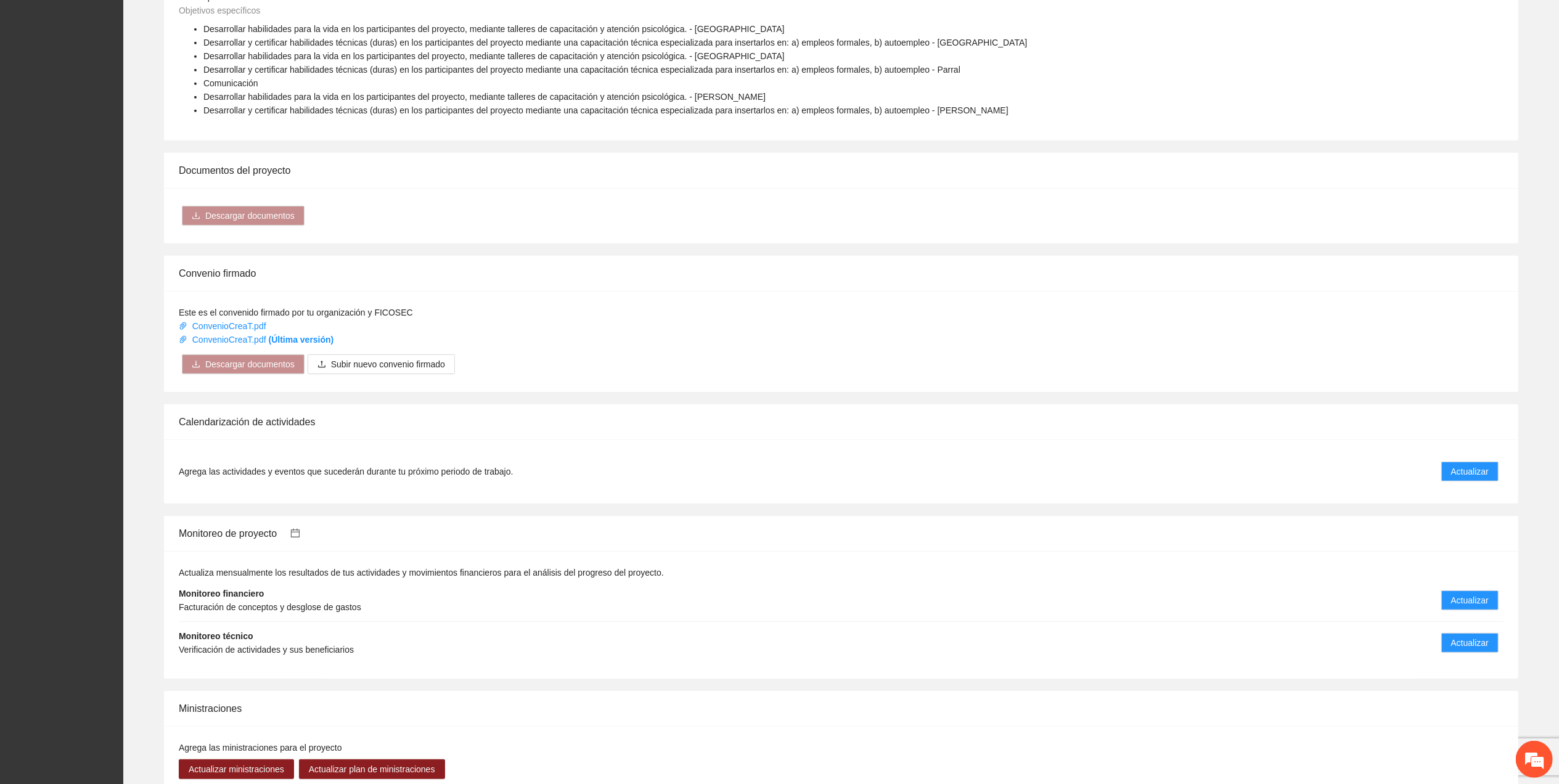
scroll to position [818, 0]
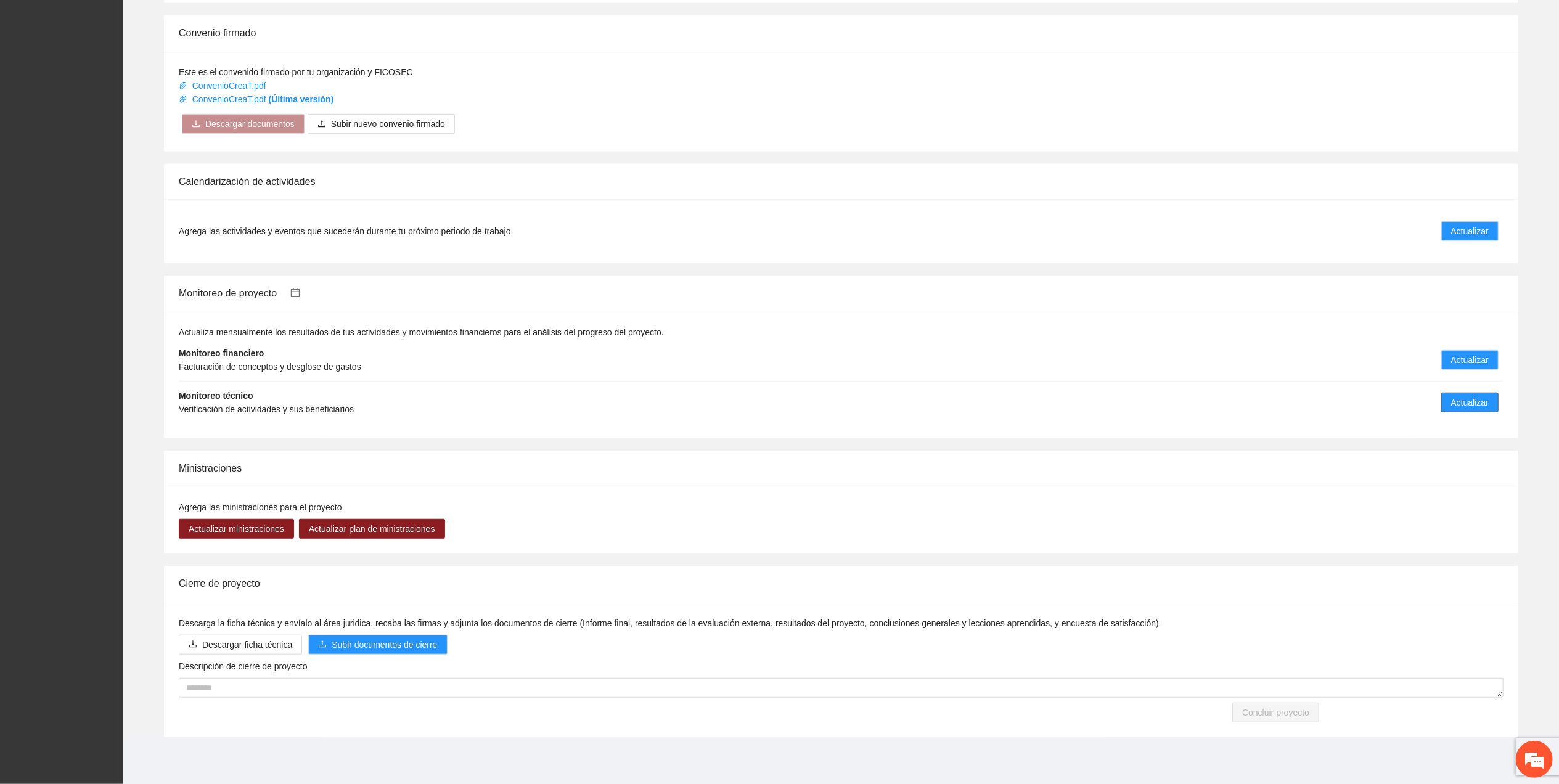
click at [1476, 408] on span "Actualizar" at bounding box center [1470, 402] width 38 height 13
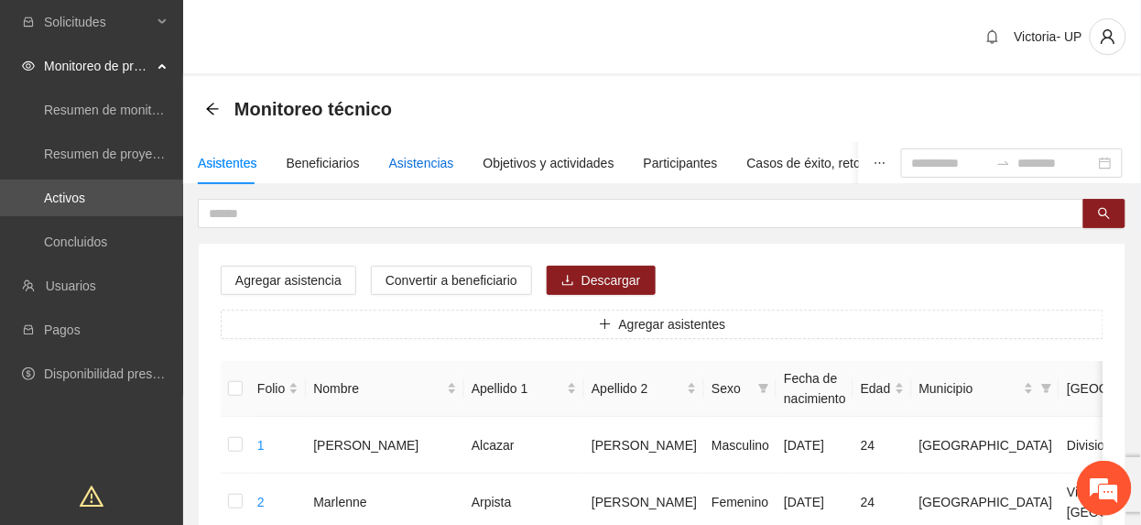
click at [419, 156] on div "Asistencias" at bounding box center [421, 163] width 65 height 20
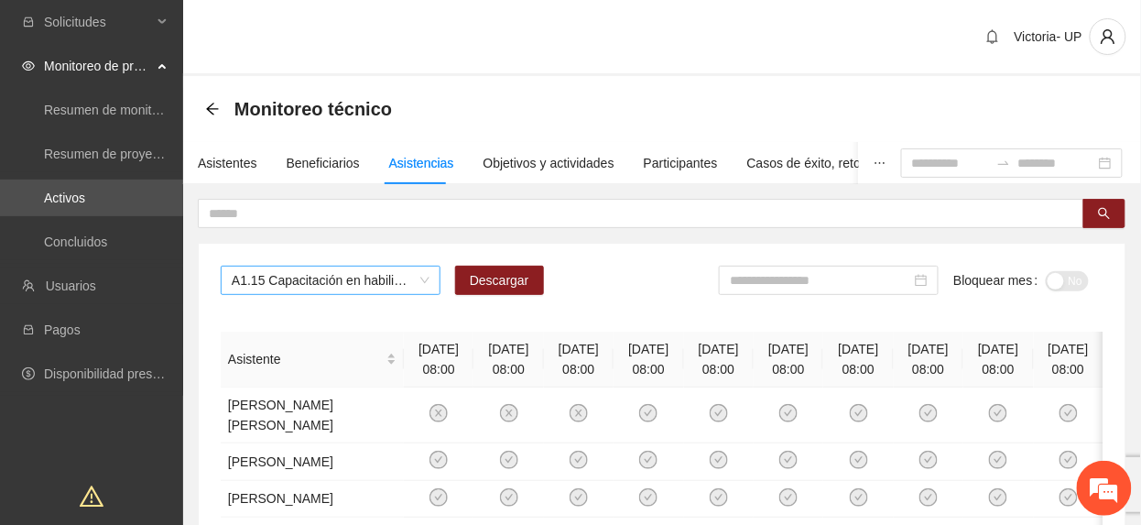
click at [308, 275] on span "A1.15 Capacitación en habilidades para la vida Fase 1 - Chihuahua" at bounding box center [331, 280] width 198 height 27
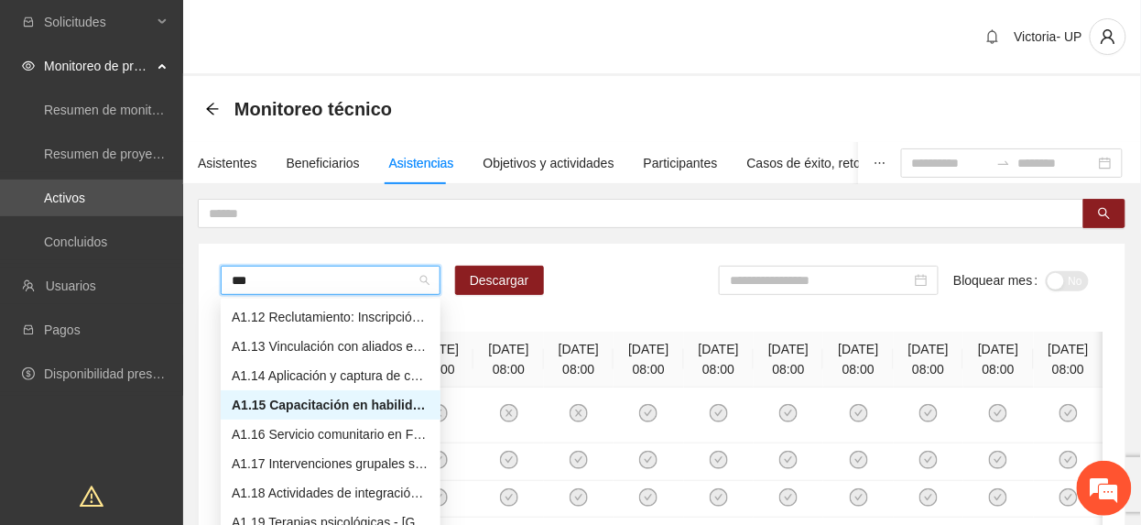
scroll to position [73, 0]
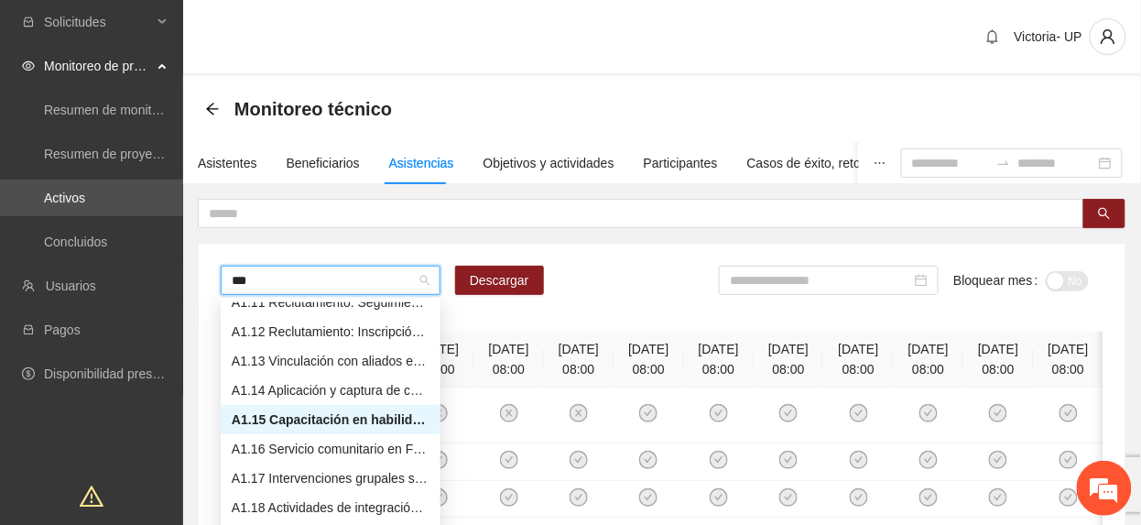
type input "****"
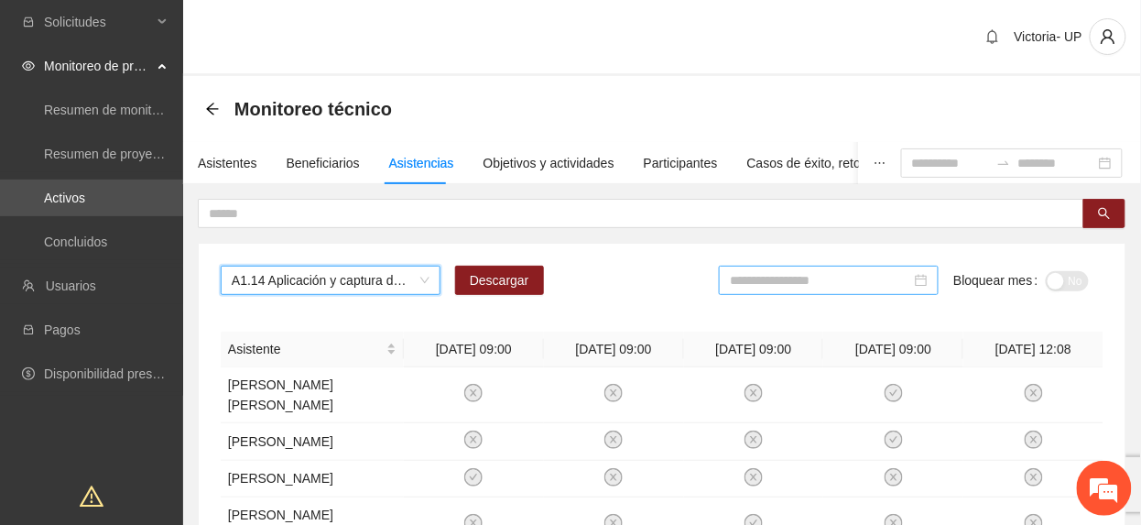
click at [808, 269] on div at bounding box center [829, 280] width 220 height 29
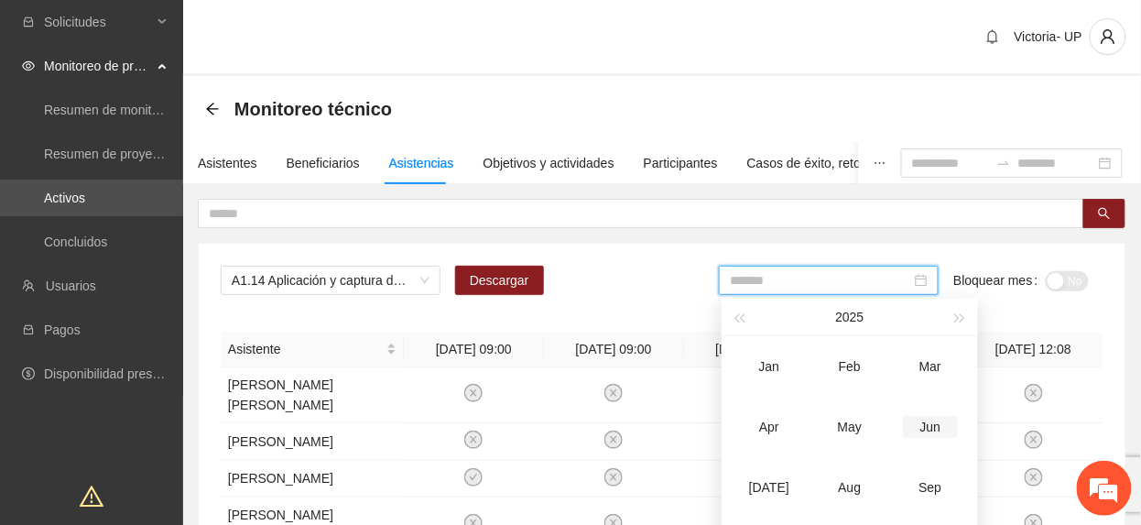
click at [932, 418] on div "Jun" at bounding box center [930, 427] width 55 height 22
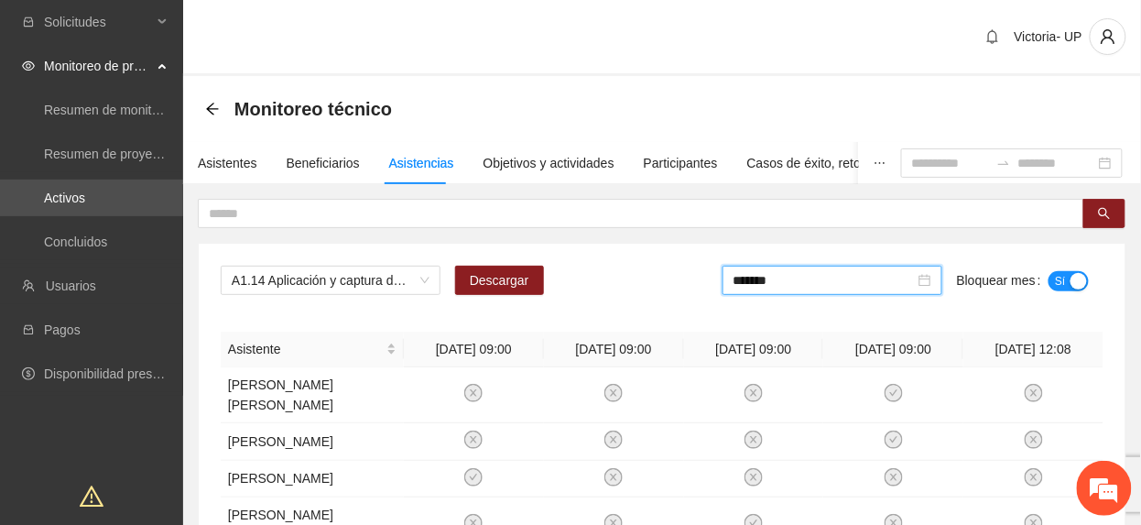
click at [1057, 289] on span "Sí" at bounding box center [1060, 281] width 11 height 20
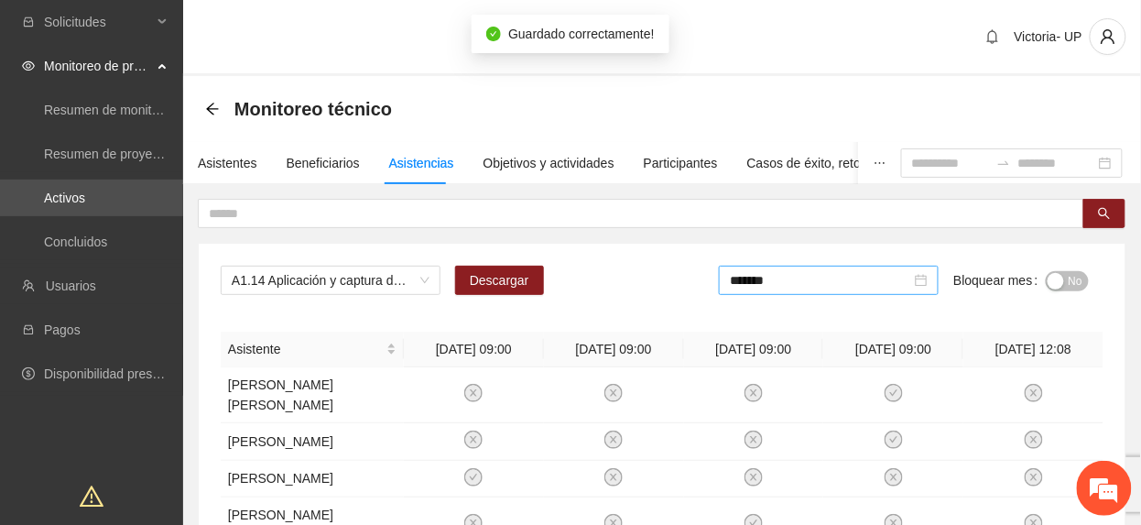
click at [855, 268] on div "*******" at bounding box center [829, 280] width 220 height 29
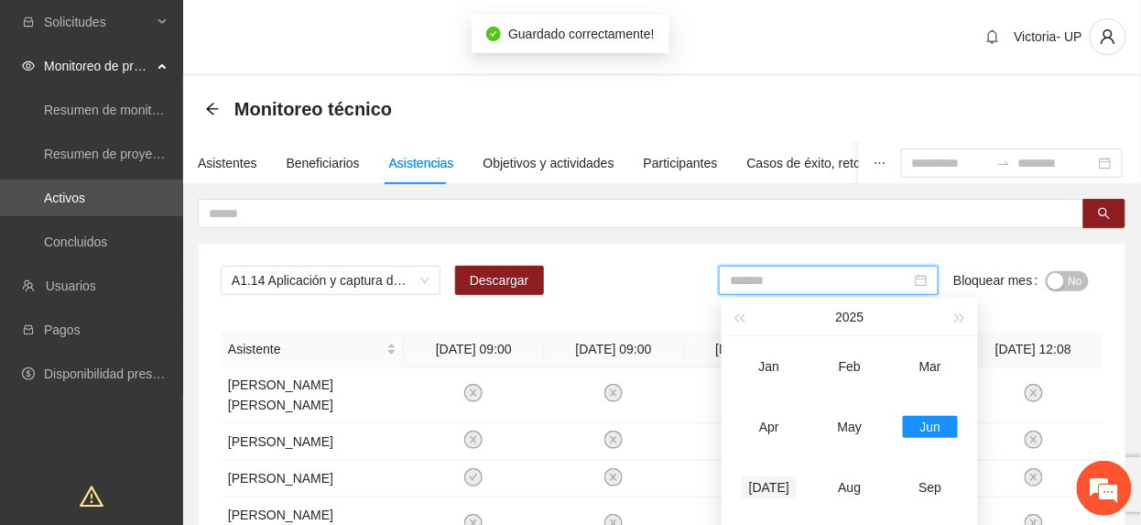
click at [756, 474] on td "[DATE]" at bounding box center [769, 487] width 81 height 60
type input "*******"
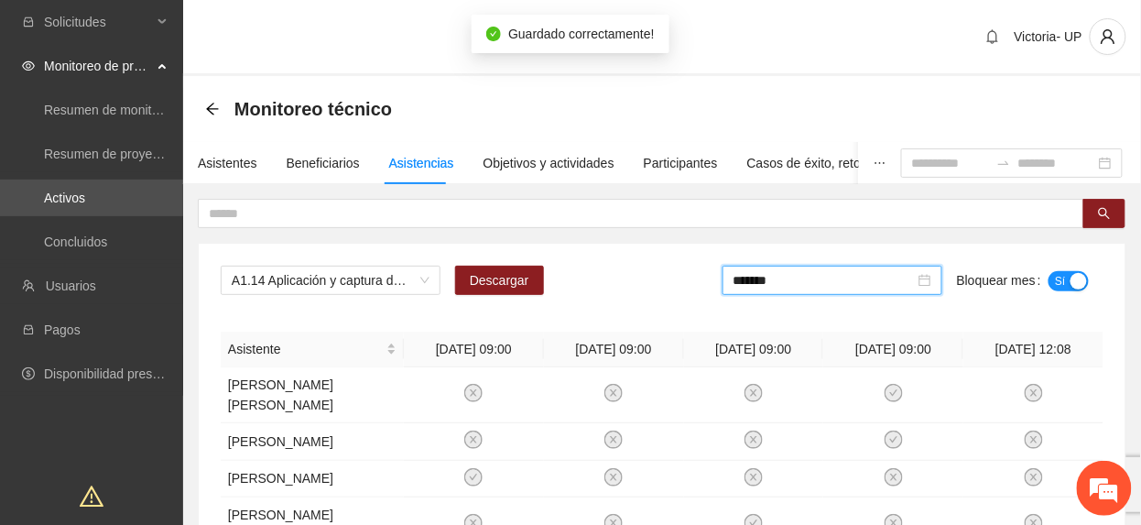
click at [1067, 278] on button "Sí" at bounding box center [1069, 281] width 40 height 20
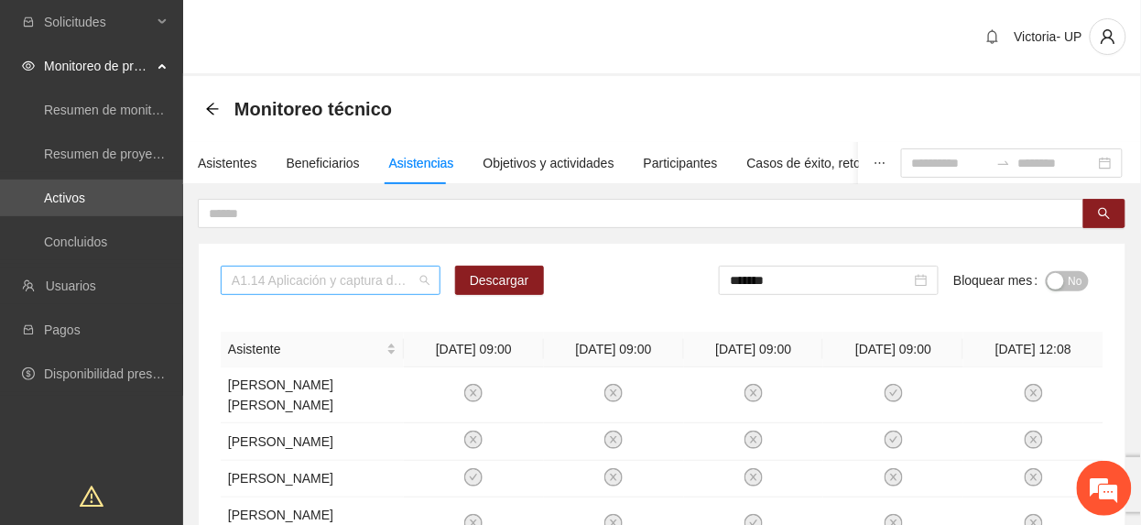
click at [269, 280] on span "A1.14 Aplicación y captura de cuestionario de Línea base PRE y focalización -CH…" at bounding box center [331, 280] width 198 height 27
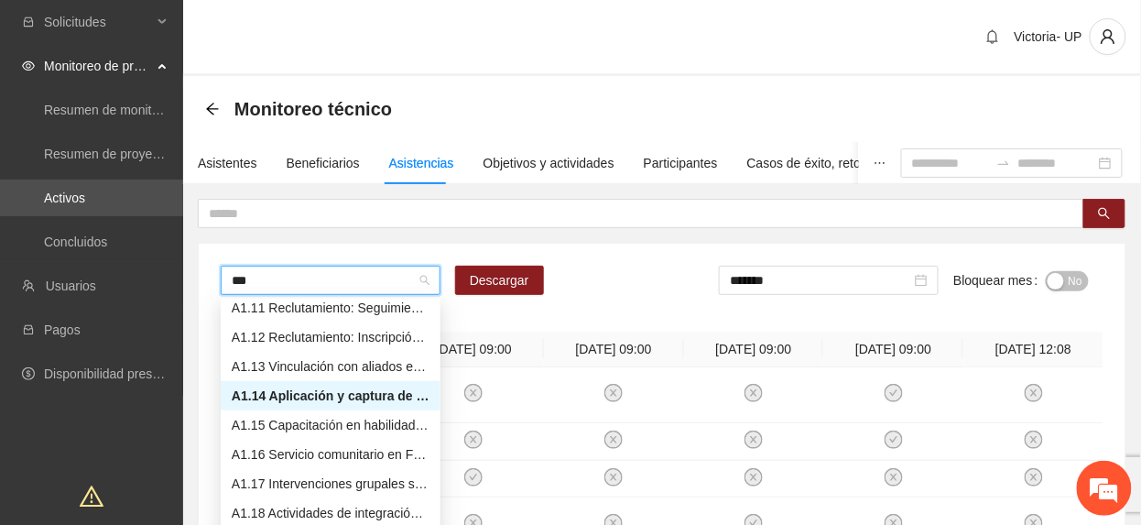
type input "****"
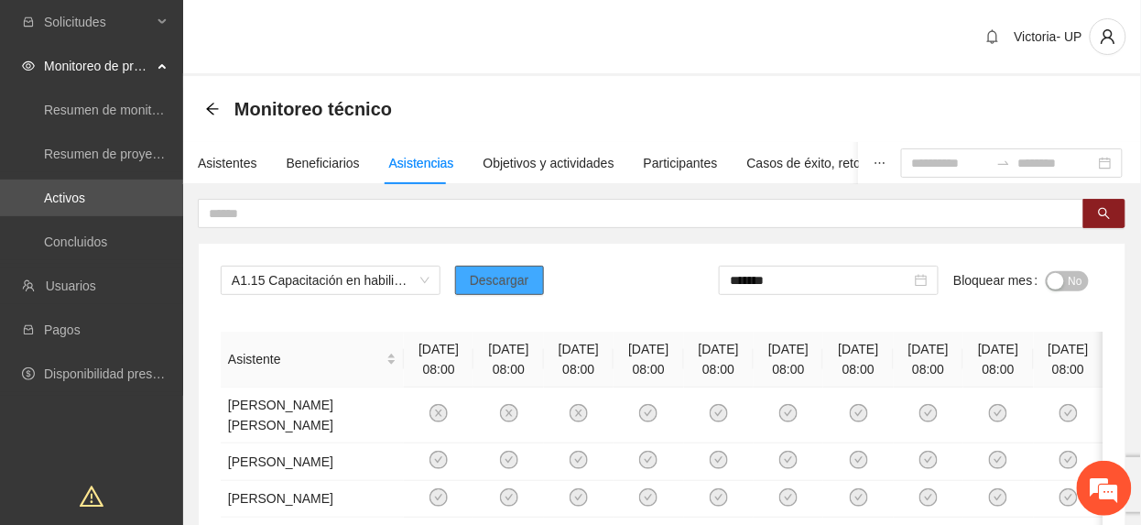
click at [504, 273] on span "Descargar" at bounding box center [500, 280] width 60 height 20
drag, startPoint x: 1078, startPoint y: 273, endPoint x: 1070, endPoint y: 279, distance: 10.4
click at [1077, 278] on span "No" at bounding box center [1076, 281] width 14 height 20
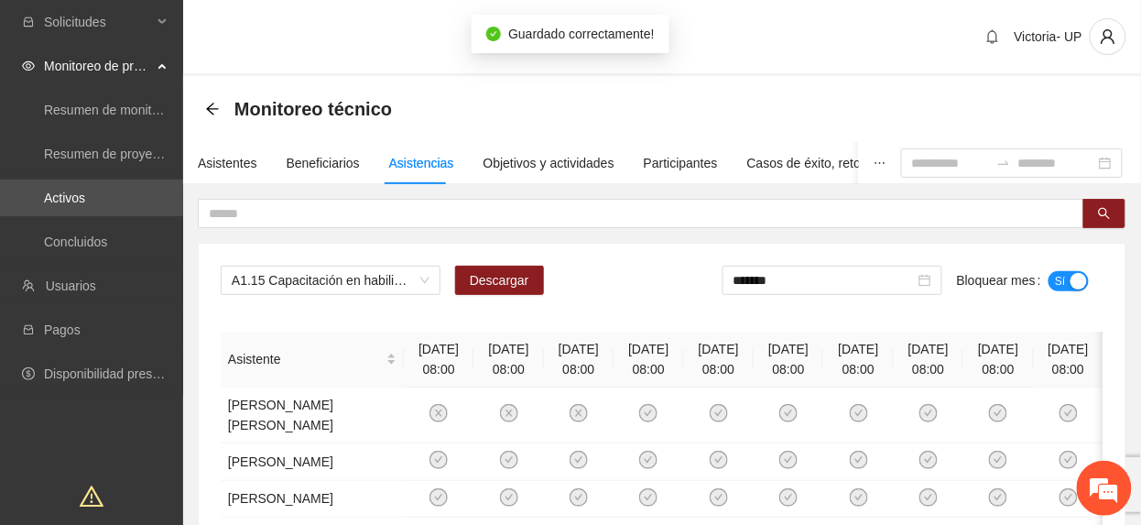
drag, startPoint x: 847, startPoint y: 287, endPoint x: 814, endPoint y: 385, distance: 103.4
click at [844, 288] on input "*******" at bounding box center [824, 280] width 181 height 20
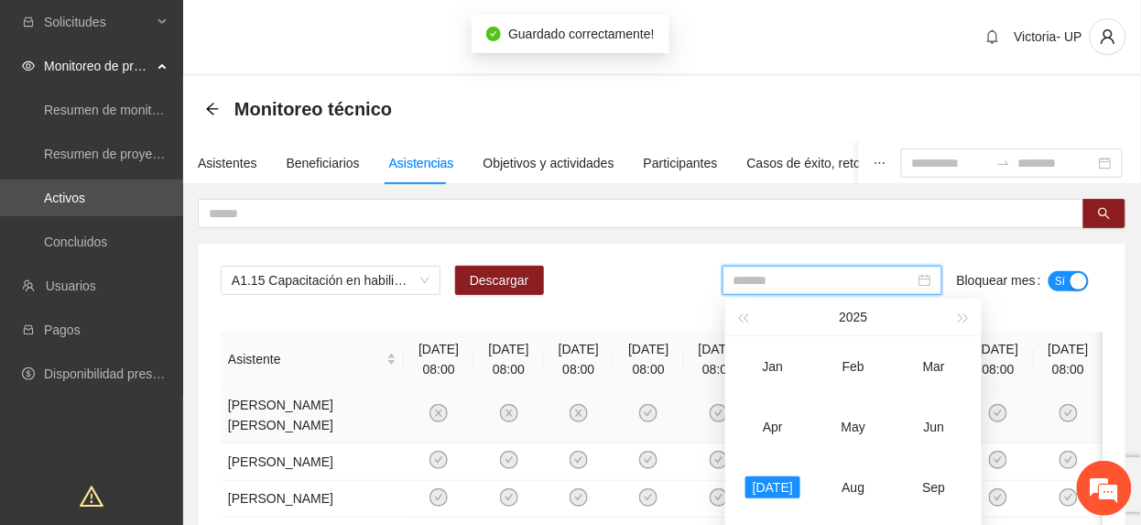
drag, startPoint x: 939, startPoint y: 437, endPoint x: 1011, endPoint y: 388, distance: 87.1
click at [939, 436] on div "Jun" at bounding box center [934, 427] width 55 height 22
type input "*******"
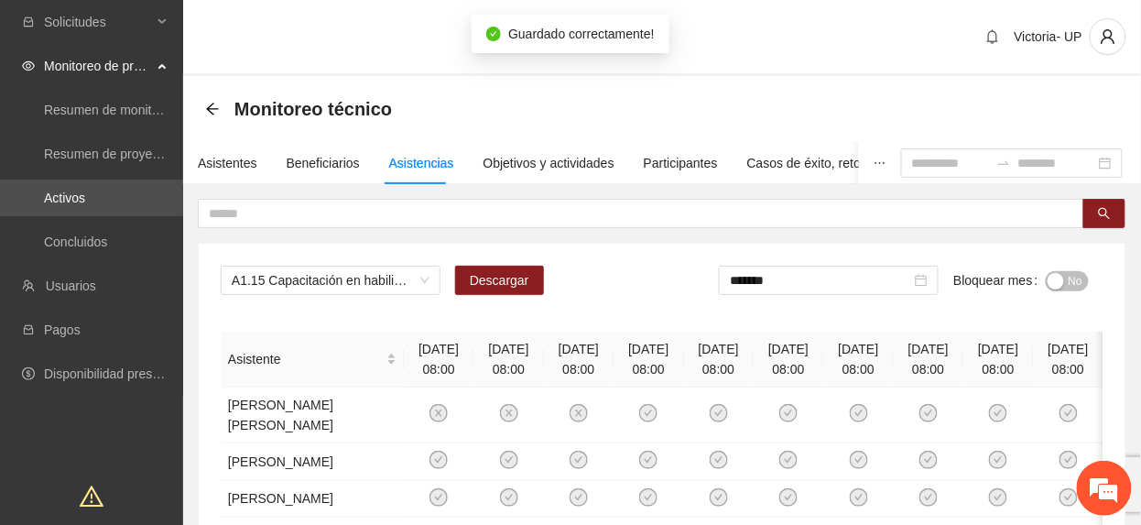
click at [1073, 272] on span "No" at bounding box center [1076, 281] width 14 height 20
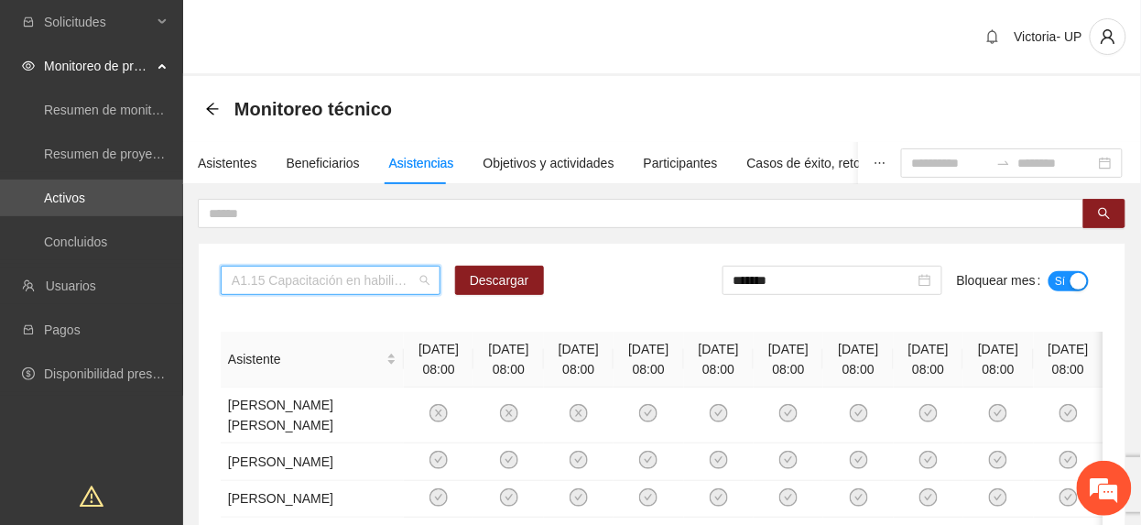
click at [293, 294] on input "search" at bounding box center [324, 280] width 185 height 27
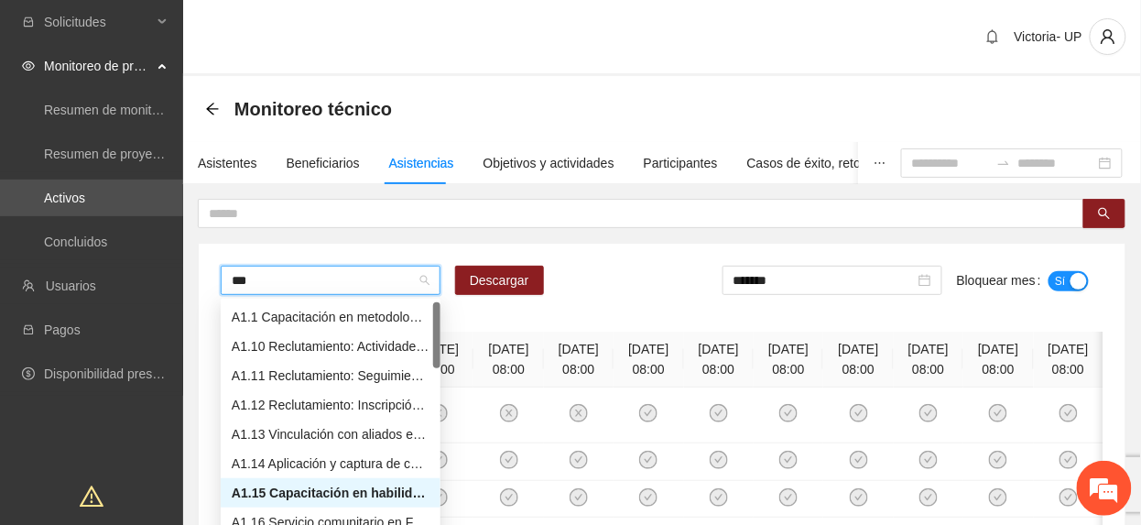
type input "****"
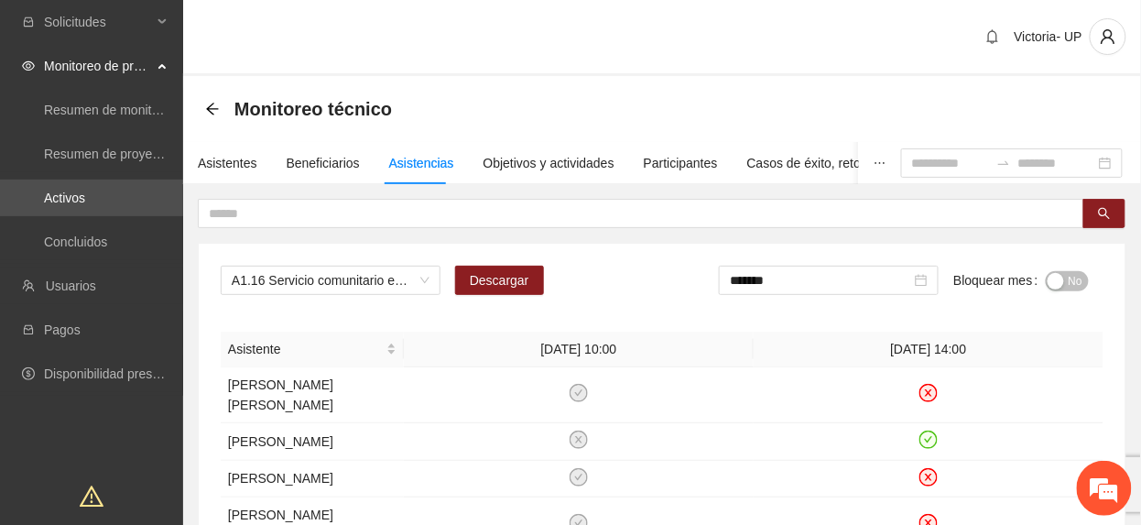
click at [521, 276] on span "Descargar" at bounding box center [500, 280] width 60 height 20
click at [1068, 289] on div "No" at bounding box center [1067, 280] width 43 height 29
click at [1069, 286] on span "No" at bounding box center [1076, 281] width 14 height 20
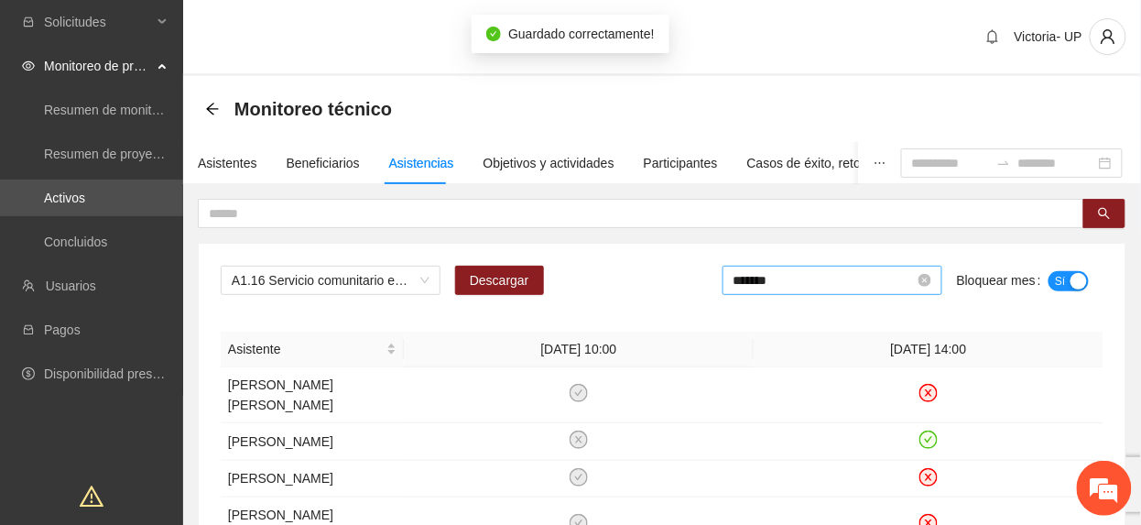
click at [828, 279] on input "*******" at bounding box center [824, 280] width 181 height 20
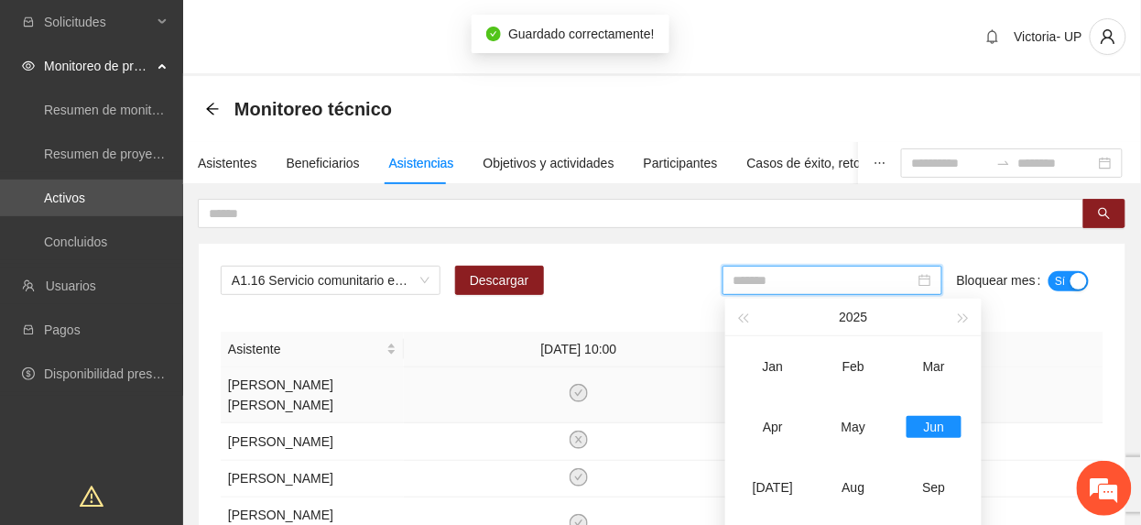
drag, startPoint x: 777, startPoint y: 480, endPoint x: 862, endPoint y: 396, distance: 119.8
click at [775, 480] on div "[DATE]" at bounding box center [773, 487] width 55 height 22
type input "*******"
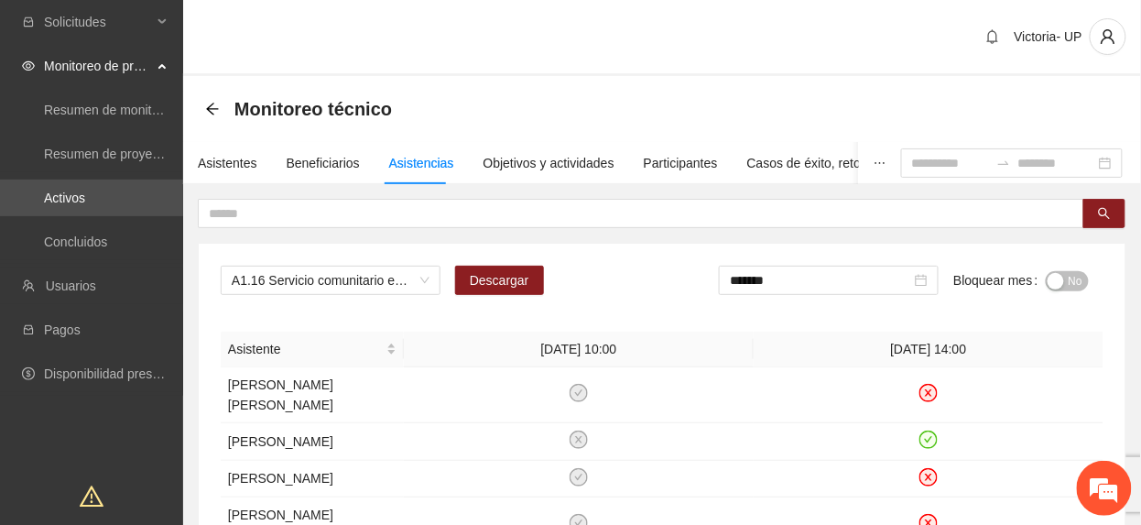
click at [1078, 283] on span "No" at bounding box center [1076, 281] width 14 height 20
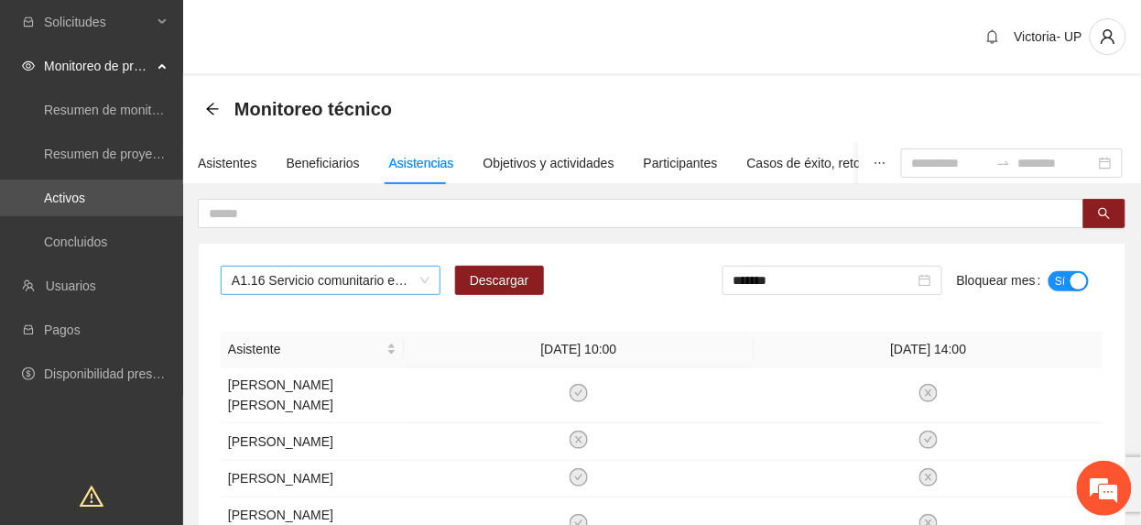
click at [350, 279] on span "A1.16 Servicio comunitario en Fase 1 - Chihuahua" at bounding box center [331, 280] width 198 height 27
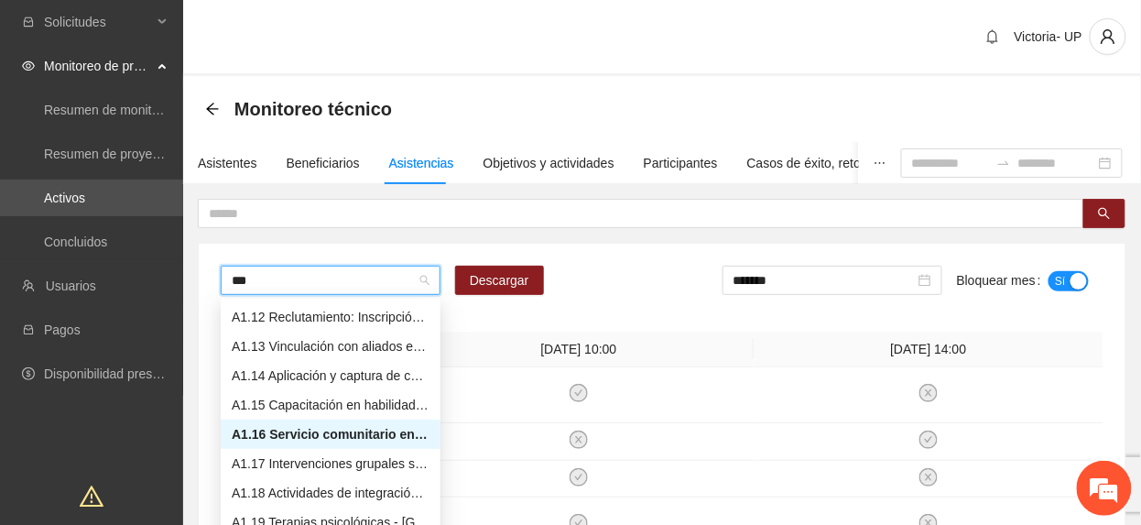
scroll to position [88, 0]
type input "****"
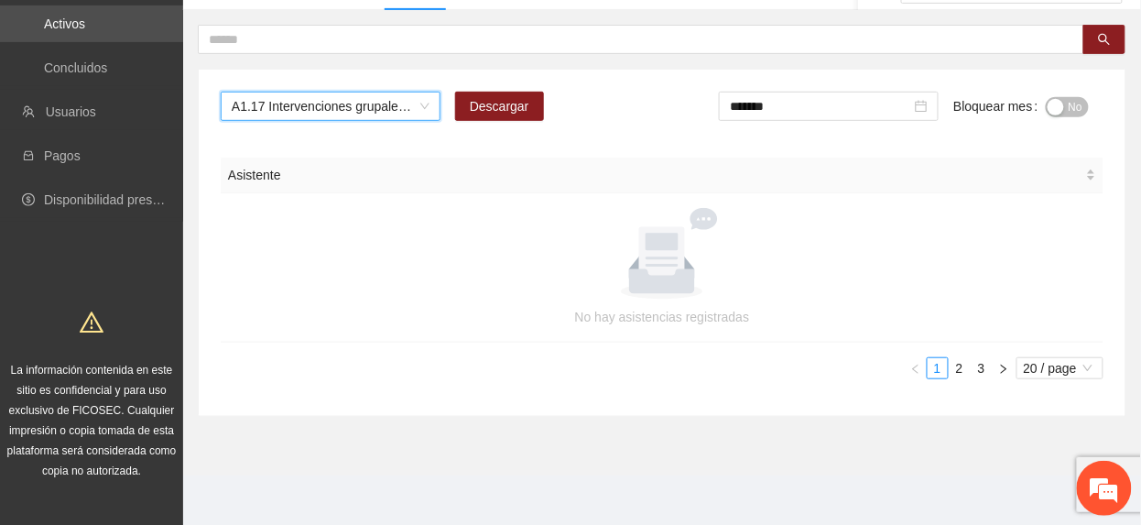
scroll to position [177, 0]
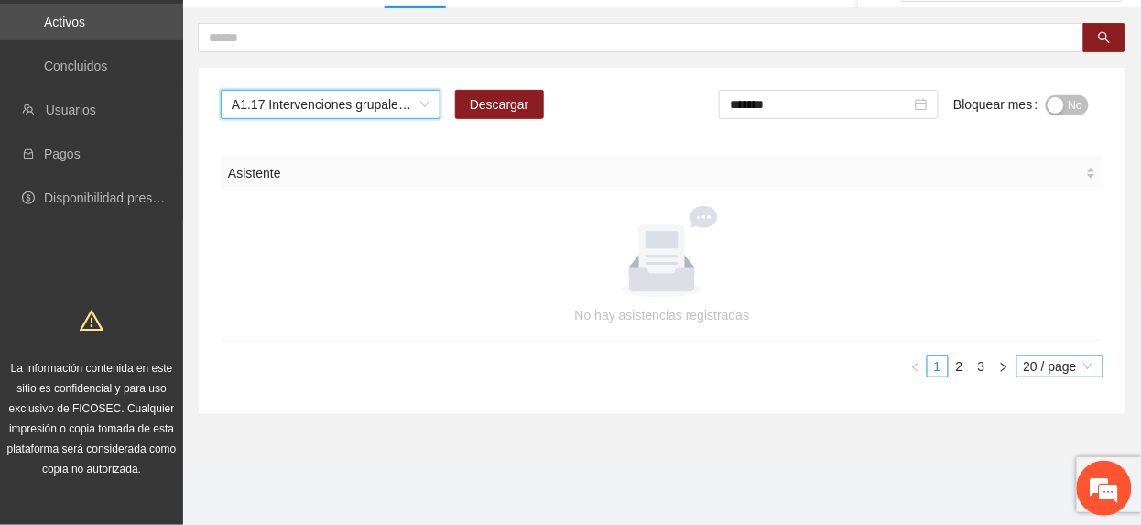
click at [1039, 366] on span "20 / page" at bounding box center [1060, 366] width 72 height 20
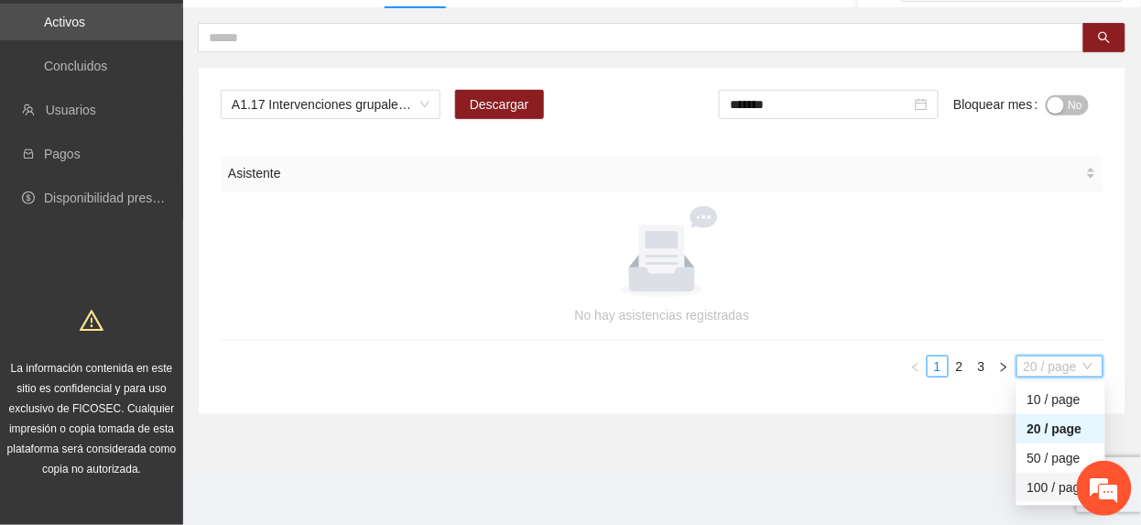
click at [1024, 487] on div "100 / page" at bounding box center [1061, 487] width 89 height 29
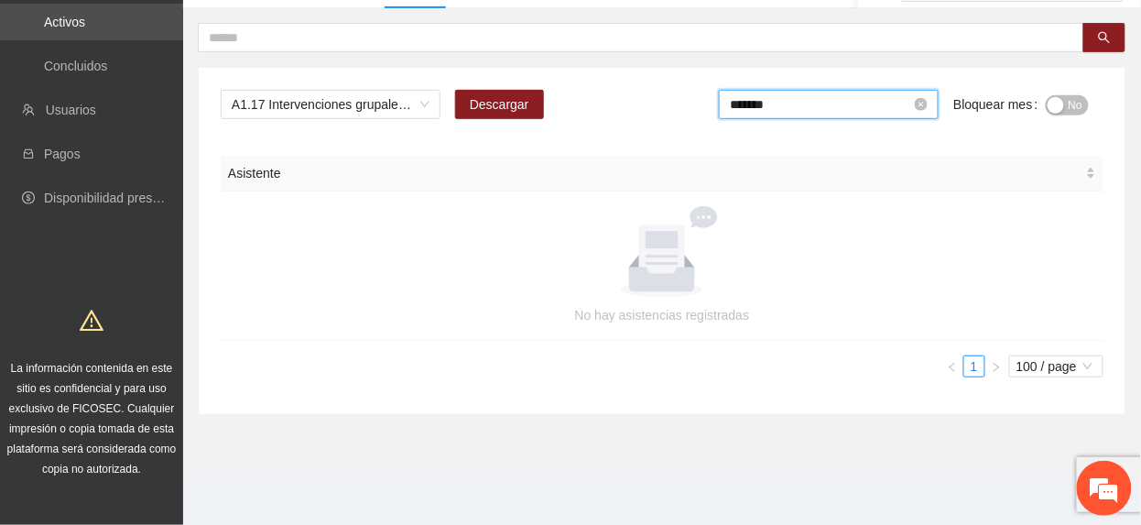
click at [854, 103] on input "*******" at bounding box center [820, 104] width 181 height 20
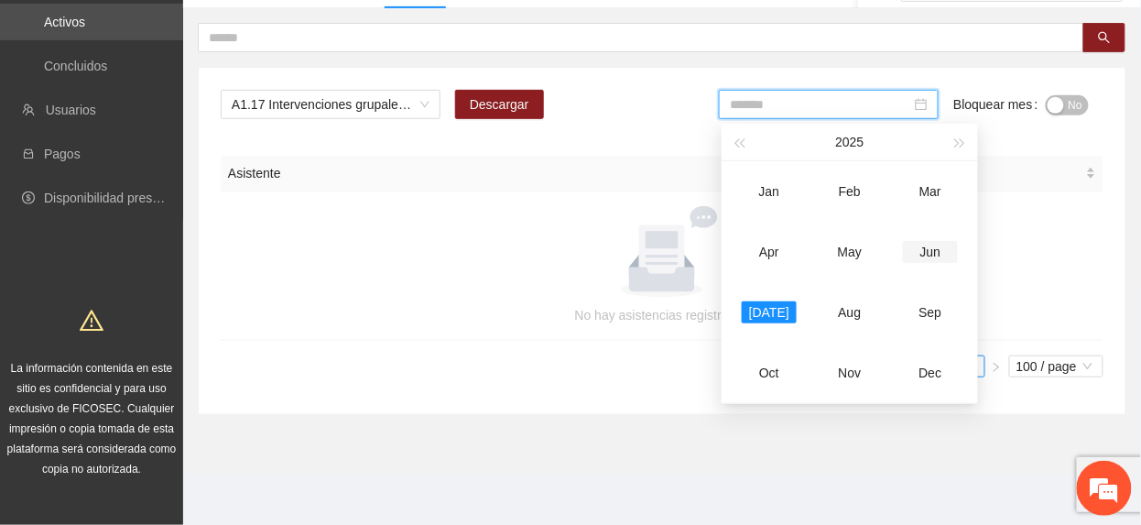
click at [941, 244] on div "Jun" at bounding box center [930, 252] width 55 height 22
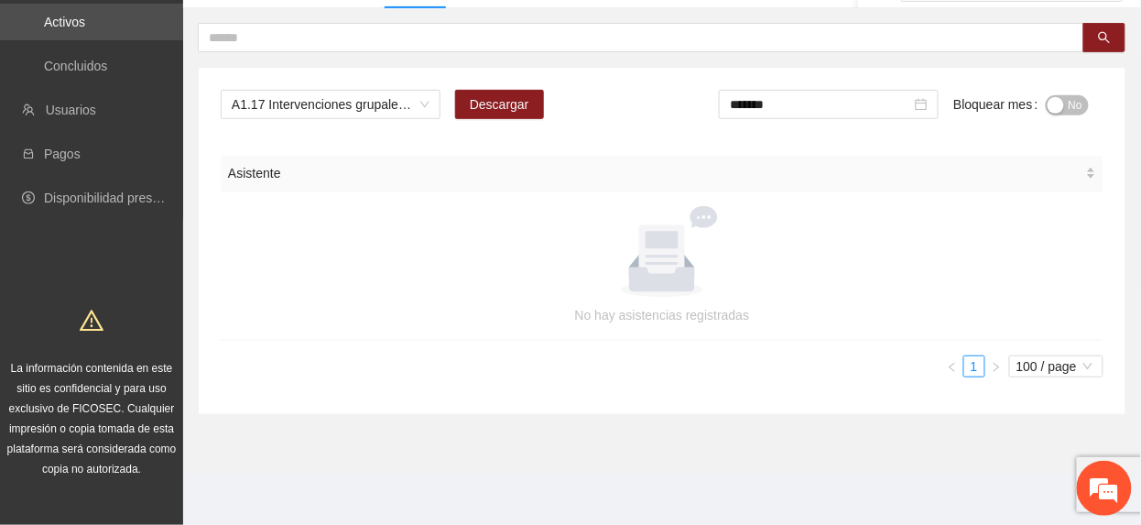
click at [1072, 114] on span "No" at bounding box center [1076, 105] width 14 height 20
click at [284, 101] on span "A1.17 Intervenciones grupales sabatinas - Chihuahua" at bounding box center [331, 104] width 198 height 27
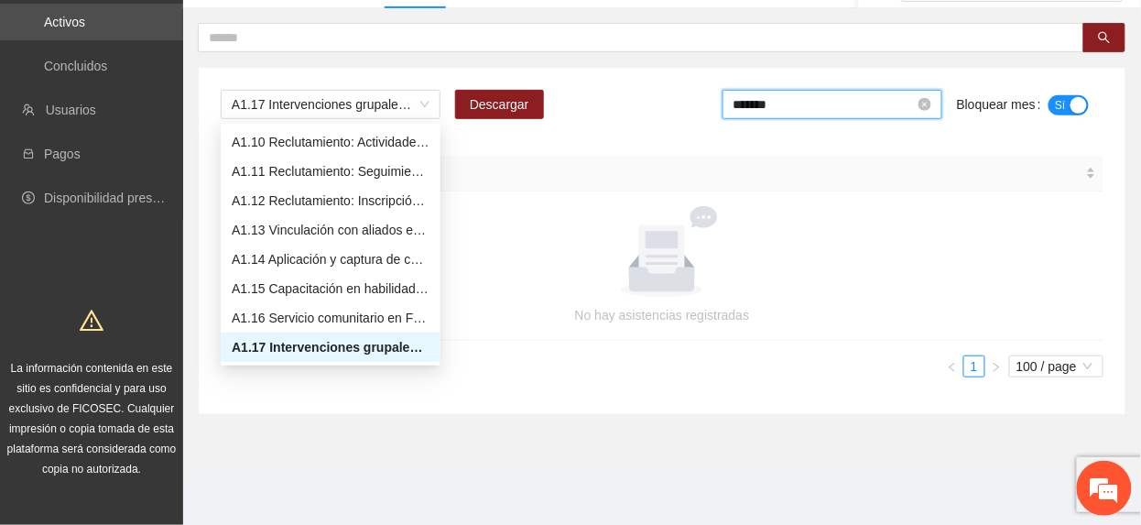
click at [877, 103] on input "*******" at bounding box center [824, 104] width 181 height 20
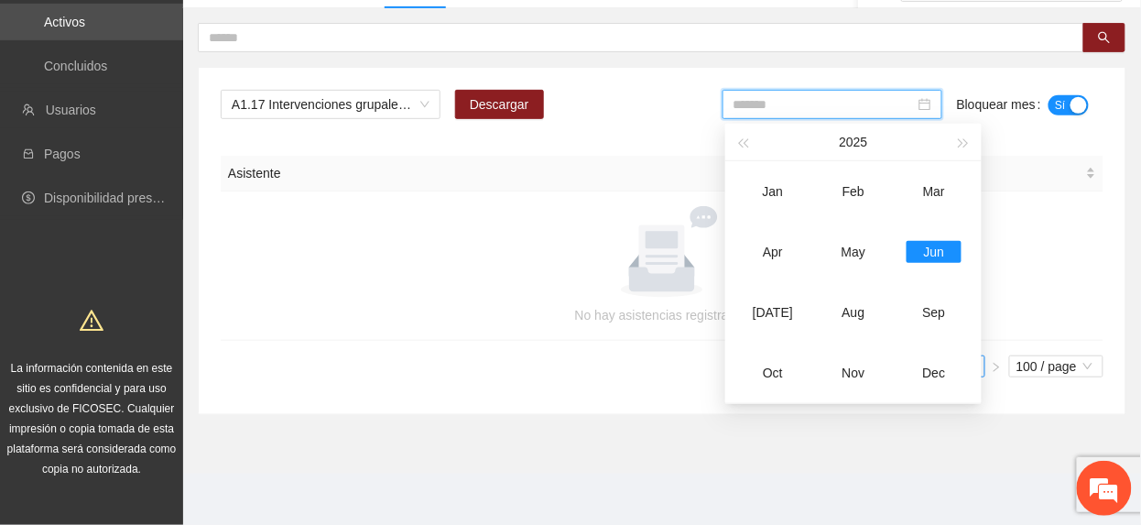
click at [773, 308] on div "Jul" at bounding box center [773, 312] width 55 height 22
type input "*******"
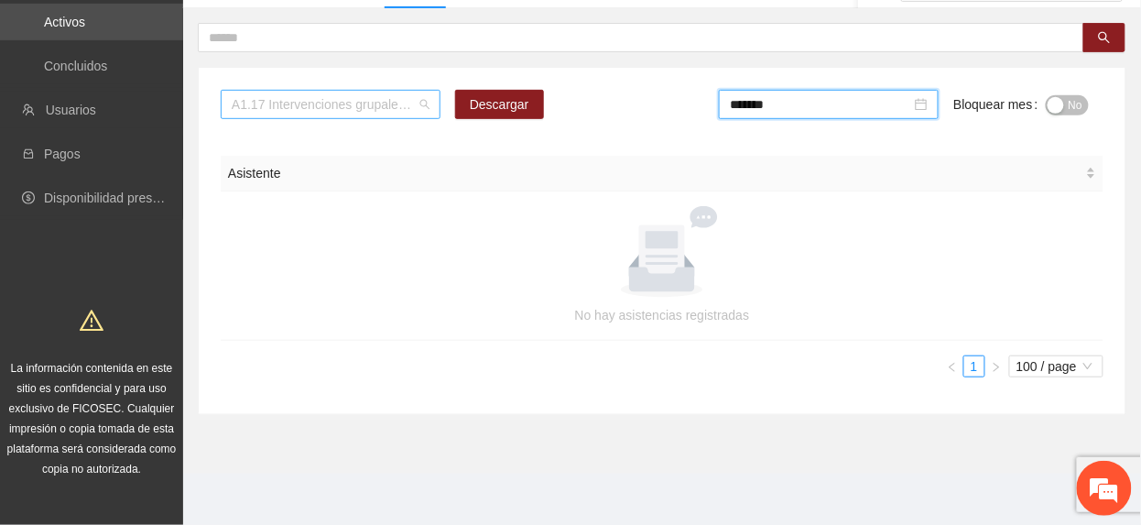
click at [276, 106] on span "A1.17 Intervenciones grupales sabatinas - Chihuahua" at bounding box center [331, 104] width 198 height 27
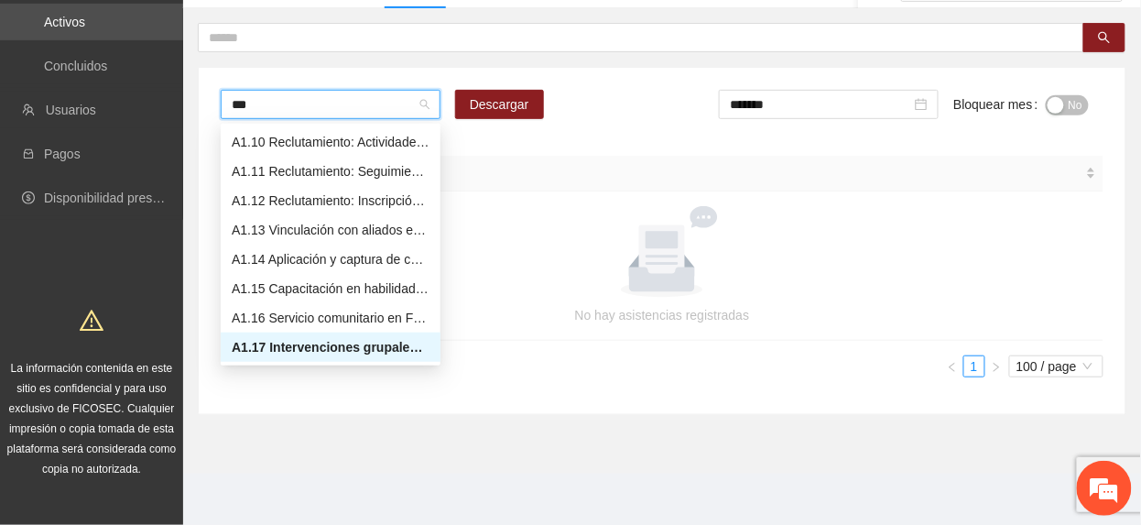
scroll to position [88, 0]
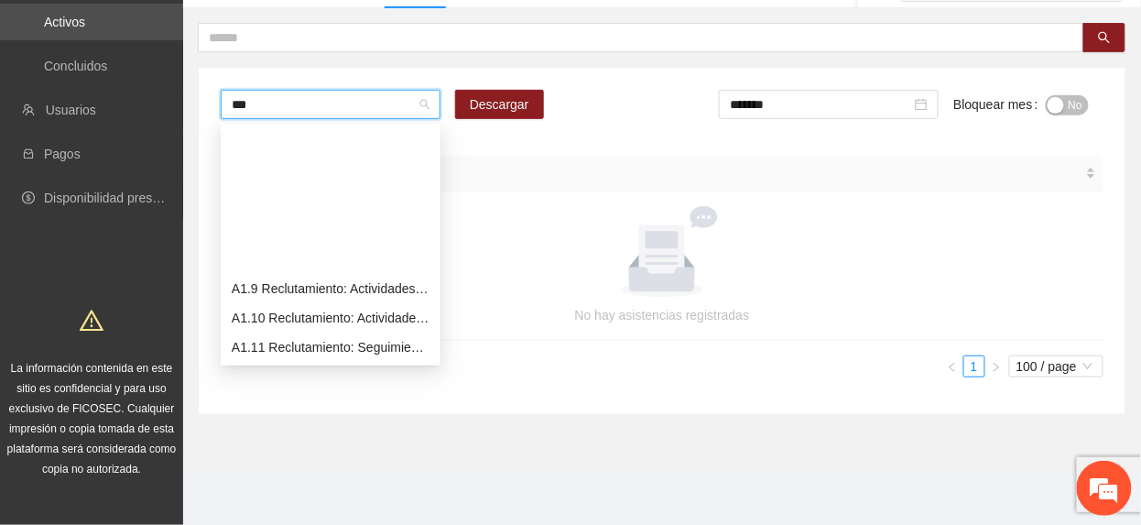
type input "****"
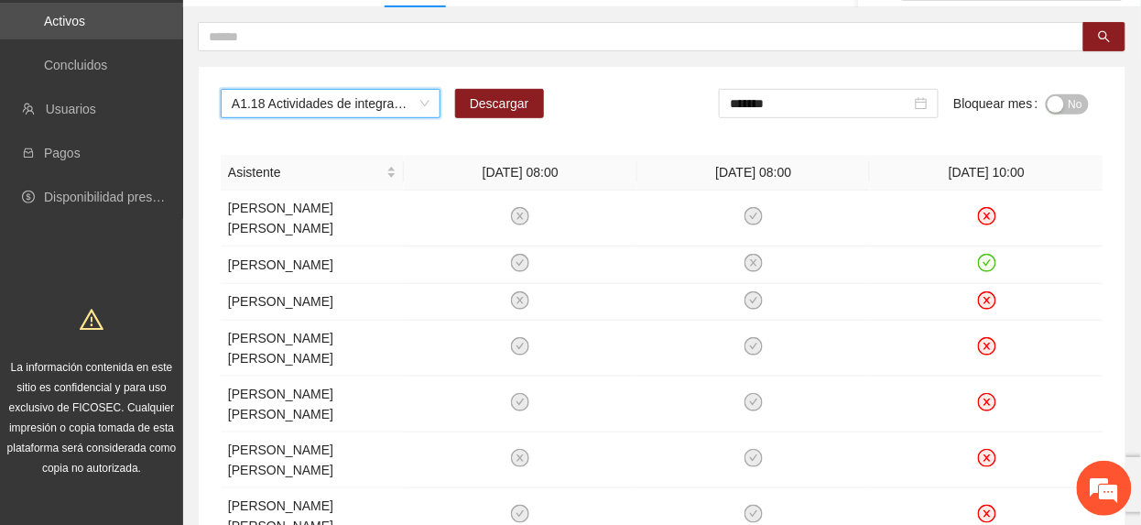
scroll to position [55, 0]
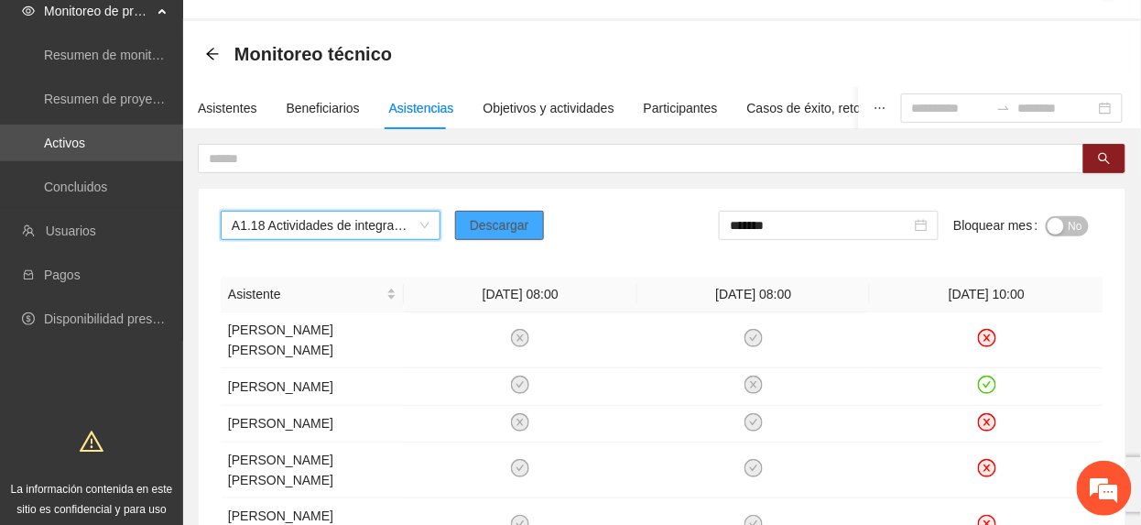
drag, startPoint x: 504, startPoint y: 217, endPoint x: 495, endPoint y: 222, distance: 9.4
click at [504, 218] on span "Descargar" at bounding box center [500, 225] width 60 height 20
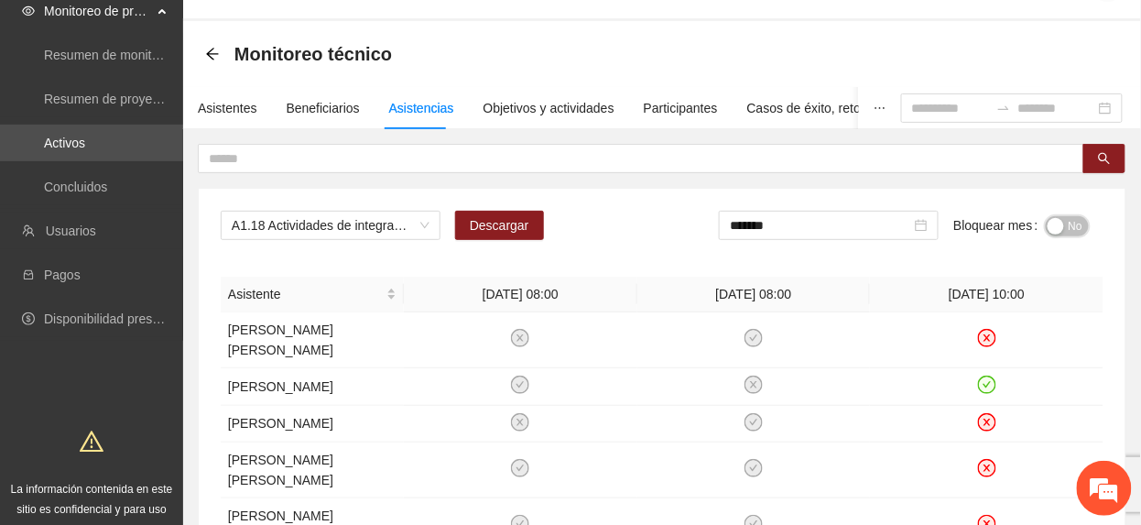
click at [1049, 233] on div "button" at bounding box center [1056, 226] width 16 height 16
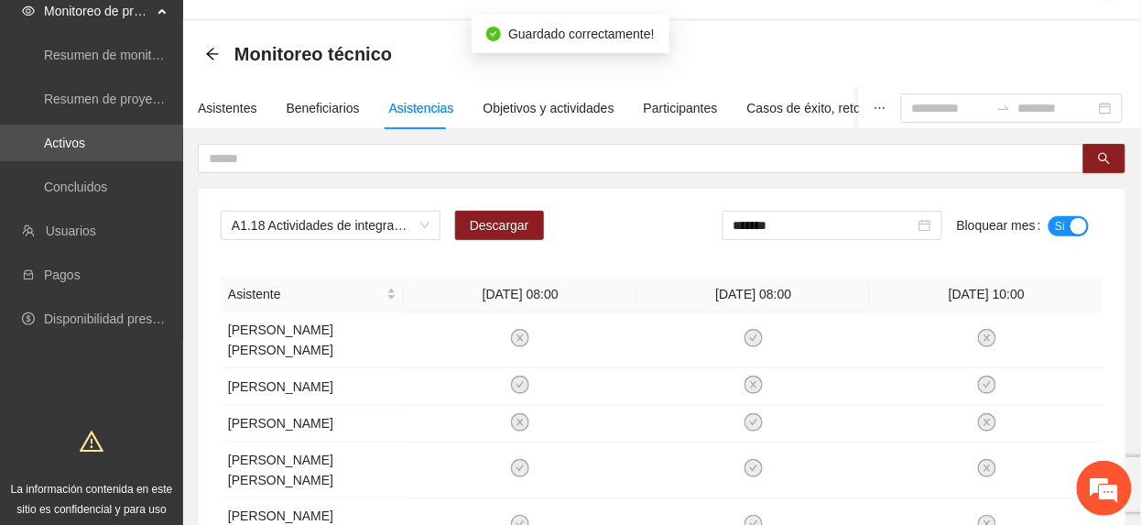
drag, startPoint x: 791, startPoint y: 229, endPoint x: 791, endPoint y: 311, distance: 82.4
click at [789, 229] on input "*******" at bounding box center [824, 225] width 181 height 20
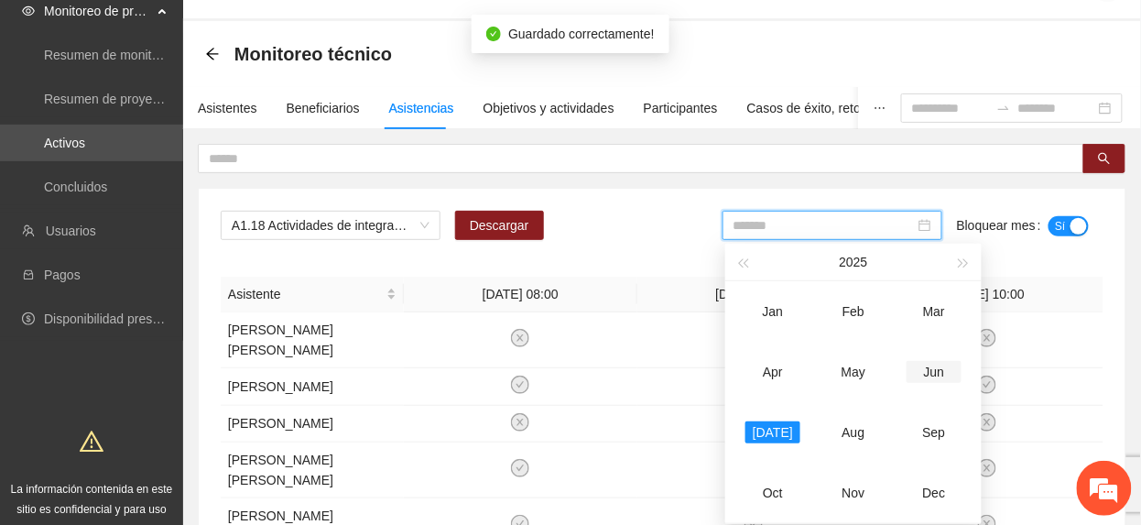
click at [931, 367] on div "Jun" at bounding box center [934, 372] width 55 height 22
type input "*******"
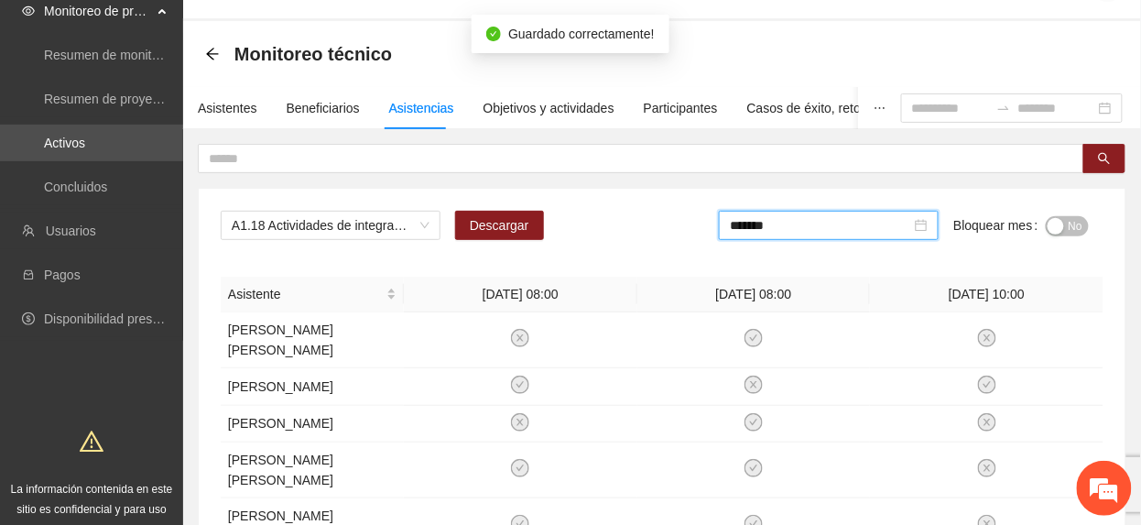
click at [1078, 224] on span "No" at bounding box center [1076, 226] width 14 height 20
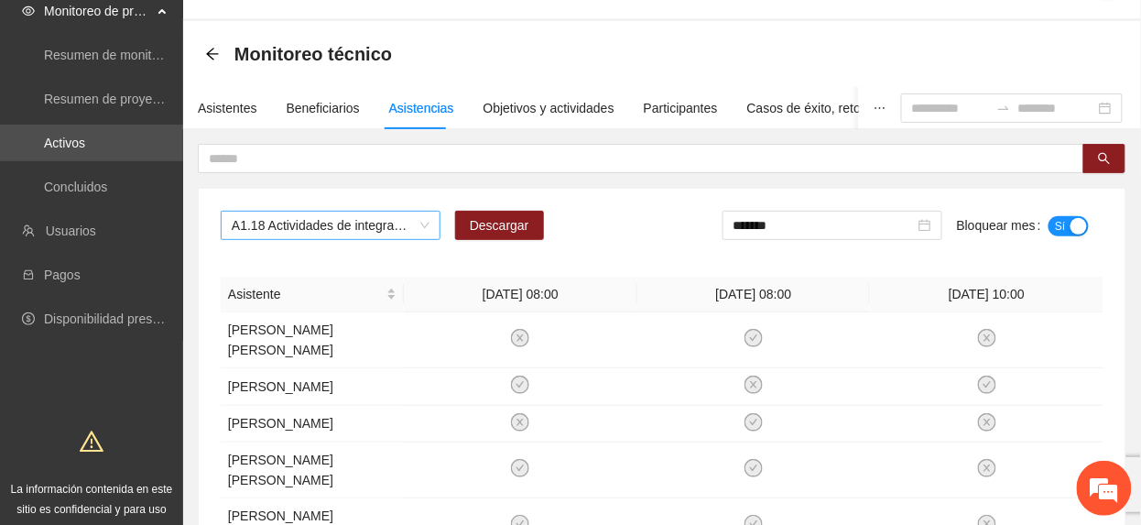
click at [368, 217] on span "A1.18 Actividades de integración sabatinas - Chihuahua" at bounding box center [331, 225] width 198 height 27
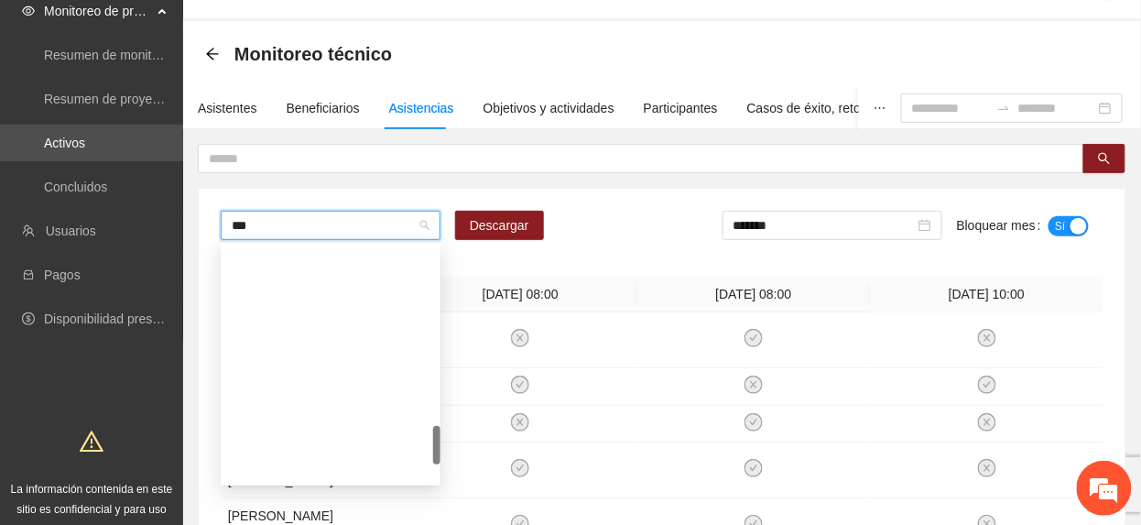
scroll to position [88, 0]
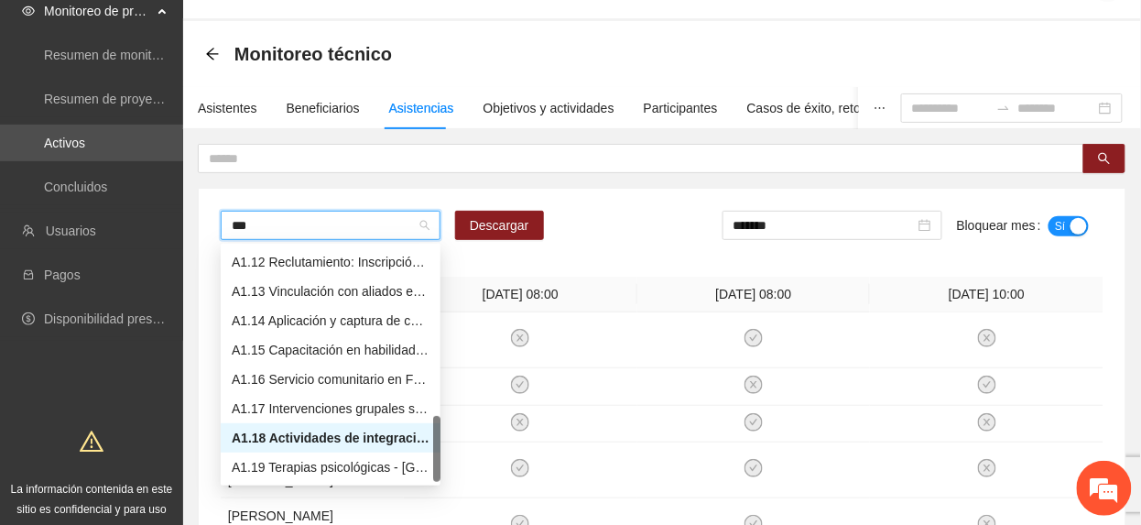
type input "****"
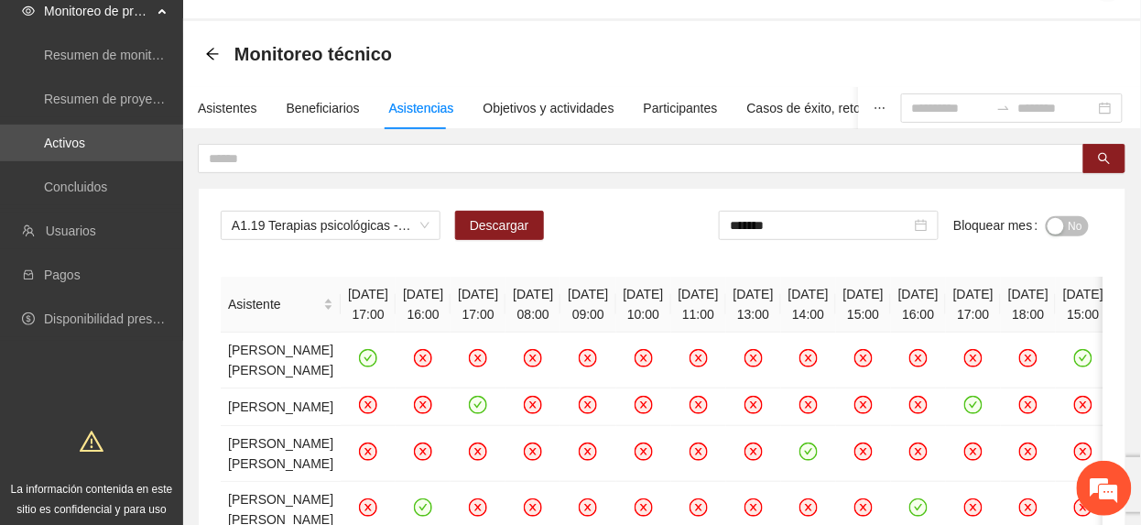
drag, startPoint x: 833, startPoint y: 7, endPoint x: 575, endPoint y: 210, distance: 327.4
click at [485, 218] on span "Descargar" at bounding box center [500, 225] width 60 height 20
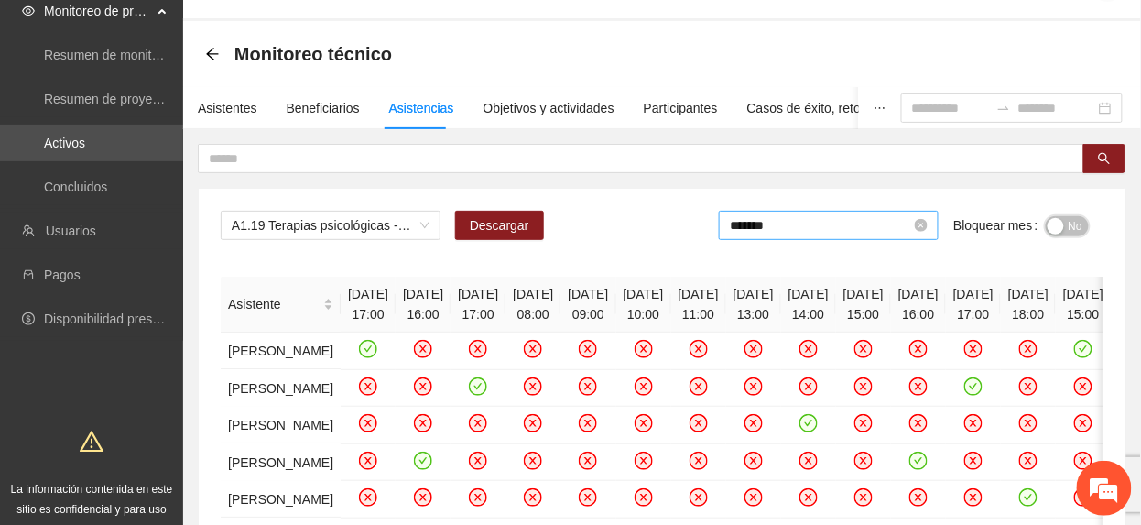
scroll to position [55, 0]
click at [1072, 229] on span "No" at bounding box center [1076, 226] width 14 height 20
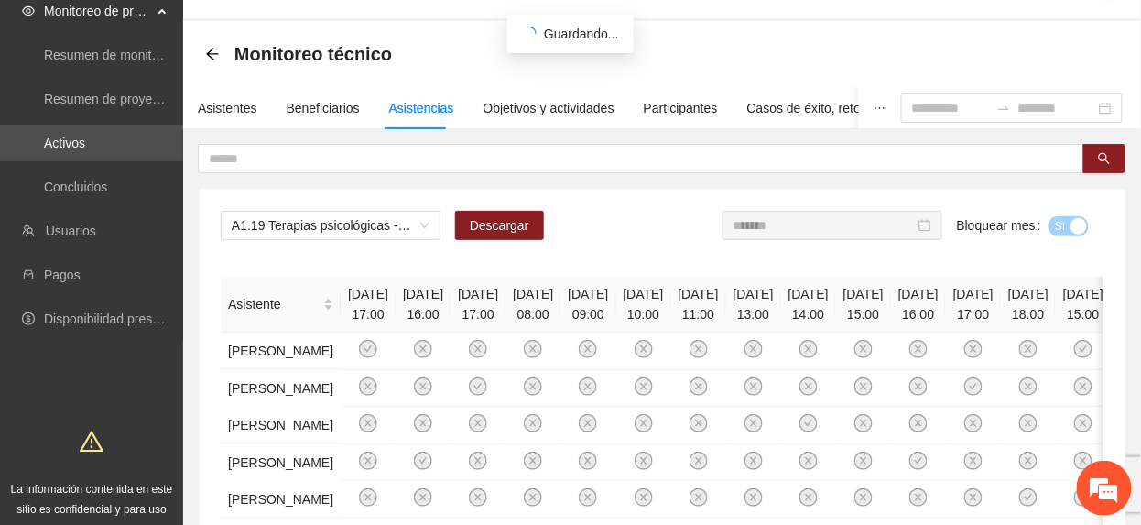
click at [806, 222] on input "*******" at bounding box center [824, 225] width 181 height 20
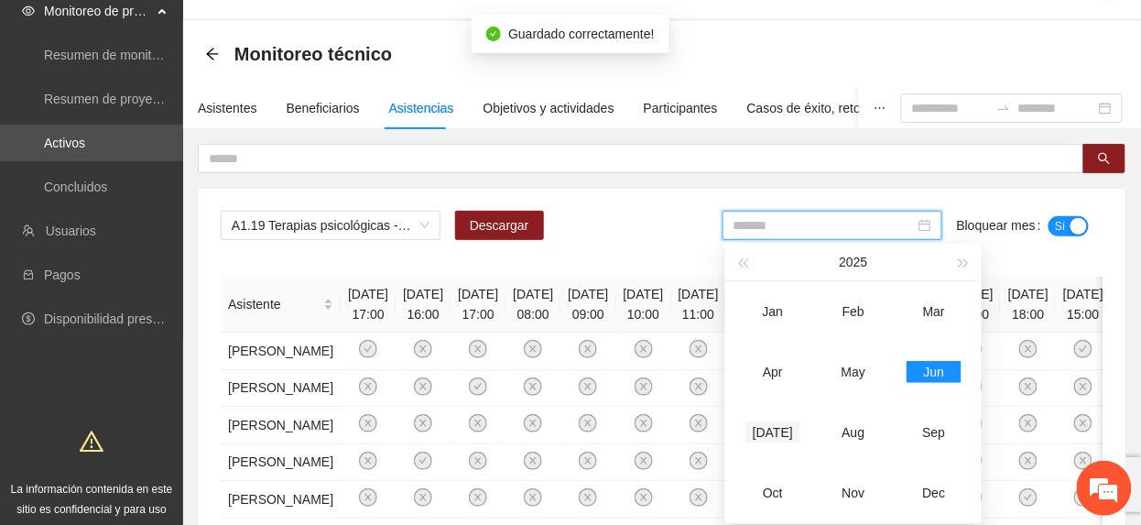
click at [780, 429] on div "[DATE]" at bounding box center [773, 432] width 55 height 22
type input "*******"
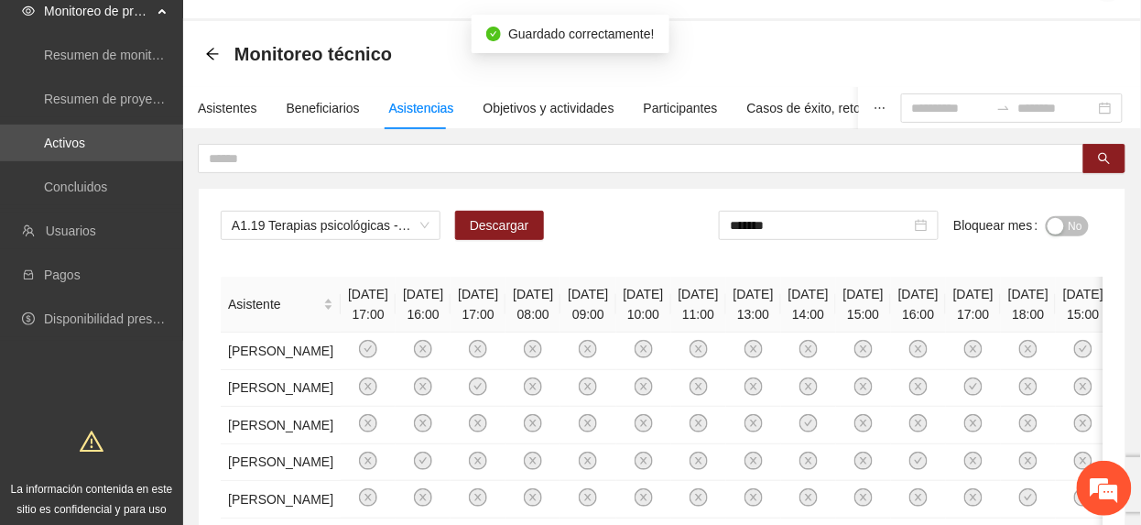
click at [1077, 220] on span "No" at bounding box center [1076, 226] width 14 height 20
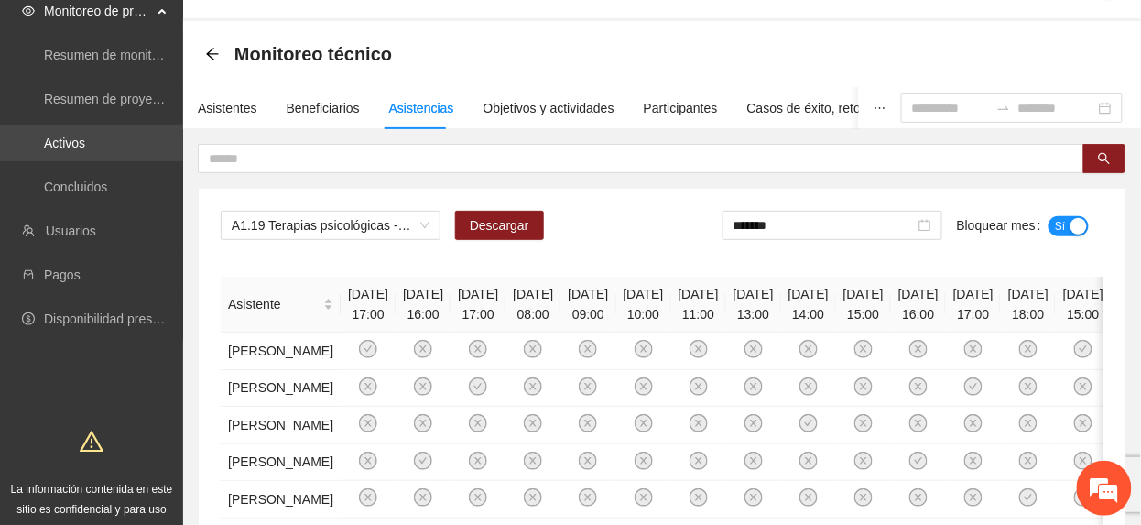
click at [85, 143] on link "Activos" at bounding box center [64, 143] width 41 height 15
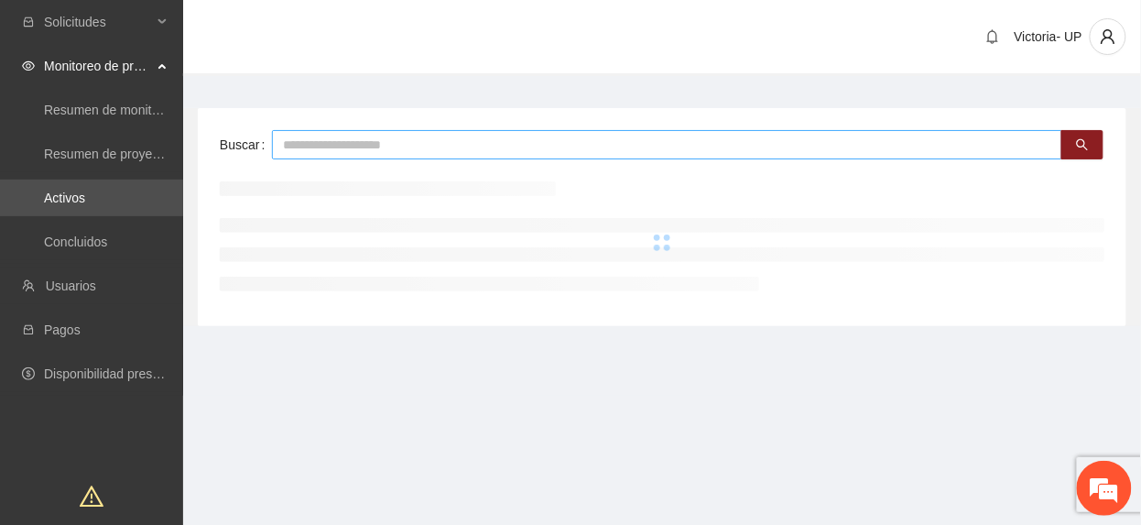
click at [514, 141] on input "text" at bounding box center [667, 144] width 790 height 29
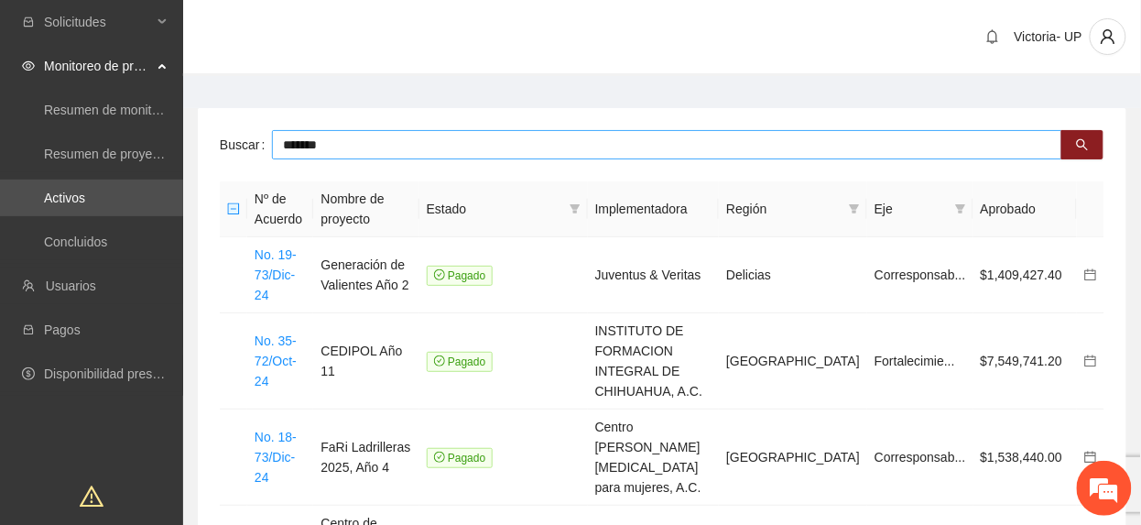
type input "*******"
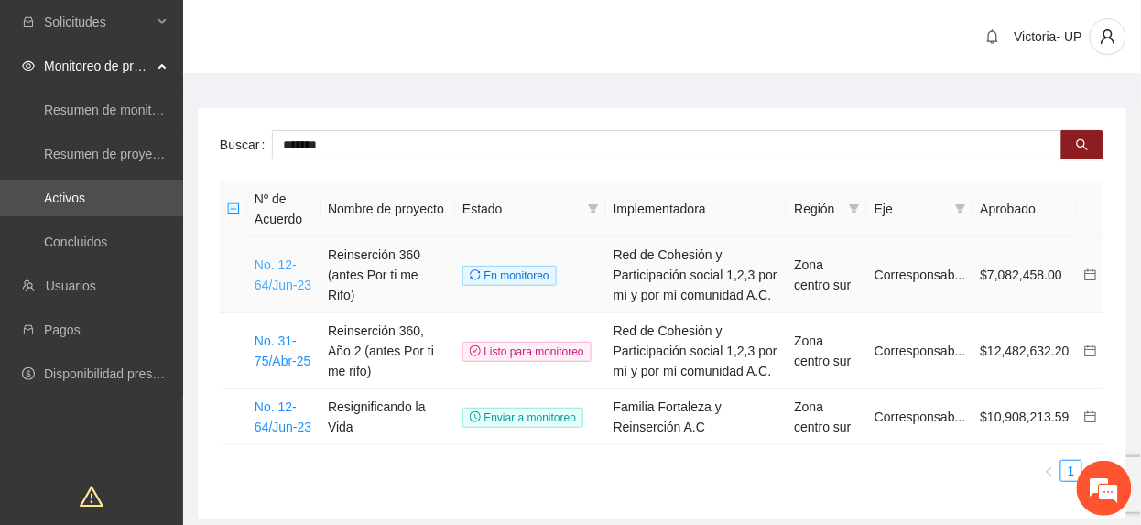
click at [288, 287] on link "No. 12-64/Jun-23" at bounding box center [283, 274] width 57 height 35
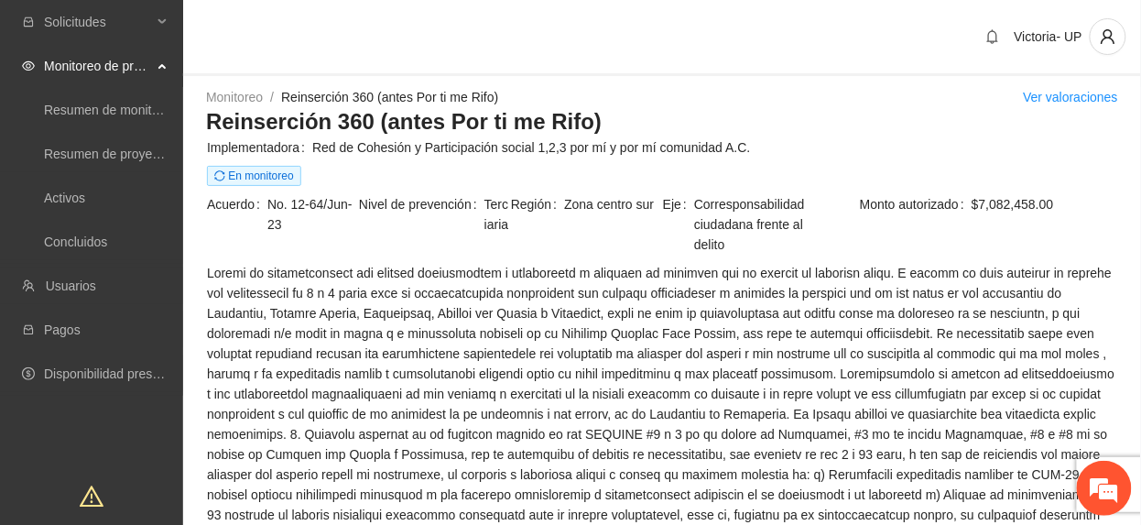
drag, startPoint x: 923, startPoint y: 312, endPoint x: 1082, endPoint y: 310, distance: 158.5
